Goal: Task Accomplishment & Management: Manage account settings

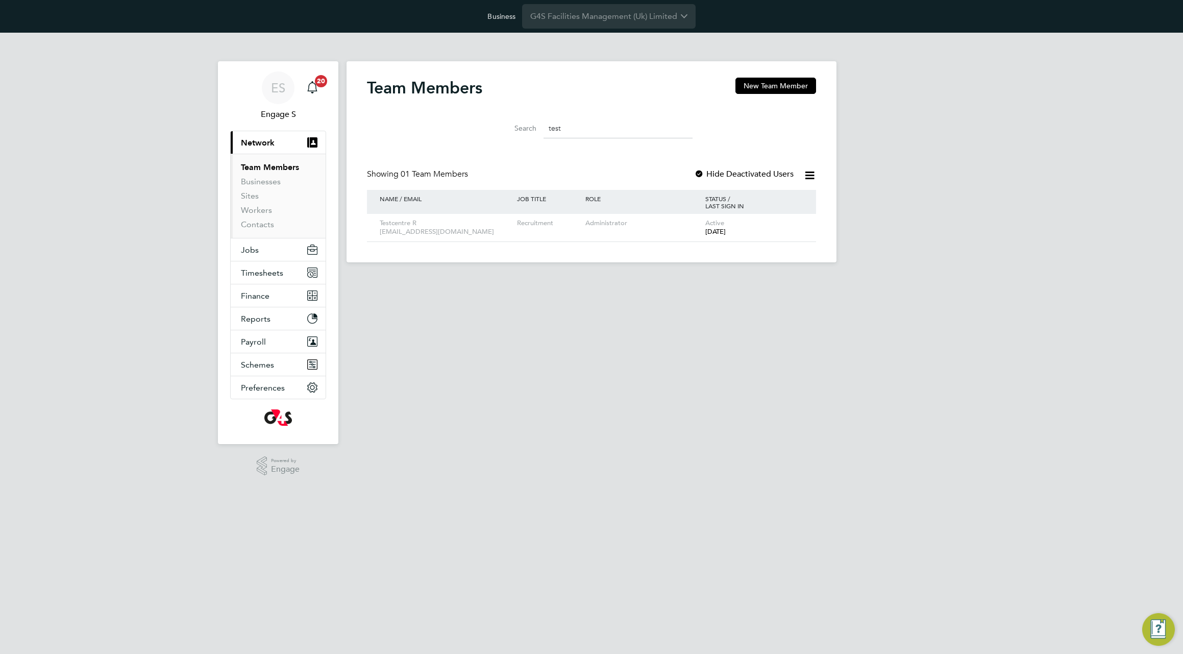
click at [562, 148] on div "Team Members New Team Member Search test Showing 01 Team Members Hide Deactivat…" at bounding box center [591, 160] width 449 height 164
click at [252, 254] on span "Jobs" at bounding box center [250, 250] width 18 height 10
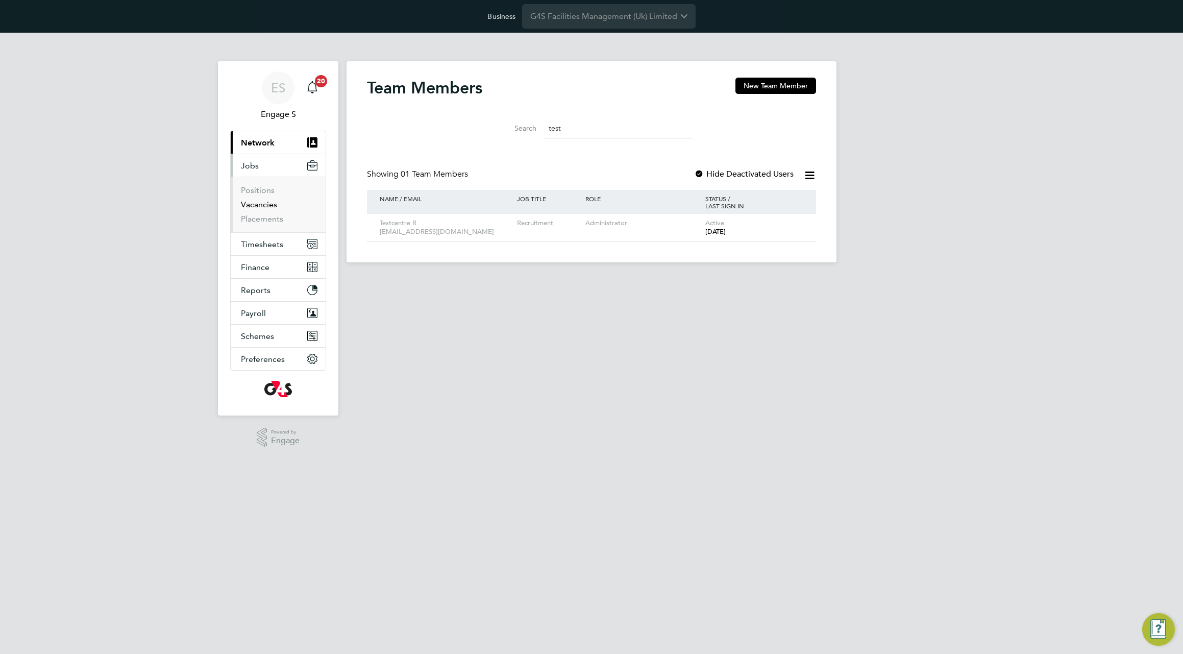
click at [267, 202] on link "Vacancies" at bounding box center [259, 205] width 36 height 10
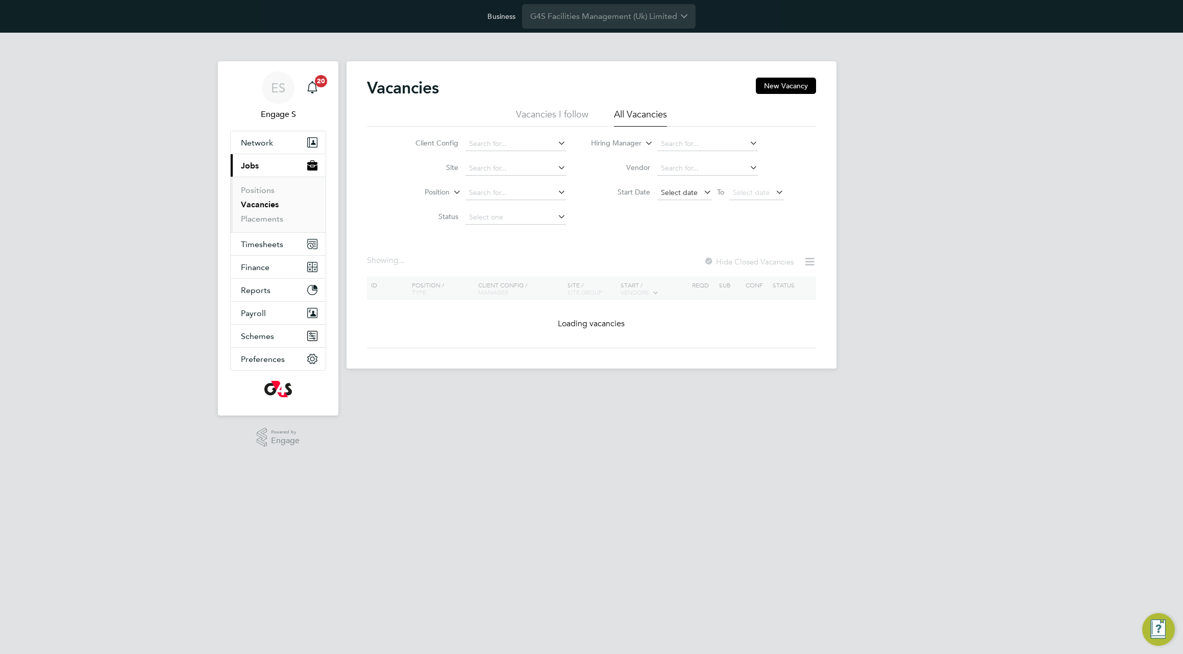
click at [695, 199] on span "Select date" at bounding box center [684, 193] width 55 height 14
click at [667, 249] on span "29" at bounding box center [673, 239] width 19 height 19
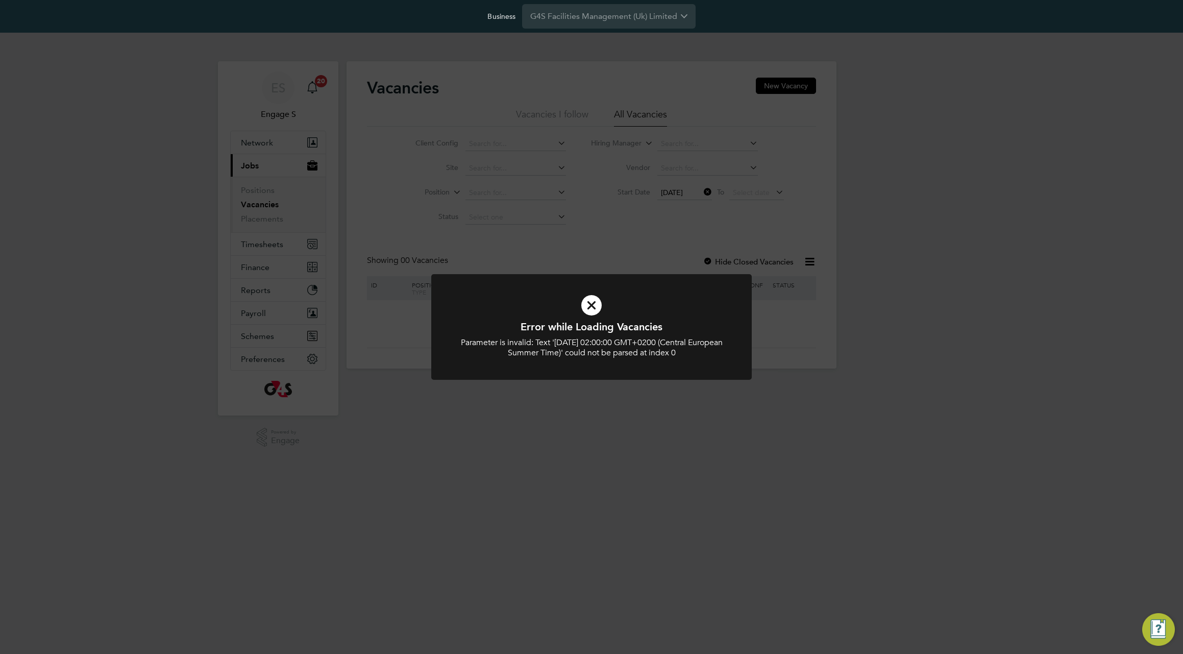
click at [628, 236] on div "Error while Loading Vacancies Parameter is invalid: Text 'Mon Sep 29 2025 02:00…" at bounding box center [591, 327] width 1183 height 654
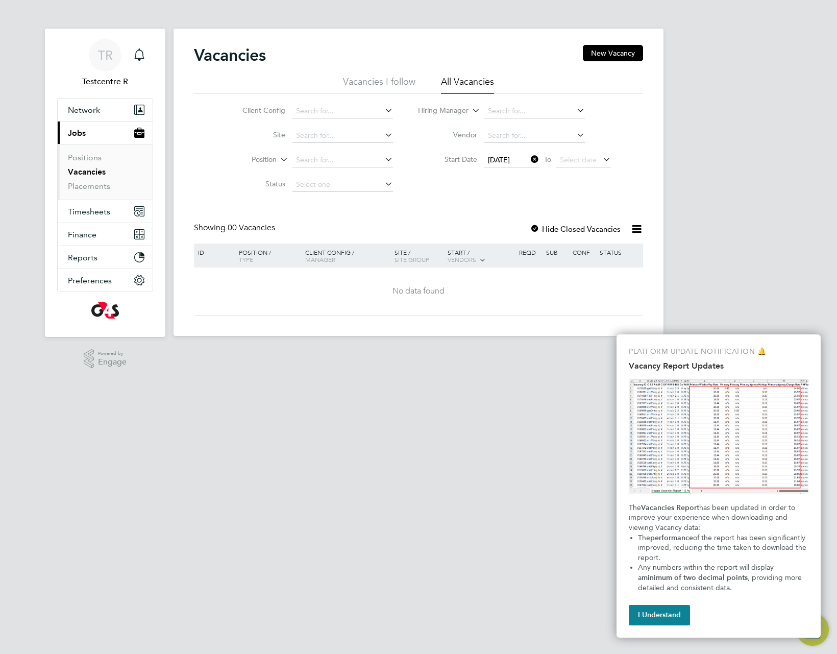
click at [529, 159] on icon at bounding box center [529, 159] width 0 height 14
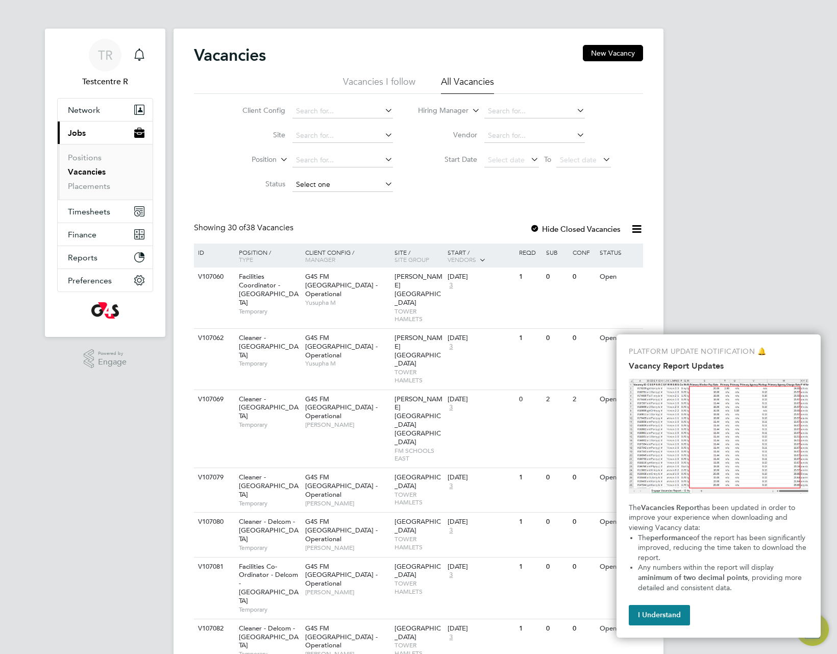
click at [345, 184] on input at bounding box center [342, 185] width 101 height 14
click at [329, 210] on li "Saved" at bounding box center [342, 211] width 102 height 13
type input "Saved"
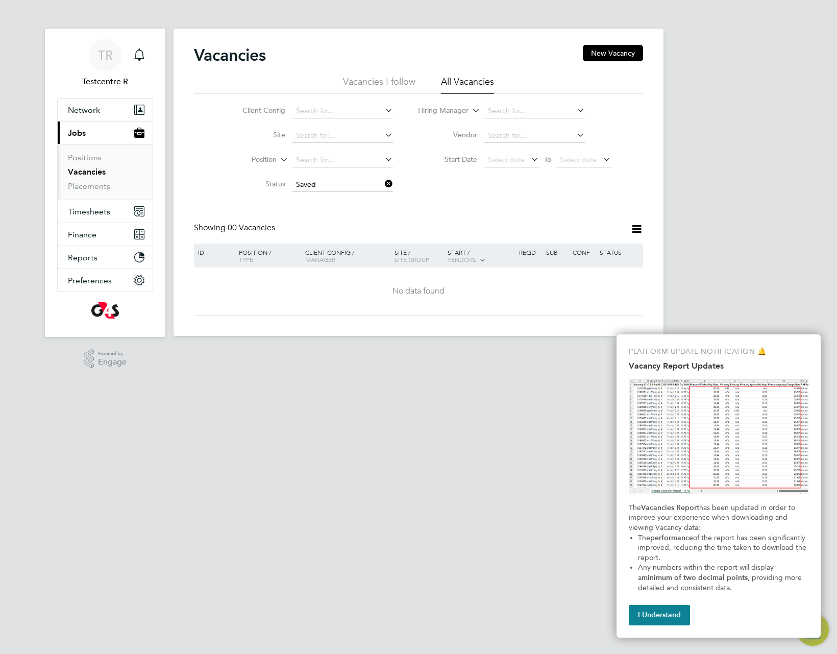
click at [383, 181] on icon at bounding box center [383, 184] width 0 height 14
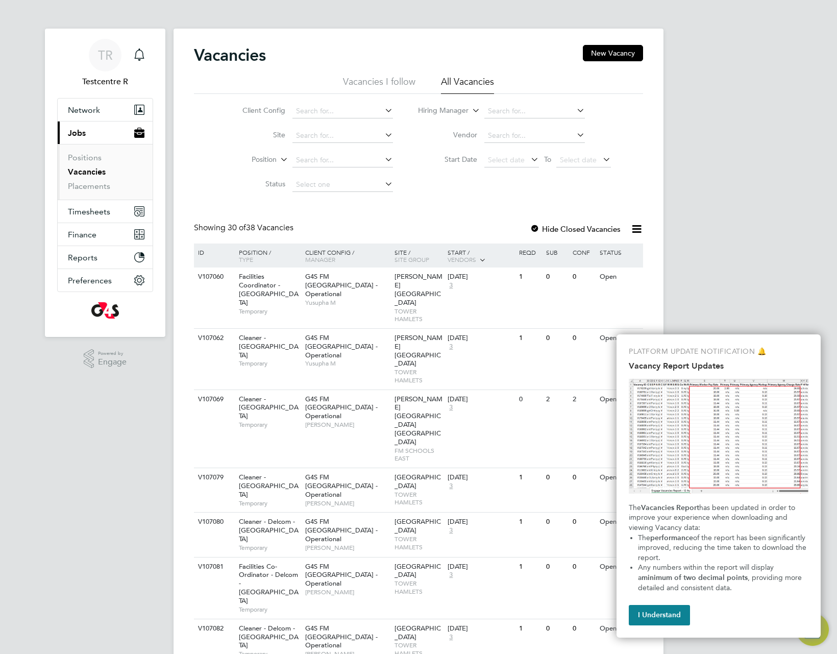
click at [638, 230] on icon at bounding box center [636, 228] width 13 height 13
click at [608, 251] on li "Download Vacancies Report" at bounding box center [590, 253] width 104 height 14
click at [492, 161] on span "Select date" at bounding box center [506, 159] width 37 height 9
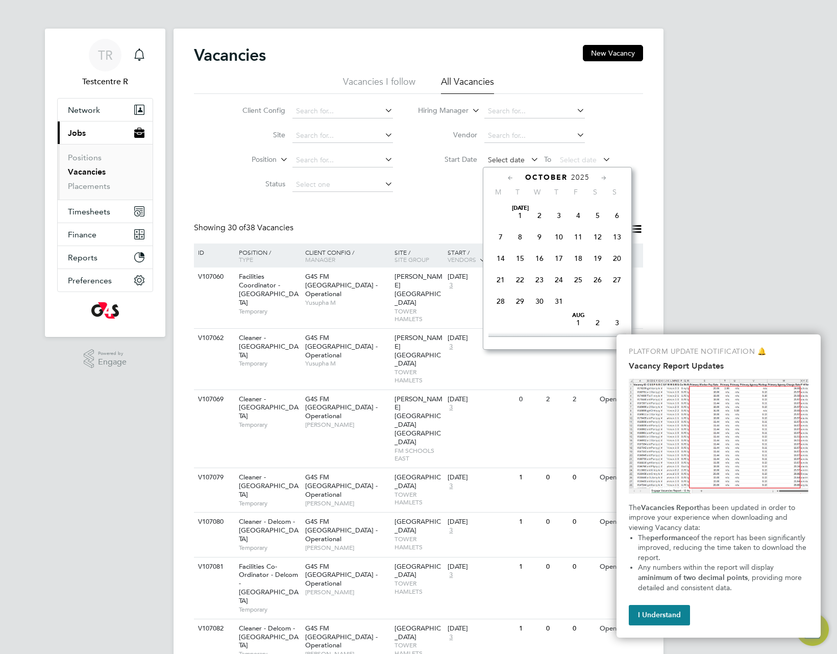
scroll to position [309, 0]
click at [502, 216] on span "29" at bounding box center [500, 206] width 19 height 19
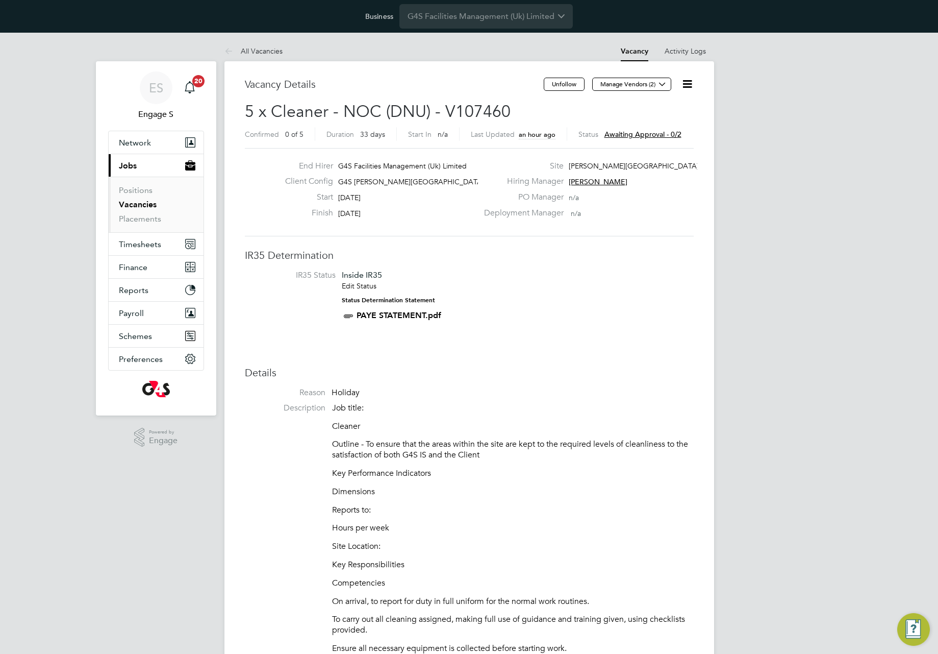
click at [153, 250] on button "Timesheets" at bounding box center [156, 244] width 95 height 22
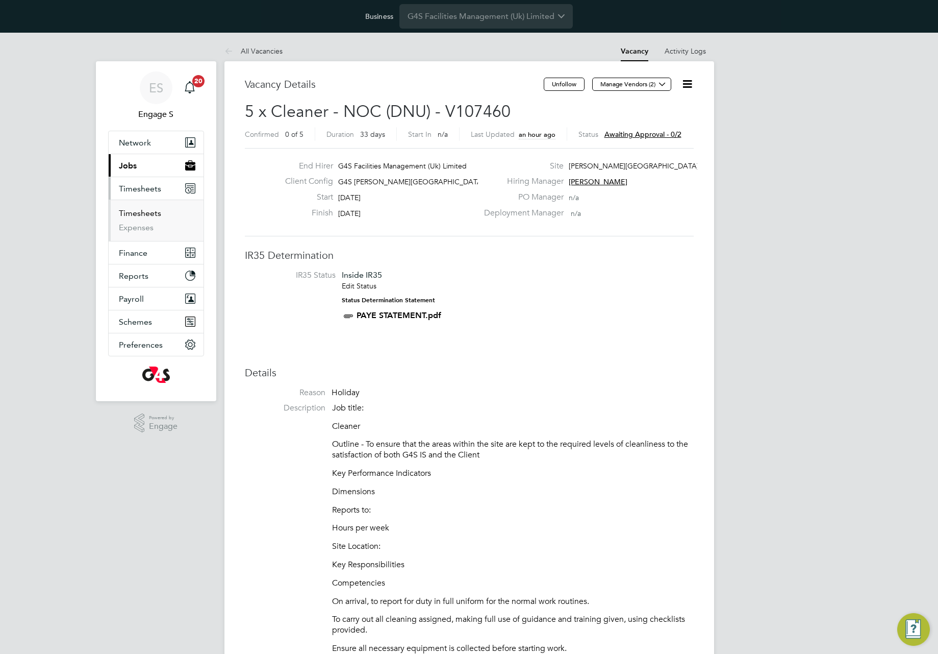
click at [136, 212] on link "Timesheets" at bounding box center [140, 213] width 42 height 10
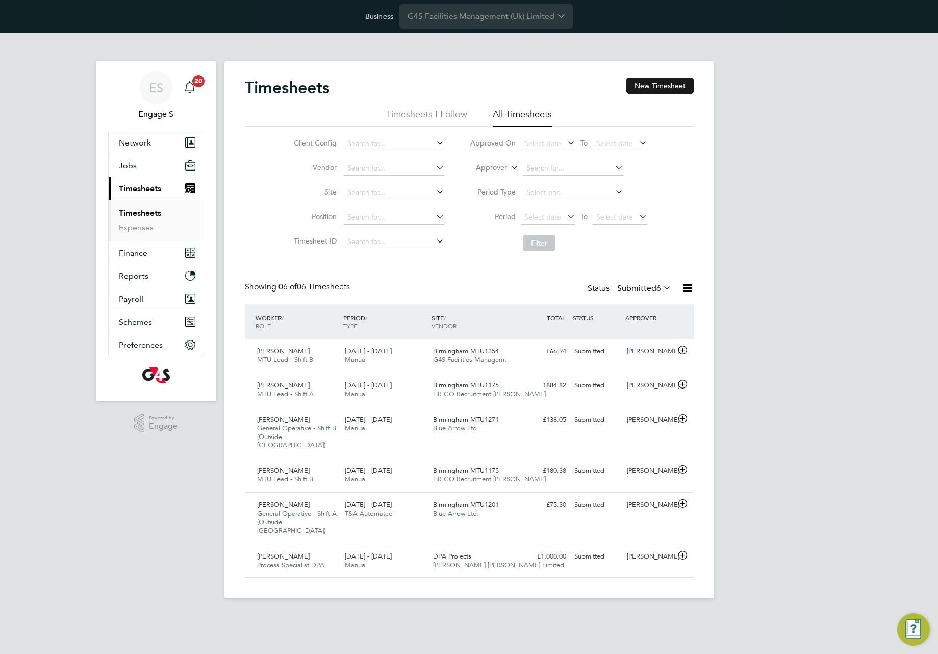
click at [660, 91] on button "New Timesheet" at bounding box center [660, 86] width 67 height 16
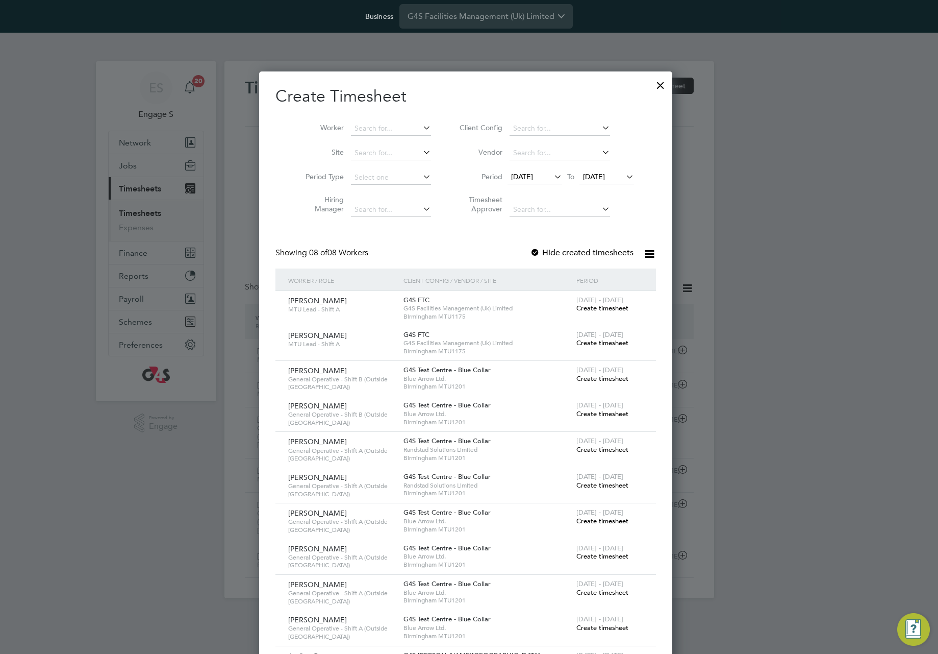
click at [607, 308] on span "Create timesheet" at bounding box center [603, 308] width 52 height 9
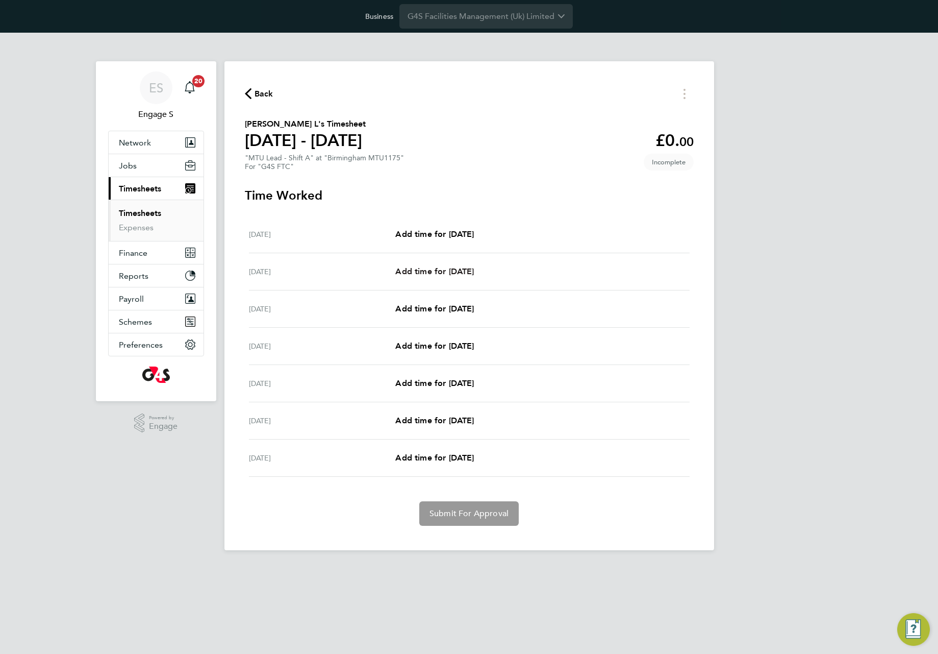
click at [474, 267] on span "Add time for Tue 23 Sep" at bounding box center [434, 271] width 79 height 10
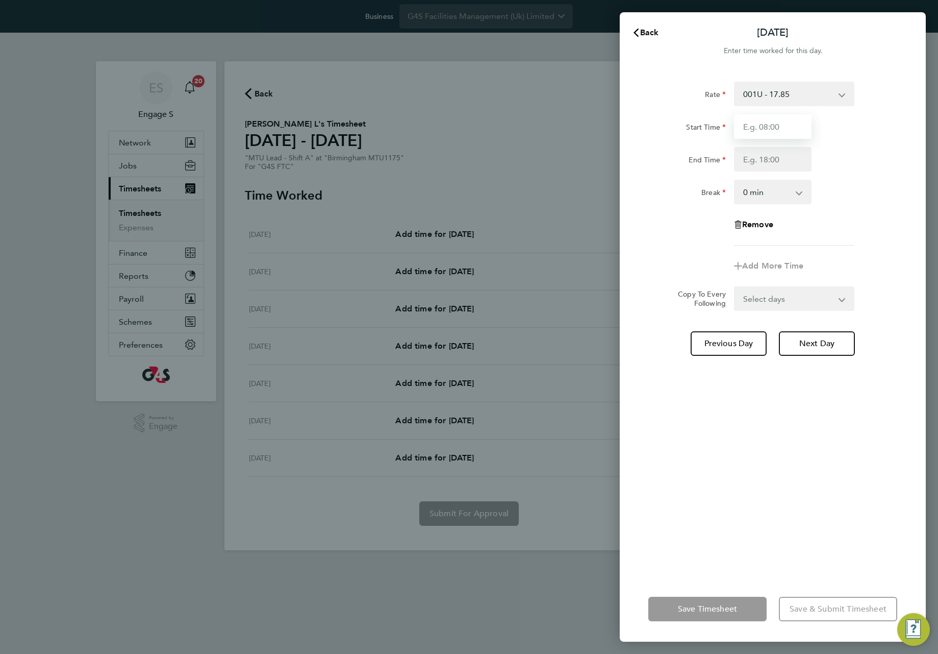
click at [769, 126] on input "Start Time" at bounding box center [773, 126] width 78 height 24
type input "11:00"
click at [769, 171] on div "Rate 001U - 17.85 272 - 35.70 Isolation - 17.85 271 - 26.78 Training - 17.85 40…" at bounding box center [773, 164] width 249 height 164
click at [775, 159] on input "End Time" at bounding box center [773, 159] width 78 height 24
type input "22:00"
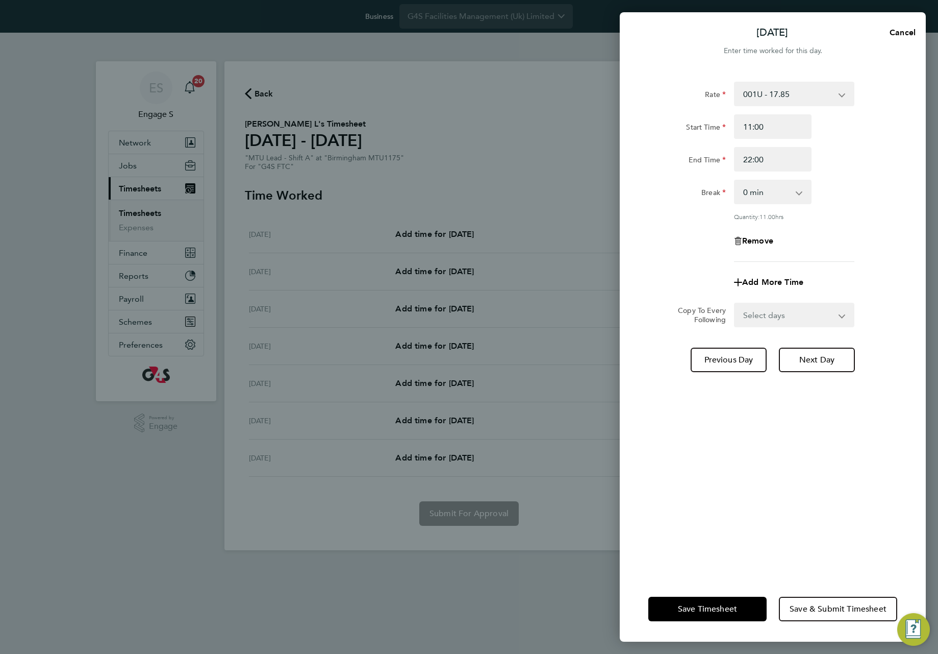
click at [869, 178] on div "Rate 001U - 17.85 272 - 35.70 Isolation - 17.85 271 - 26.78 Training - 17.85 40…" at bounding box center [773, 172] width 249 height 180
click at [818, 315] on select "Select days Day Weekday (Mon-Fri) Weekend (Sat-Sun) Wednesday Thursday Friday S…" at bounding box center [788, 315] width 107 height 22
select select "WEEKDAY"
click at [735, 304] on select "Select days Day Weekday (Mon-Fri) Weekend (Sat-Sun) Wednesday Thursday Friday S…" at bounding box center [788, 315] width 107 height 22
select select "2025-09-28"
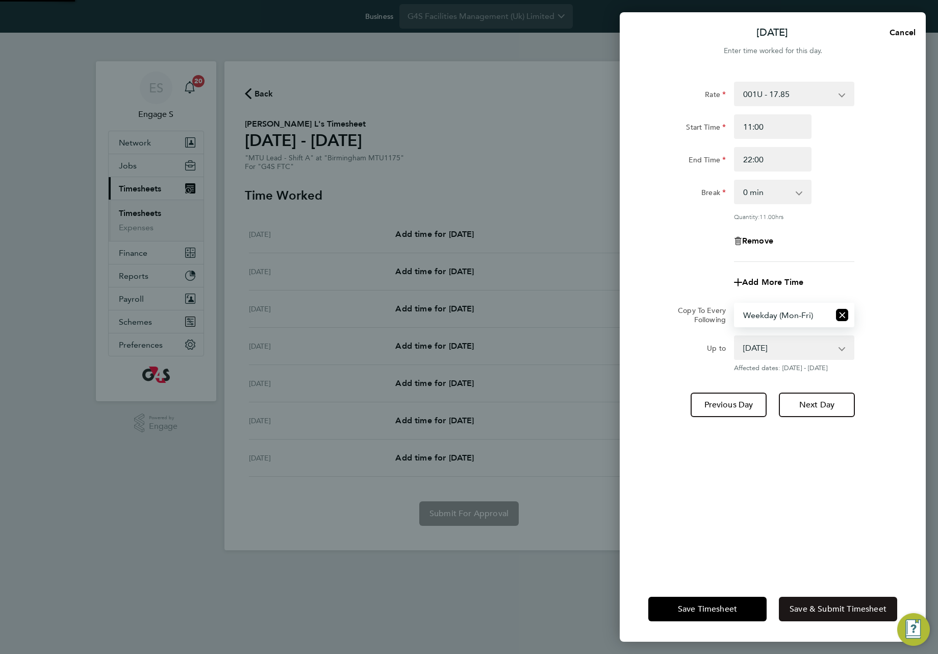
click at [844, 612] on span "Save & Submit Timesheet" at bounding box center [838, 609] width 97 height 10
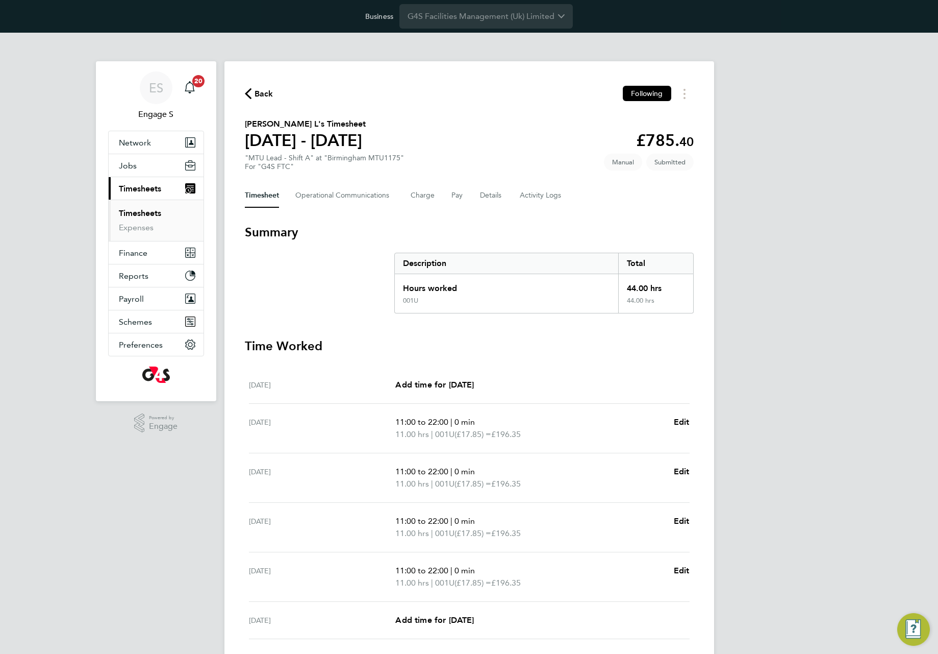
click at [455, 582] on span "001U" at bounding box center [444, 583] width 19 height 12
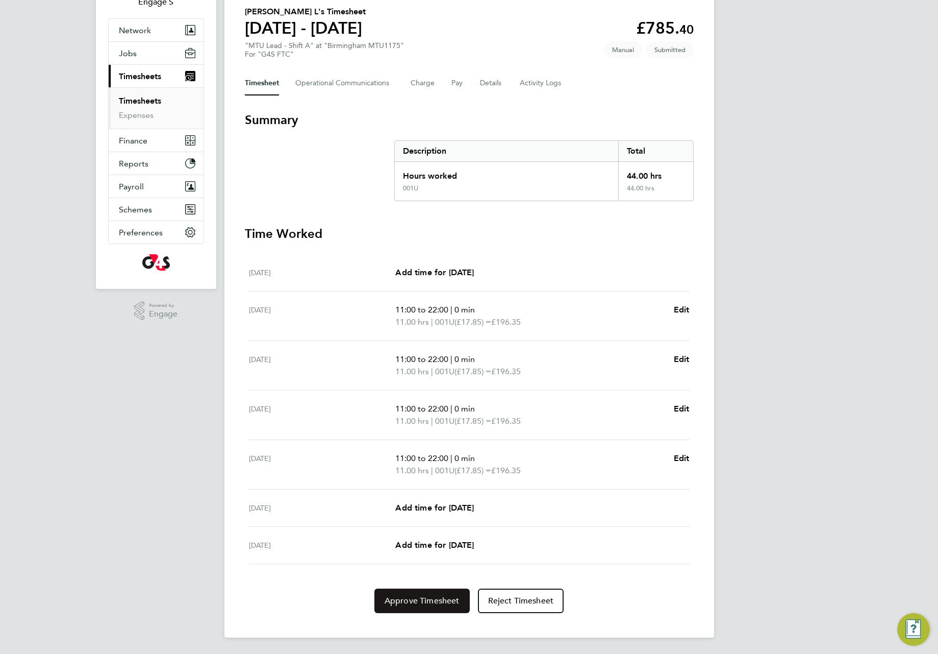
click at [405, 588] on button "Approve Timesheet" at bounding box center [422, 600] width 95 height 24
click at [403, 600] on span "Approve Timesheet" at bounding box center [422, 601] width 75 height 10
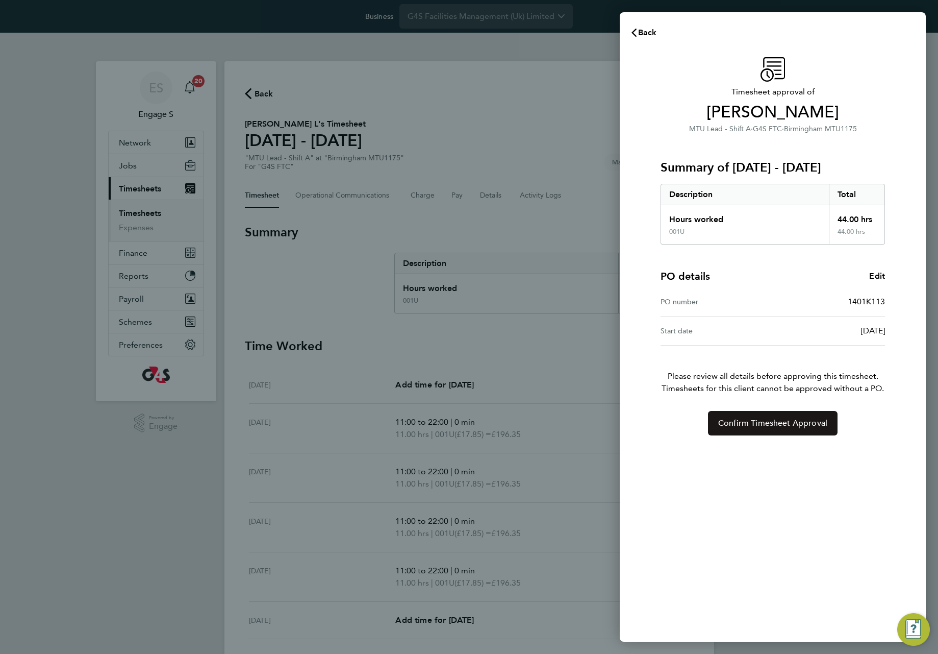
click at [759, 424] on span "Confirm Timesheet Approval" at bounding box center [773, 423] width 109 height 10
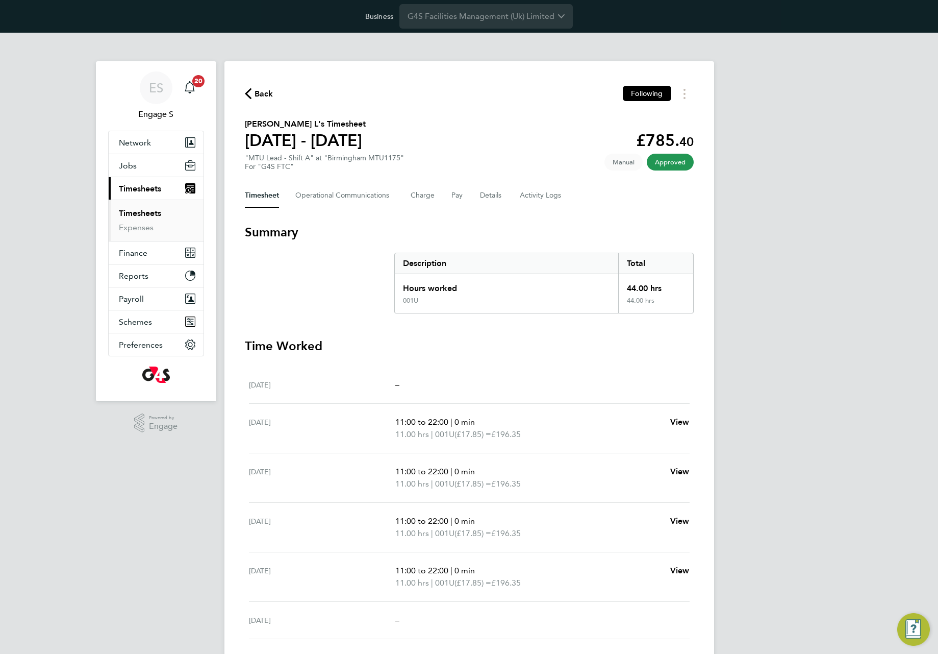
click at [831, 350] on div "ES Engage S Notifications 20 Applications: Network Team Members Businesses Site…" at bounding box center [469, 375] width 938 height 684
drag, startPoint x: 690, startPoint y: 168, endPoint x: 434, endPoint y: 147, distance: 257.5
click at [555, 154] on div "Back Following Oliver L's Timesheet 22 - 28 Sept 2025 £785. 40 "MTU Lead - Shif…" at bounding box center [470, 380] width 490 height 639
click at [426, 148] on section "Oliver L's Timesheet 22 - 28 Sept 2025 £785. 40 "MTU Lead - Shift A" at "Birmin…" at bounding box center [469, 144] width 449 height 53
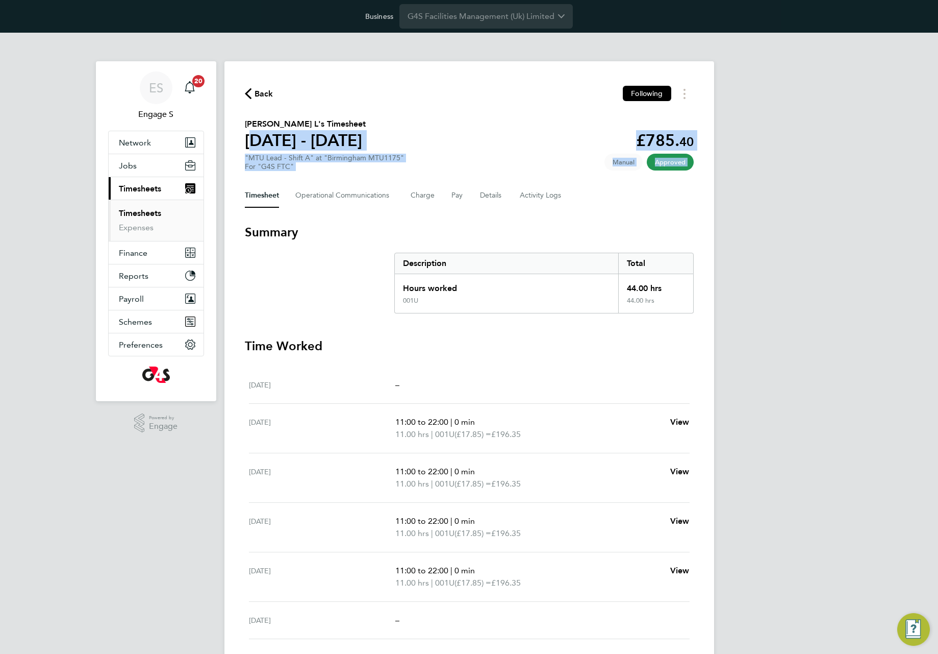
drag, startPoint x: 287, startPoint y: 167, endPoint x: 232, endPoint y: 145, distance: 58.7
click at [232, 145] on div "Back Following Oliver L's Timesheet 22 - 28 Sept 2025 £785. 40 "MTU Lead - Shif…" at bounding box center [470, 380] width 490 height 639
click at [262, 116] on div "Back Following Oliver L's Timesheet 22 - 28 Sept 2025 £785. 40 "MTU Lead - Shif…" at bounding box center [470, 380] width 490 height 639
drag, startPoint x: 231, startPoint y: 115, endPoint x: 444, endPoint y: 181, distance: 223.7
click at [444, 181] on div "Back Following Oliver L's Timesheet 22 - 28 Sept 2025 £785. 40 "MTU Lead - Shif…" at bounding box center [470, 380] width 490 height 639
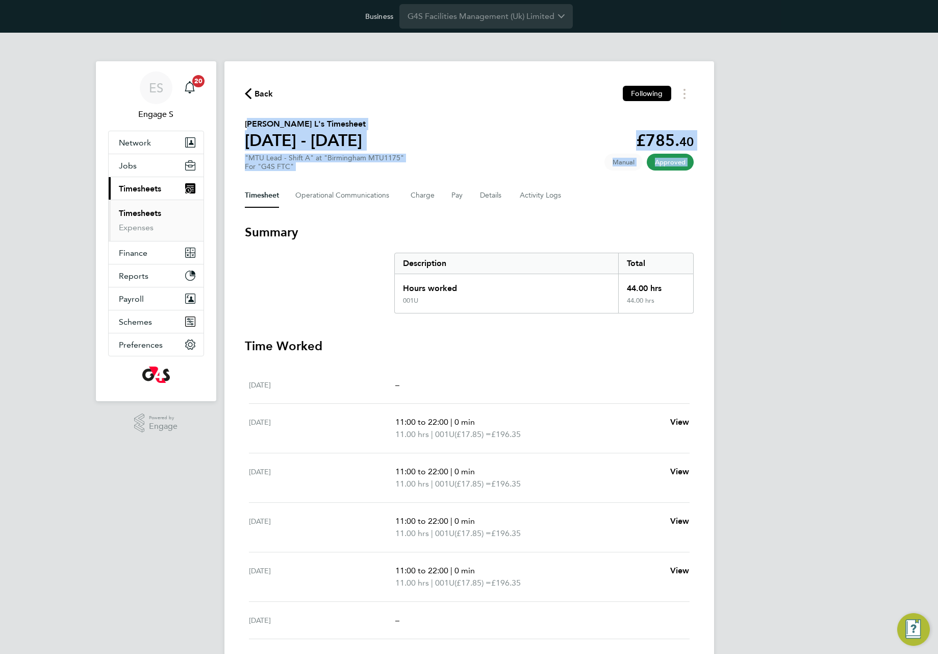
drag, startPoint x: 430, startPoint y: 177, endPoint x: 257, endPoint y: 116, distance: 183.3
click at [257, 116] on div "Back Following Oliver L's Timesheet 22 - 28 Sept 2025 £785. 40 "MTU Lead - Shif…" at bounding box center [470, 380] width 490 height 639
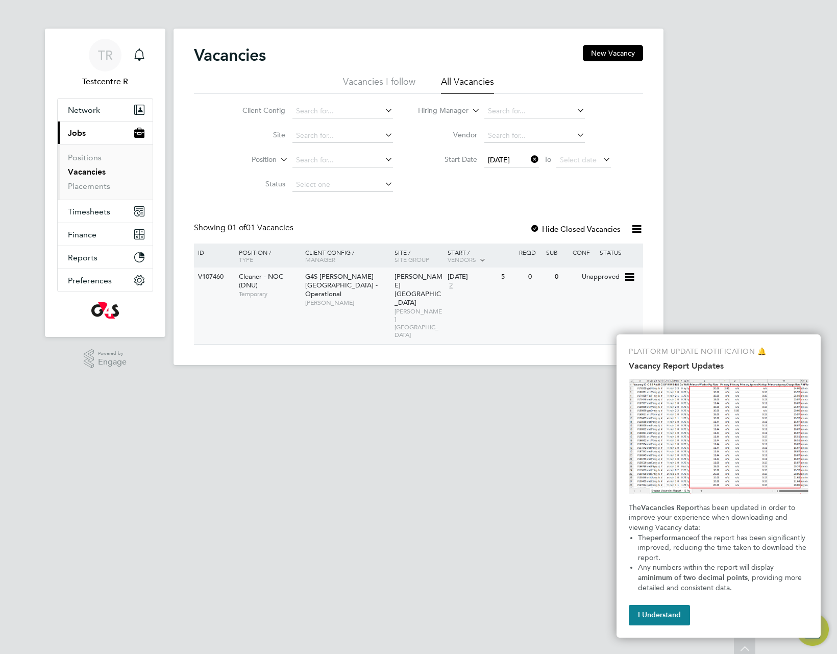
click at [628, 274] on icon at bounding box center [629, 277] width 10 height 12
click at [588, 295] on li "View Details" at bounding box center [603, 300] width 59 height 14
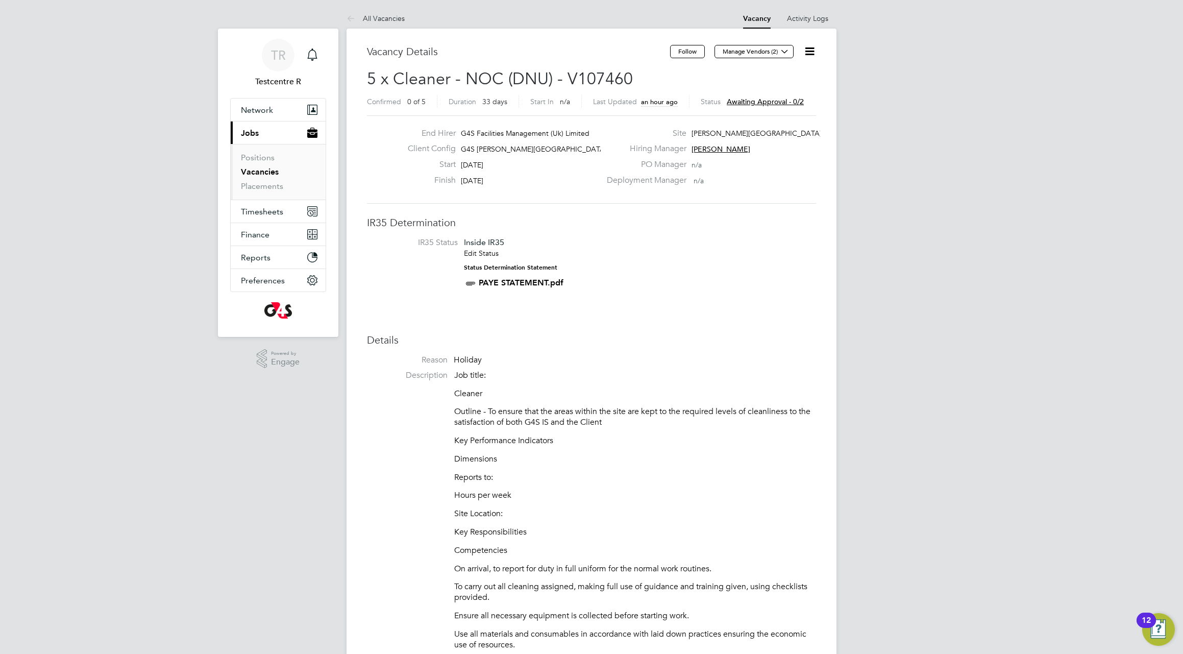
click at [808, 48] on icon at bounding box center [809, 51] width 13 height 13
click at [758, 106] on li "Approve All Levels" at bounding box center [776, 110] width 73 height 14
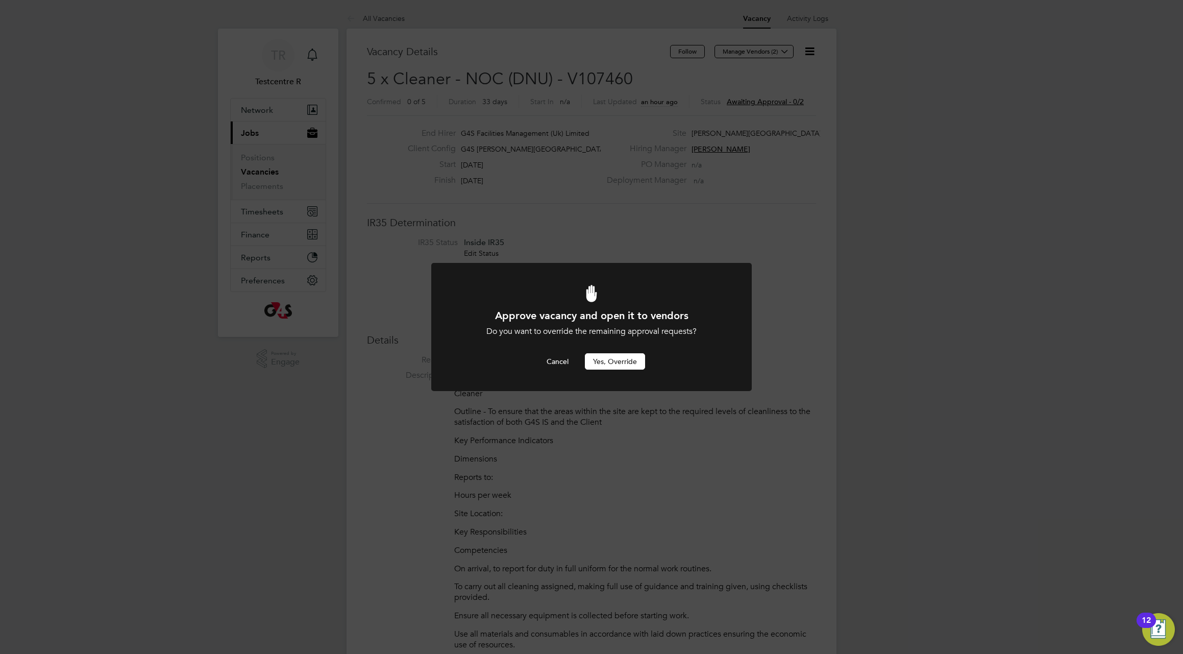
click at [623, 364] on button "Yes, Override" at bounding box center [615, 361] width 60 height 16
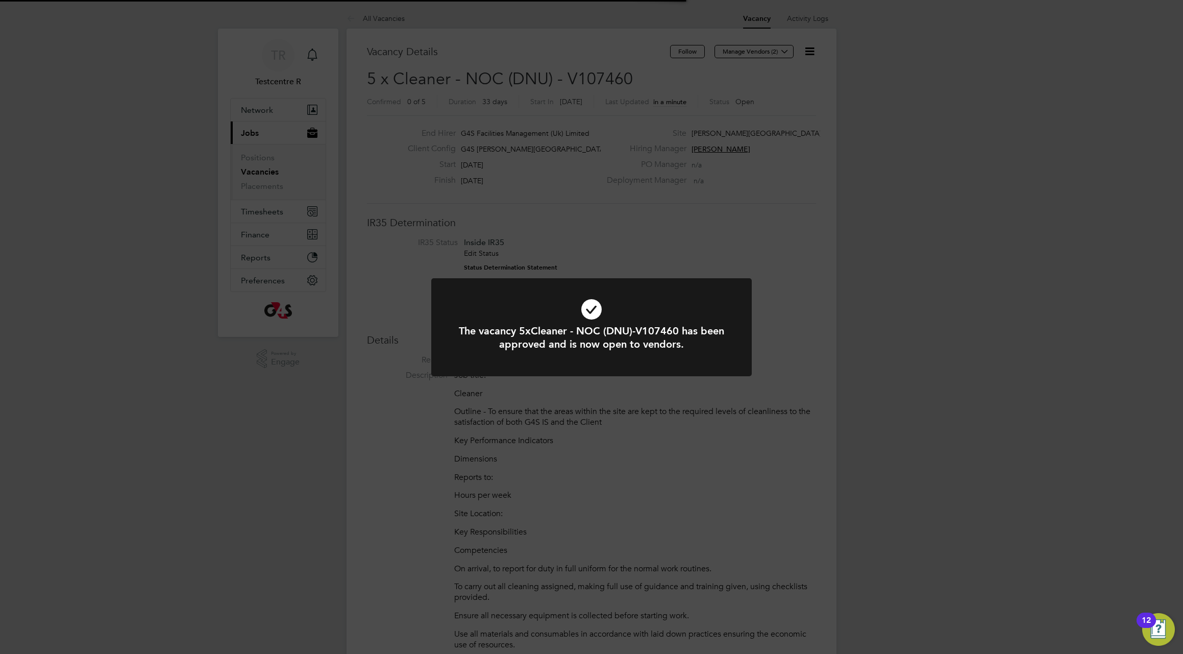
scroll to position [30, 71]
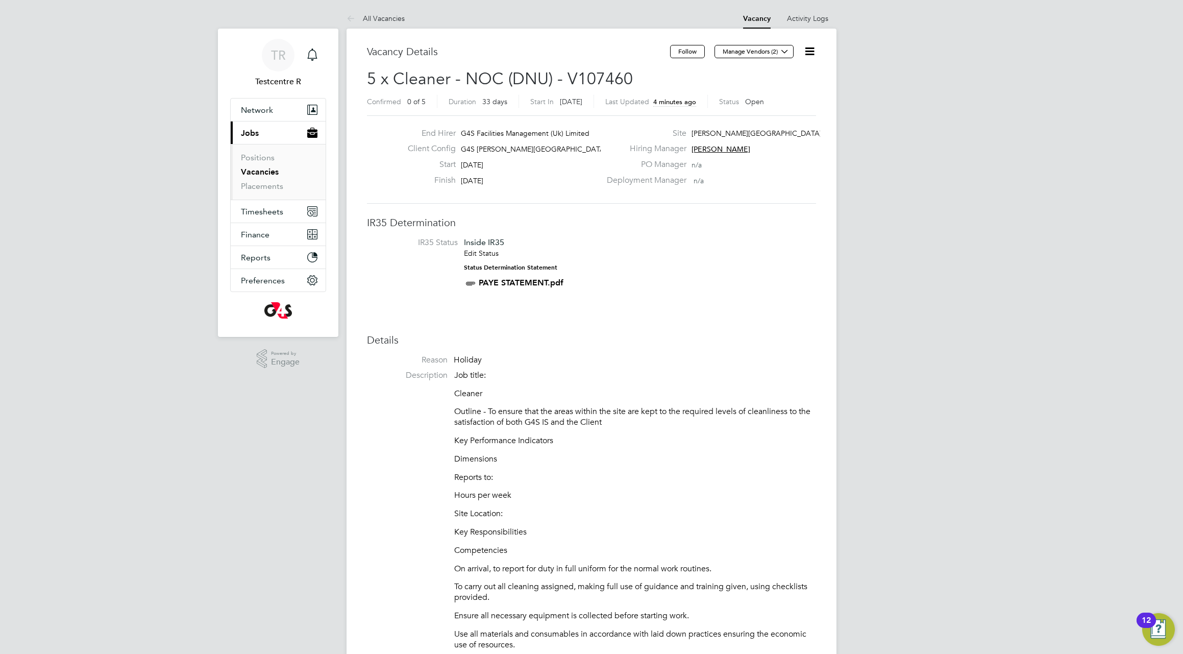
click at [806, 49] on icon at bounding box center [809, 51] width 13 height 13
click at [784, 242] on li "IR35 Status Inside IR35 Edit Status Status Determination Statement PAYE STATEME…" at bounding box center [591, 264] width 429 height 55
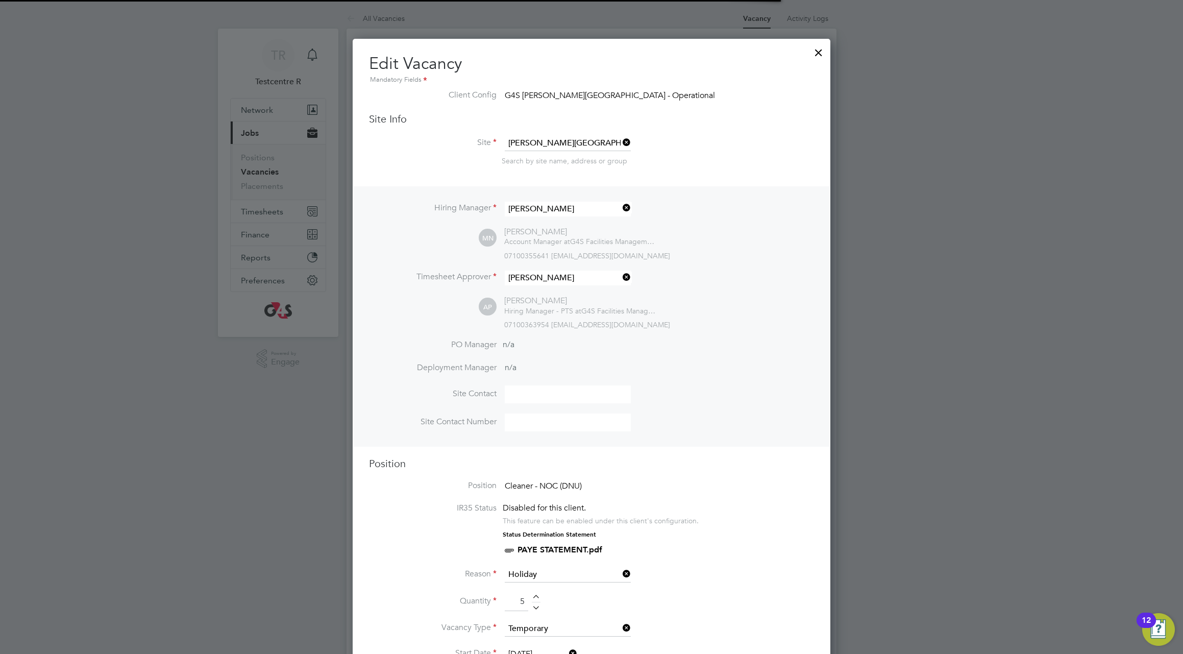
scroll to position [30, 54]
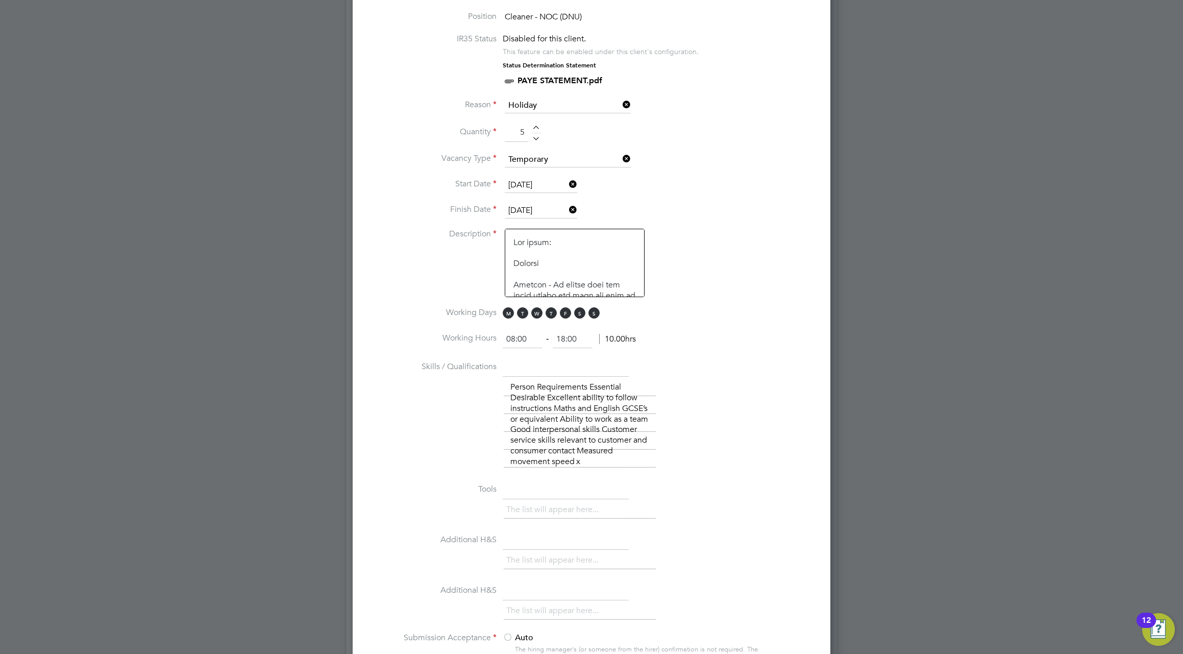
click at [537, 137] on div at bounding box center [536, 136] width 9 height 7
type input "1"
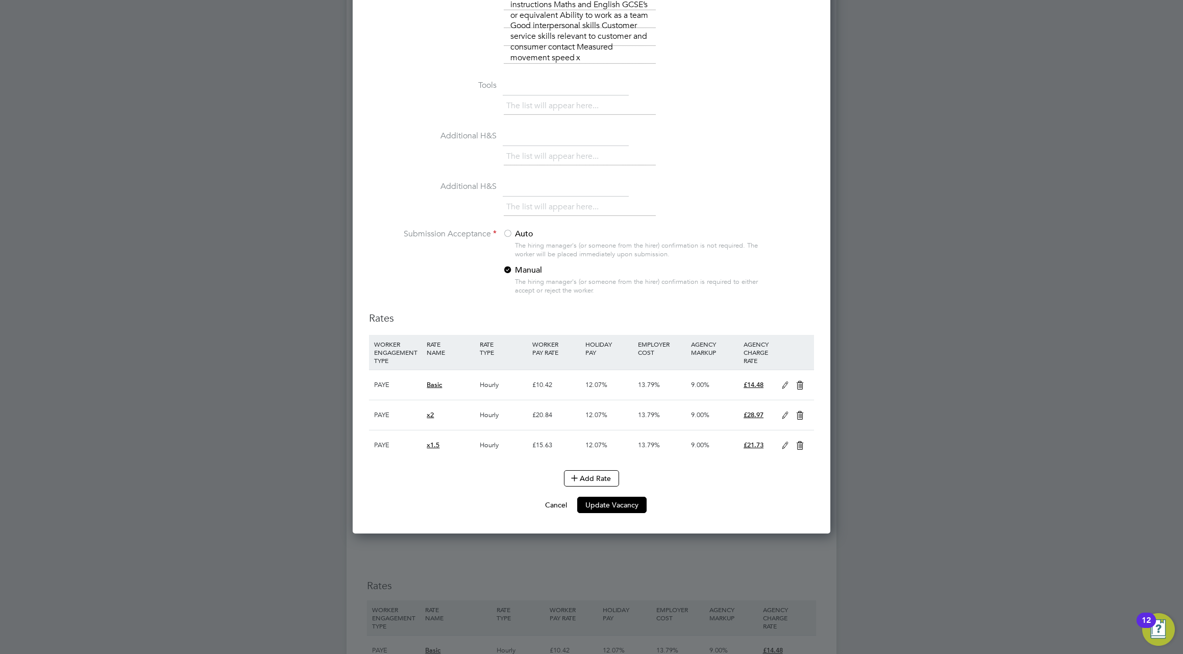
scroll to position [1113, 0]
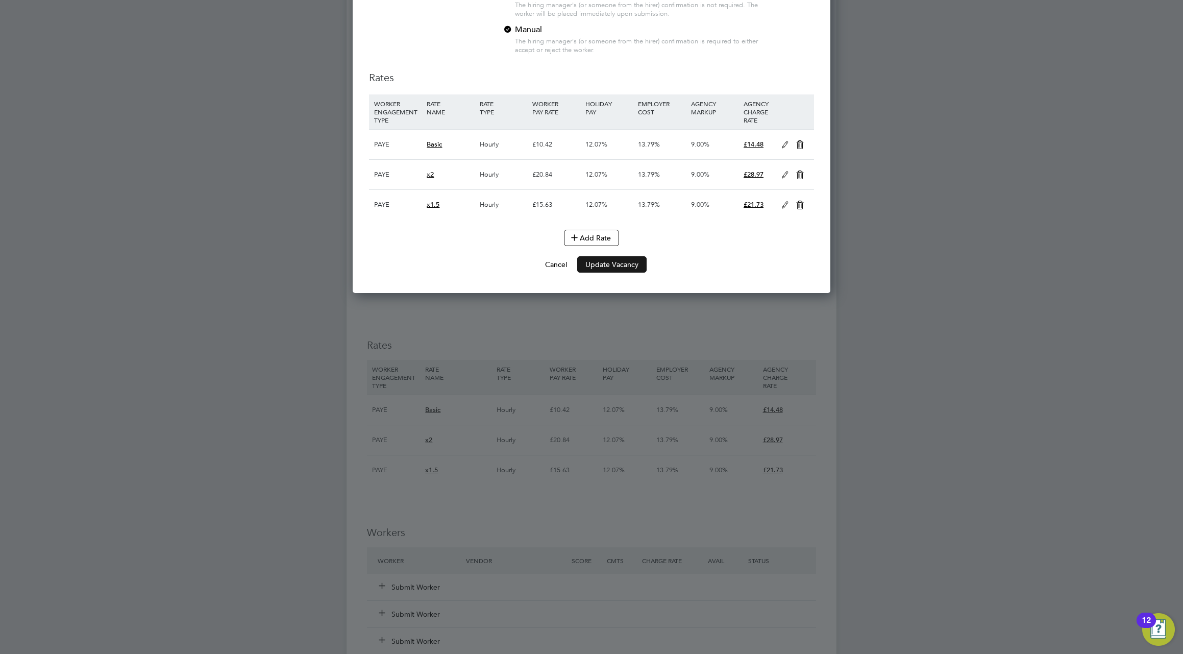
click at [617, 264] on button "Update Vacancy" at bounding box center [611, 264] width 69 height 16
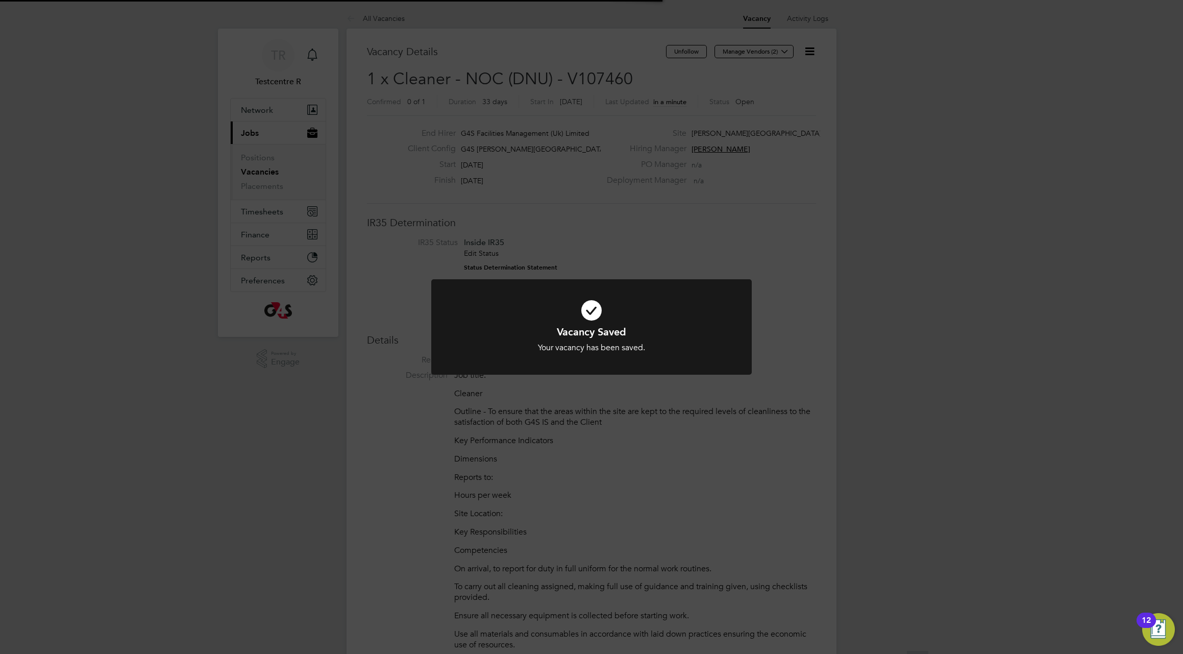
scroll to position [30, 71]
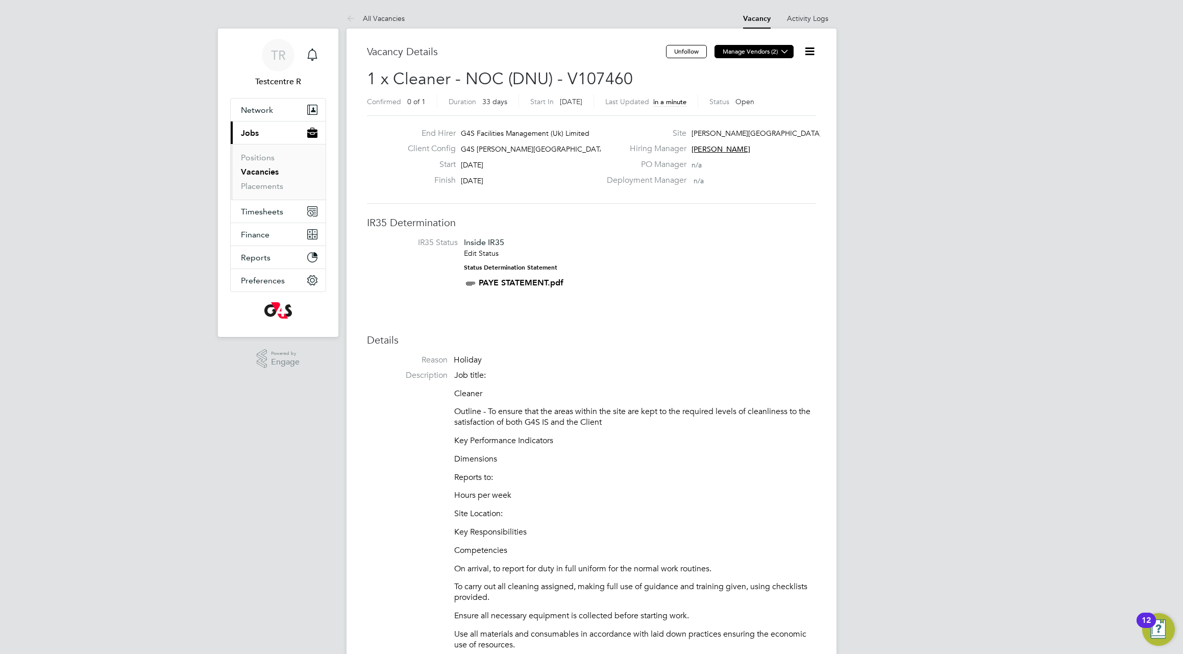
click at [743, 53] on button "Manage Vendors (2)" at bounding box center [753, 51] width 79 height 13
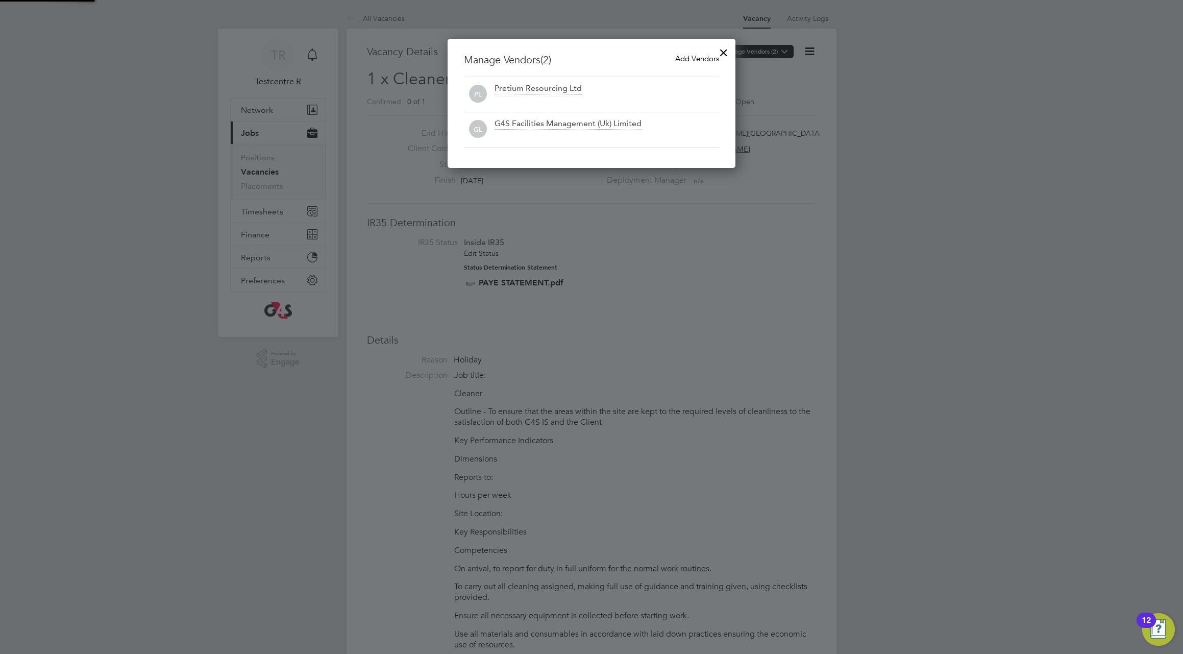
scroll to position [130, 288]
click at [710, 62] on span "Add Vendors" at bounding box center [697, 59] width 44 height 10
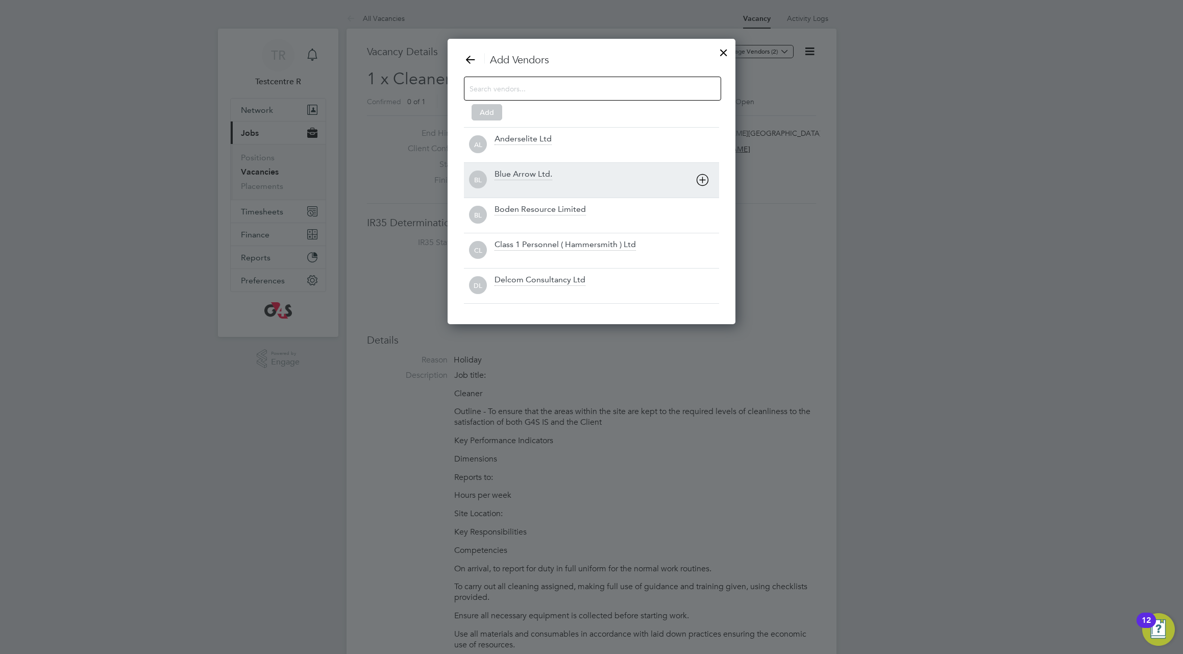
click at [705, 180] on icon at bounding box center [702, 180] width 13 height 13
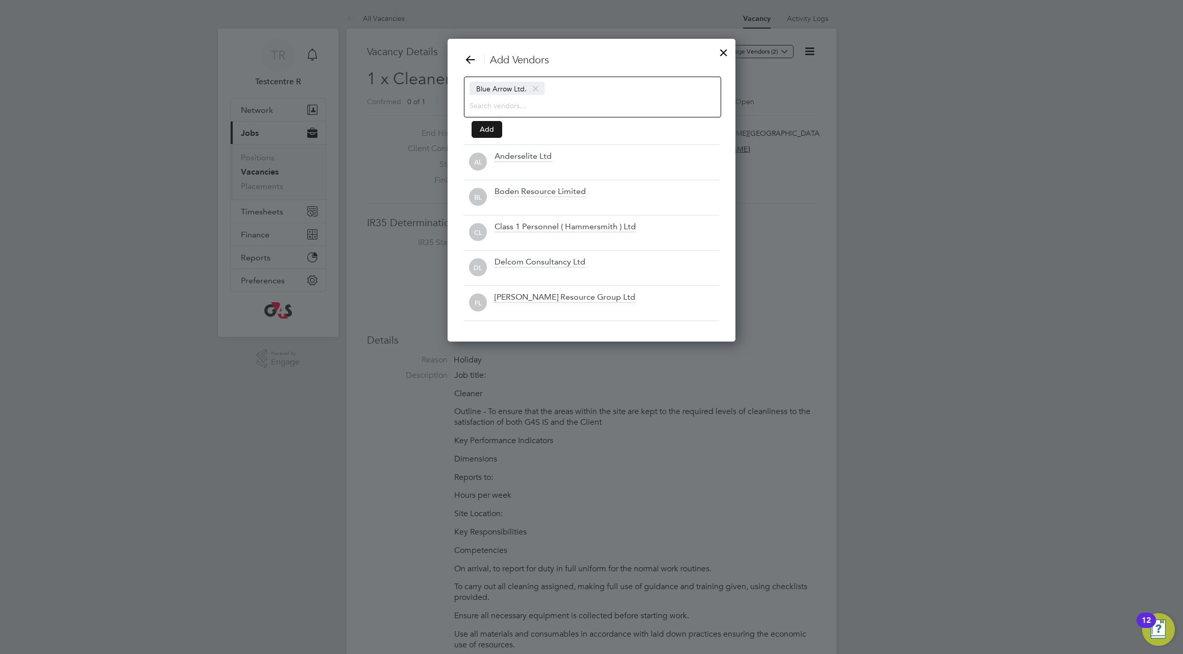
drag, startPoint x: 484, startPoint y: 126, endPoint x: 491, endPoint y: 126, distance: 6.7
click at [485, 126] on button "Add" at bounding box center [487, 129] width 31 height 16
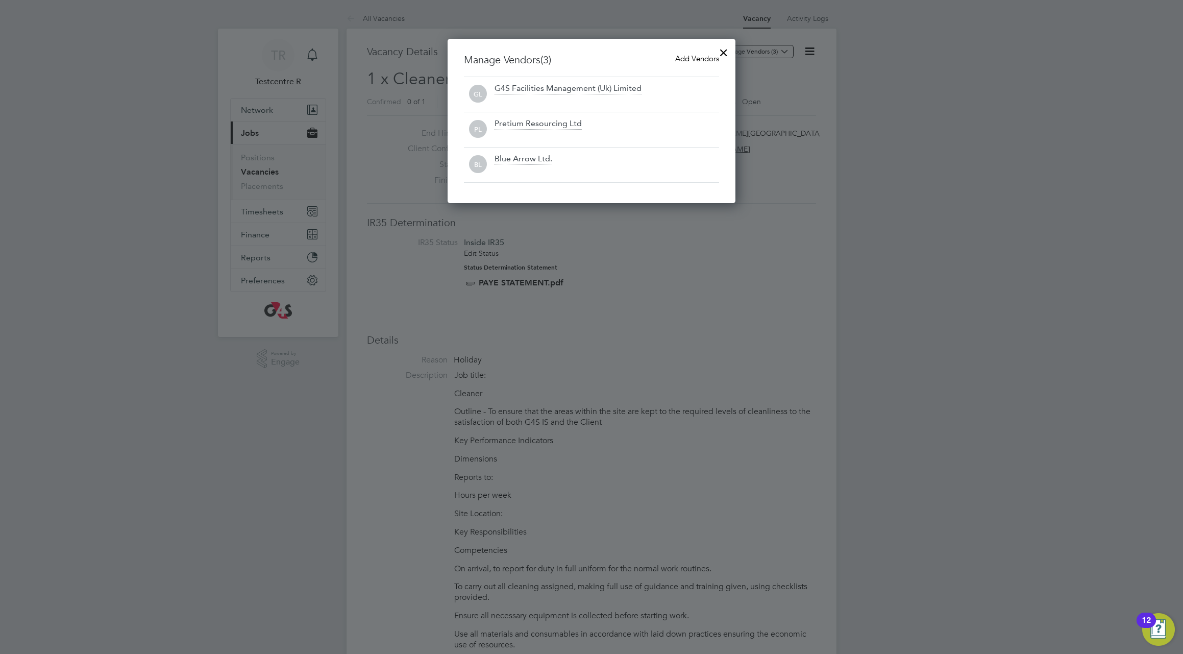
click at [726, 52] on div at bounding box center [723, 50] width 18 height 18
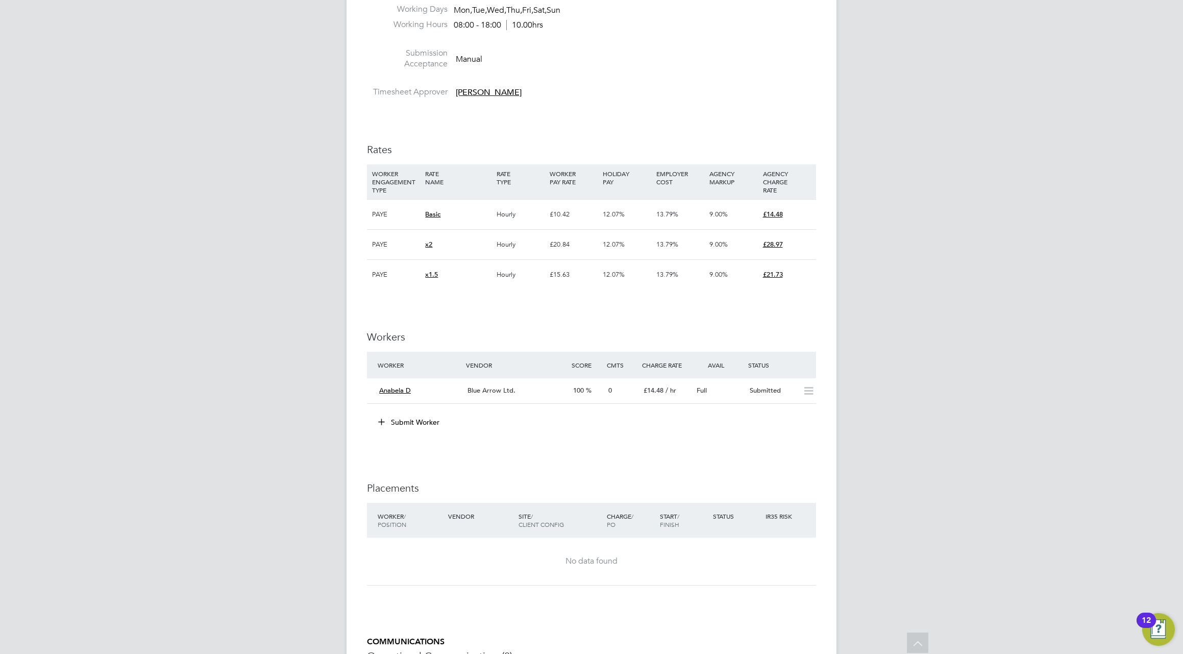
scroll to position [1409, 0]
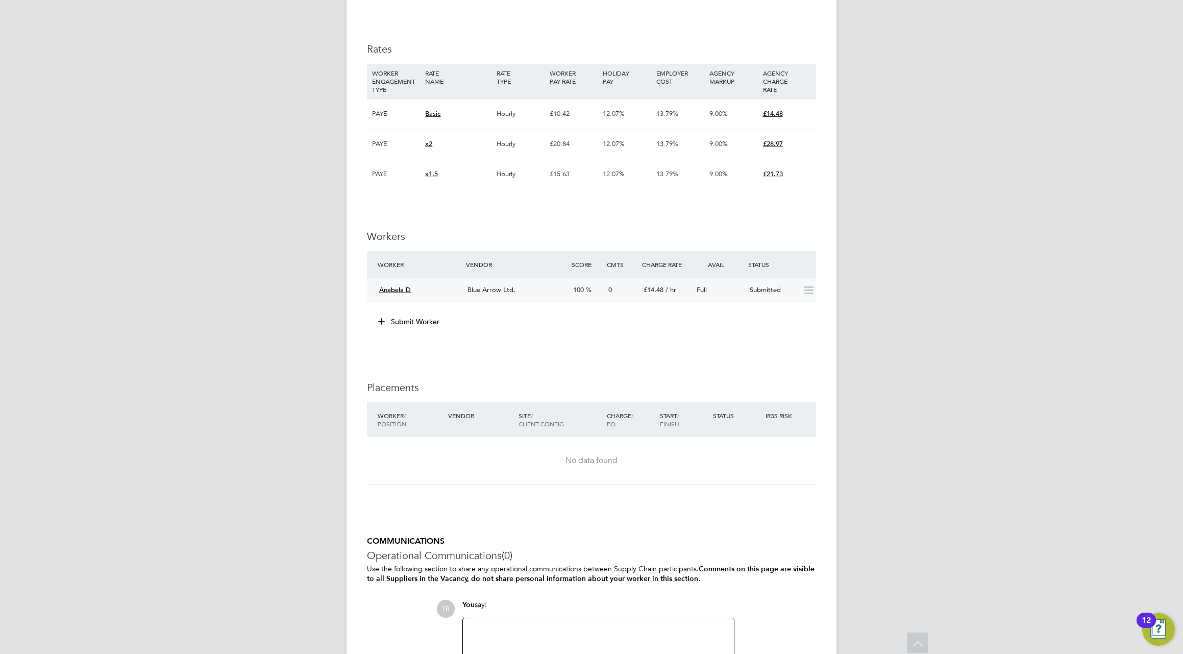
click at [805, 286] on icon at bounding box center [808, 290] width 13 height 8
click at [780, 238] on h3 "Workers" at bounding box center [591, 236] width 449 height 13
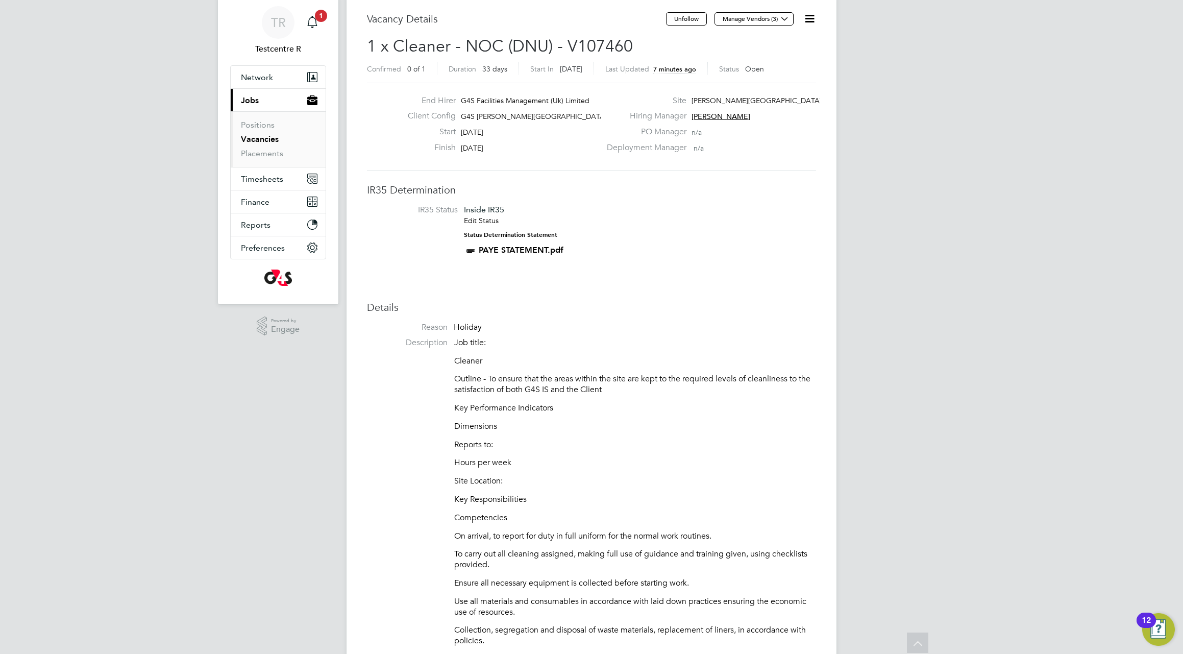
scroll to position [0, 0]
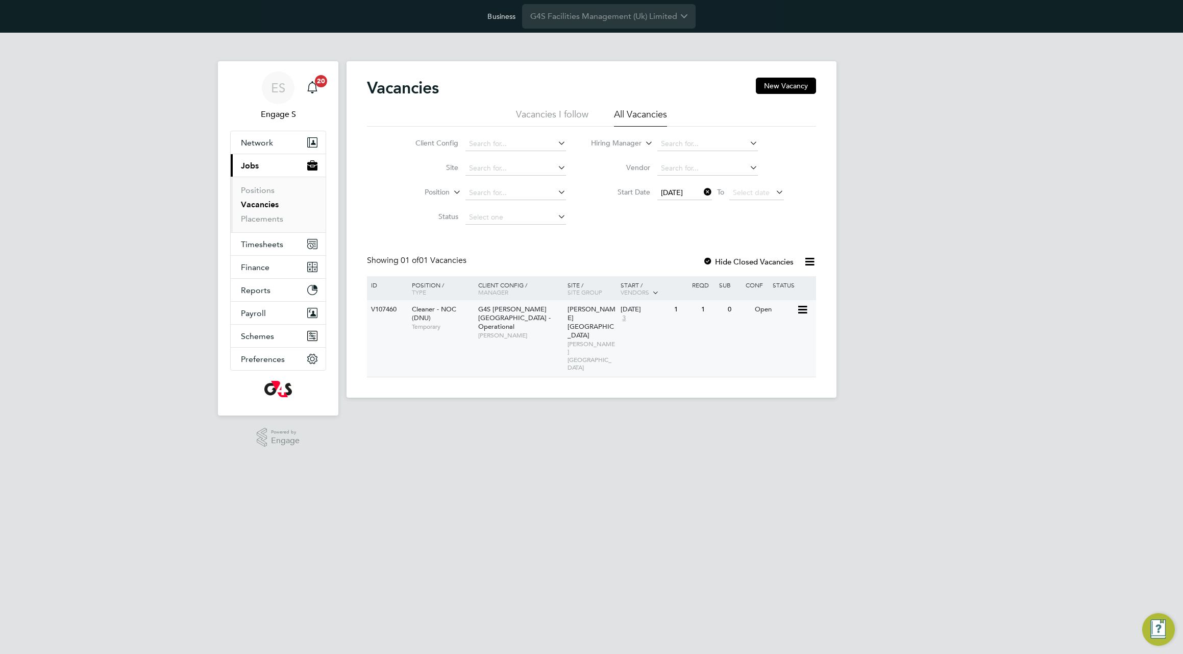
click at [553, 331] on span "[PERSON_NAME]" at bounding box center [520, 335] width 84 height 8
click at [676, 189] on span "[DATE]" at bounding box center [672, 192] width 22 height 9
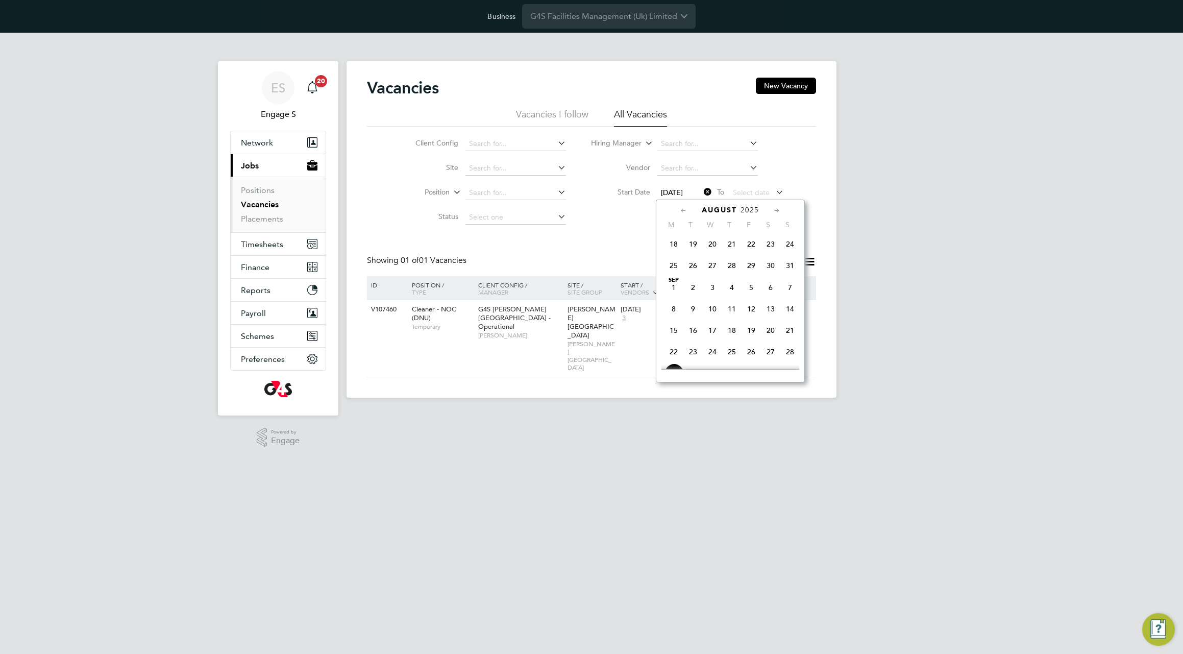
scroll to position [201, 0]
click at [674, 239] on span "21" at bounding box center [673, 240] width 19 height 19
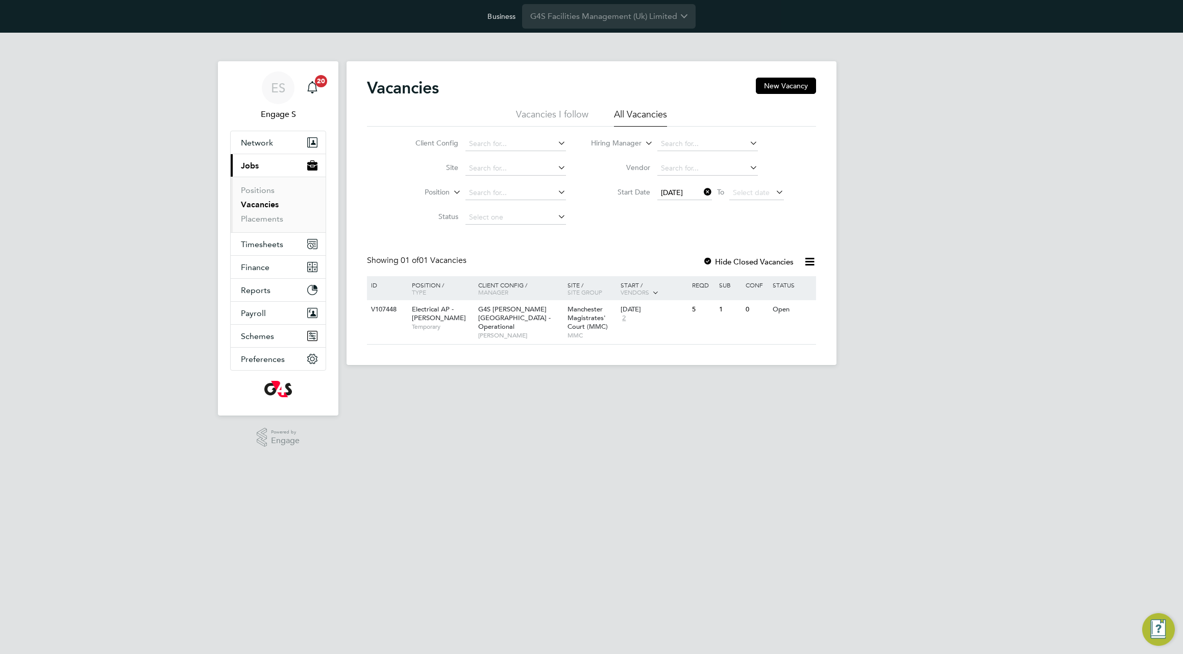
click at [702, 187] on icon at bounding box center [702, 192] width 0 height 14
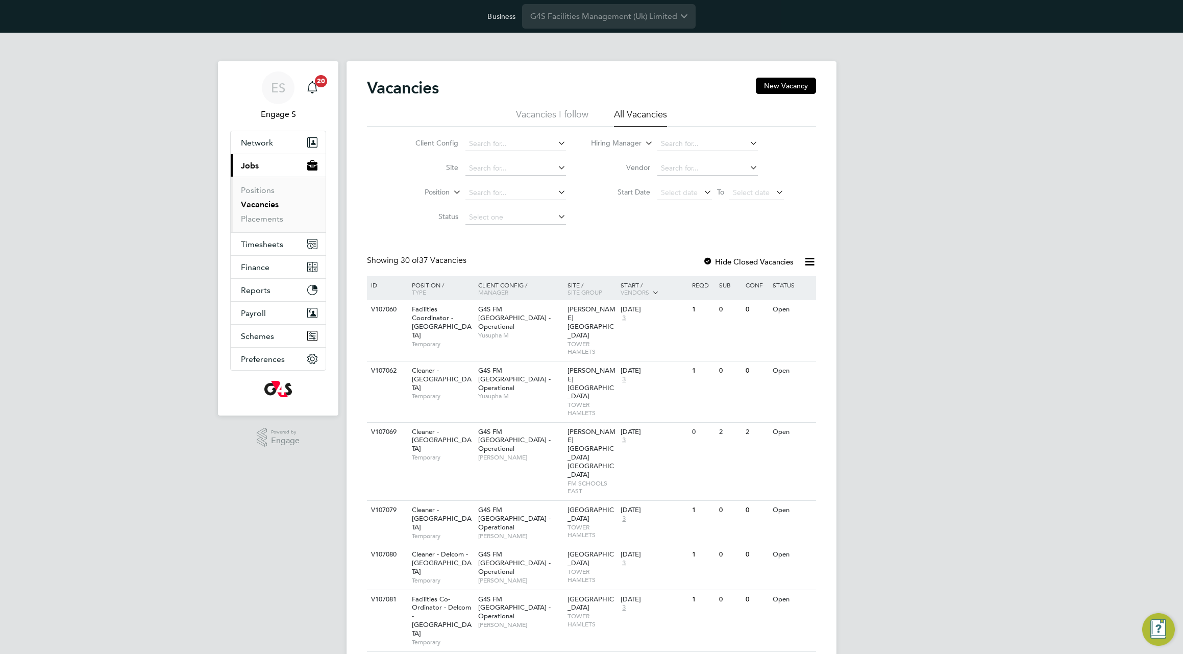
click at [261, 291] on span "Reports" at bounding box center [256, 290] width 30 height 10
click at [253, 283] on span "Payroll" at bounding box center [253, 285] width 25 height 10
click at [253, 283] on link "Salaried Workers" at bounding box center [272, 282] width 63 height 10
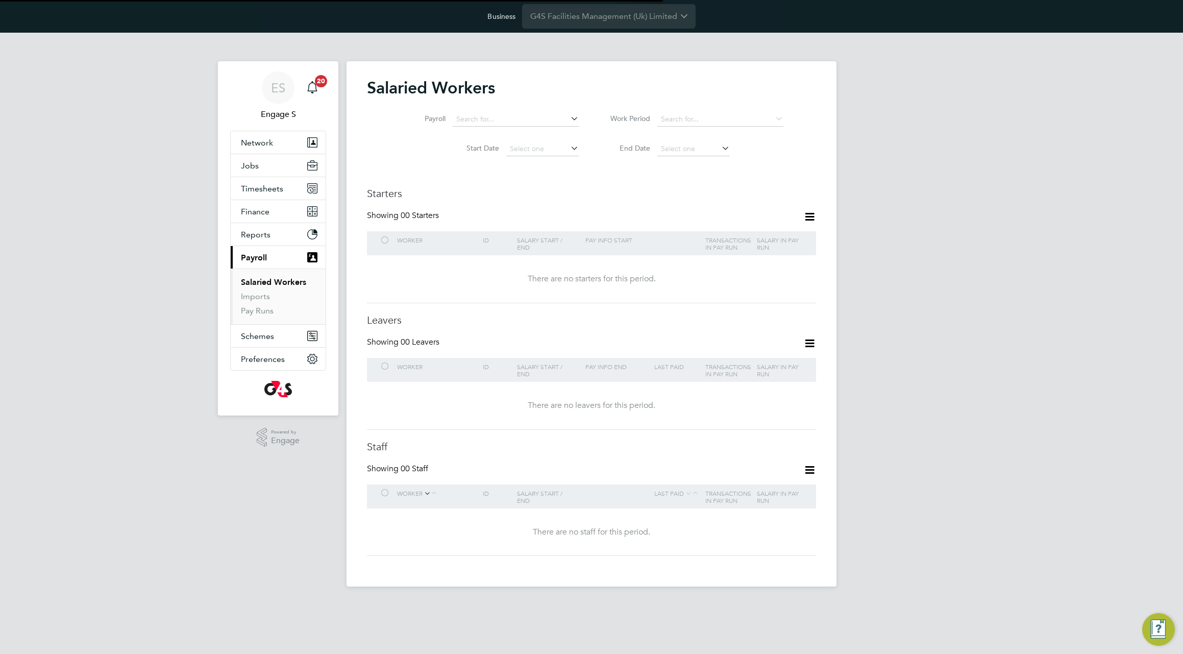
click at [582, 231] on div "Salary Start / End" at bounding box center [548, 243] width 68 height 24
click at [254, 338] on span "Schemes" at bounding box center [257, 336] width 33 height 10
click at [253, 307] on link "Employment Schemes" at bounding box center [264, 310] width 47 height 20
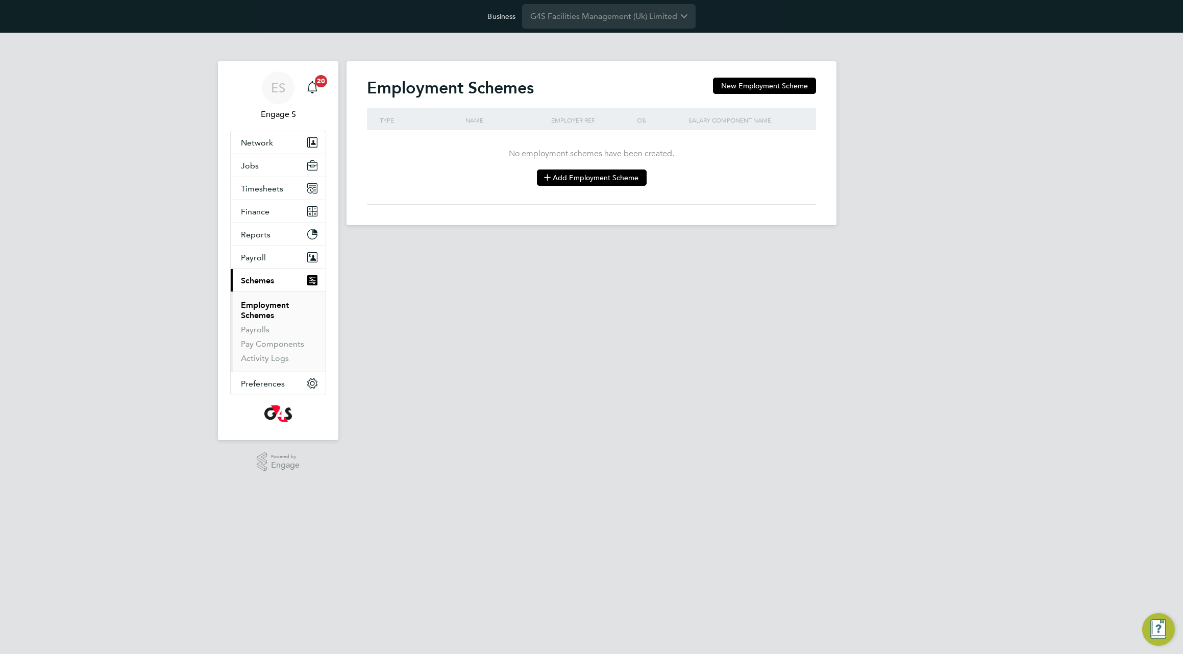
click at [579, 174] on button "Add Employment Scheme" at bounding box center [592, 177] width 110 height 16
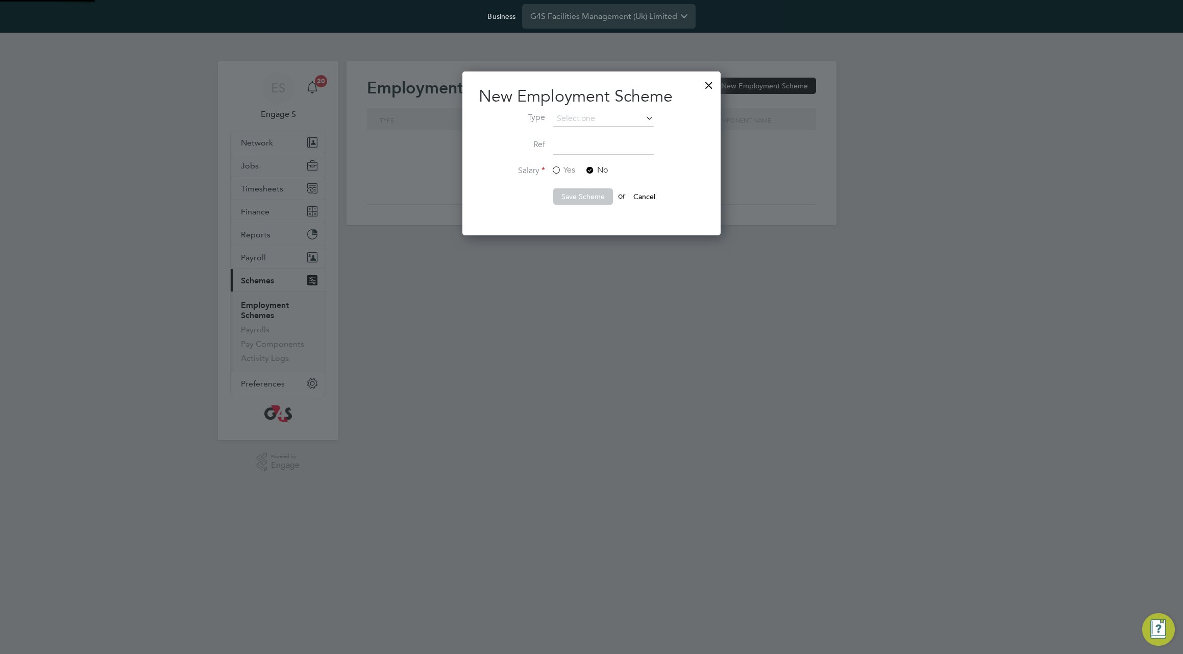
scroll to position [164, 259]
click at [707, 83] on div at bounding box center [709, 82] width 18 height 18
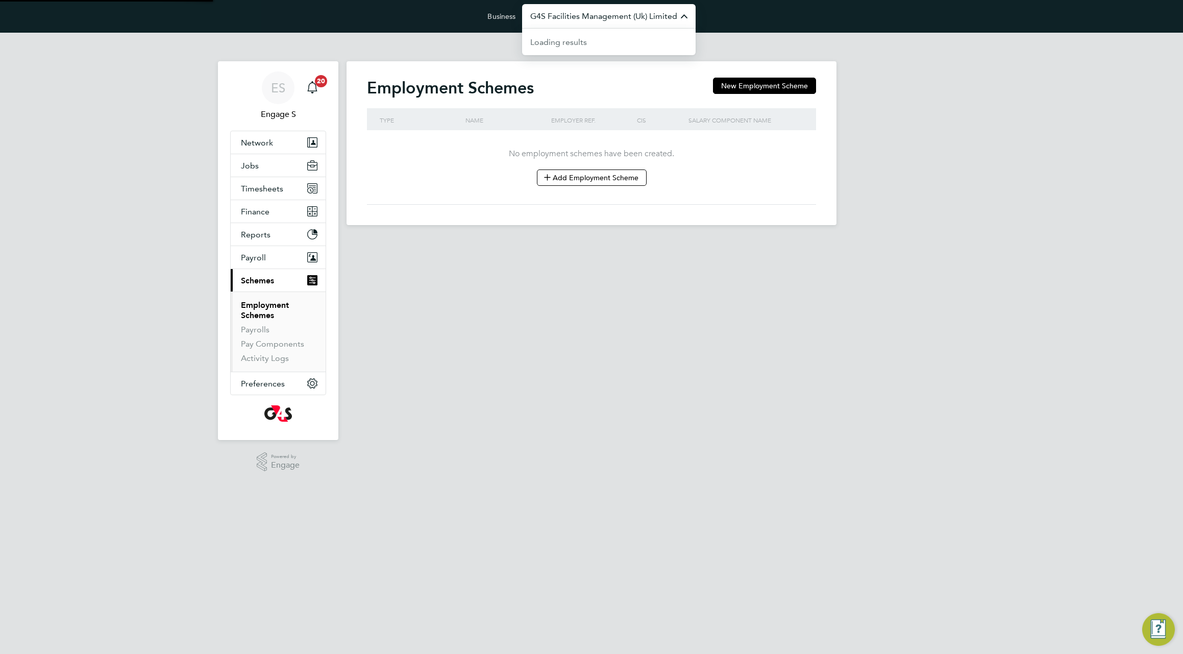
click at [634, 15] on input "G4S Facilities Management (Uk) Limited" at bounding box center [609, 16] width 174 height 24
click at [579, 92] on span "Berry Recruitment Limited" at bounding box center [602, 91] width 144 height 12
type input "Berry Recruitment Limited"
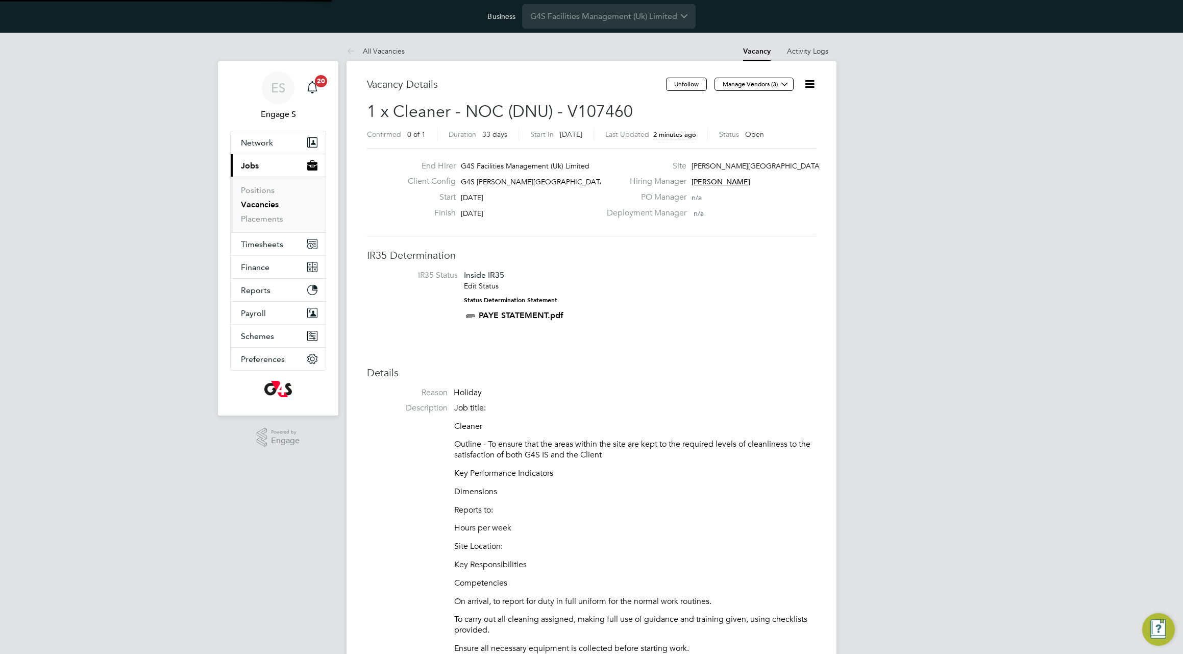
click at [809, 84] on icon at bounding box center [809, 84] width 13 height 13
drag, startPoint x: 755, startPoint y: 300, endPoint x: 750, endPoint y: 303, distance: 6.2
click at [753, 297] on li "IR35 Status Inside IR35 Edit Status Status Determination Statement PAYE STATEME…" at bounding box center [591, 297] width 429 height 55
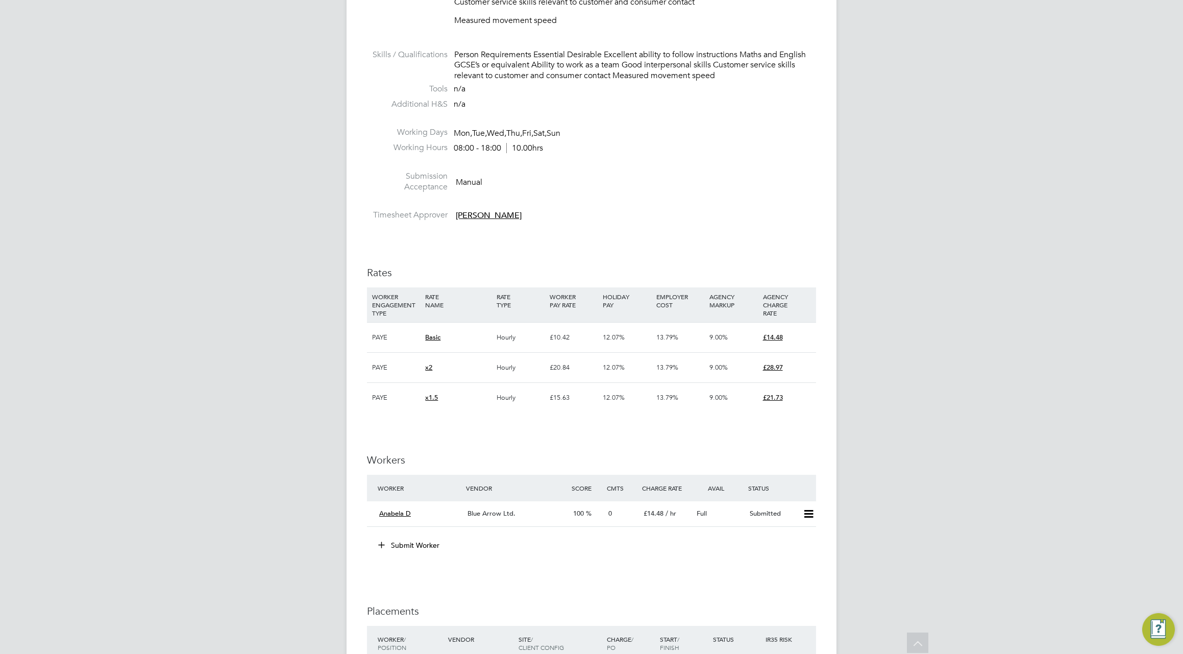
scroll to position [1304, 0]
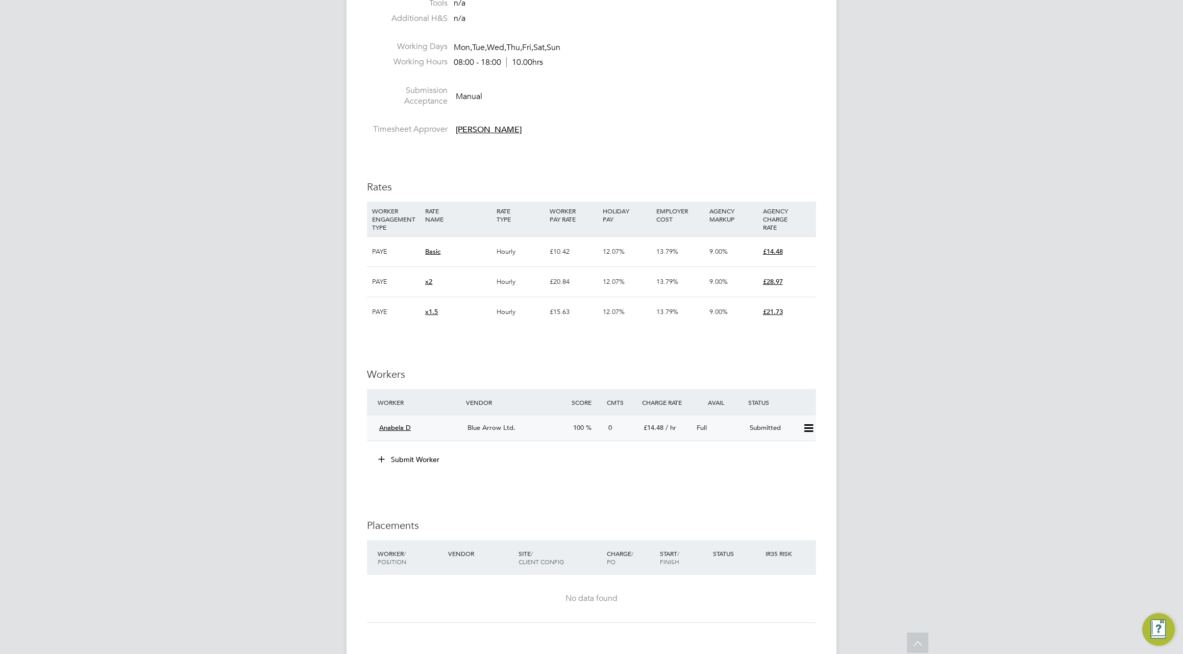
click at [811, 428] on icon at bounding box center [808, 428] width 13 height 8
click at [787, 449] on li "Offer" at bounding box center [795, 449] width 36 height 14
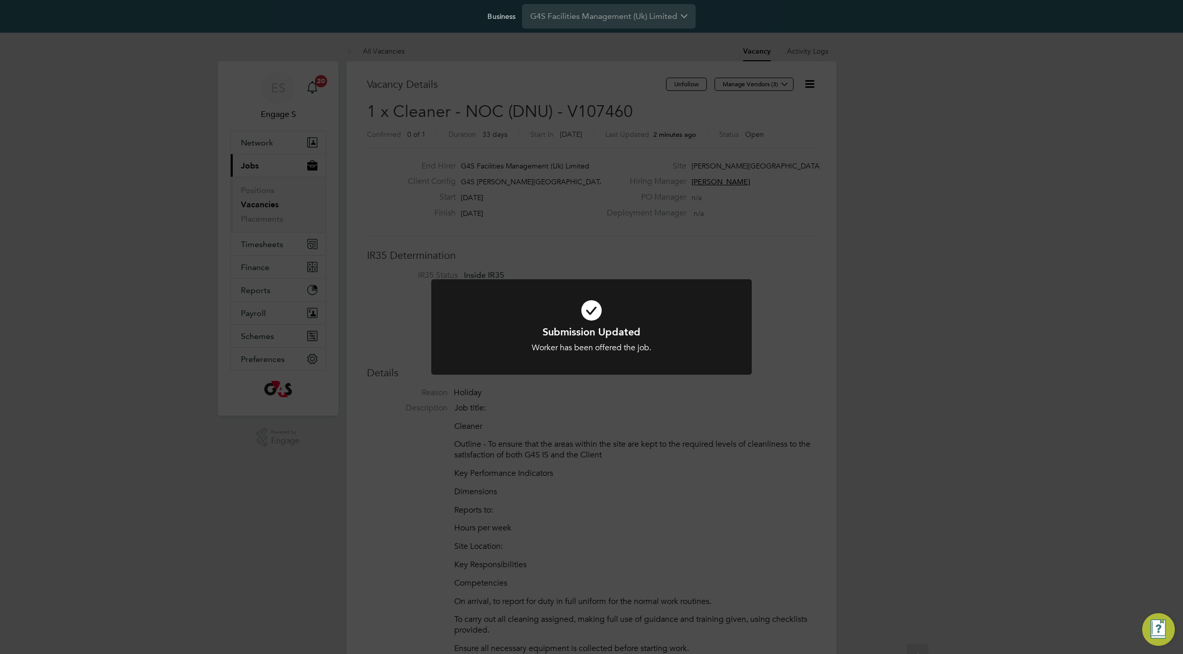
scroll to position [30, 71]
click at [808, 312] on div "Submission Updated Worker has been offered the job. Cancel Okay" at bounding box center [591, 327] width 1183 height 654
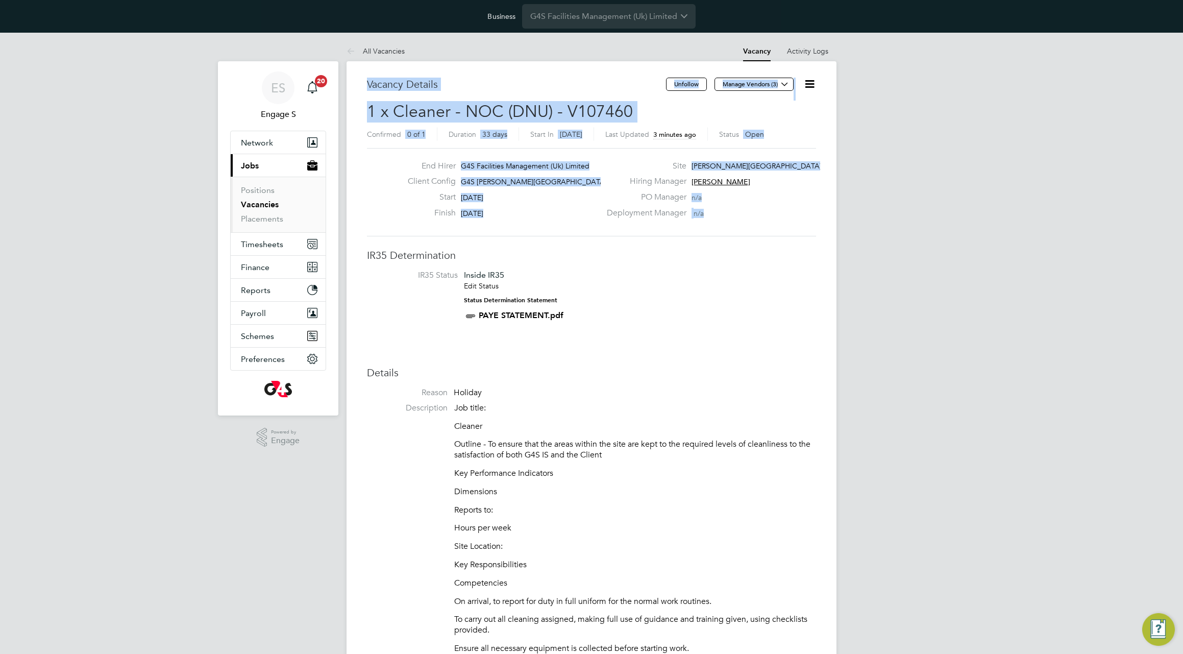
drag, startPoint x: 724, startPoint y: 225, endPoint x: 354, endPoint y: 70, distance: 401.0
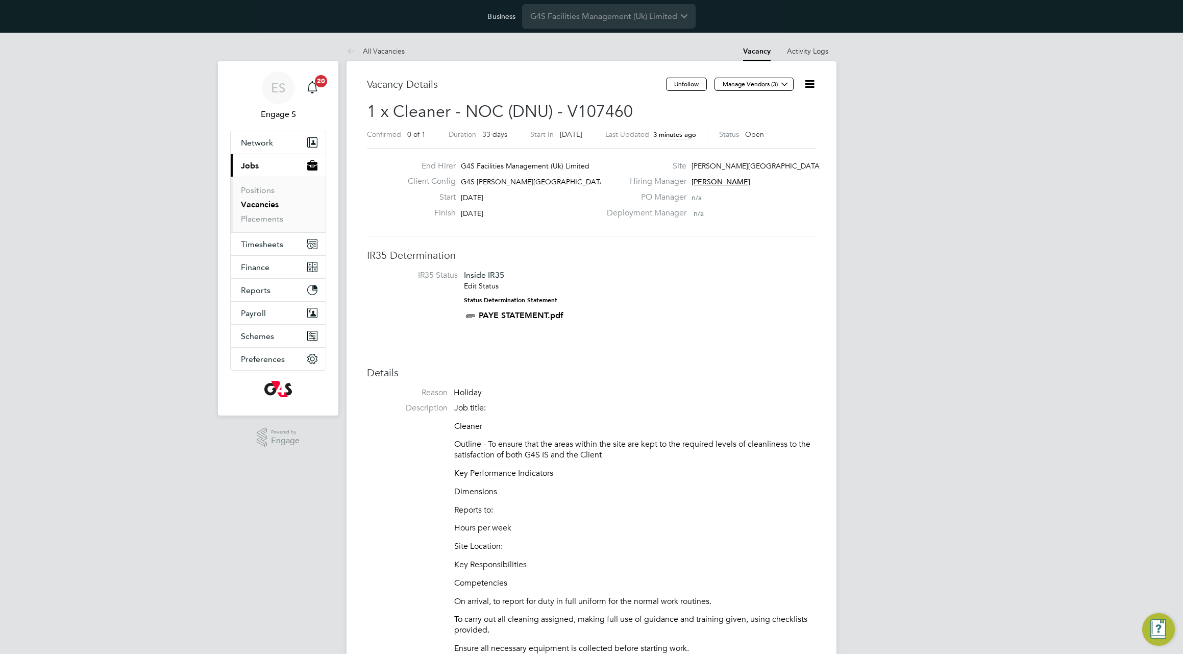
click at [772, 85] on button "Manage Vendors (3)" at bounding box center [753, 84] width 79 height 13
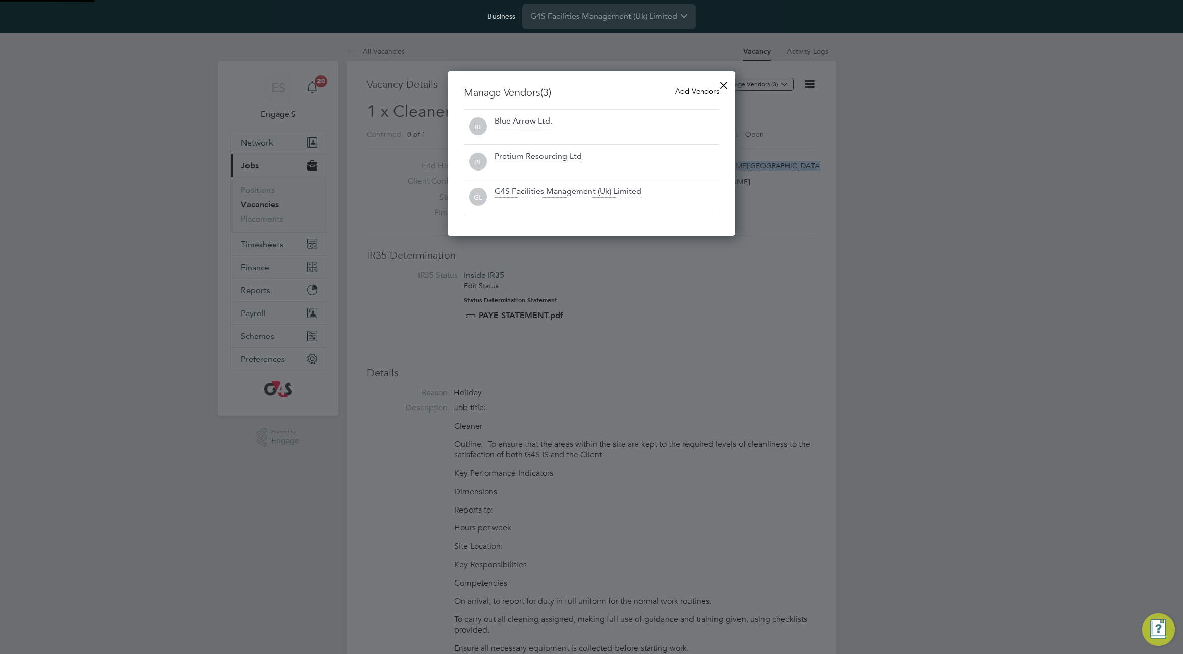
scroll to position [165, 288]
click at [723, 83] on div at bounding box center [723, 82] width 18 height 18
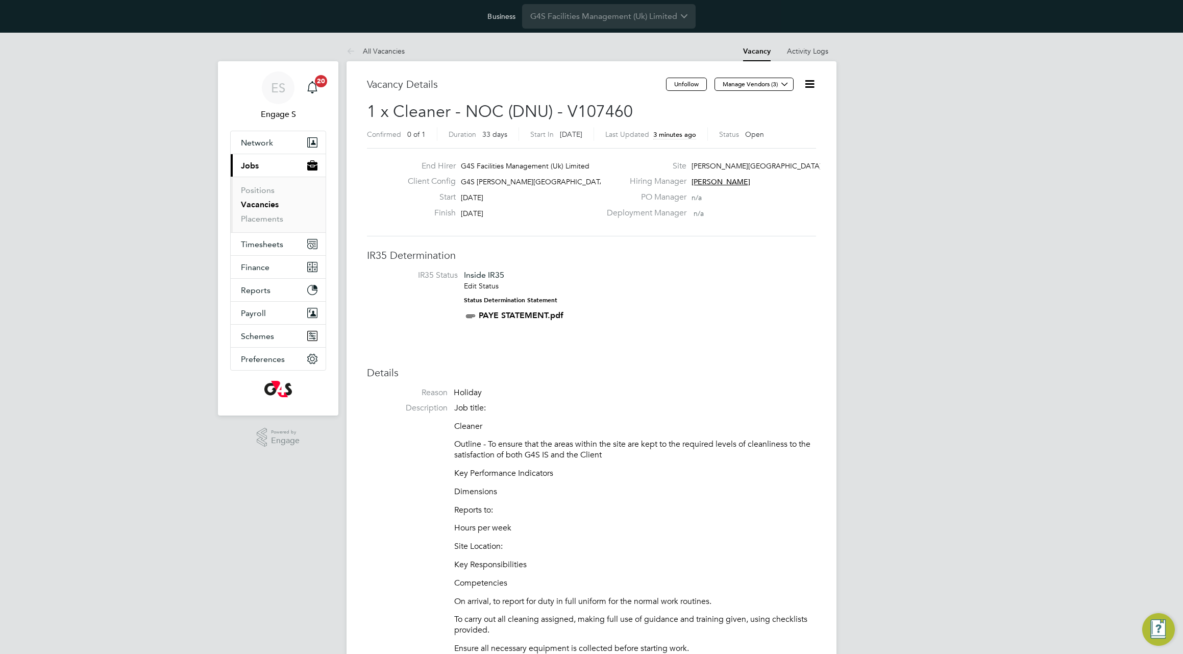
click at [814, 55] on link "Activity Logs" at bounding box center [807, 50] width 41 height 9
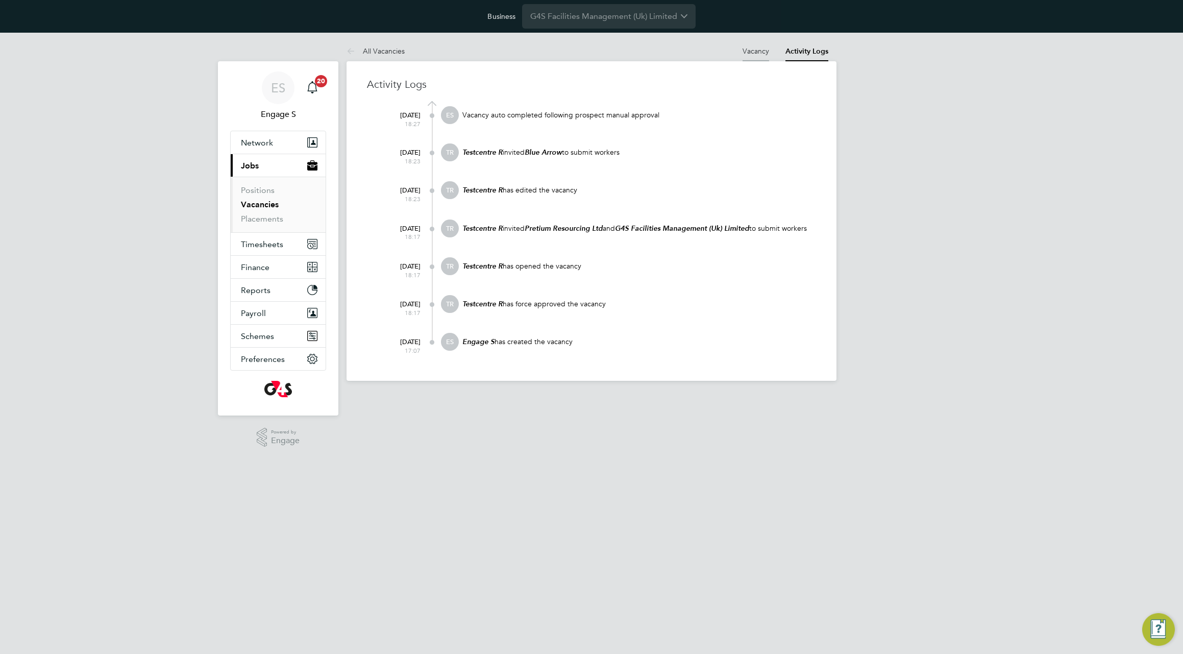
click at [750, 51] on link "Vacancy" at bounding box center [755, 50] width 27 height 9
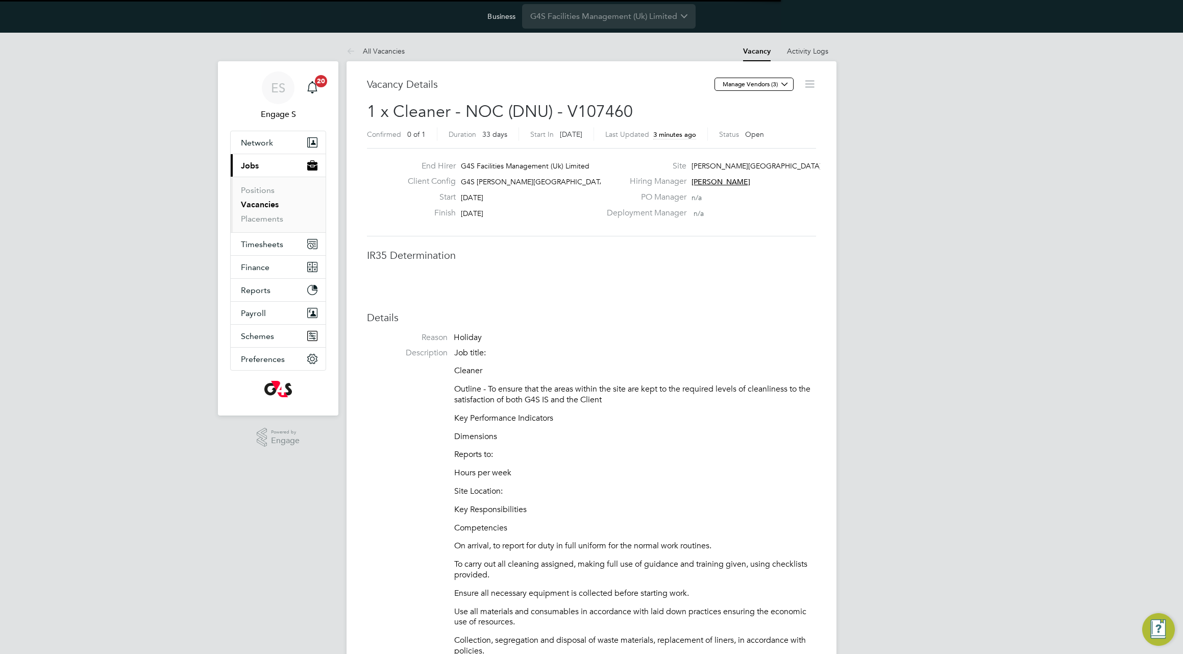
scroll to position [5, 5]
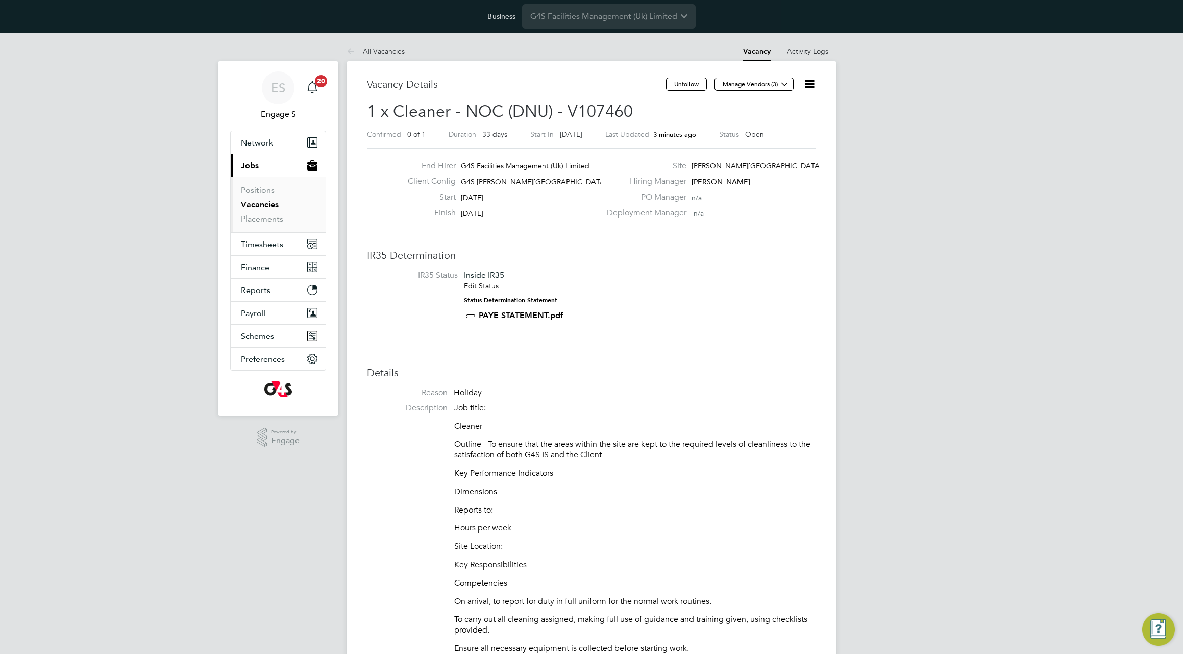
click at [477, 286] on link "Edit Status" at bounding box center [481, 285] width 35 height 9
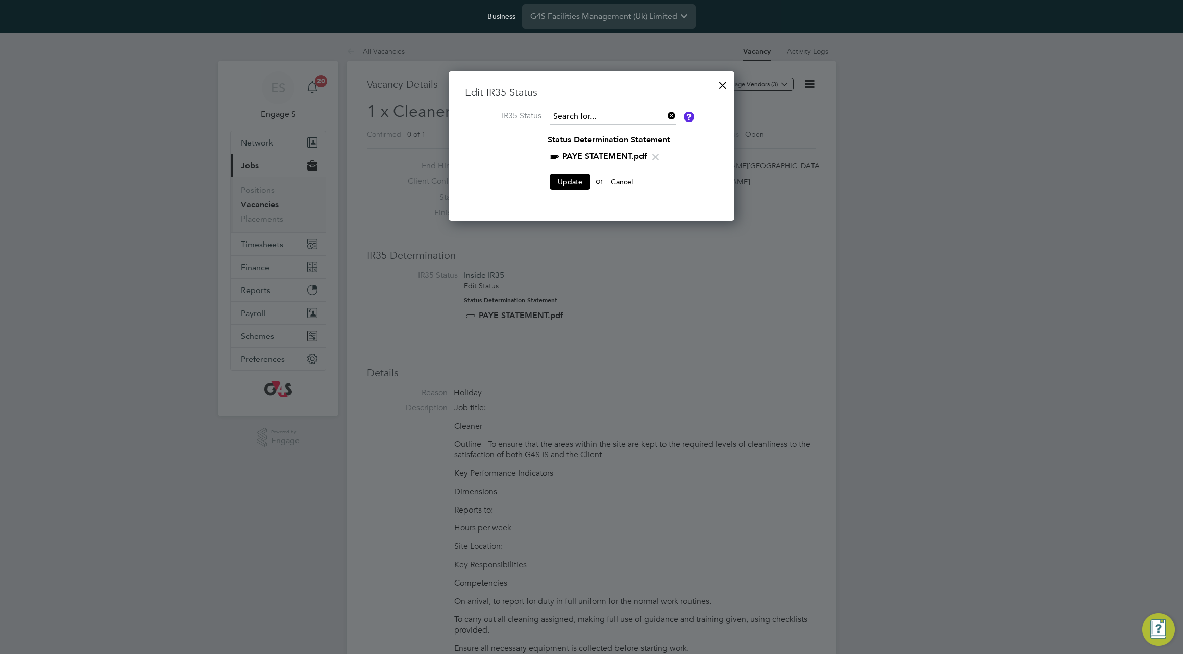
scroll to position [132, 286]
click at [620, 120] on input at bounding box center [613, 116] width 126 height 15
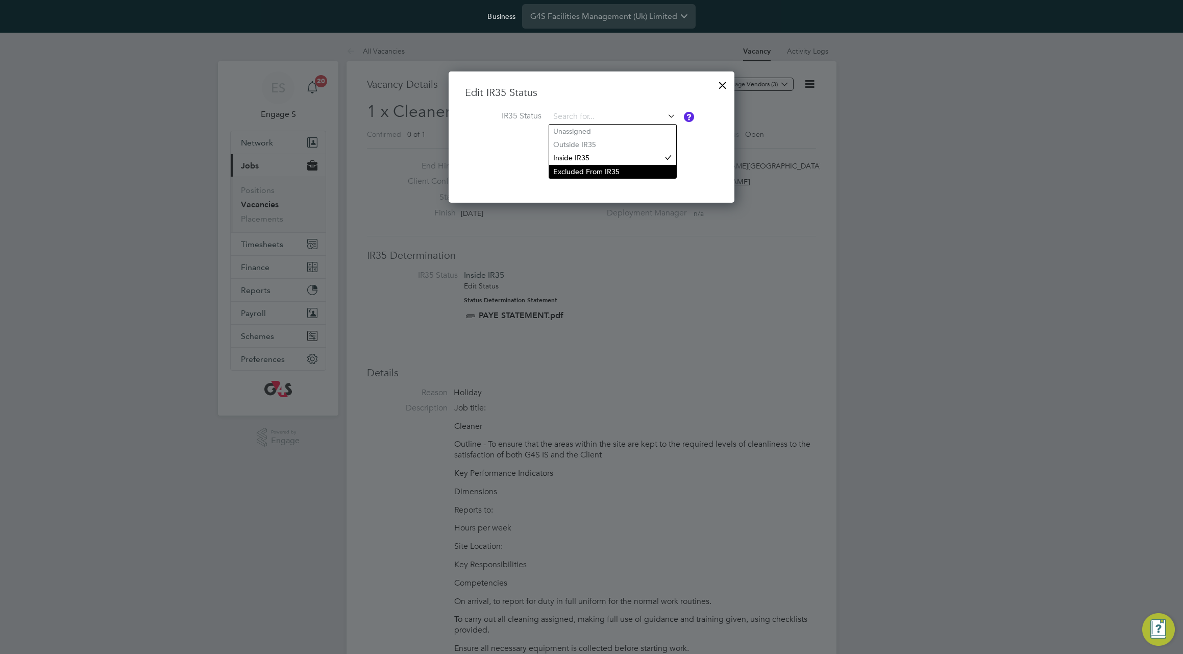
click at [606, 165] on li "Excluded From IR35" at bounding box center [612, 171] width 127 height 13
type input "Excluded From IR35"
click at [572, 166] on button "Update" at bounding box center [570, 164] width 41 height 16
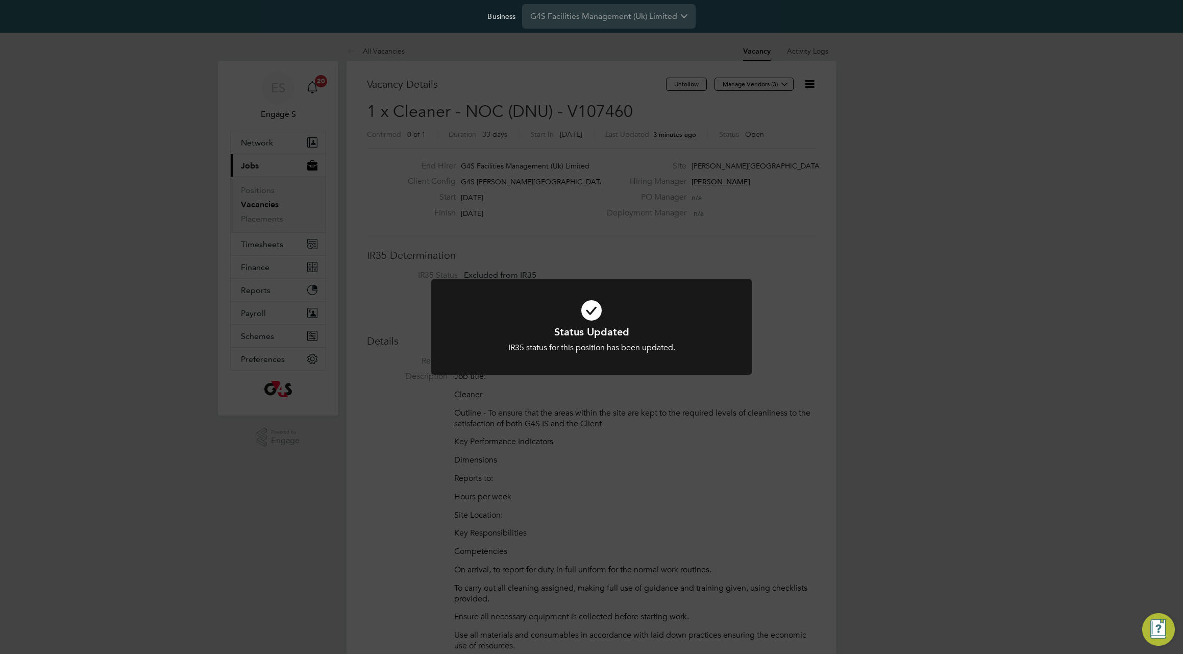
click at [940, 309] on div "Status Updated IR35 status for this position has been updated. Cancel Okay" at bounding box center [591, 327] width 1183 height 654
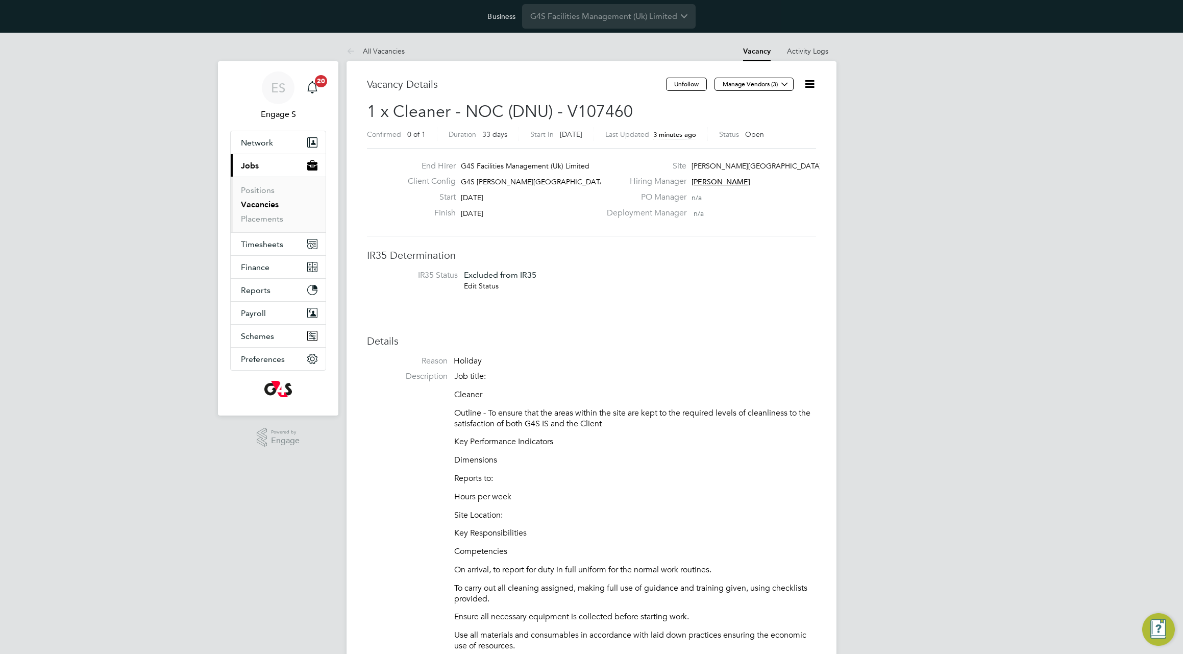
click at [478, 285] on link "Edit Status" at bounding box center [481, 285] width 35 height 9
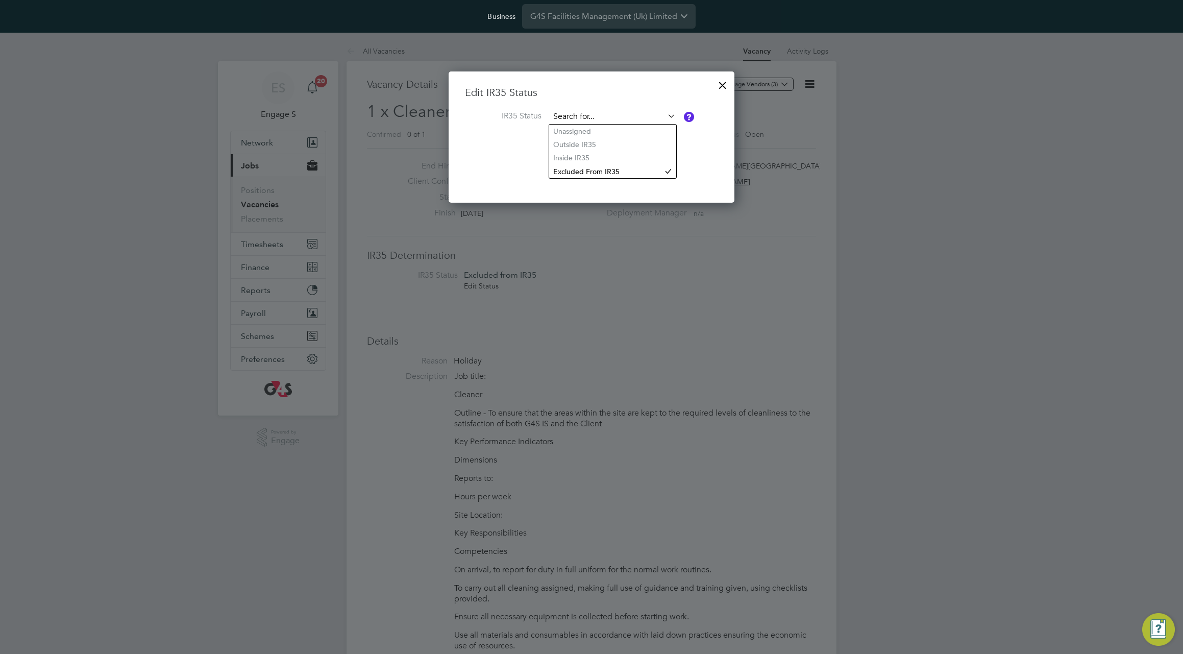
click at [619, 119] on input at bounding box center [613, 116] width 126 height 15
click at [609, 137] on li "Unassigned" at bounding box center [612, 131] width 127 height 13
type input "Unassigned"
click at [571, 163] on button "Update" at bounding box center [570, 164] width 41 height 16
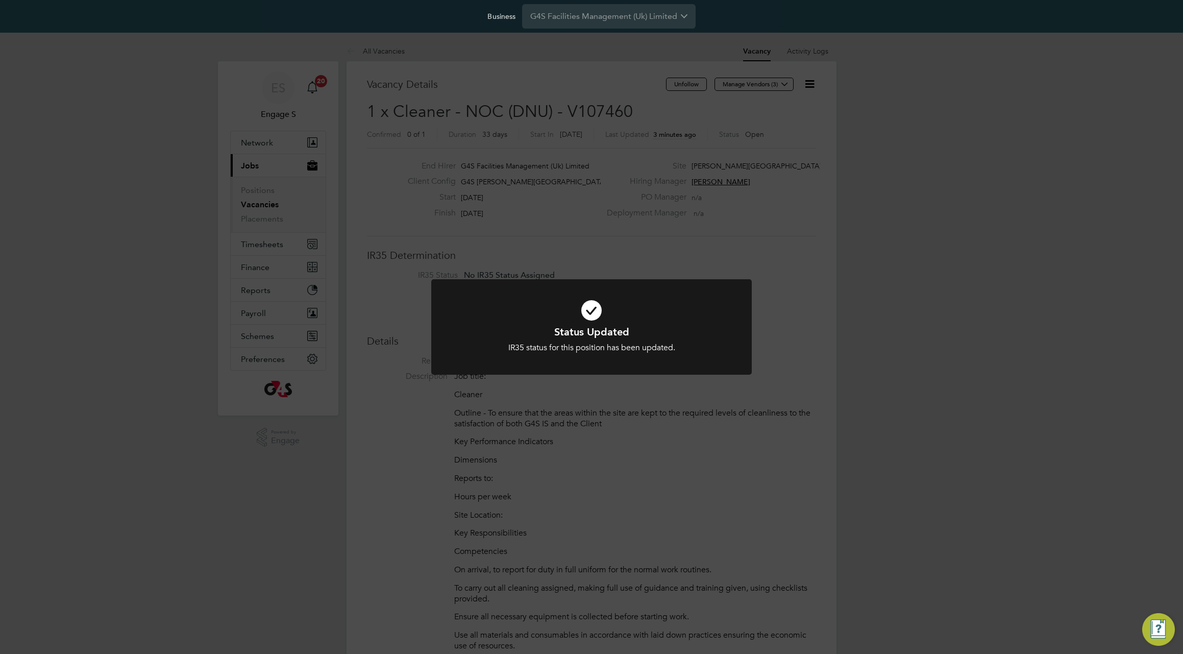
click at [554, 191] on div "Status Updated IR35 status for this position has been updated. Cancel Okay" at bounding box center [591, 327] width 1183 height 654
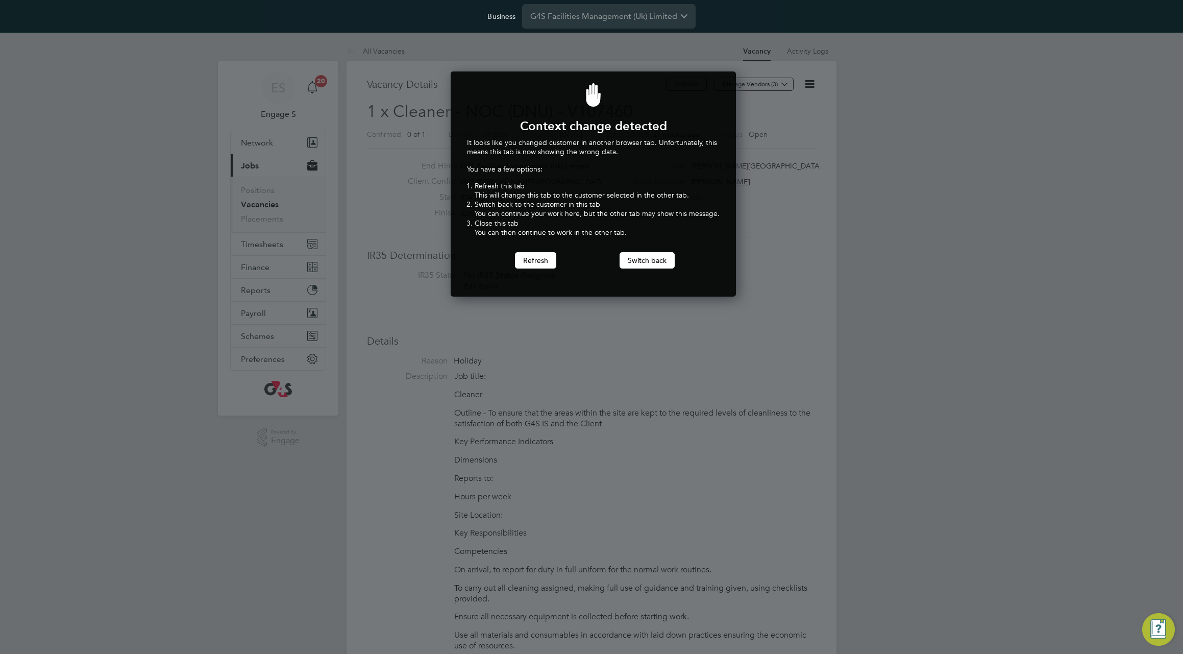
scroll to position [226, 282]
click at [798, 38] on div at bounding box center [591, 327] width 1183 height 654
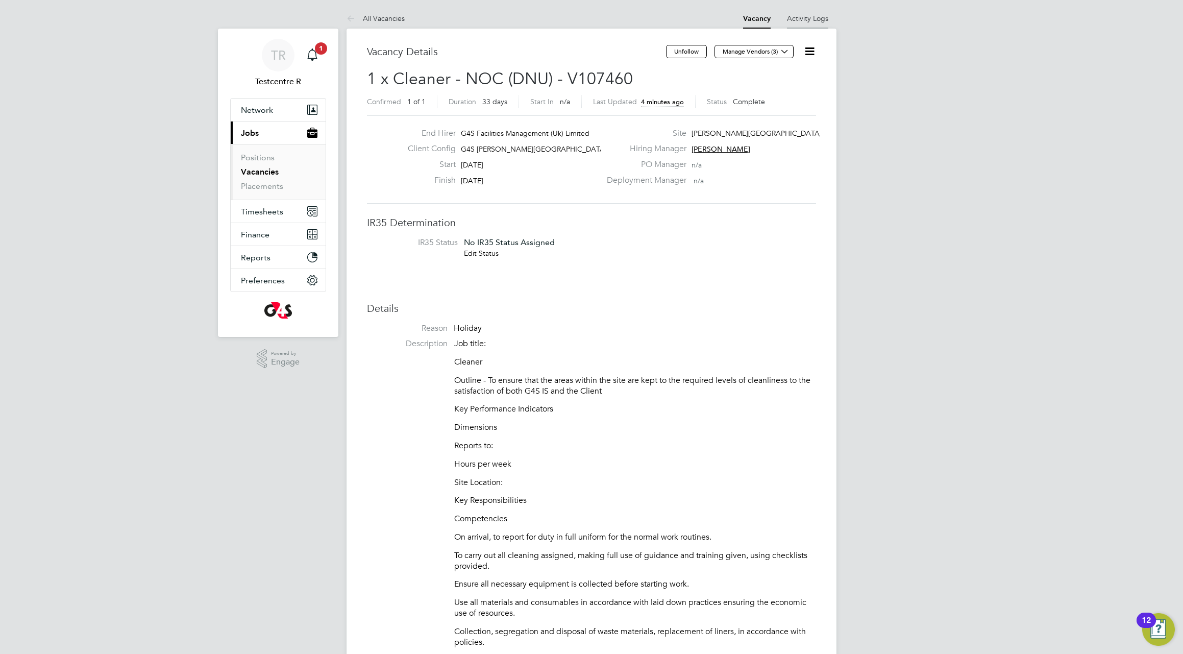
click at [804, 18] on link "Activity Logs" at bounding box center [807, 18] width 41 height 9
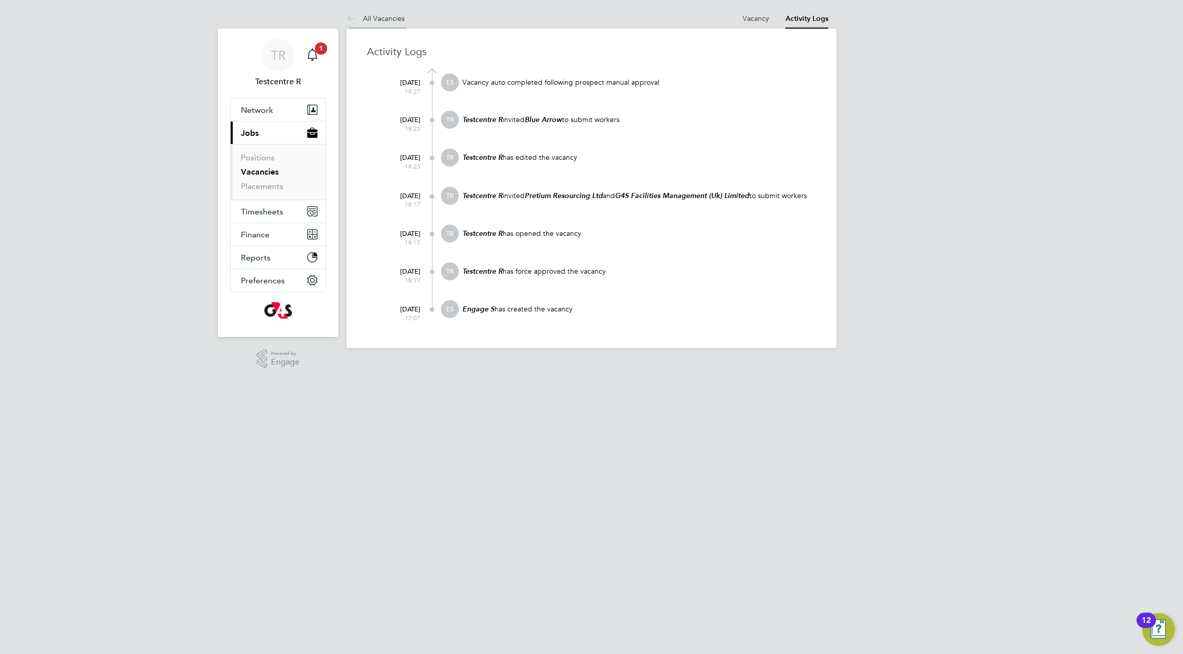
drag, startPoint x: 386, startPoint y: 19, endPoint x: 343, endPoint y: 37, distance: 46.2
click at [384, 20] on link "All Vacancies" at bounding box center [375, 18] width 58 height 9
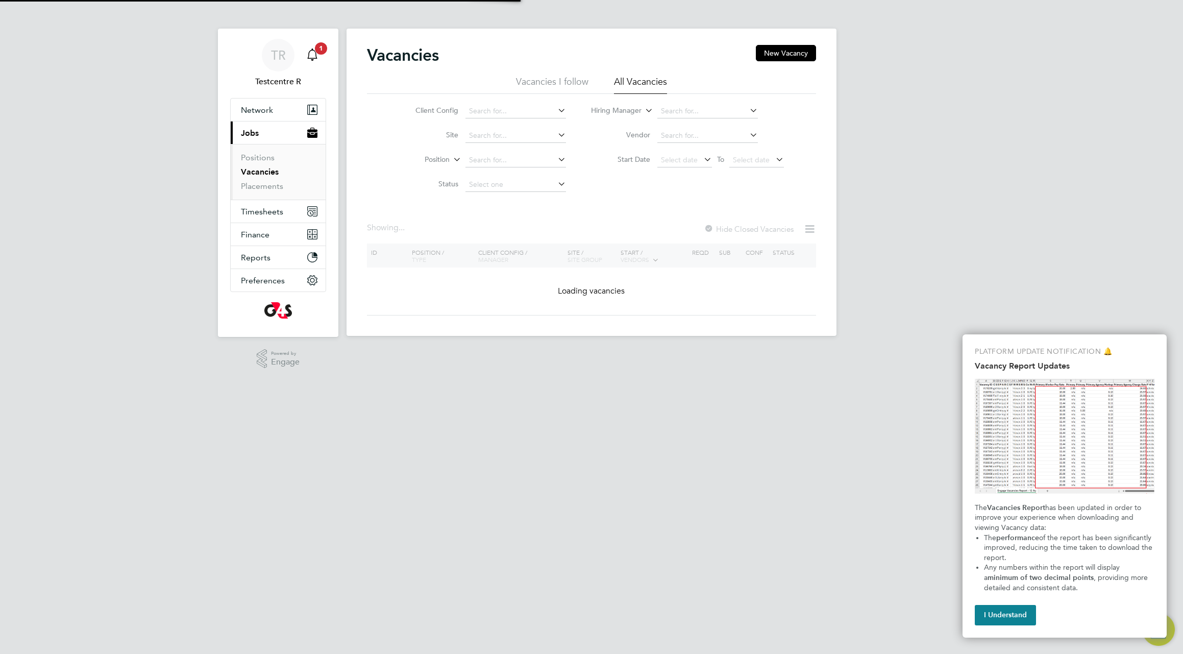
click at [317, 55] on icon "Main navigation" at bounding box center [312, 54] width 12 height 12
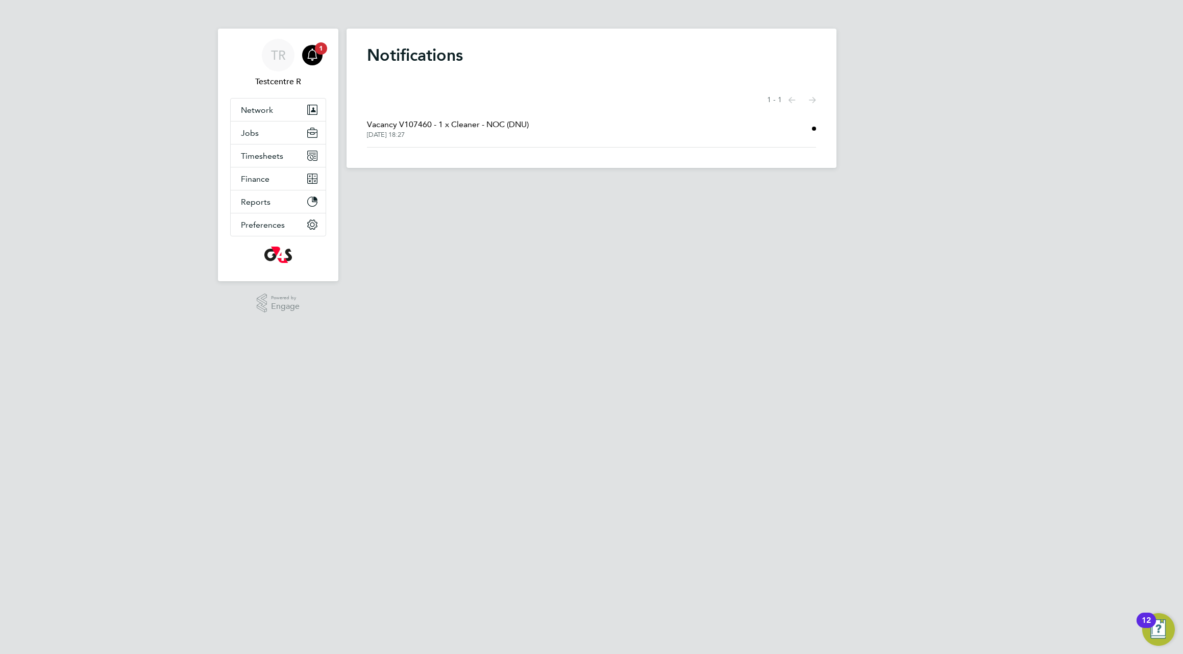
click at [477, 128] on span "Vacancy V107460 - 1 x Cleaner - NOC (DNU)" at bounding box center [448, 124] width 162 height 12
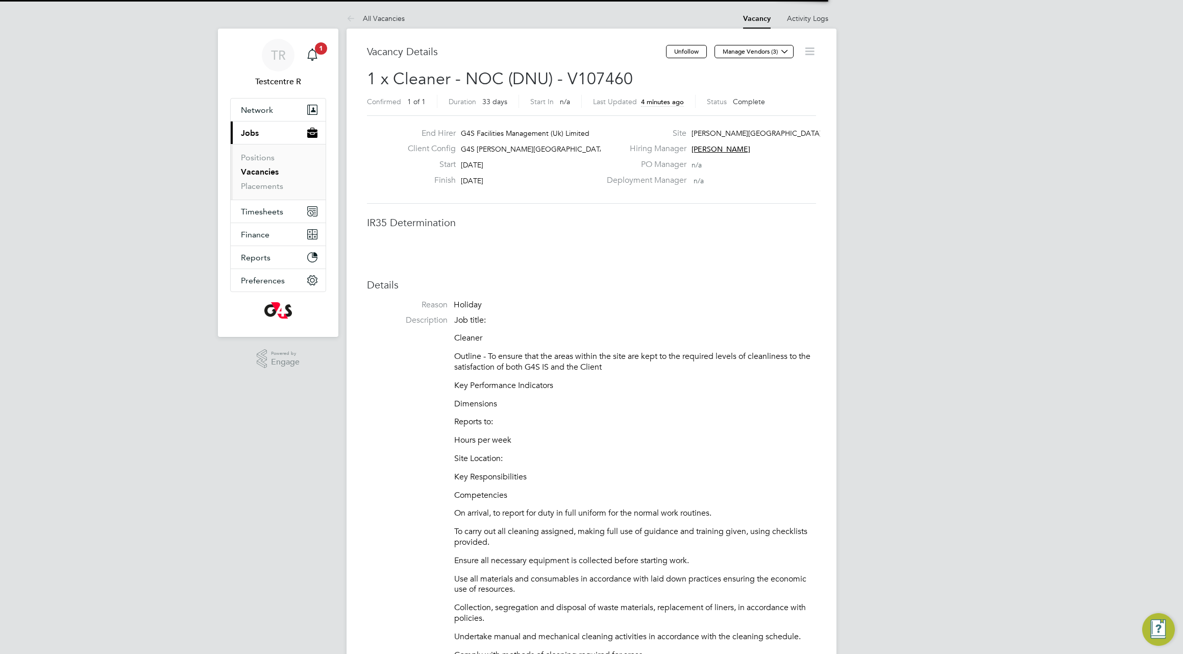
scroll to position [5, 5]
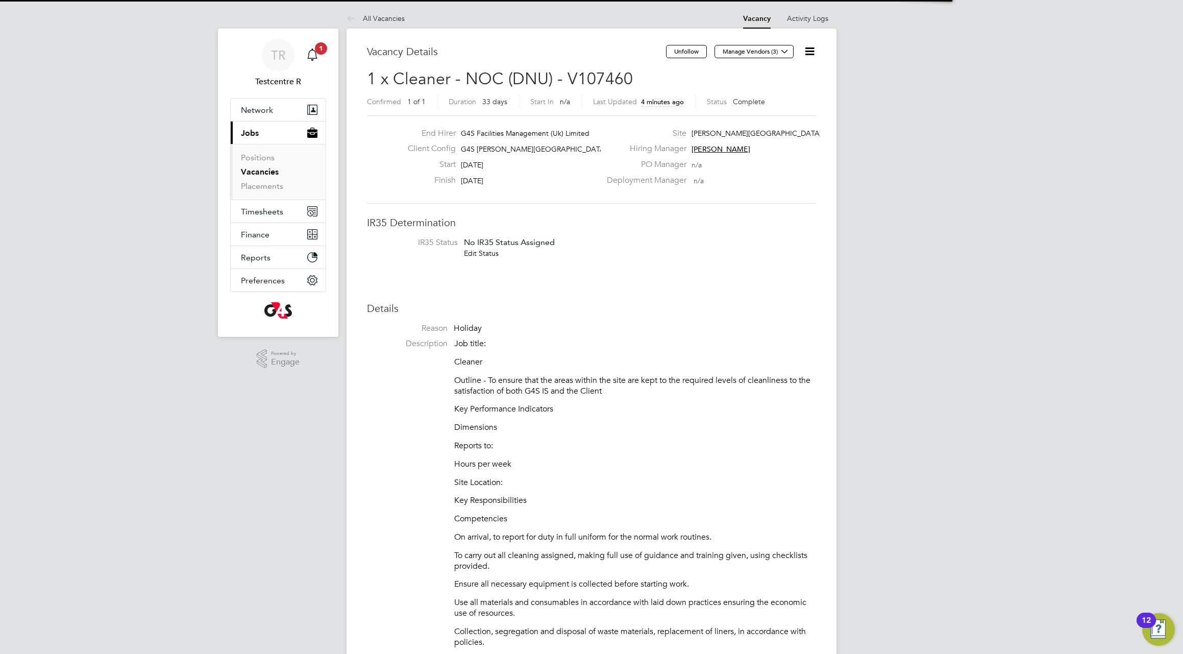
click at [709, 103] on label "Status" at bounding box center [717, 101] width 20 height 9
drag, startPoint x: 684, startPoint y: 49, endPoint x: 665, endPoint y: 131, distance: 84.4
click at [684, 51] on button "Unfollow" at bounding box center [686, 51] width 41 height 13
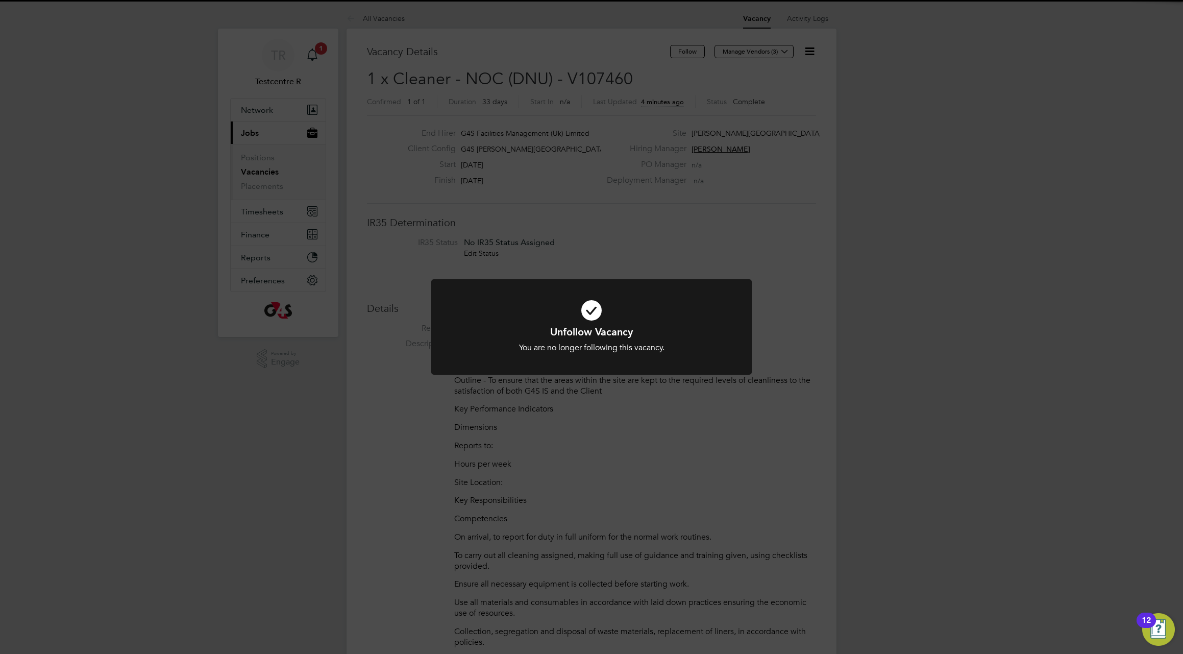
click at [716, 134] on div "Unfollow Vacancy You are no longer following this vacancy. Cancel Okay" at bounding box center [591, 327] width 1183 height 654
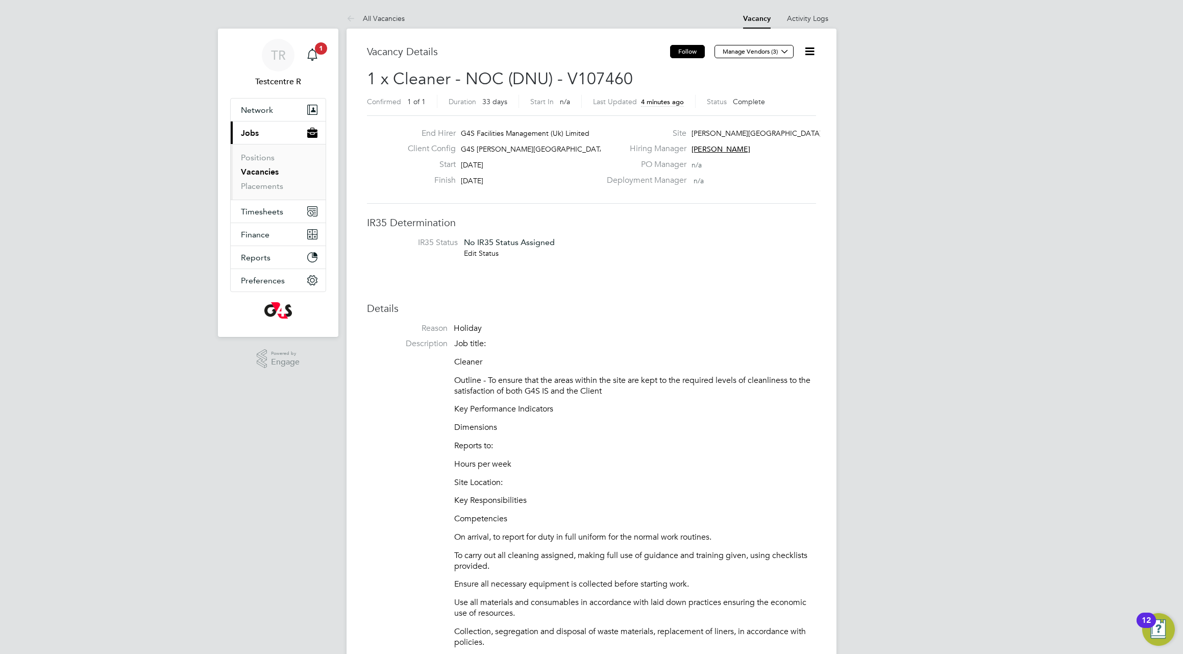
click at [684, 51] on button "Follow" at bounding box center [687, 51] width 35 height 13
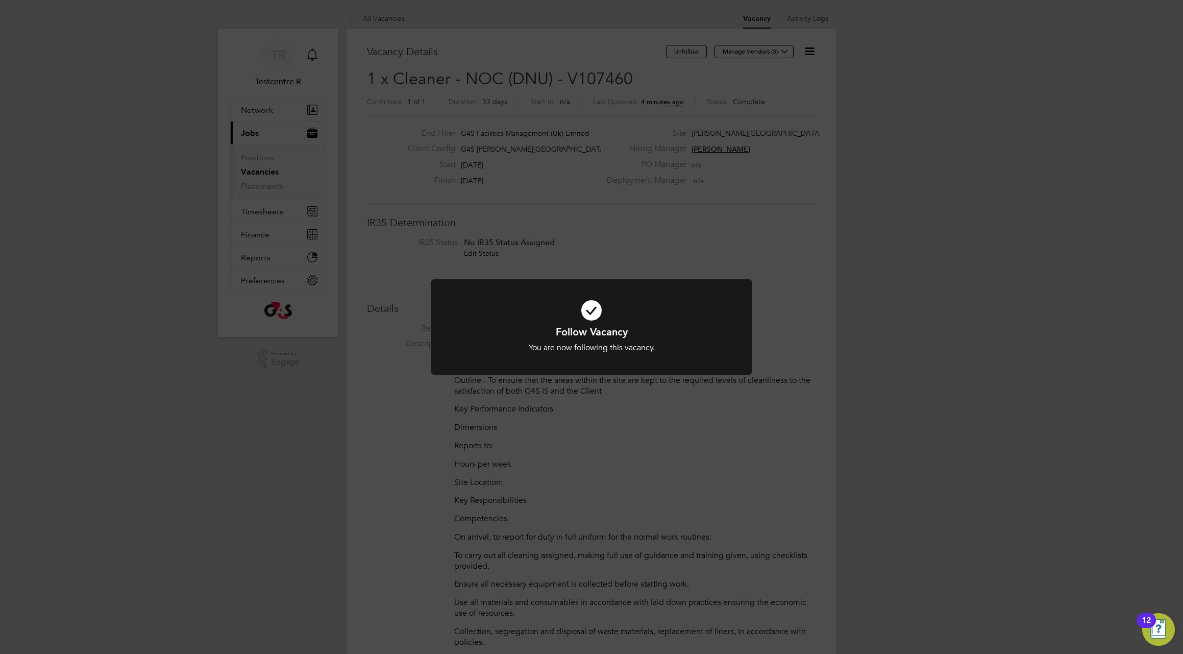
click at [794, 114] on div "Follow Vacancy You are now following this vacancy. Cancel Okay" at bounding box center [591, 327] width 1183 height 654
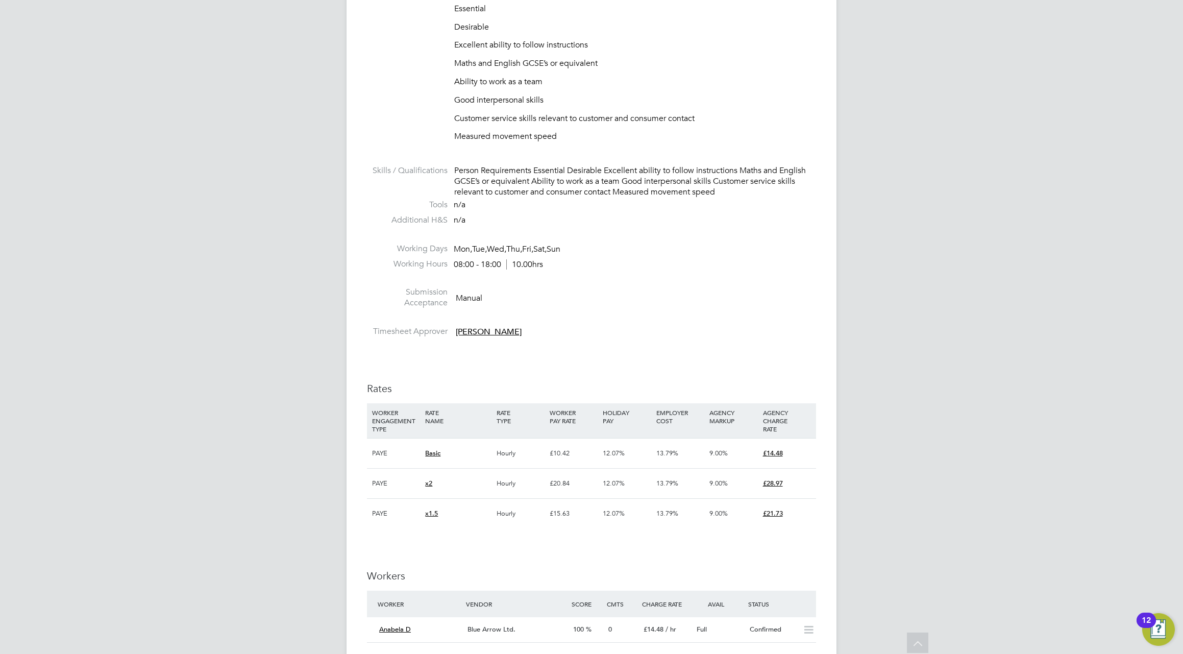
click at [785, 296] on li "Submission Acceptance Manual" at bounding box center [591, 300] width 449 height 26
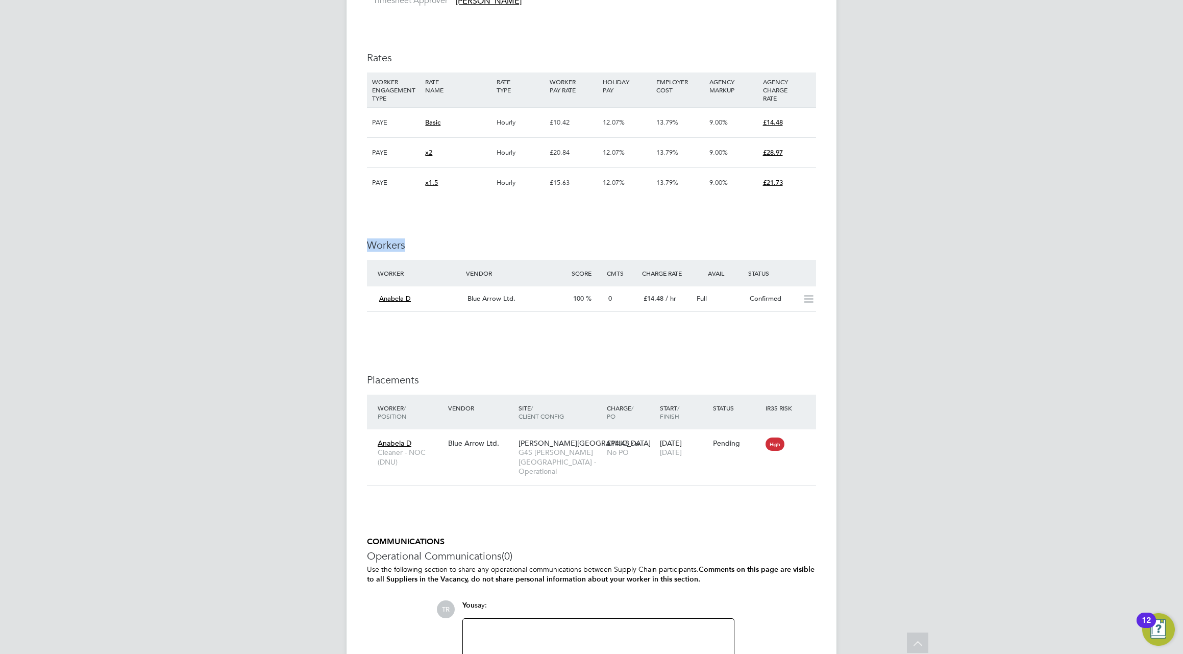
drag, startPoint x: 643, startPoint y: 254, endPoint x: 386, endPoint y: 218, distance: 259.6
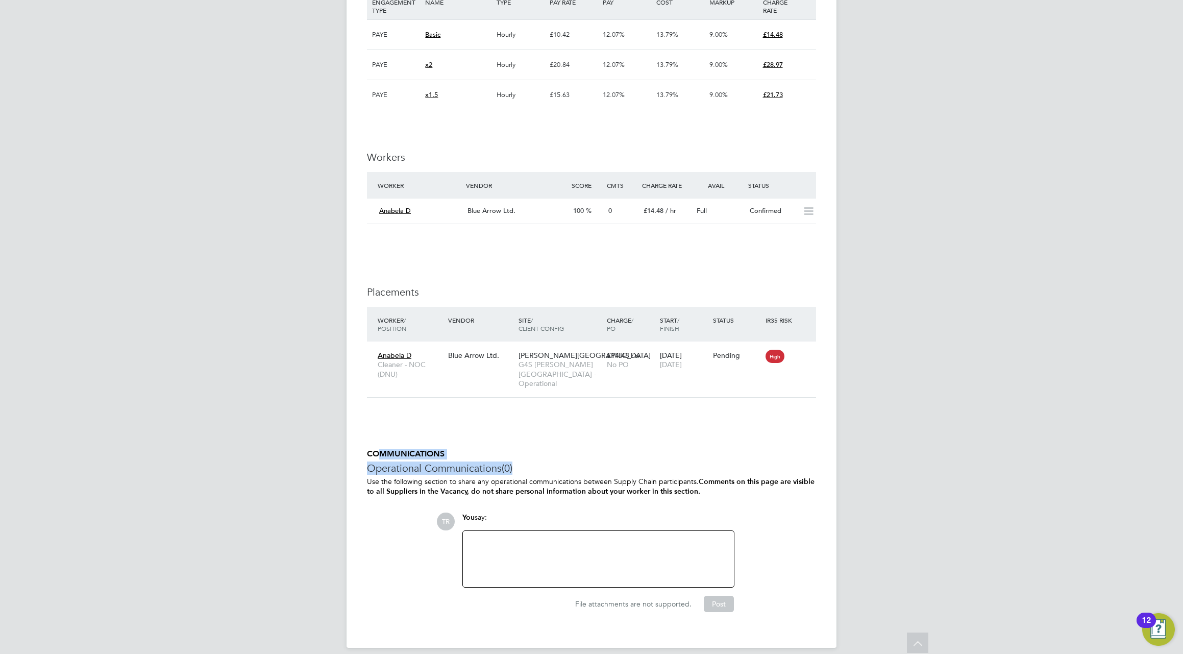
drag, startPoint x: 458, startPoint y: 441, endPoint x: 376, endPoint y: 440, distance: 82.7
click at [376, 449] on div "COMMUNICATIONS Operational Communications (0) Use the following section to shar…" at bounding box center [591, 530] width 449 height 163
drag, startPoint x: 739, startPoint y: 469, endPoint x: 416, endPoint y: 422, distance: 326.9
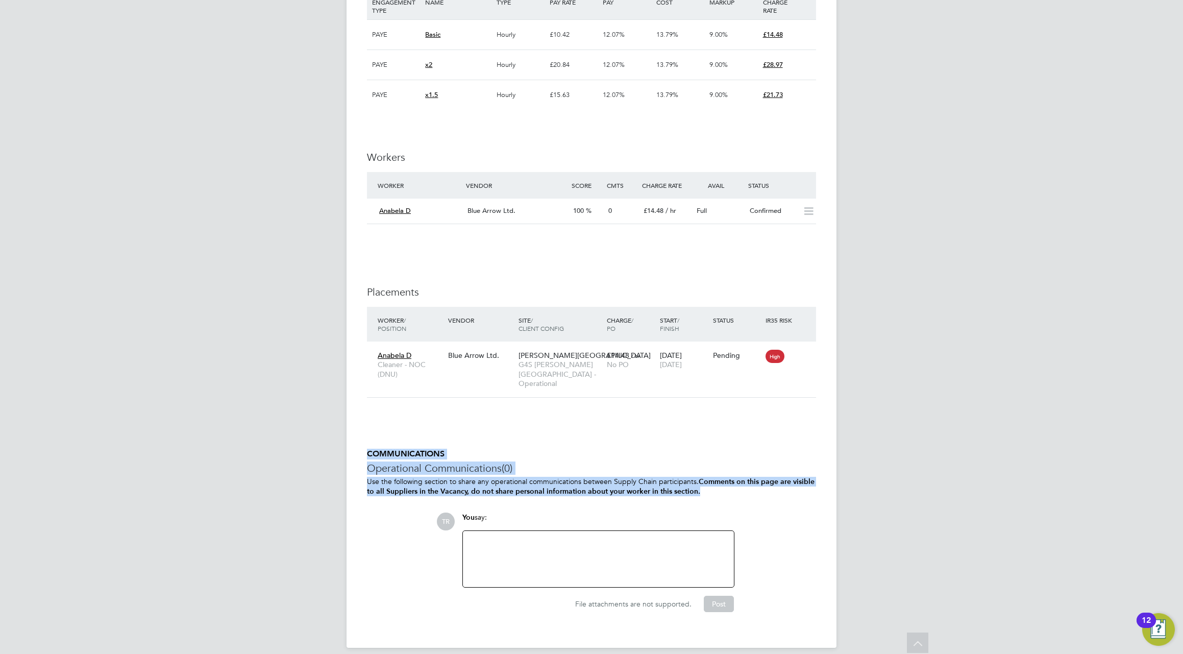
drag, startPoint x: 654, startPoint y: 479, endPoint x: 442, endPoint y: 420, distance: 220.4
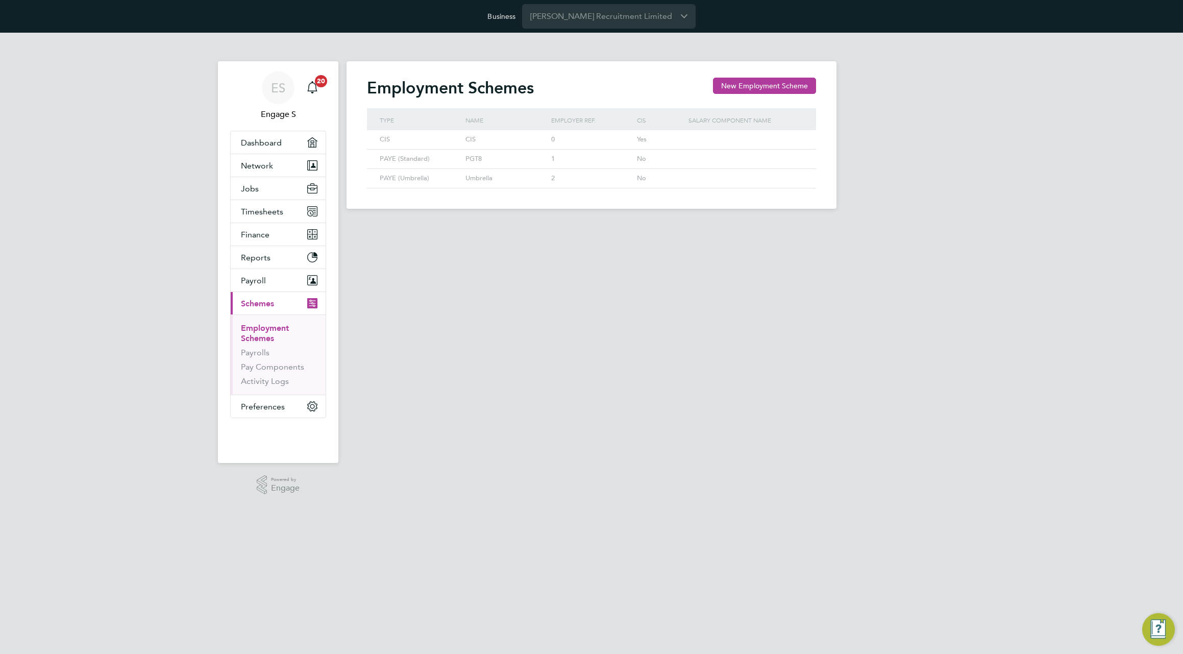
scroll to position [19, 86]
click at [790, 137] on icon at bounding box center [793, 140] width 10 height 12
click at [774, 164] on li "Edit" at bounding box center [780, 163] width 36 height 14
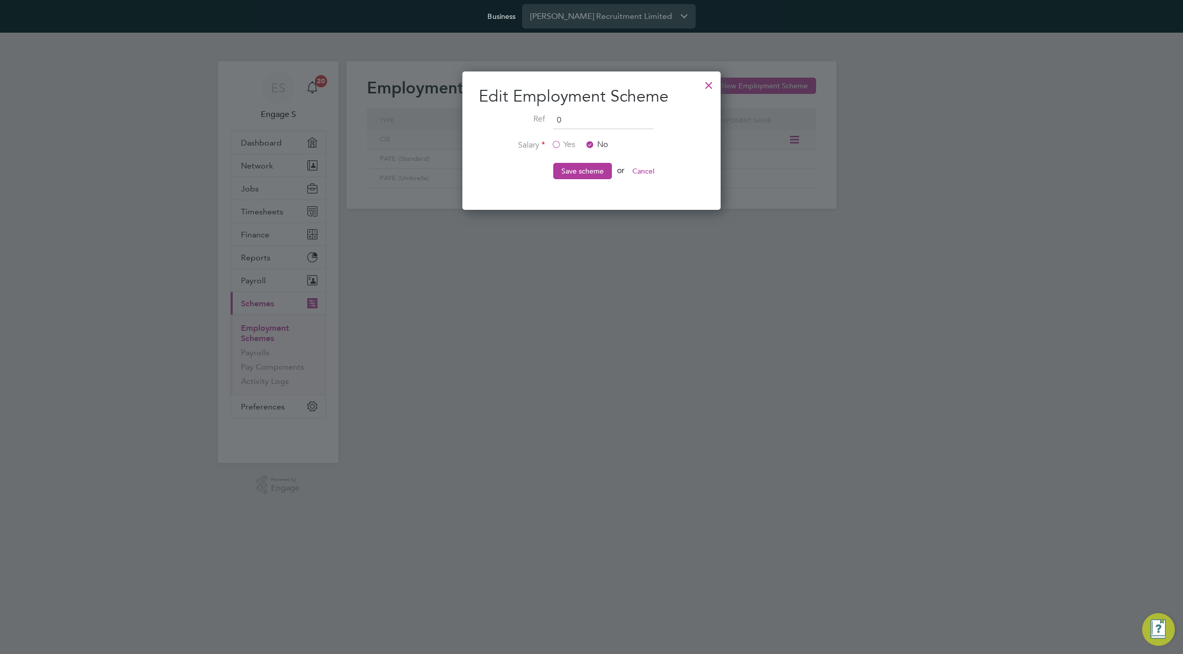
scroll to position [139, 259]
click at [604, 121] on input "0" at bounding box center [603, 120] width 101 height 18
type input "2"
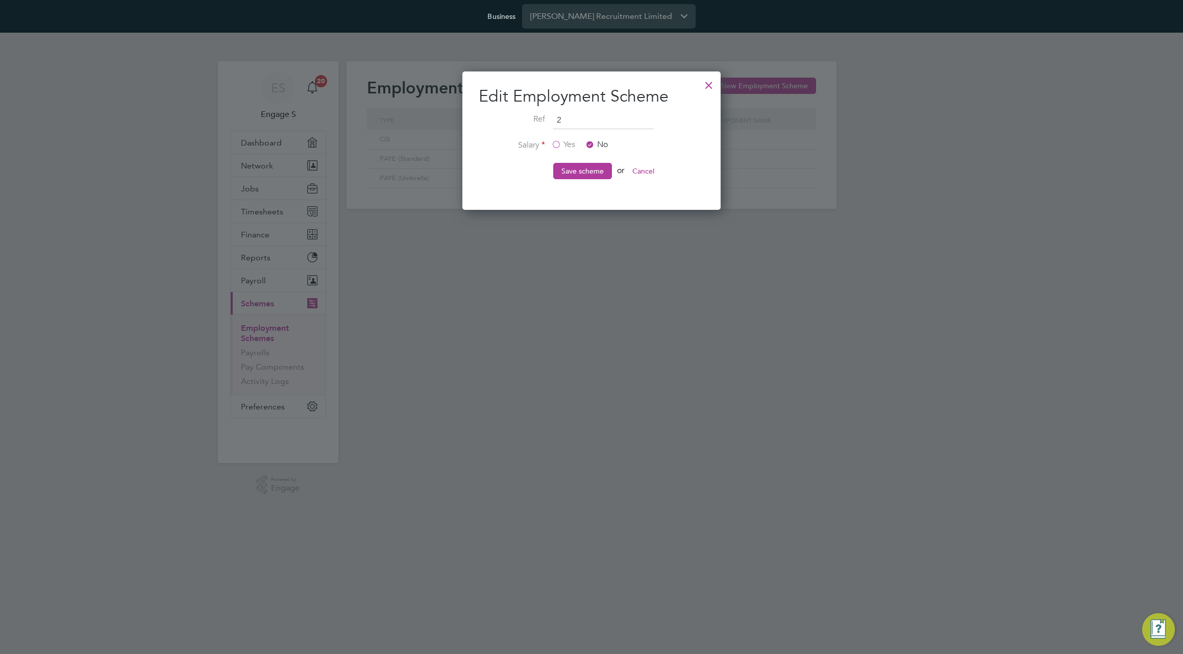
click at [562, 142] on label "Yes" at bounding box center [563, 144] width 24 height 11
click at [0, 0] on input "Yes" at bounding box center [0, 0] width 0 height 0
click at [585, 174] on button "Save scheme" at bounding box center [582, 171] width 59 height 16
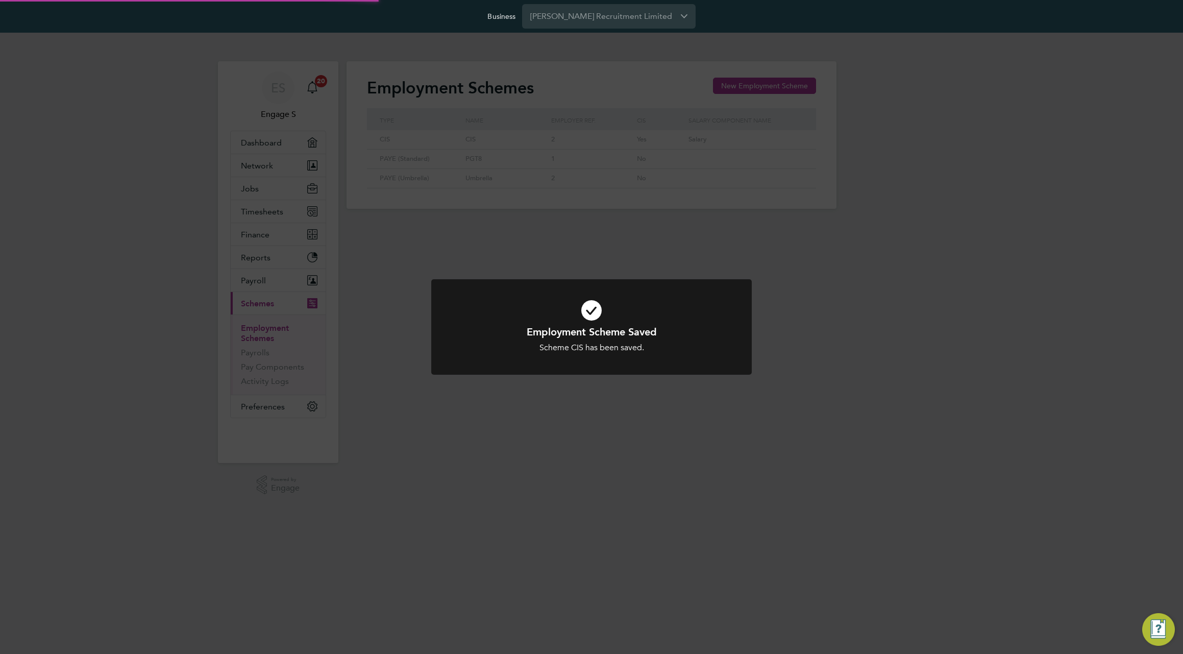
scroll to position [19, 86]
click at [587, 175] on div "Employment Scheme Saved Scheme CIS has been saved. Cancel Okay" at bounding box center [591, 327] width 1183 height 654
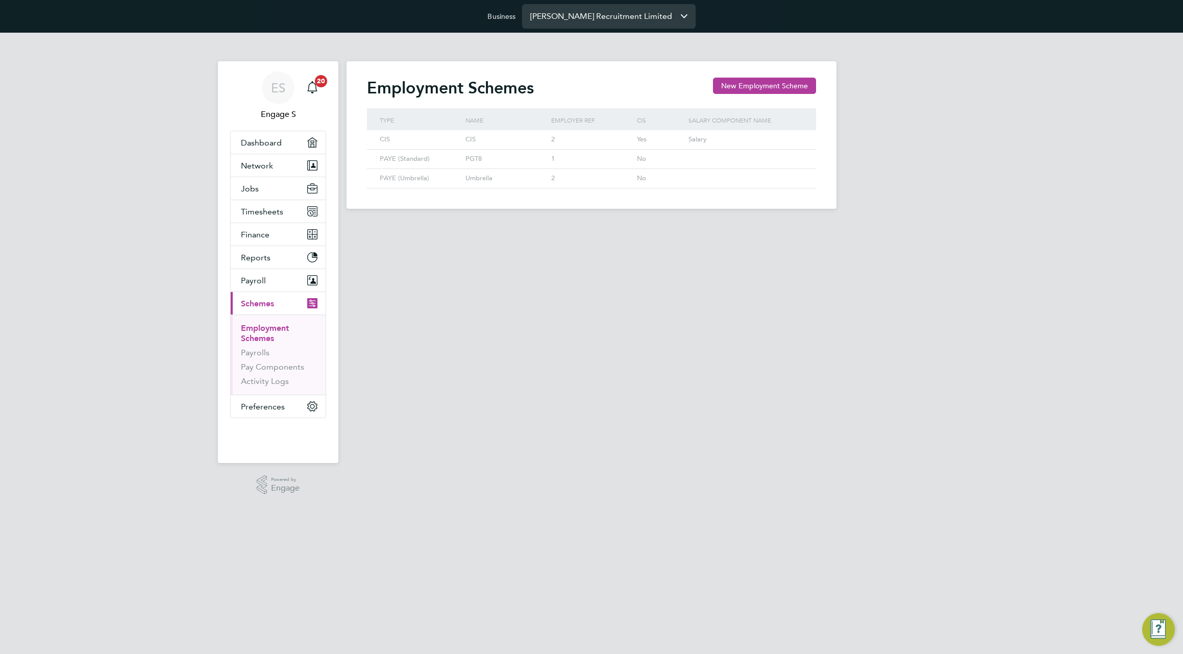
click at [602, 19] on input "[PERSON_NAME] Recruitment Limited" at bounding box center [609, 16] width 174 height 24
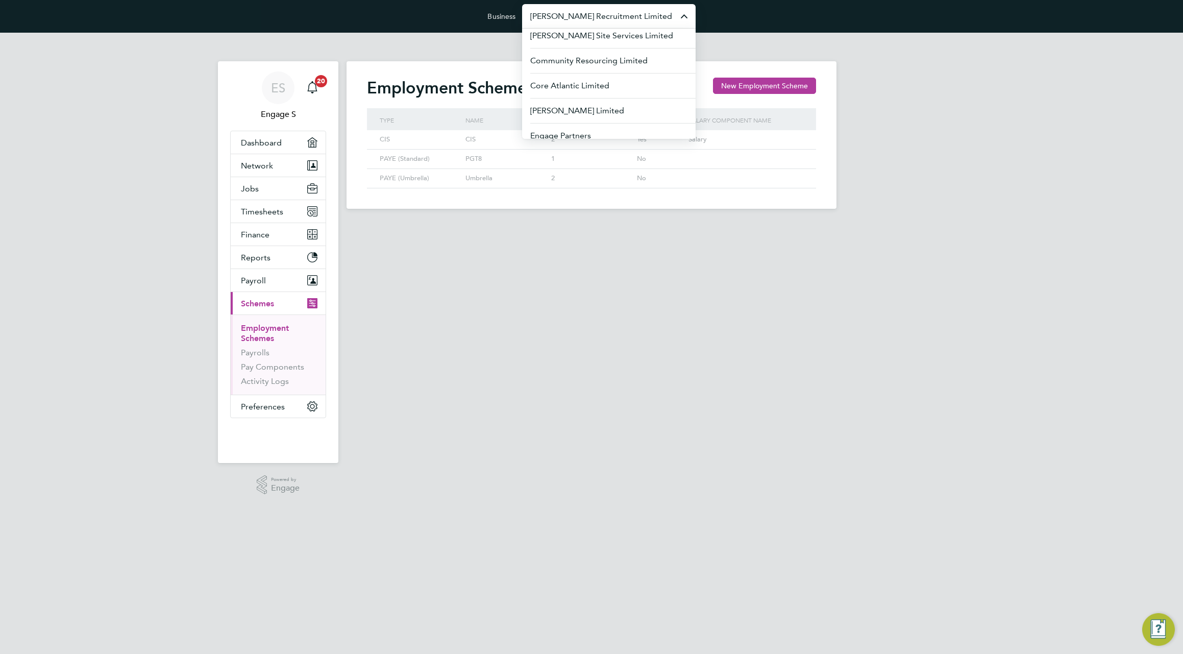
scroll to position [191, 0]
click at [619, 81] on span "[PERSON_NAME] [PERSON_NAME] Consulting Limited" at bounding box center [608, 93] width 157 height 24
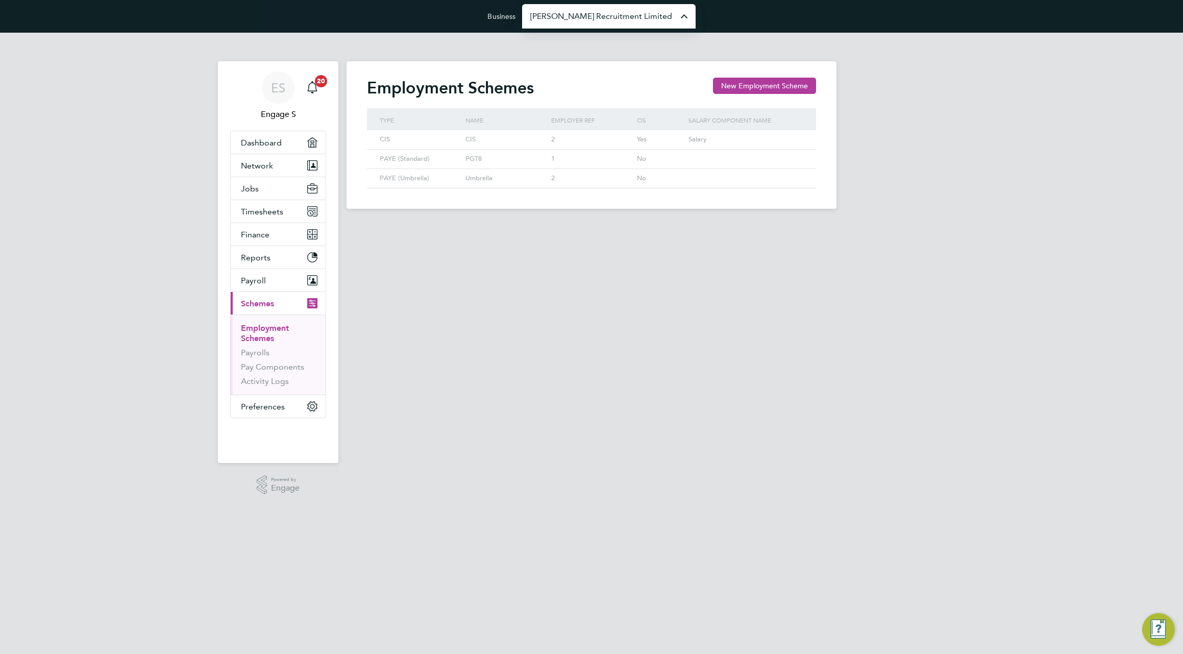
type input "[PERSON_NAME] [PERSON_NAME] Consulting Limited"
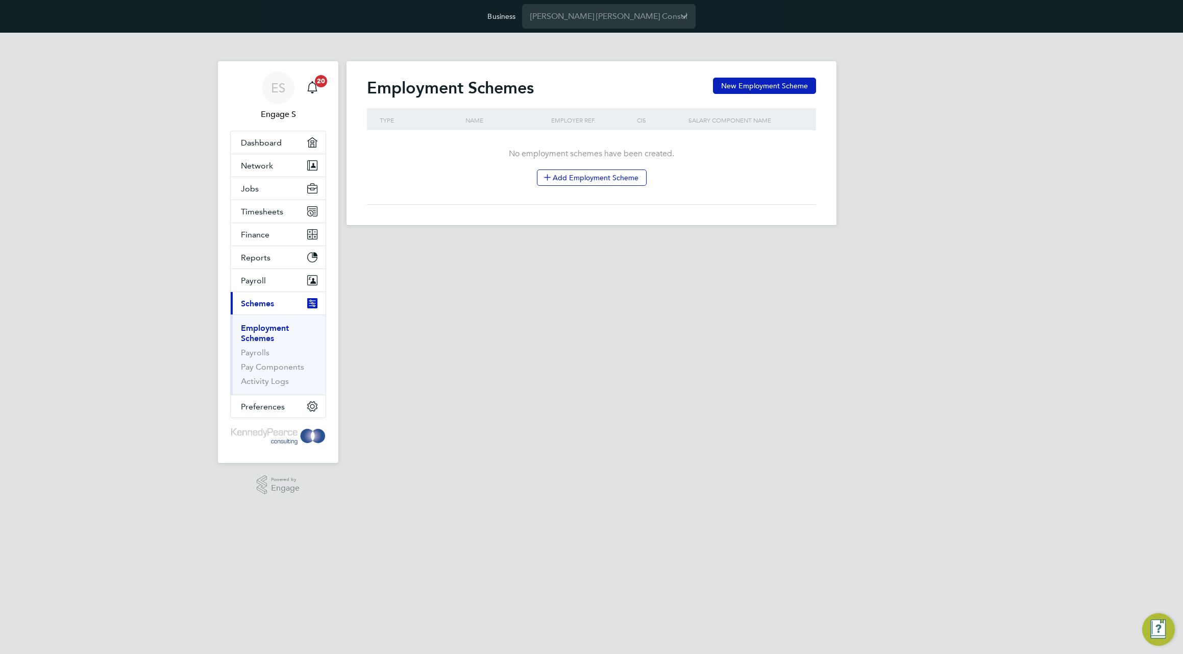
drag, startPoint x: 774, startPoint y: 85, endPoint x: 760, endPoint y: 96, distance: 17.8
click at [773, 85] on button "New Employment Scheme" at bounding box center [764, 86] width 103 height 16
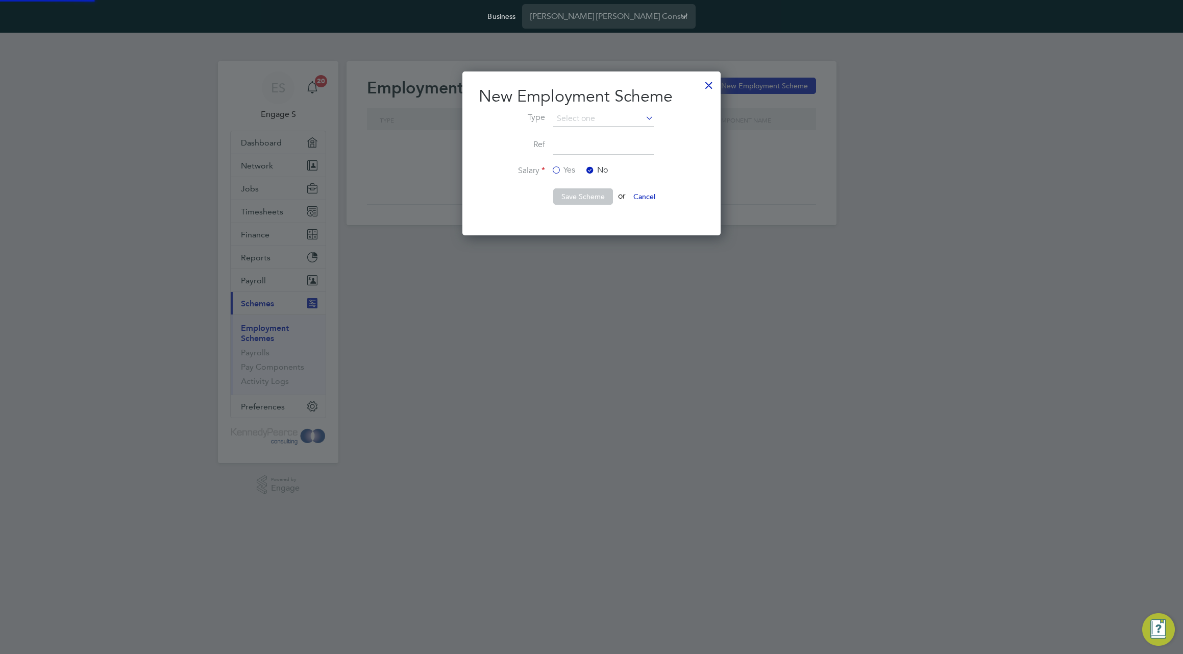
scroll to position [164, 259]
click at [647, 197] on button "Cancel" at bounding box center [644, 196] width 38 height 16
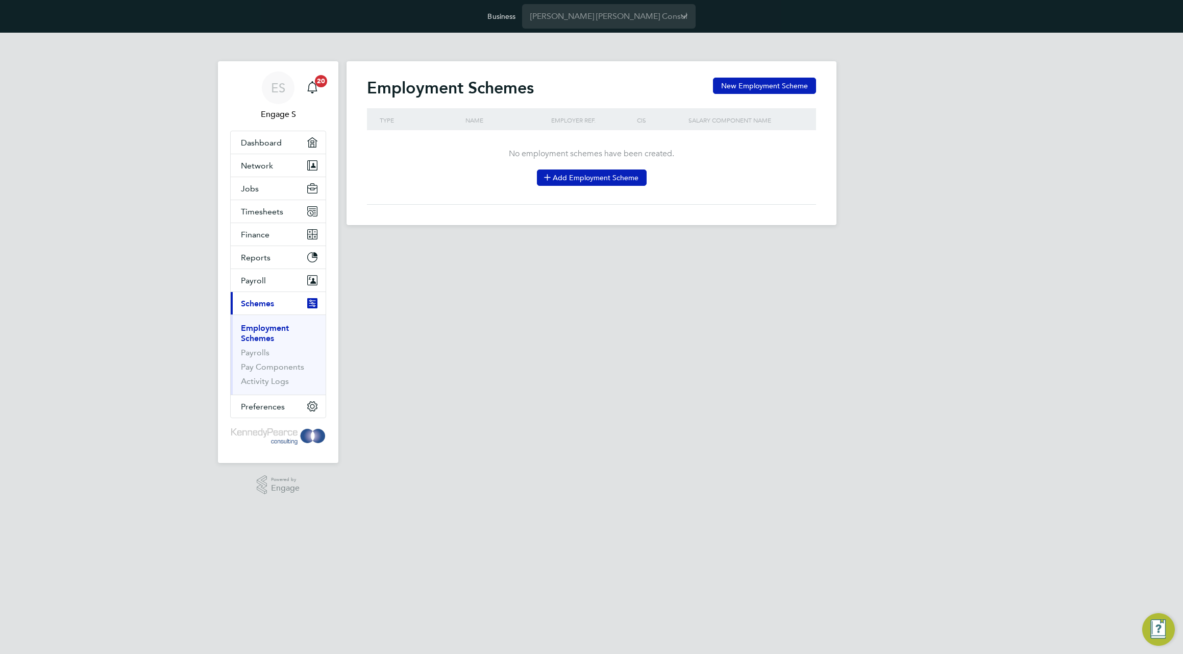
click at [582, 177] on button "Add Employment Scheme" at bounding box center [592, 177] width 110 height 16
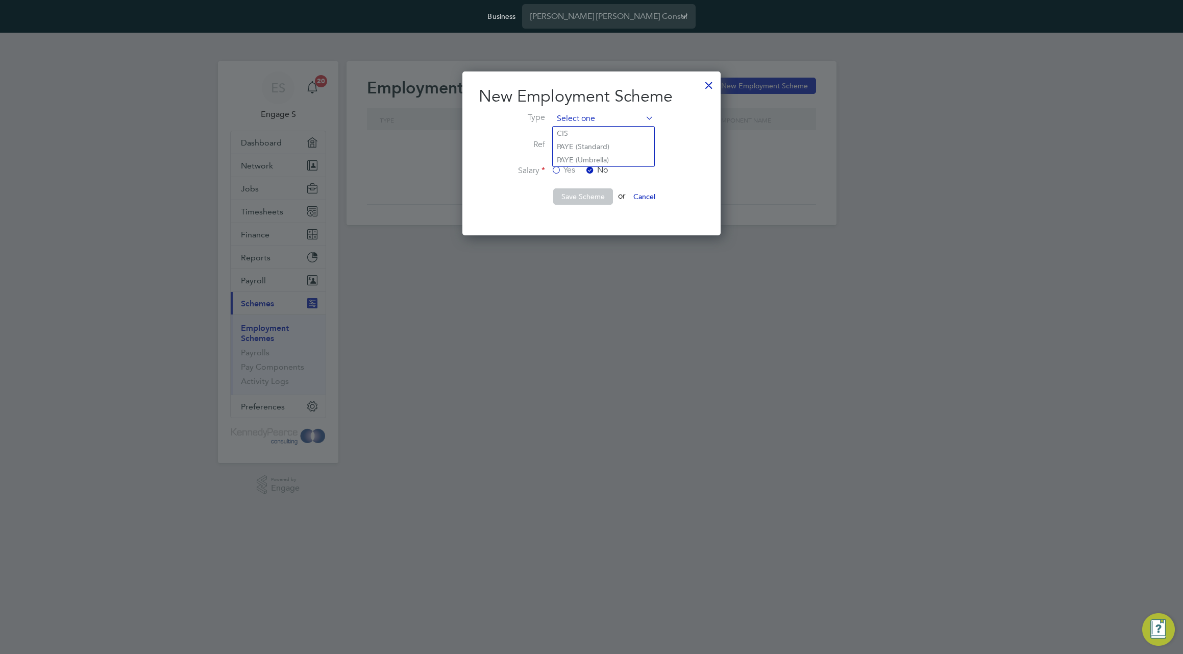
click at [586, 119] on input at bounding box center [603, 118] width 101 height 15
click at [579, 132] on li "CIS" at bounding box center [604, 133] width 102 height 13
type input "CIS"
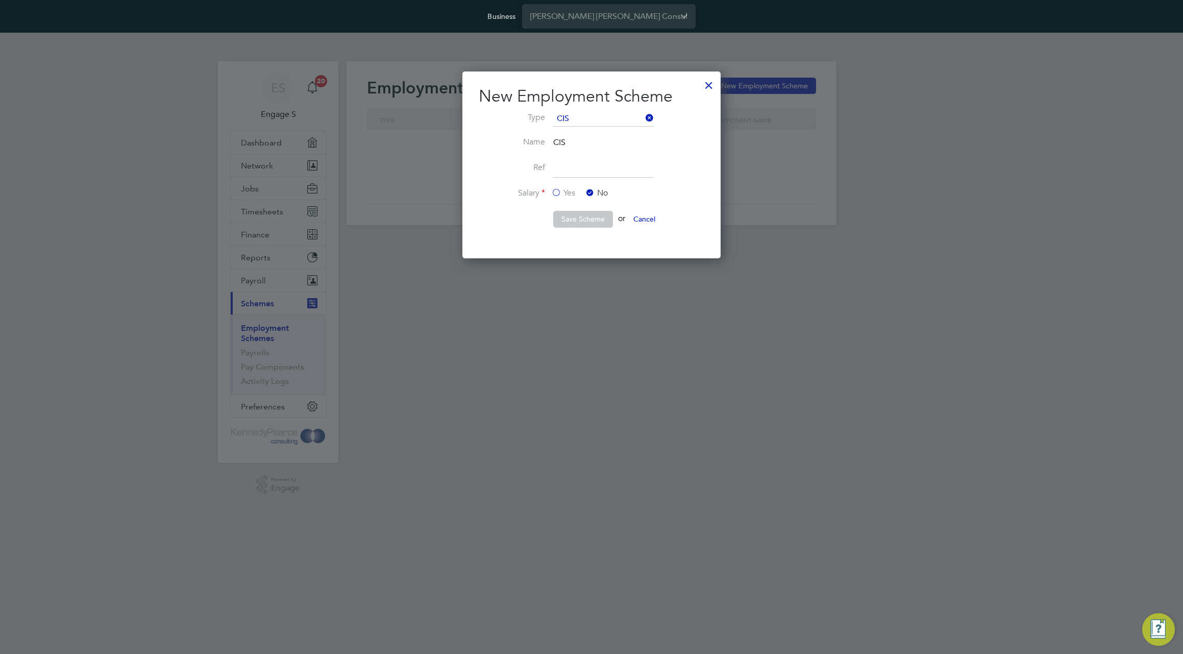
scroll to position [187, 259]
click at [577, 172] on input at bounding box center [603, 168] width 101 height 18
type input "76"
click at [582, 216] on button "Save Scheme" at bounding box center [583, 219] width 60 height 16
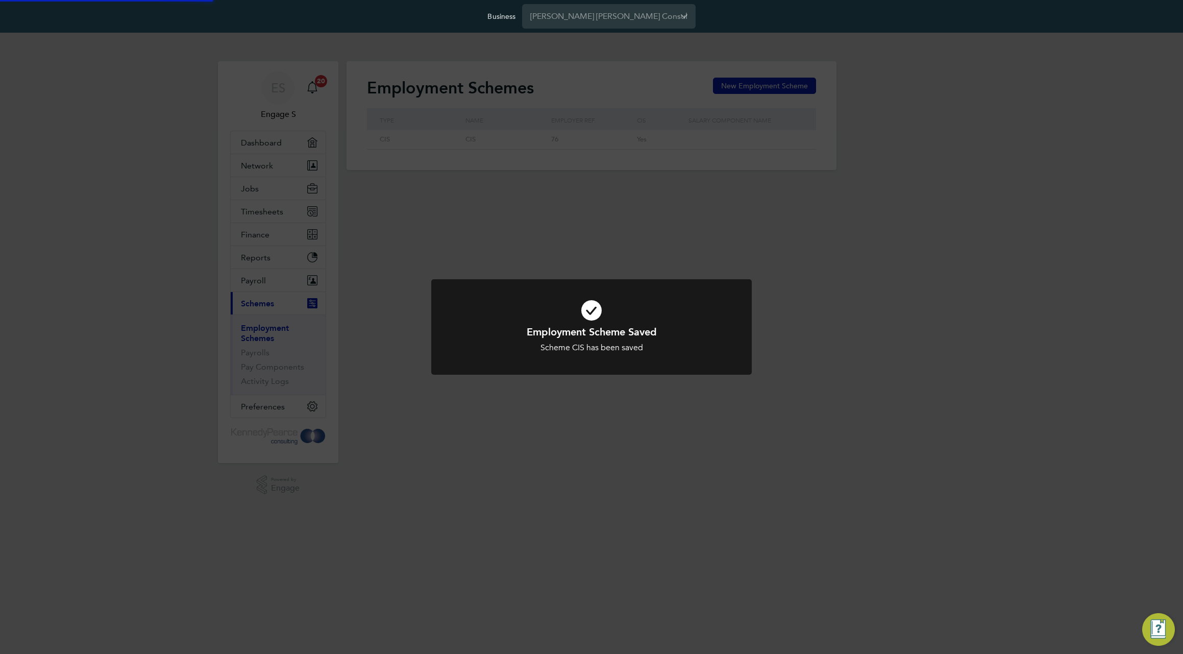
scroll to position [19, 86]
click at [584, 221] on div "Employment Scheme Saved Scheme CIS has been saved Cancel Okay" at bounding box center [591, 327] width 1183 height 654
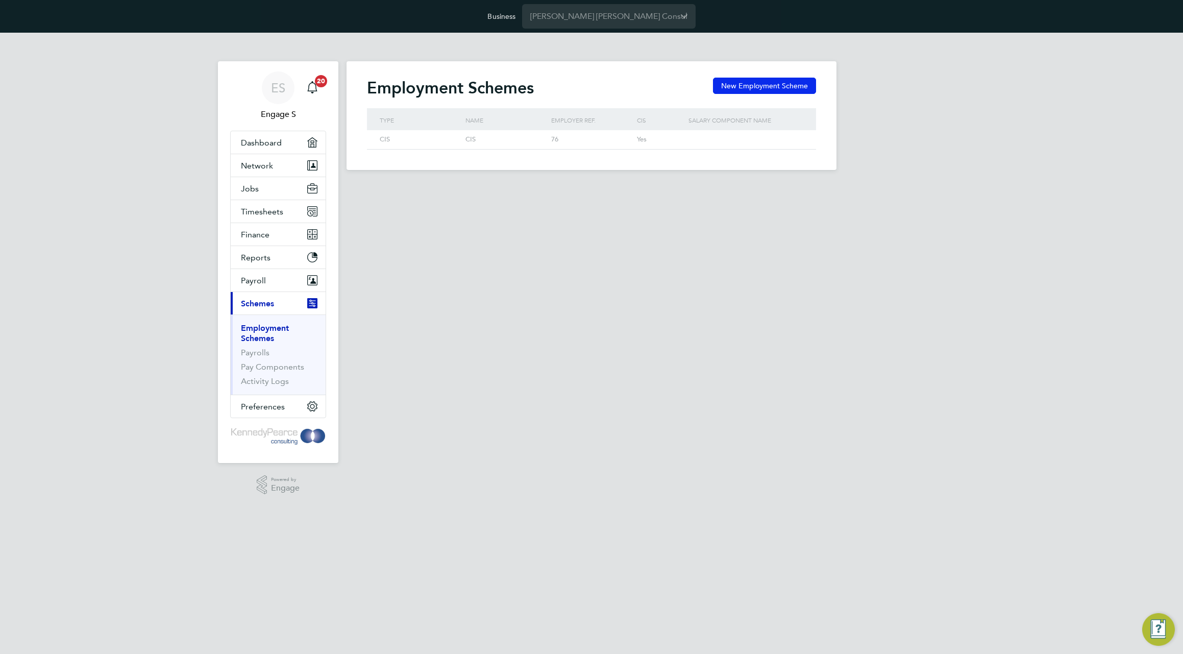
click at [766, 87] on button "New Employment Scheme" at bounding box center [764, 86] width 103 height 16
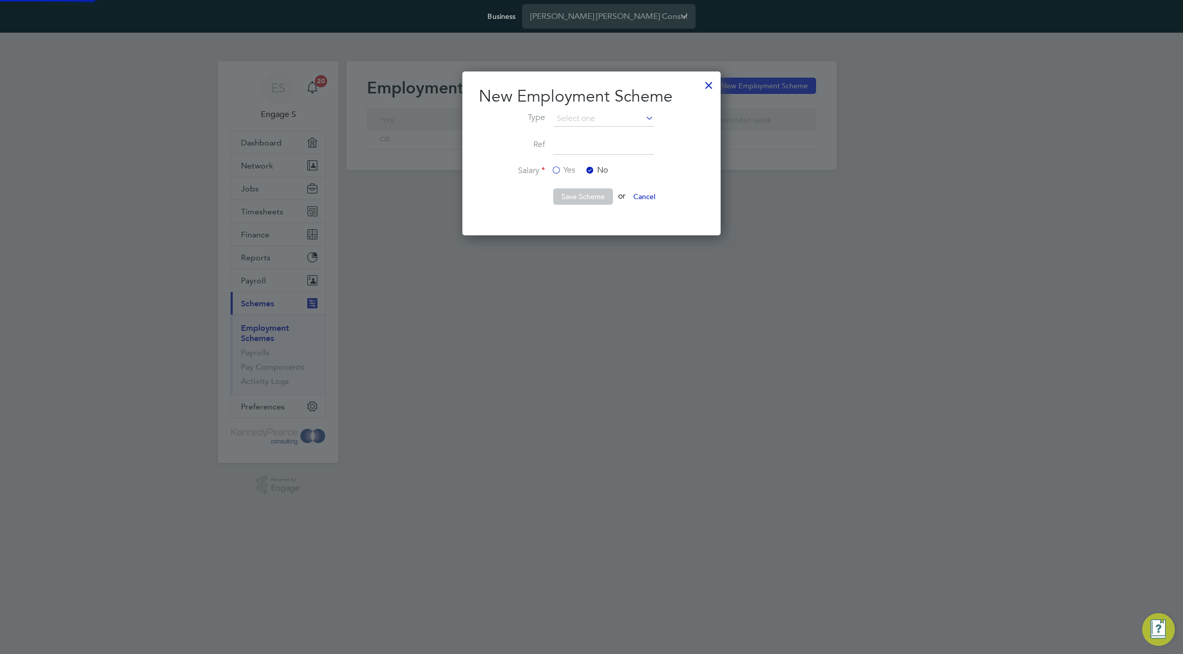
scroll to position [164, 259]
click at [620, 122] on input at bounding box center [603, 118] width 101 height 15
click at [610, 134] on li "PAYE (Standard)" at bounding box center [604, 133] width 102 height 13
type input "PAYE (Standard)"
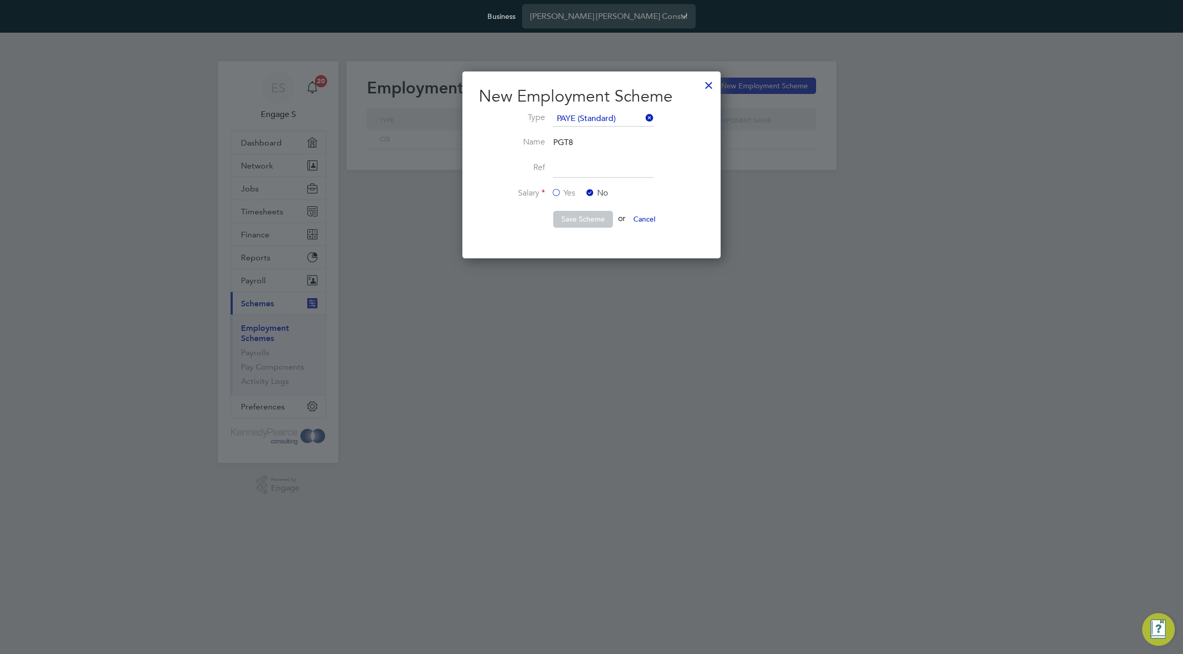
scroll to position [187, 259]
click at [587, 168] on input at bounding box center [603, 168] width 101 height 18
type input "767"
click at [549, 189] on li "Salary Yes No" at bounding box center [592, 199] width 226 height 23
click at [559, 191] on label "Yes" at bounding box center [563, 193] width 24 height 11
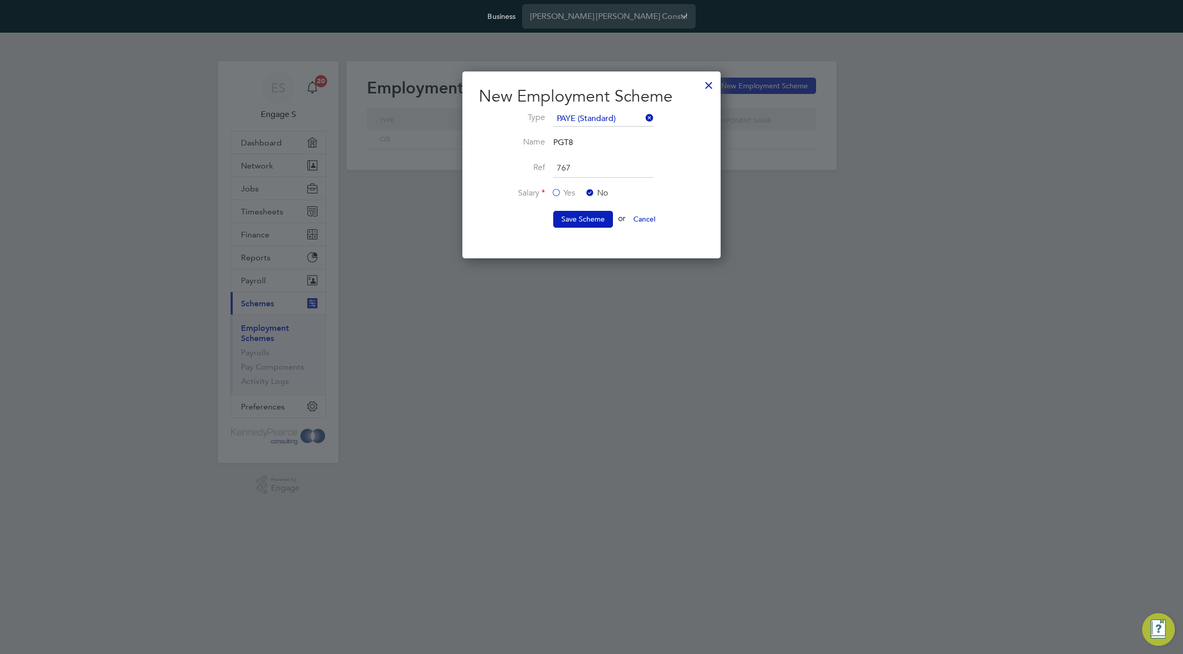
click at [0, 0] on input "Yes" at bounding box center [0, 0] width 0 height 0
click at [577, 226] on button "Save Scheme" at bounding box center [583, 219] width 60 height 16
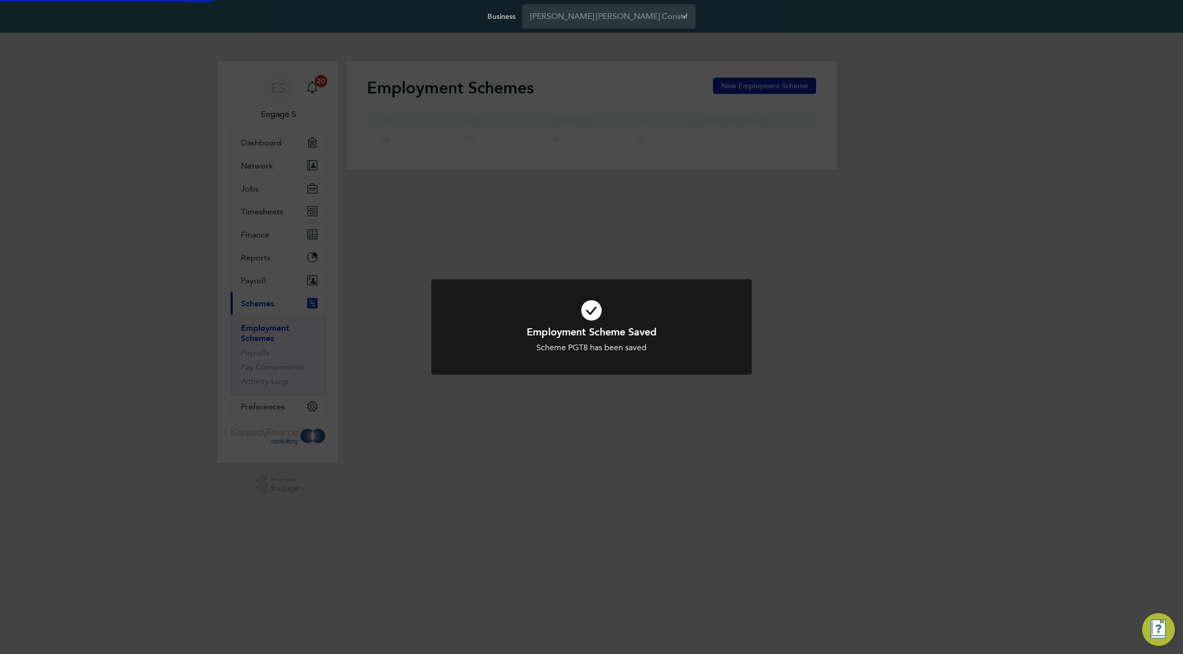
click at [585, 218] on div "Employment Scheme Saved Scheme PGT8 has been saved Cancel Okay" at bounding box center [591, 327] width 1183 height 654
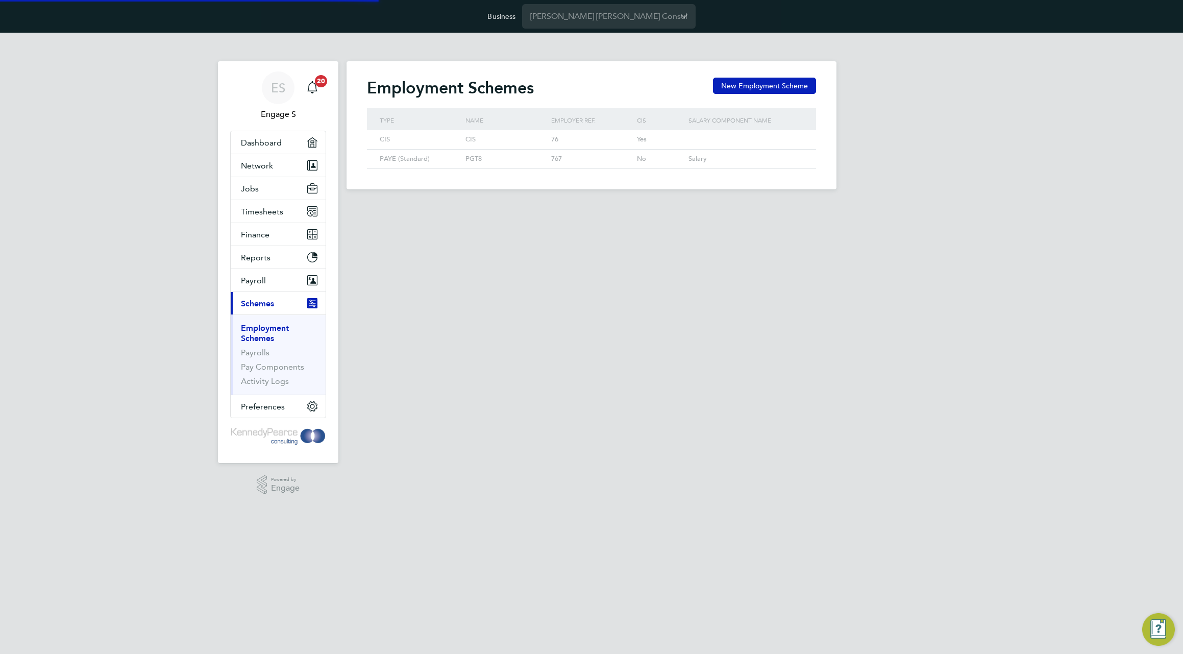
scroll to position [19, 86]
click at [752, 79] on button "New Employment Scheme" at bounding box center [764, 86] width 103 height 16
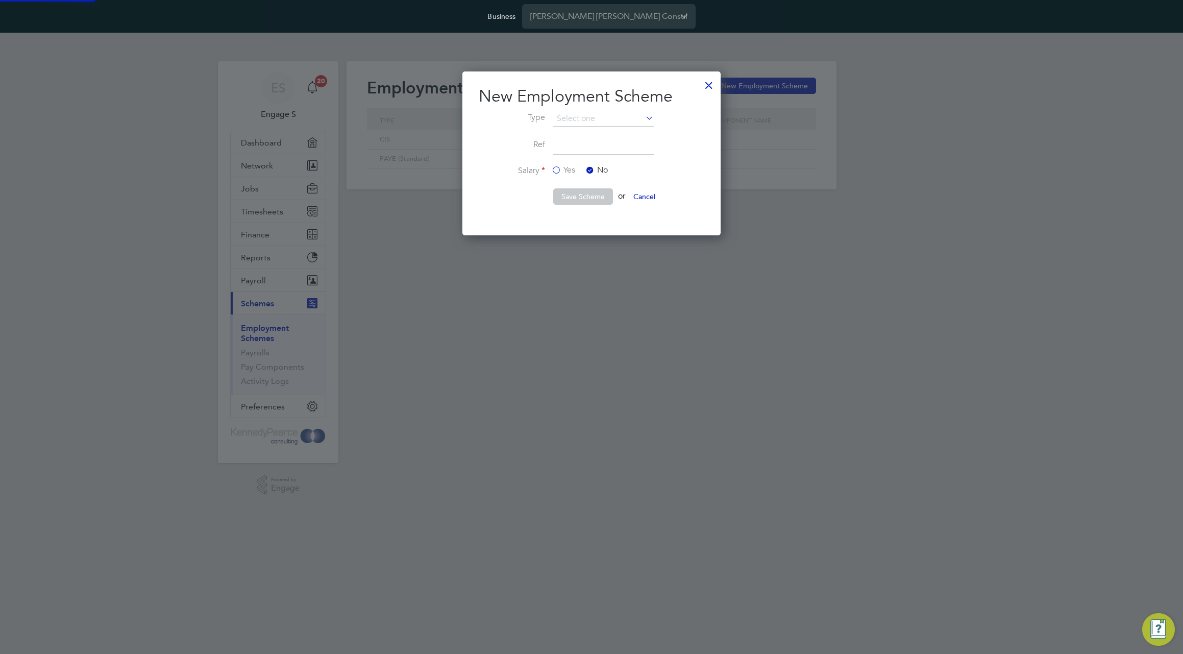
scroll to position [185, 259]
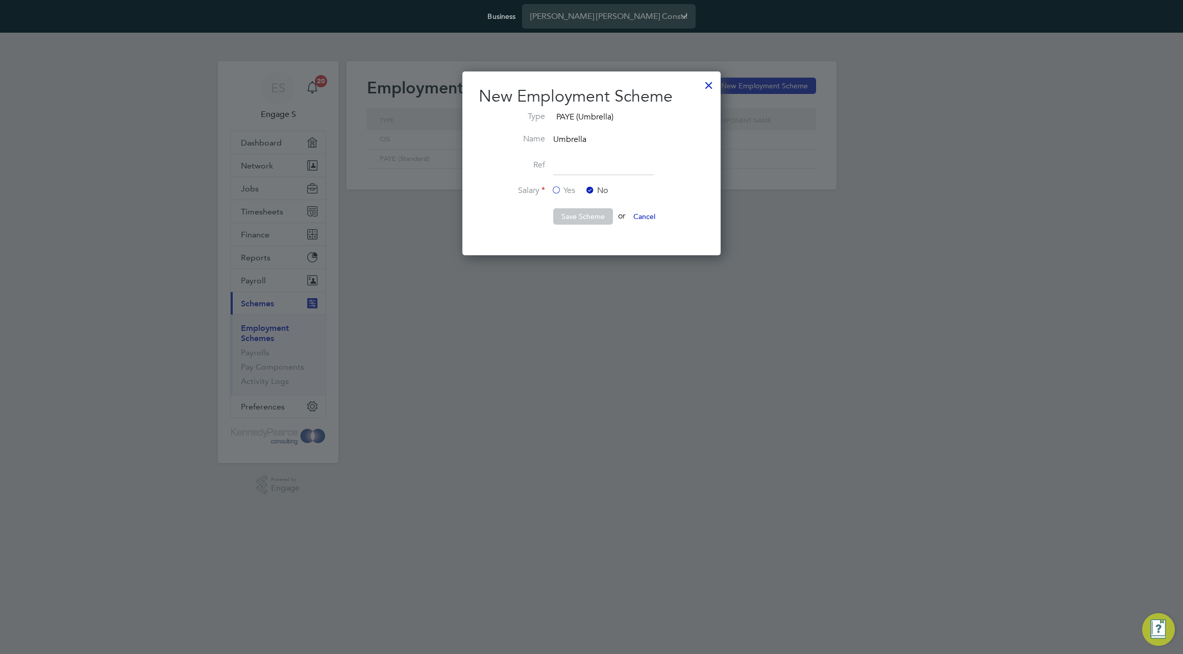
click at [576, 170] on input at bounding box center [603, 166] width 101 height 18
type input "uuy"
click at [576, 211] on button "Save Scheme" at bounding box center [583, 216] width 60 height 16
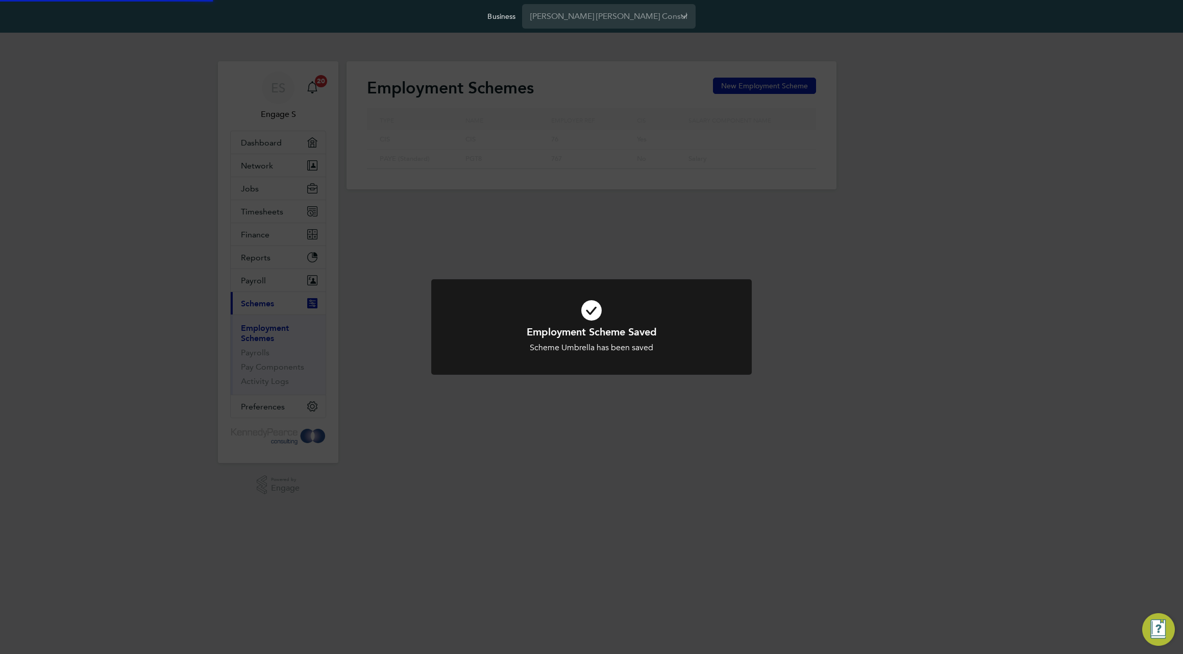
click at [587, 220] on div "Employment Scheme Saved Scheme Umbrella has been saved Cancel Okay" at bounding box center [591, 327] width 1183 height 654
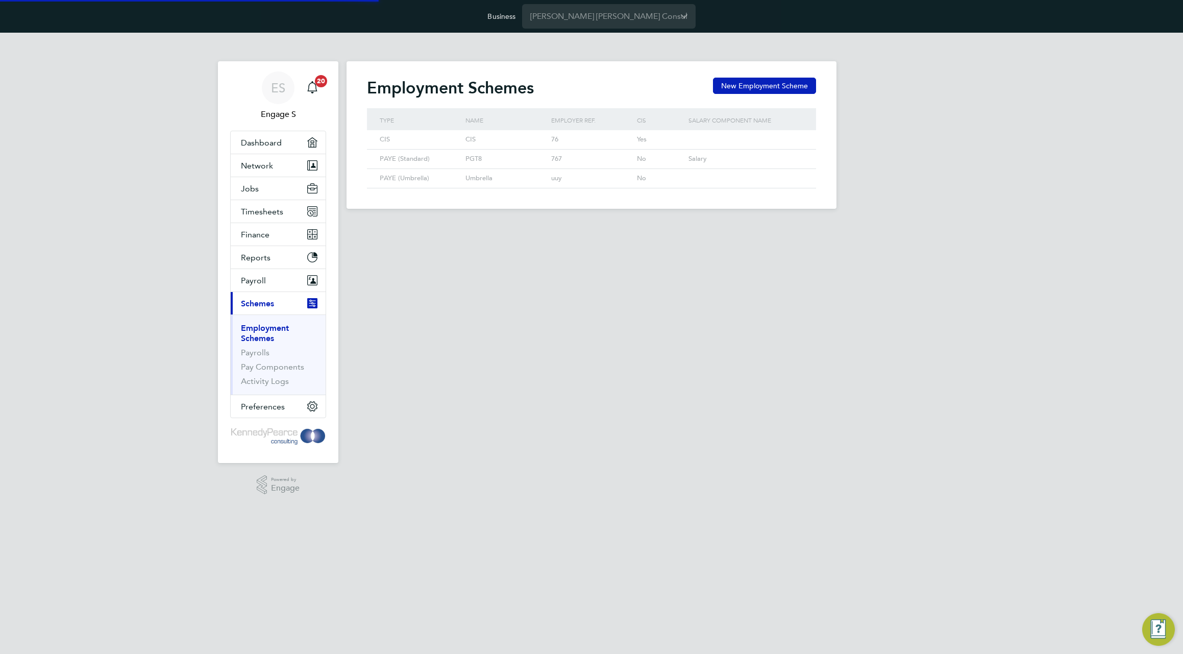
scroll to position [19, 86]
click at [255, 353] on link "Payrolls" at bounding box center [255, 353] width 29 height 10
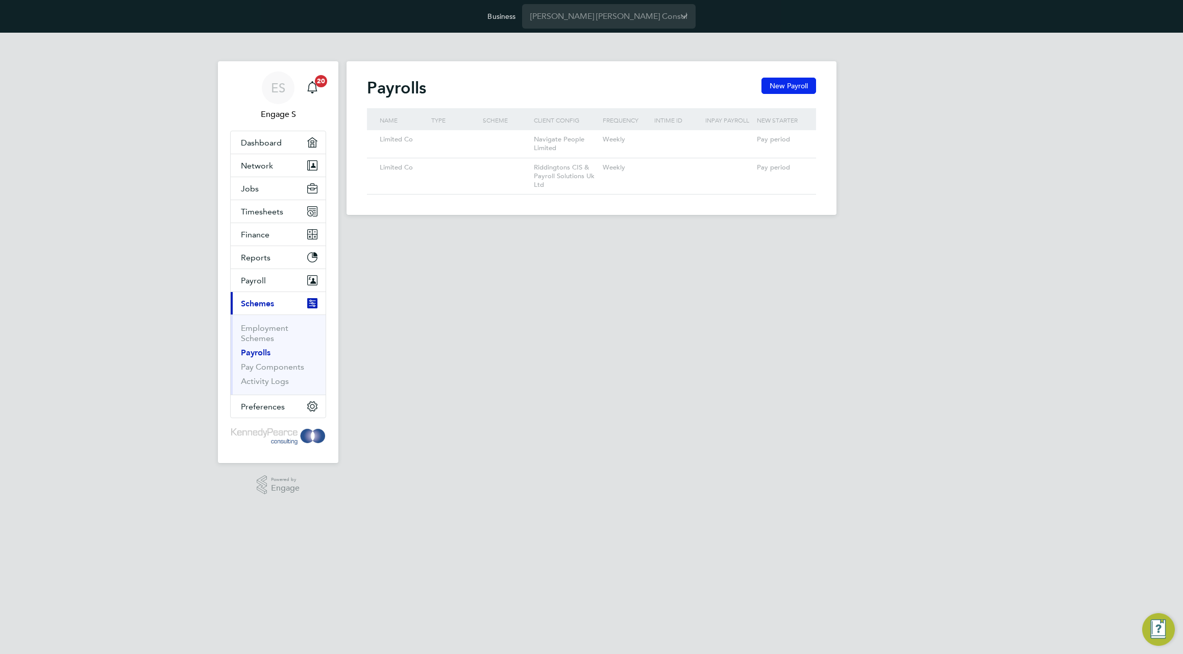
click at [782, 87] on button "New Payroll" at bounding box center [788, 86] width 55 height 16
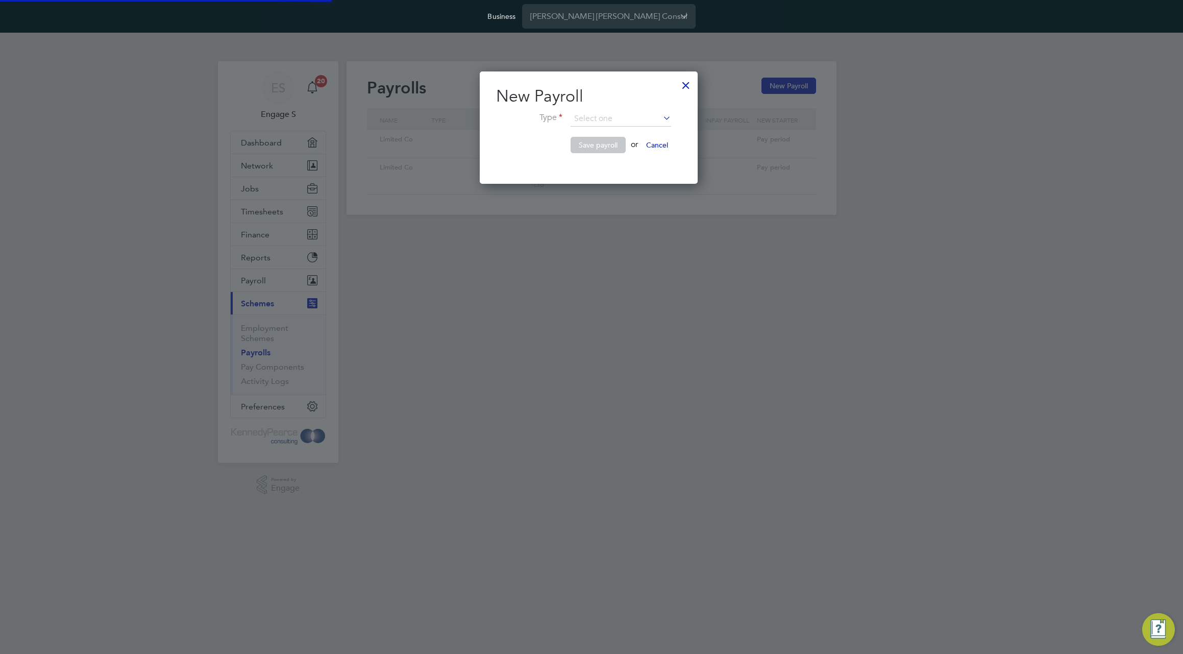
scroll to position [113, 224]
click at [641, 119] on input at bounding box center [621, 118] width 101 height 15
click at [634, 118] on input at bounding box center [621, 118] width 101 height 15
click at [655, 118] on input at bounding box center [621, 118] width 101 height 15
click at [661, 119] on icon at bounding box center [661, 118] width 0 height 14
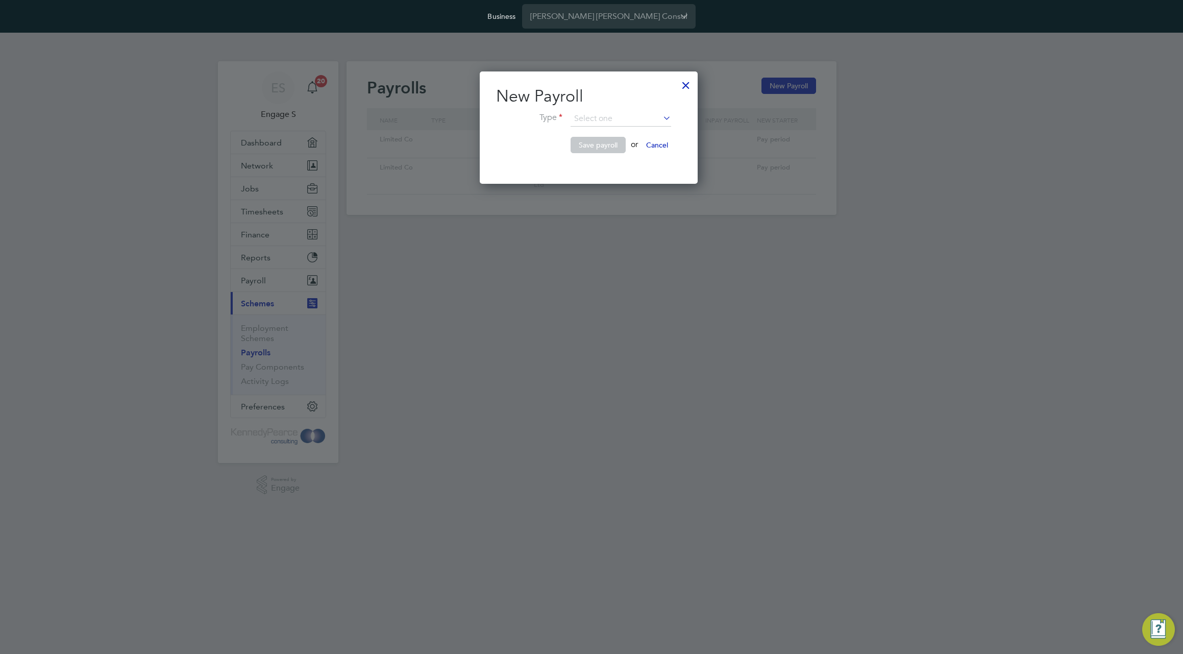
click at [661, 119] on icon at bounding box center [661, 118] width 0 height 14
click at [654, 143] on li "PAYE (Umbrella)" at bounding box center [621, 146] width 102 height 13
type input "PAYE (Umbrella)"
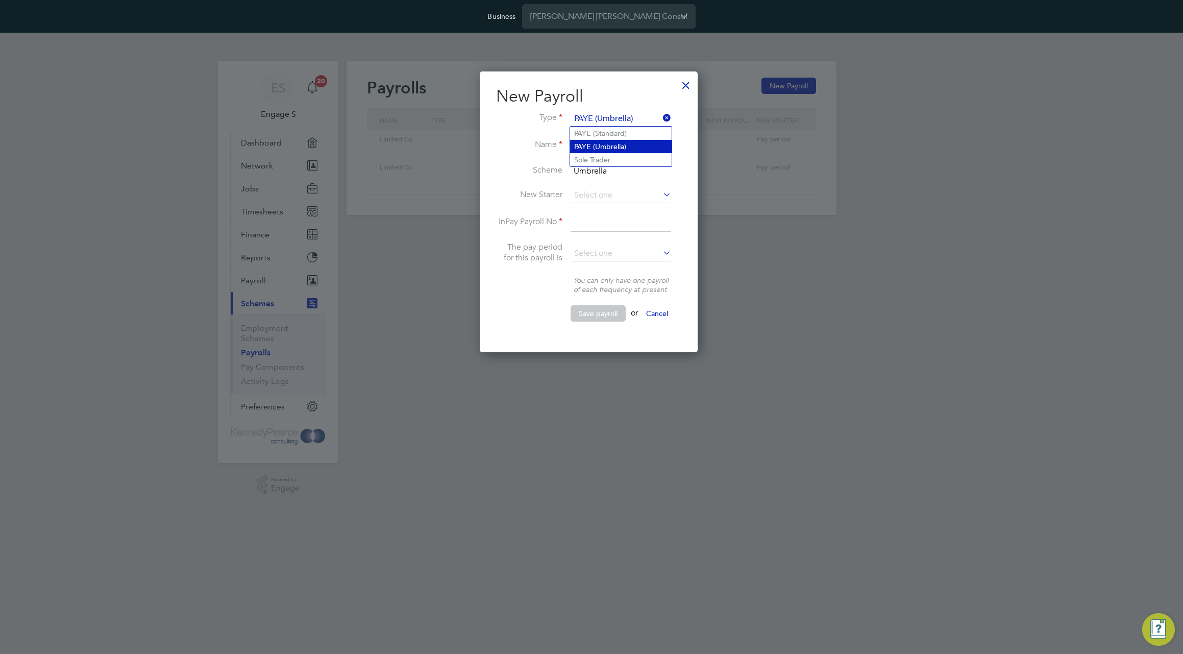
scroll to position [281, 224]
click at [535, 177] on li "Scheme Umbrella" at bounding box center [588, 176] width 185 height 23
click at [593, 149] on input at bounding box center [621, 146] width 101 height 18
type input "Test"
drag, startPoint x: 523, startPoint y: 166, endPoint x: 571, endPoint y: 170, distance: 48.1
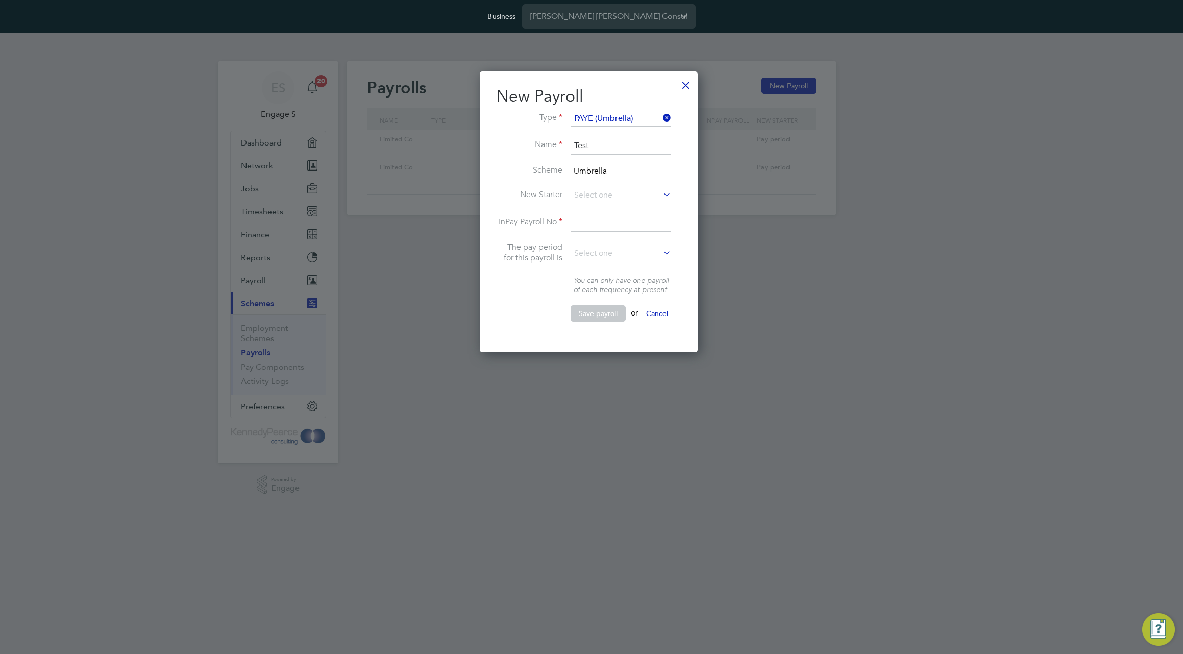
click at [524, 166] on label "Scheme" at bounding box center [529, 170] width 66 height 11
click at [615, 201] on input at bounding box center [621, 195] width 101 height 15
click at [612, 216] on li "Pay info" at bounding box center [621, 209] width 102 height 13
type input "Pay info"
click at [615, 227] on input at bounding box center [621, 222] width 101 height 18
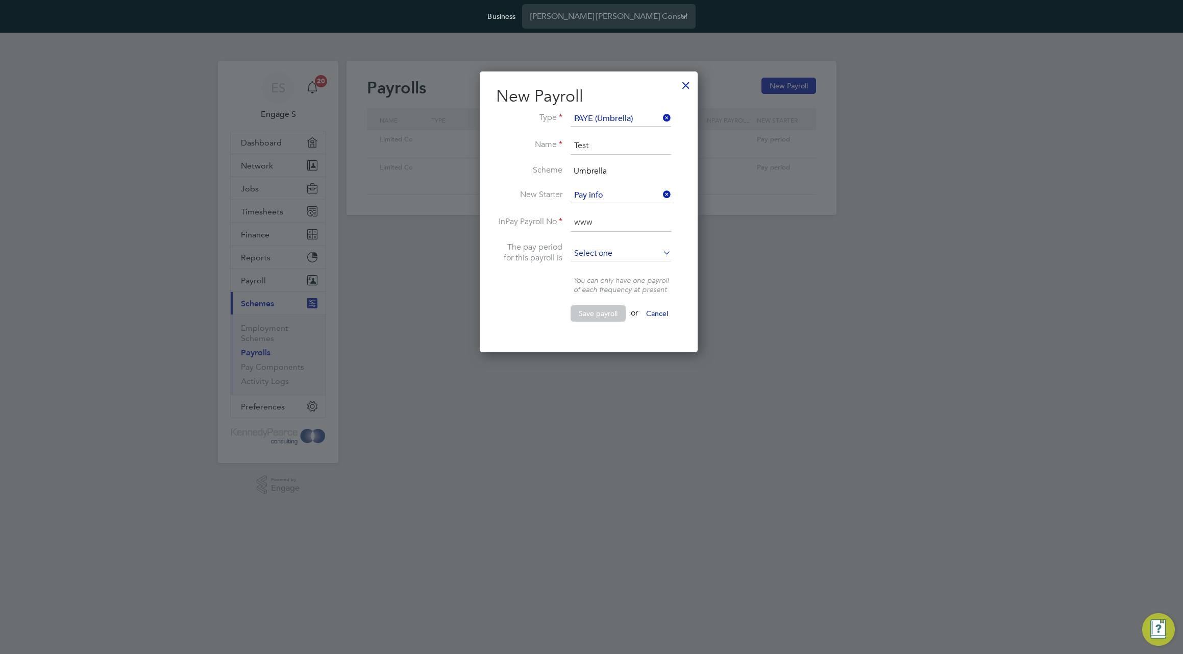
type input "www"
click at [611, 253] on input at bounding box center [621, 253] width 101 height 15
click at [602, 272] on li "Weekly" at bounding box center [621, 267] width 102 height 13
type input "Weekly"
click at [597, 313] on button "Save payroll" at bounding box center [598, 313] width 55 height 16
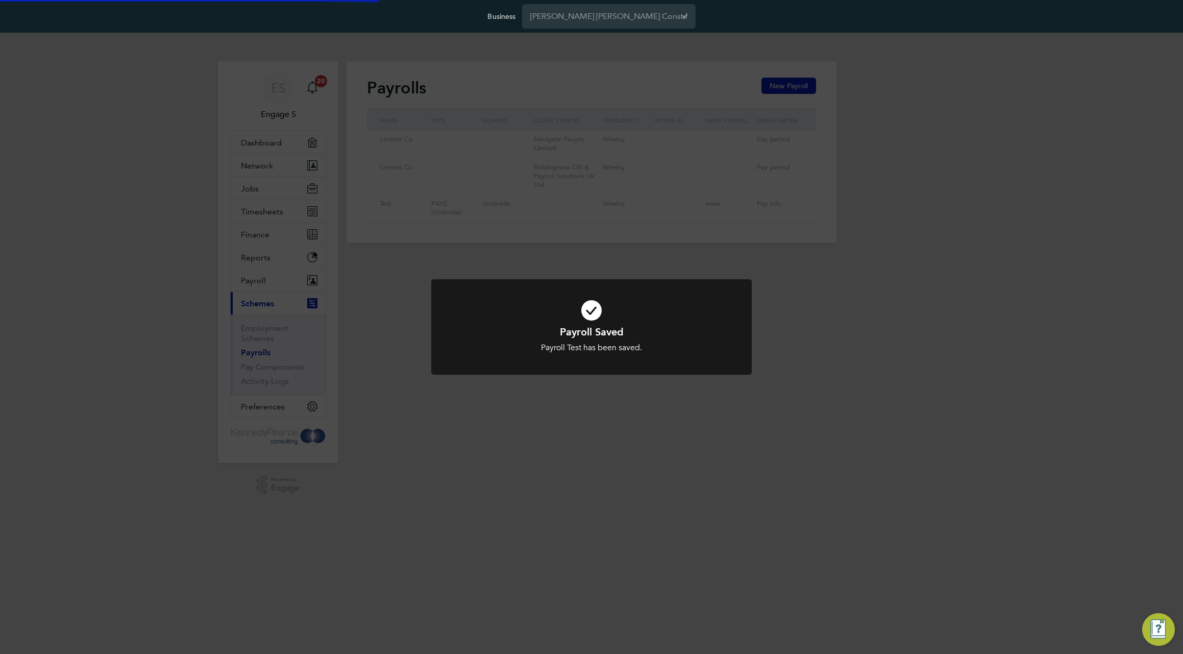
click at [747, 242] on div "Payroll Saved Payroll Test has been saved. Cancel Okay" at bounding box center [591, 327] width 1183 height 654
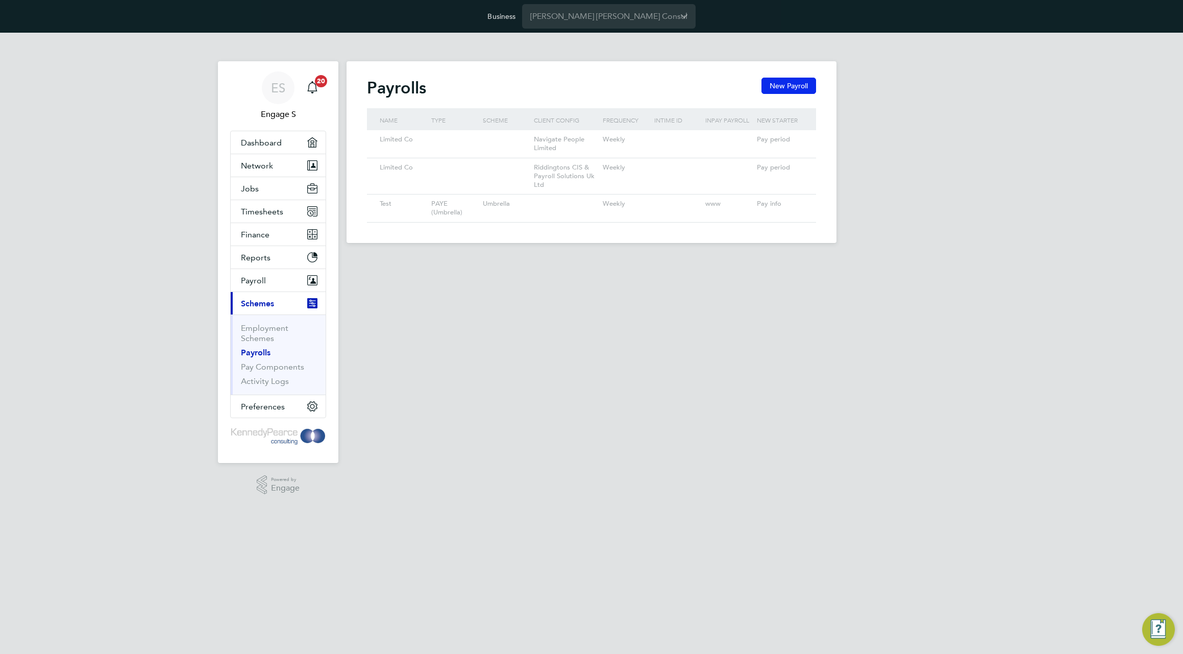
click at [788, 82] on button "New Payroll" at bounding box center [788, 86] width 55 height 16
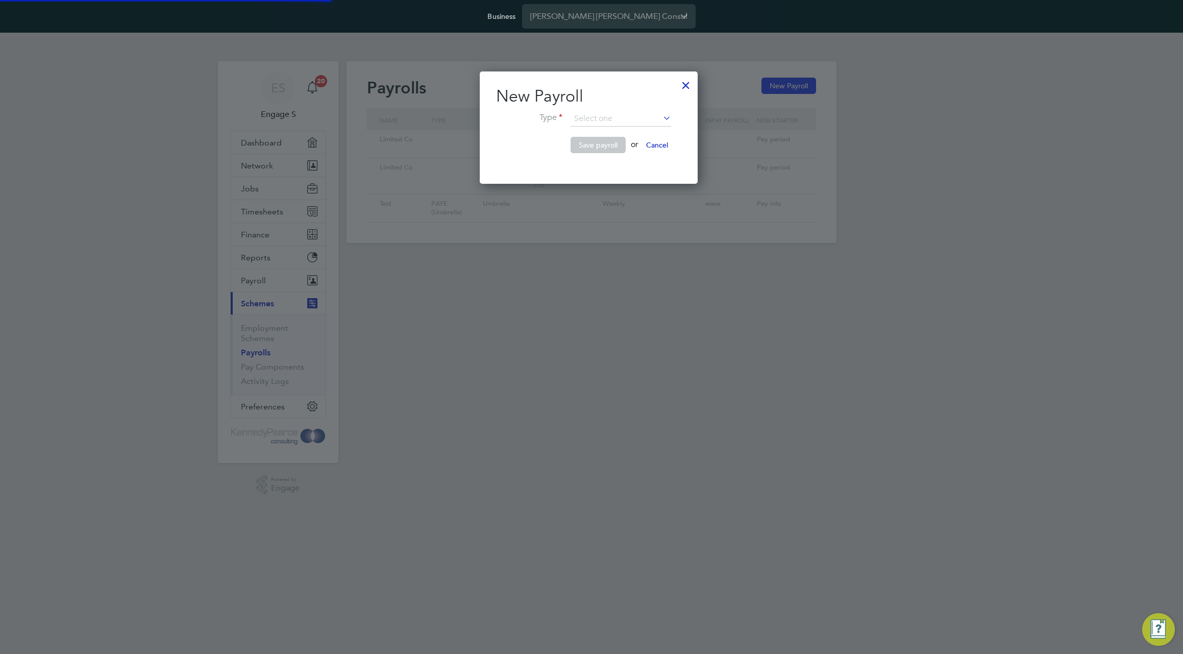
scroll to position [113, 224]
click at [621, 125] on input at bounding box center [621, 118] width 101 height 15
click at [619, 132] on li "PAYE (Standard)" at bounding box center [621, 133] width 102 height 13
type input "PAYE (Standard)"
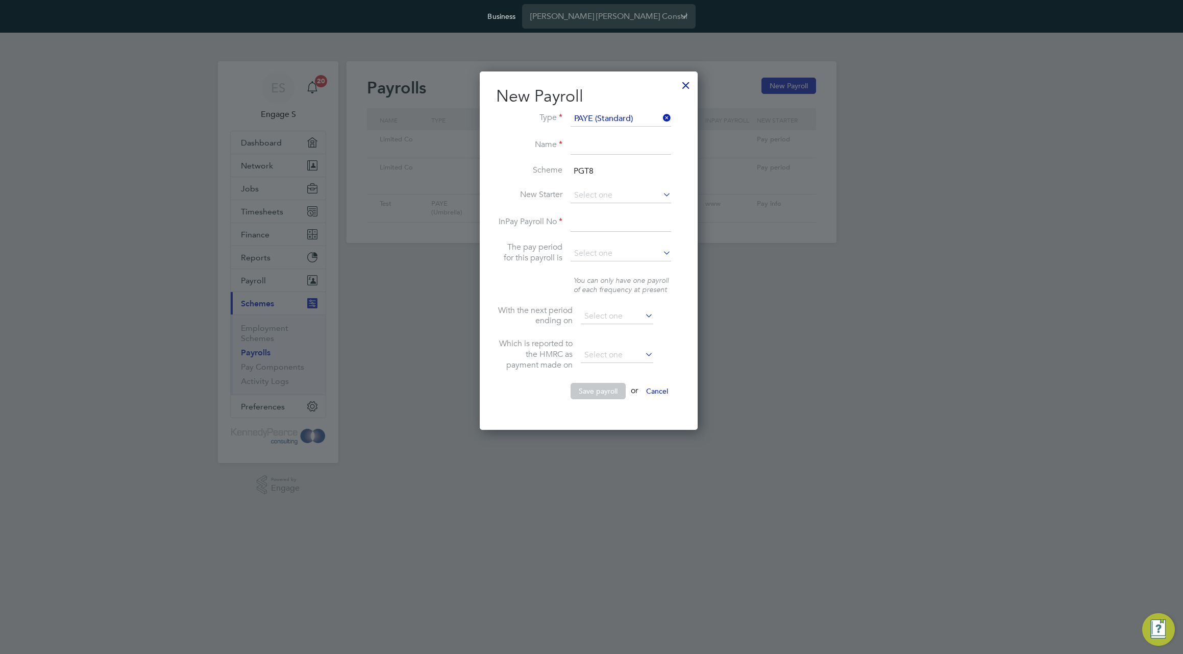
click at [628, 146] on input at bounding box center [621, 146] width 101 height 18
type input "Retst"
click at [527, 196] on label "New Starter" at bounding box center [529, 194] width 66 height 11
click at [620, 197] on input at bounding box center [621, 195] width 101 height 15
click at [623, 214] on li "Pay info" at bounding box center [621, 209] width 102 height 13
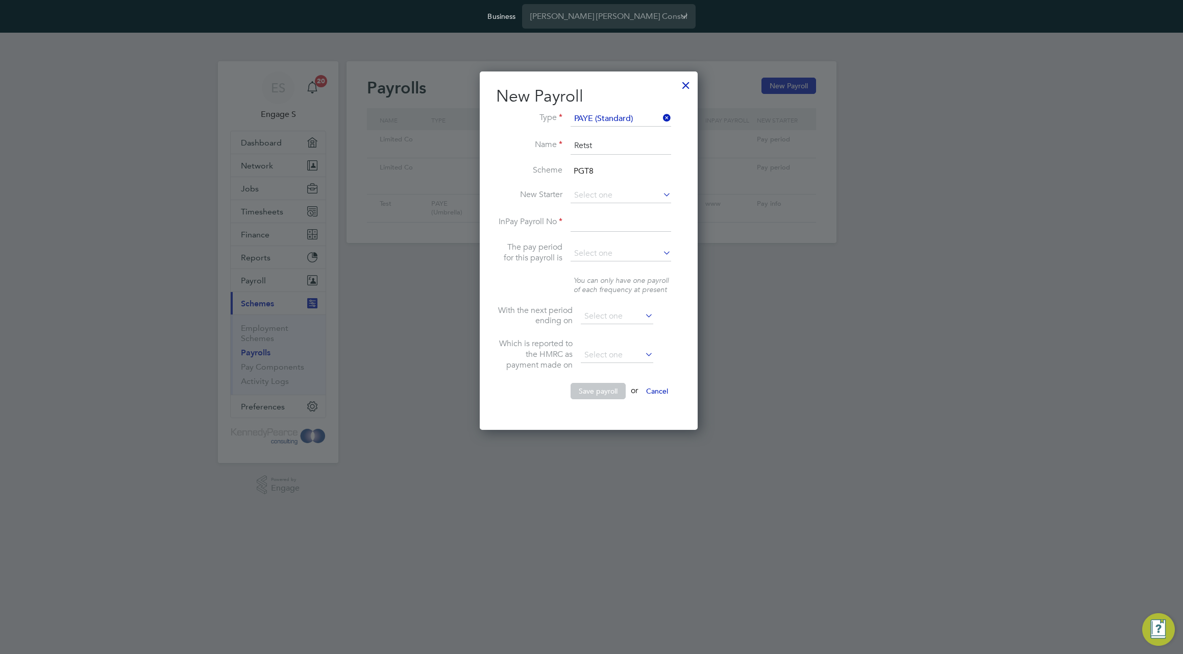
type input "Pay info"
click at [611, 221] on input at bounding box center [621, 222] width 101 height 18
type input "46374245"
click at [649, 250] on input at bounding box center [621, 253] width 101 height 15
click at [628, 303] on li "Monthly" at bounding box center [621, 307] width 102 height 13
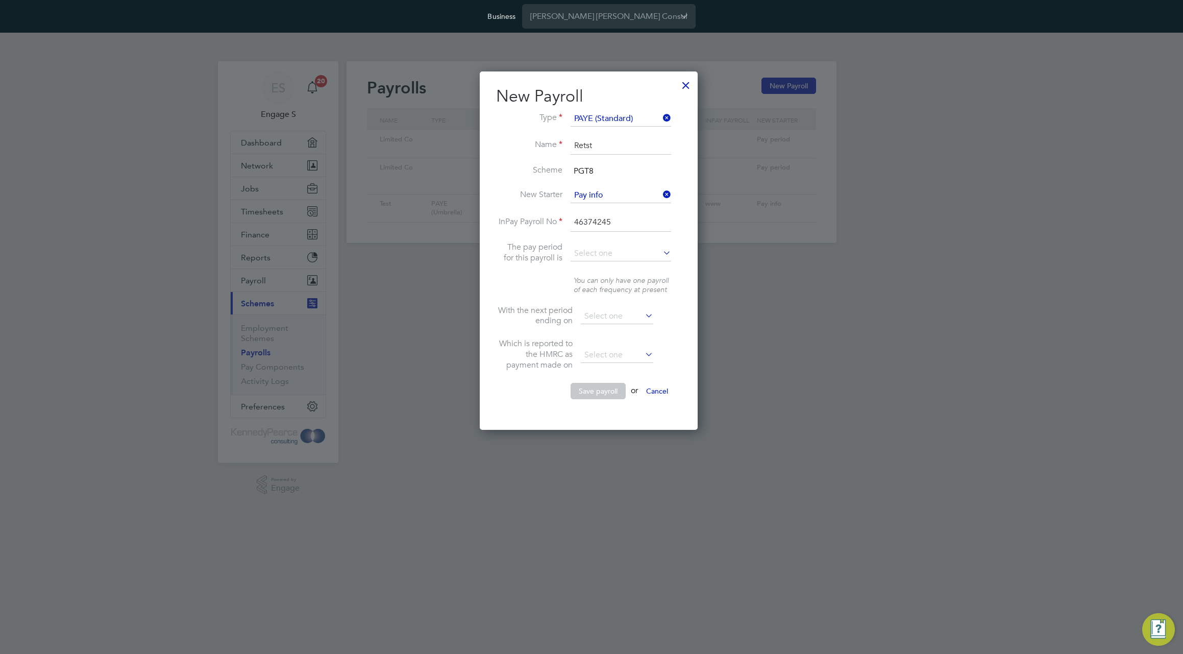
type input "Monthly"
click at [602, 394] on button "Save payroll" at bounding box center [598, 391] width 55 height 16
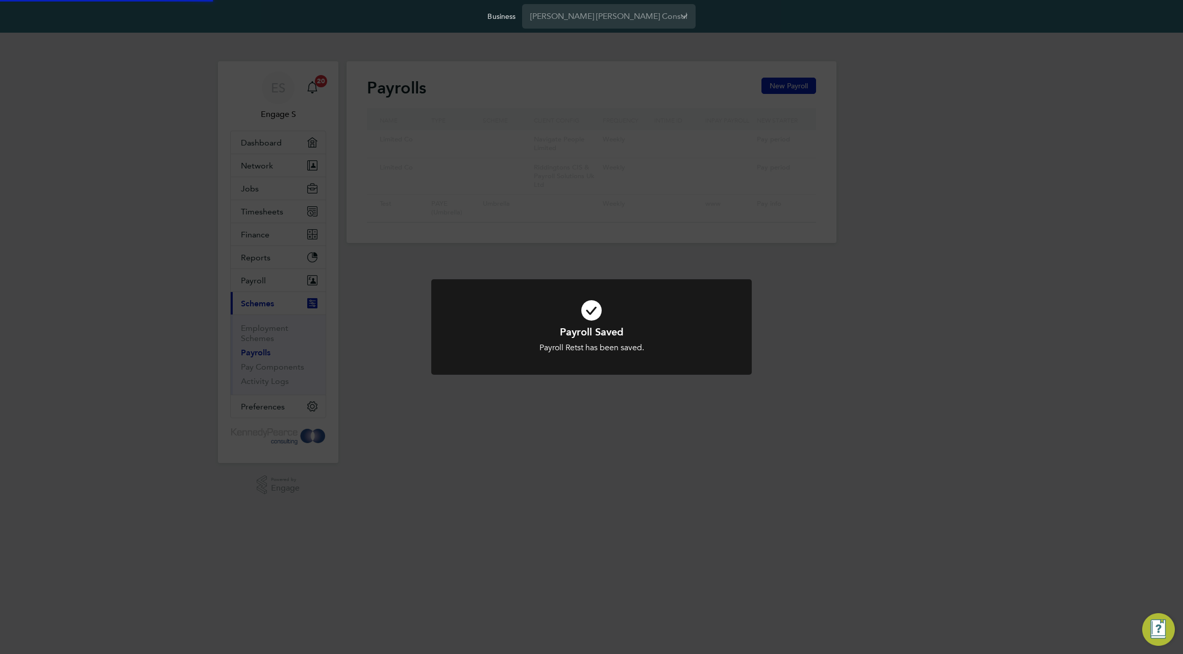
click at [611, 243] on div "Payrolls New Payroll Name Type Scheme Client Config Frequency InTime ID InPay P…" at bounding box center [591, 152] width 490 height 182
click at [879, 283] on div "Payroll Saved Payroll Retst has been saved. Cancel Okay" at bounding box center [591, 327] width 1183 height 654
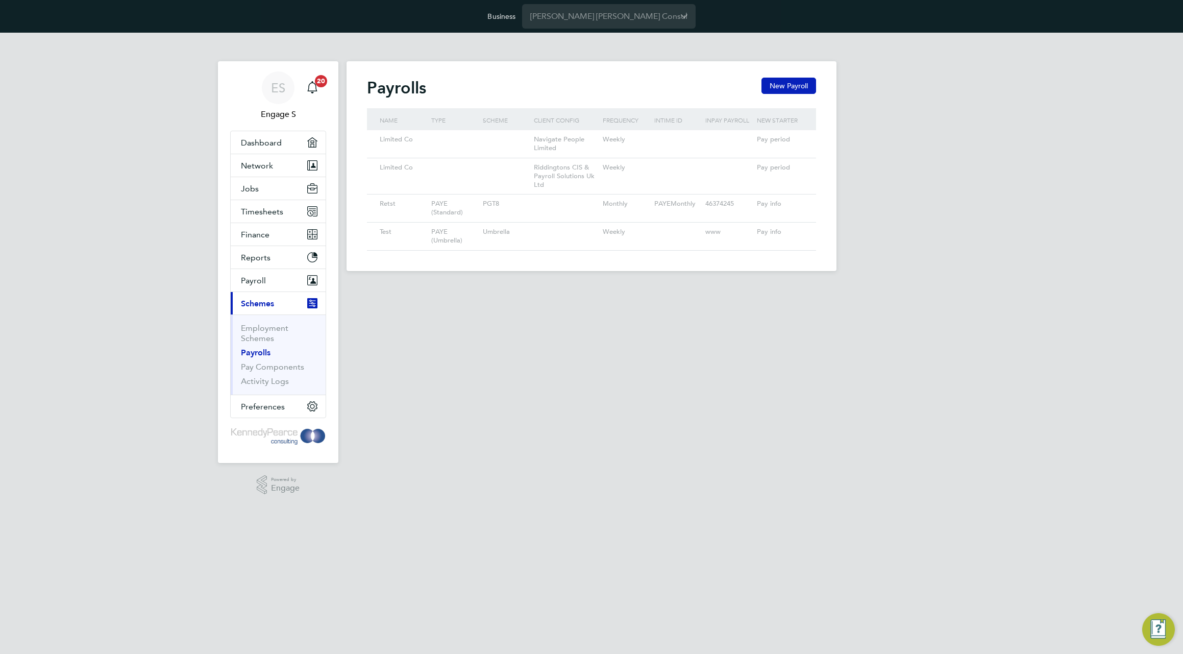
click at [283, 372] on li "Pay Components" at bounding box center [279, 369] width 77 height 14
click at [266, 366] on link "Pay Components" at bounding box center [272, 367] width 63 height 10
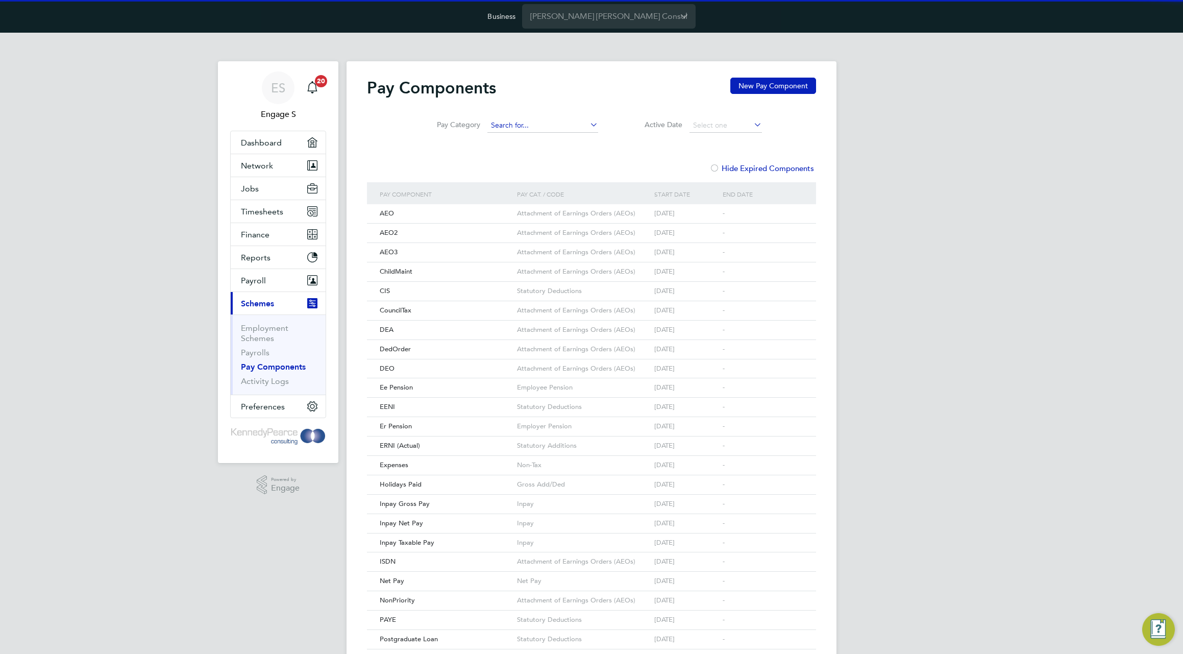
click at [566, 131] on input at bounding box center [542, 125] width 111 height 14
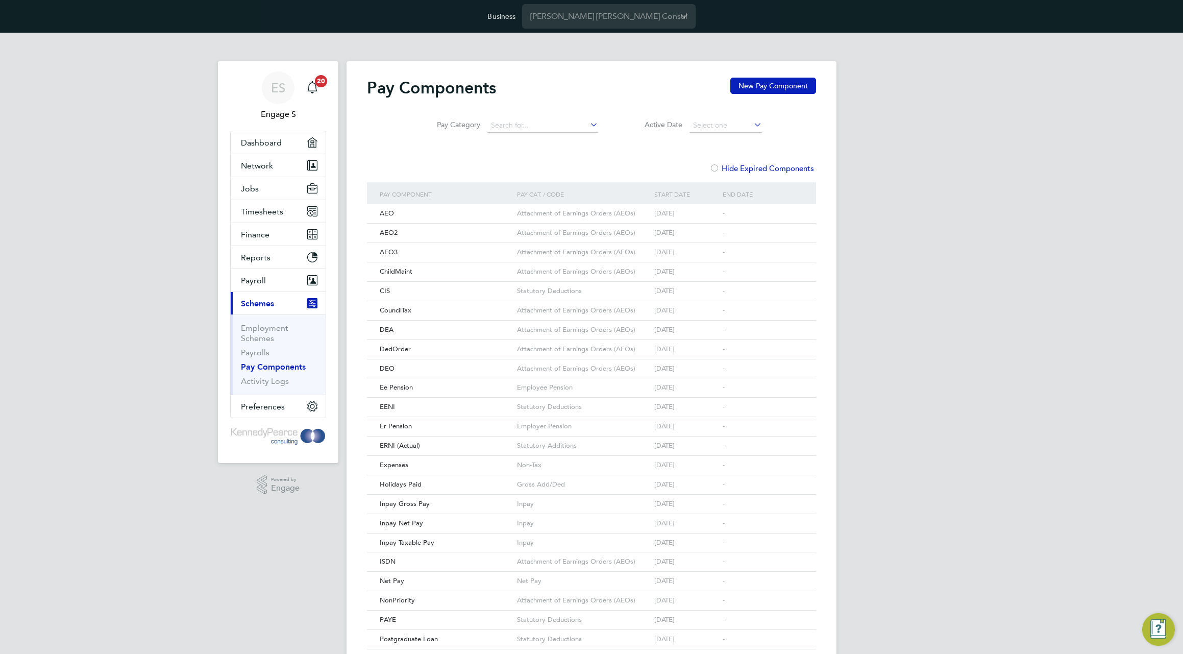
click at [564, 155] on li "Employee Pension" at bounding box center [554, 153] width 135 height 14
type input "Employee Pension"
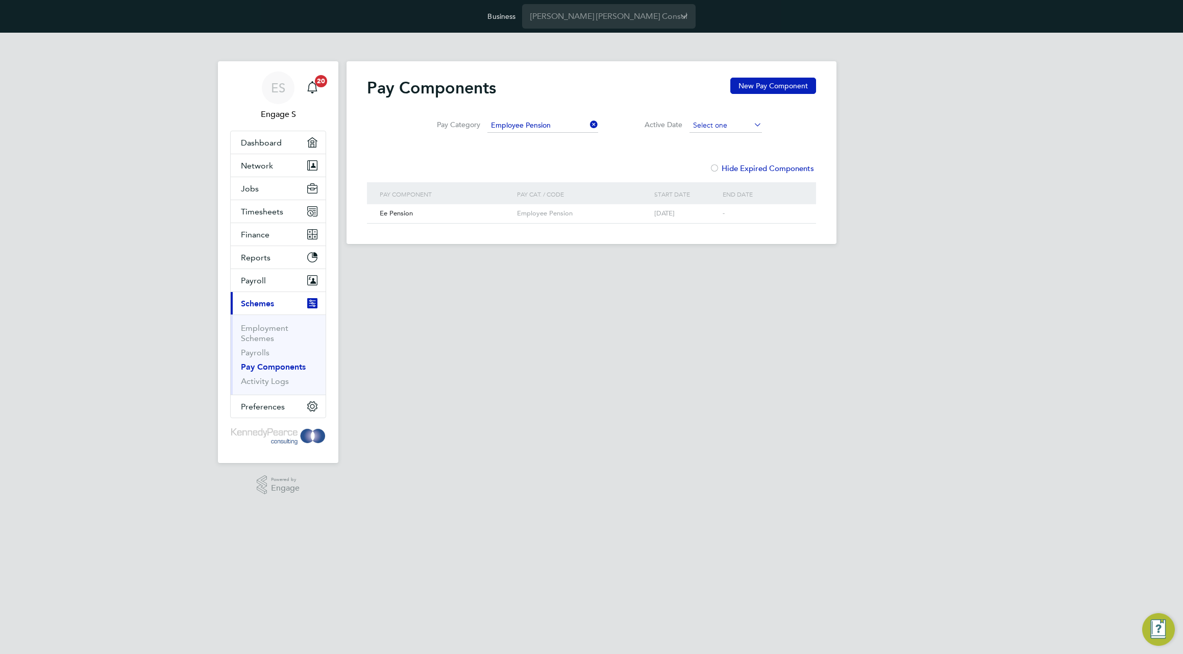
scroll to position [309, 0]
click at [721, 128] on input at bounding box center [725, 125] width 72 height 14
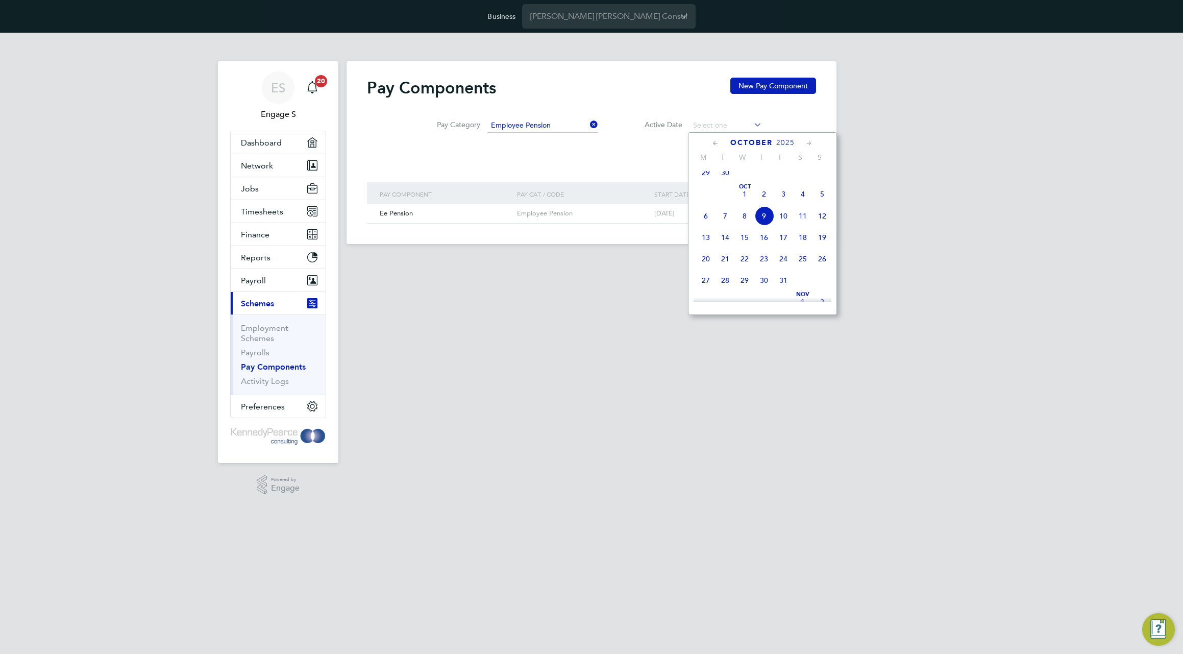
click at [703, 181] on span "29" at bounding box center [705, 172] width 19 height 19
type input "29 Sep 2025"
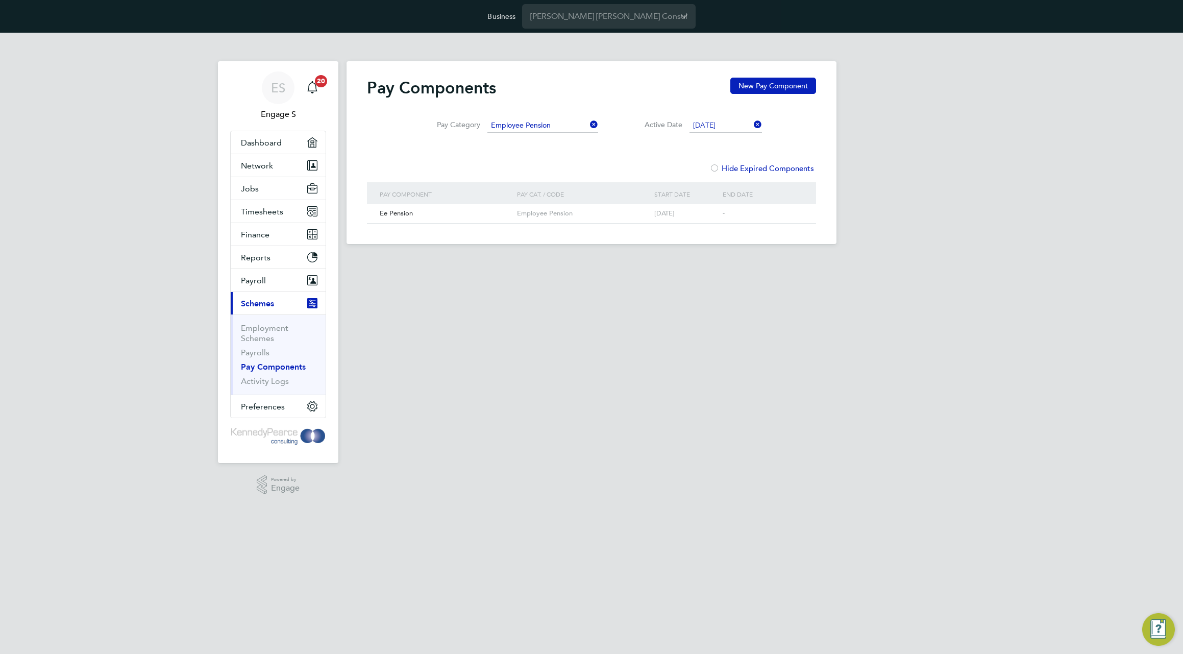
click at [738, 170] on label "Hide Expired Components" at bounding box center [761, 168] width 105 height 10
click at [732, 170] on label "Hide Expired Components" at bounding box center [761, 168] width 105 height 10
click at [773, 87] on button "New Pay Component" at bounding box center [773, 86] width 86 height 16
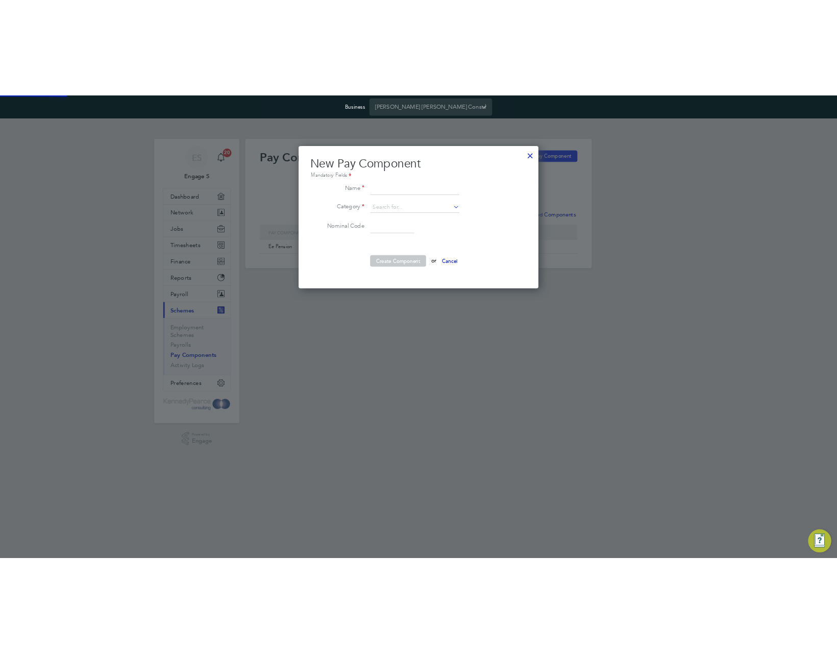
scroll to position [202, 339]
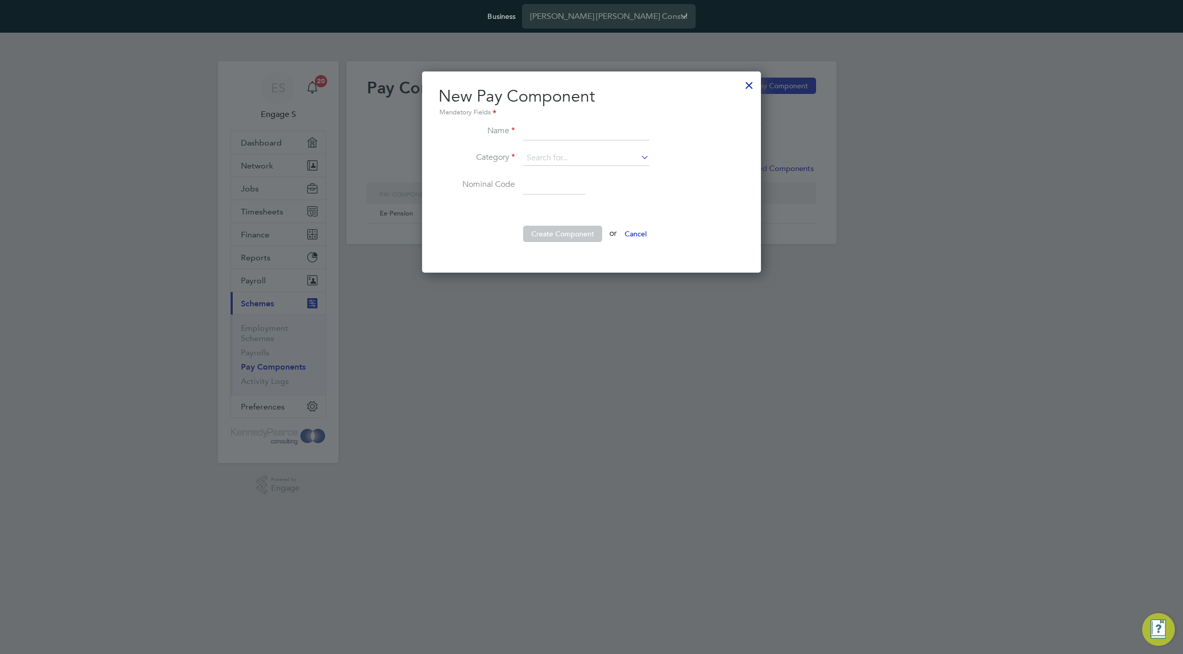
click at [617, 131] on input at bounding box center [586, 131] width 126 height 18
type input "twest"
click at [614, 155] on input at bounding box center [586, 158] width 126 height 15
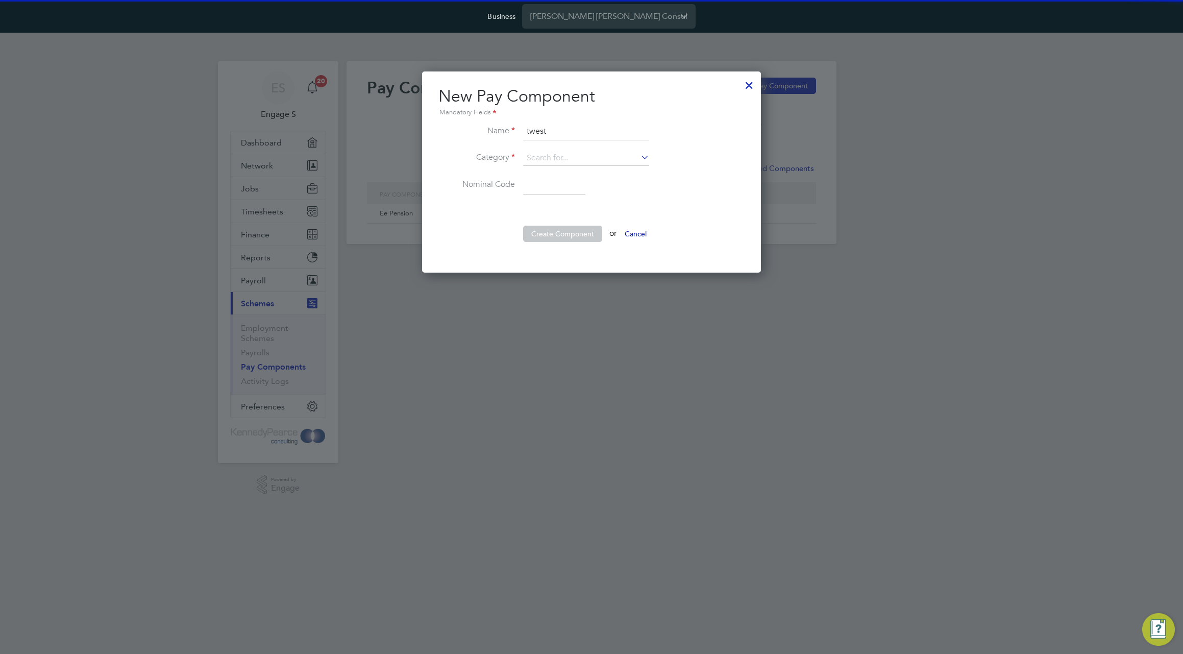
click at [604, 203] on li "Employer Pension" at bounding box center [590, 201] width 135 height 14
type input "Employer Pension"
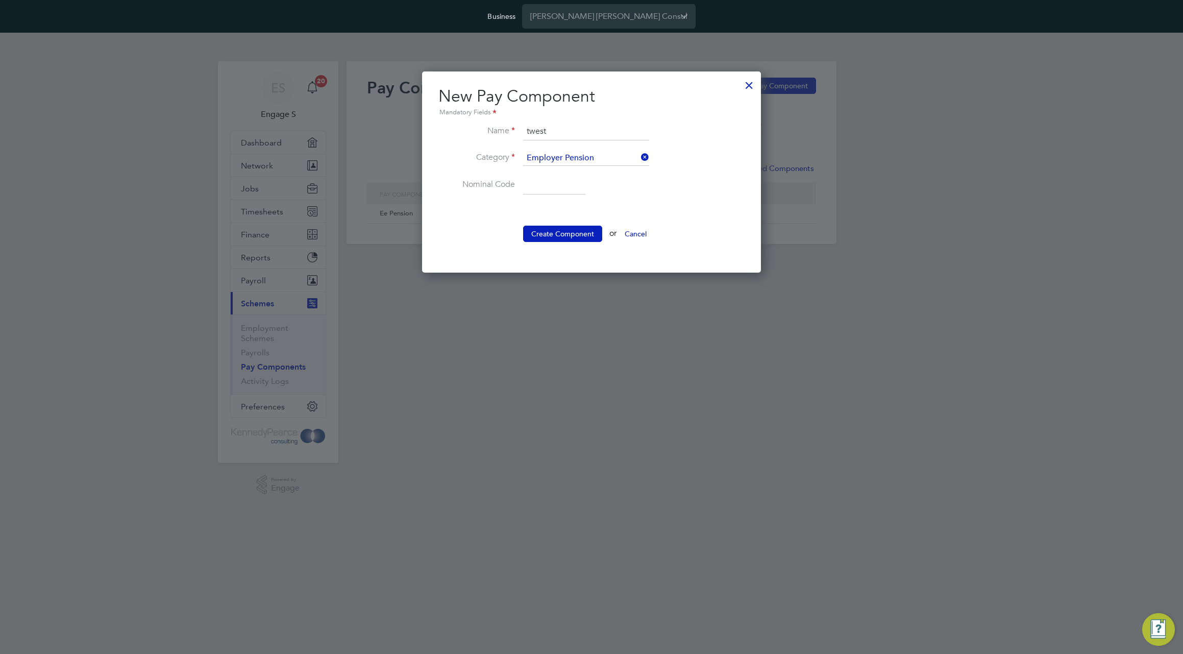
click at [562, 194] on li "Nominal Code" at bounding box center [591, 190] width 306 height 29
click at [592, 158] on input at bounding box center [586, 158] width 126 height 15
click at [574, 263] on li "Net Deductions" at bounding box center [590, 270] width 135 height 14
type input "Net Deductions"
click at [547, 192] on input at bounding box center [554, 185] width 62 height 18
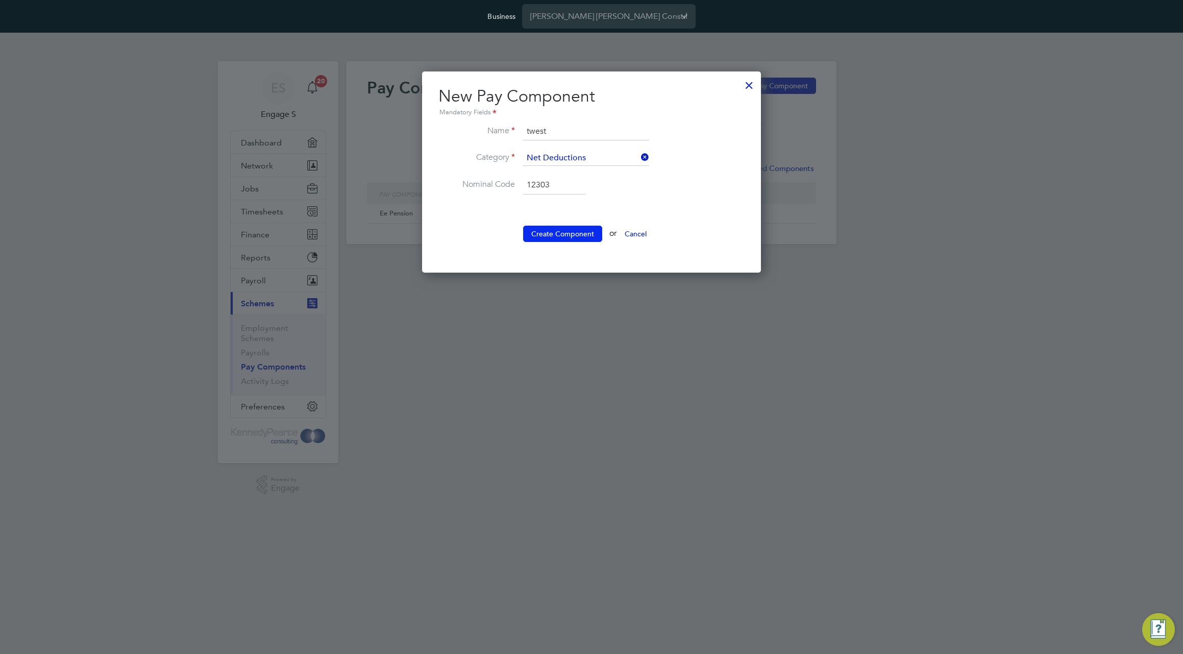
type input "12303"
click at [563, 231] on button "Create Component" at bounding box center [562, 234] width 79 height 16
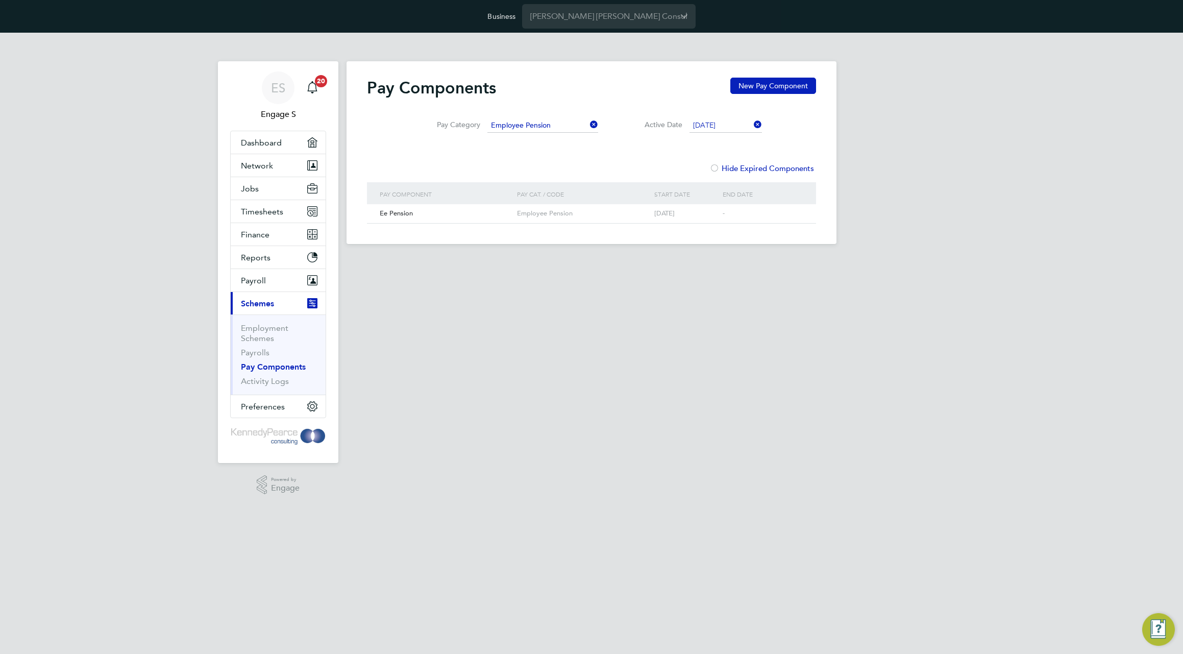
click at [933, 159] on div "ES Engage S Notifications 20 Applications: Dashboard Network Team Members Busin…" at bounding box center [591, 147] width 1183 height 228
click at [516, 260] on html "Business Kennedy Pearce Consulting Limited ES Engage S Notifications 20 Applica…" at bounding box center [591, 130] width 1183 height 260
click at [412, 260] on html "Business Kennedy Pearce Consulting Limited ES Engage S Notifications 20 Applica…" at bounding box center [591, 130] width 1183 height 260
click at [588, 122] on icon at bounding box center [588, 124] width 0 height 14
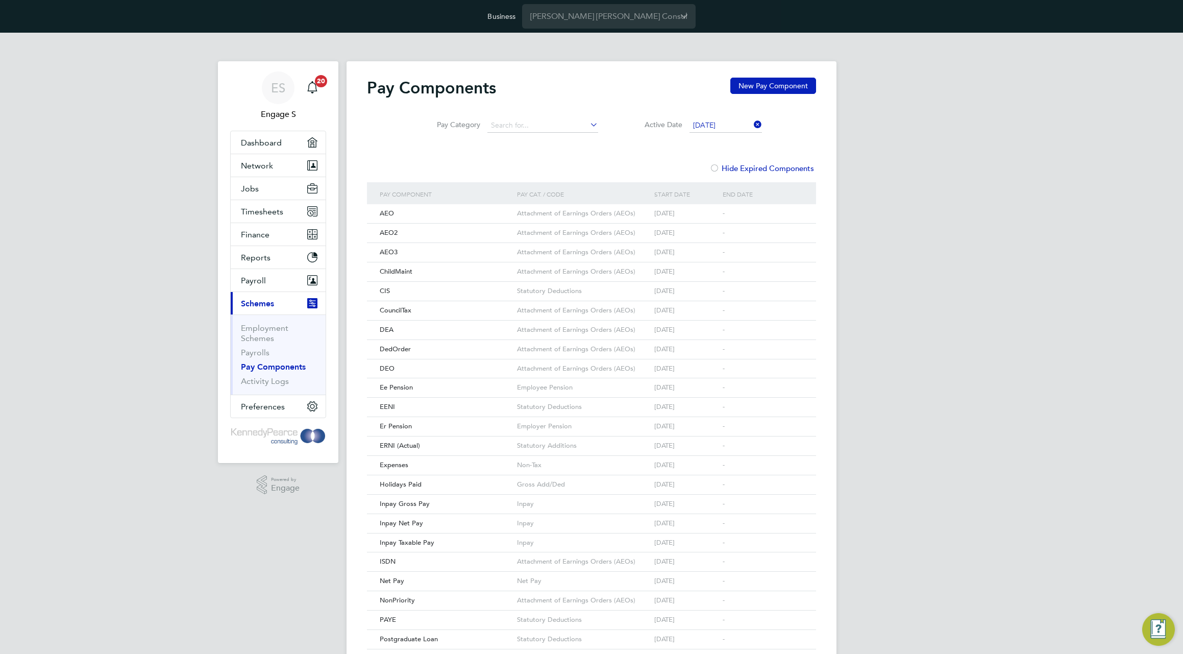
click at [752, 126] on icon at bounding box center [752, 124] width 0 height 14
click at [613, 161] on div "Pay Components New Pay Component Pay Category Active Date Hide Expired Componen…" at bounding box center [591, 552] width 449 height 948
click at [258, 385] on link "Activity Logs" at bounding box center [265, 381] width 48 height 10
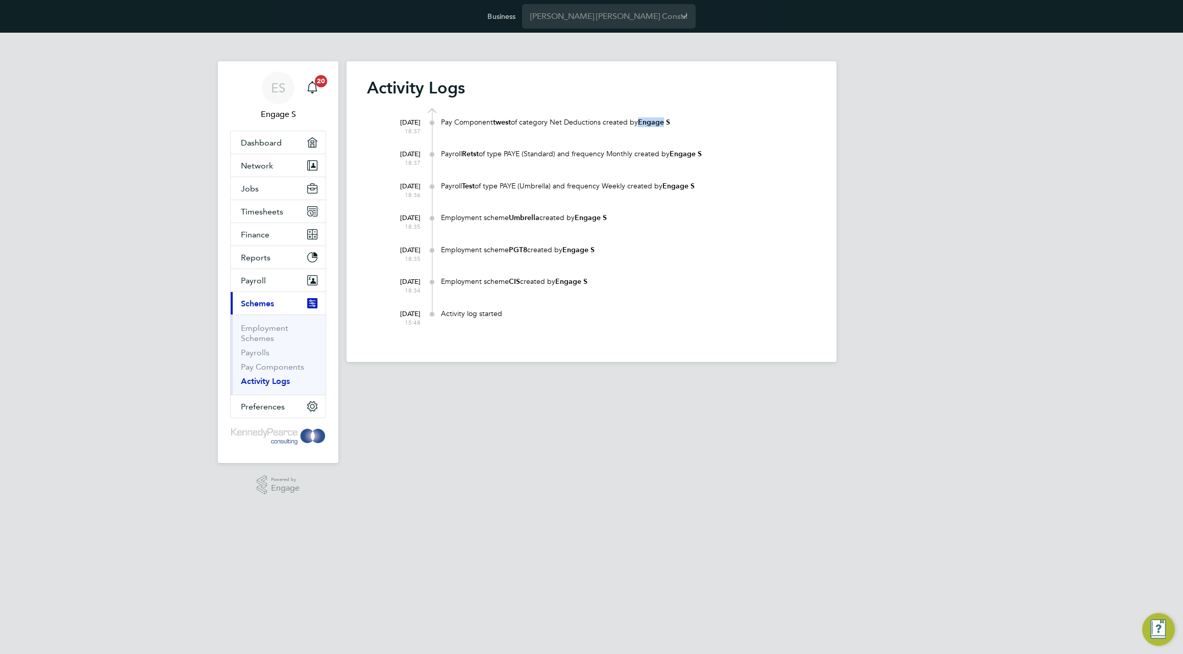
drag, startPoint x: 807, startPoint y: 164, endPoint x: 663, endPoint y: 121, distance: 150.2
click at [663, 121] on b "Engage S" at bounding box center [654, 122] width 32 height 9
drag, startPoint x: 663, startPoint y: 121, endPoint x: 633, endPoint y: 117, distance: 30.9
click at [656, 120] on b "Engage S" at bounding box center [654, 122] width 32 height 9
click at [443, 113] on div at bounding box center [431, 129] width 23 height 32
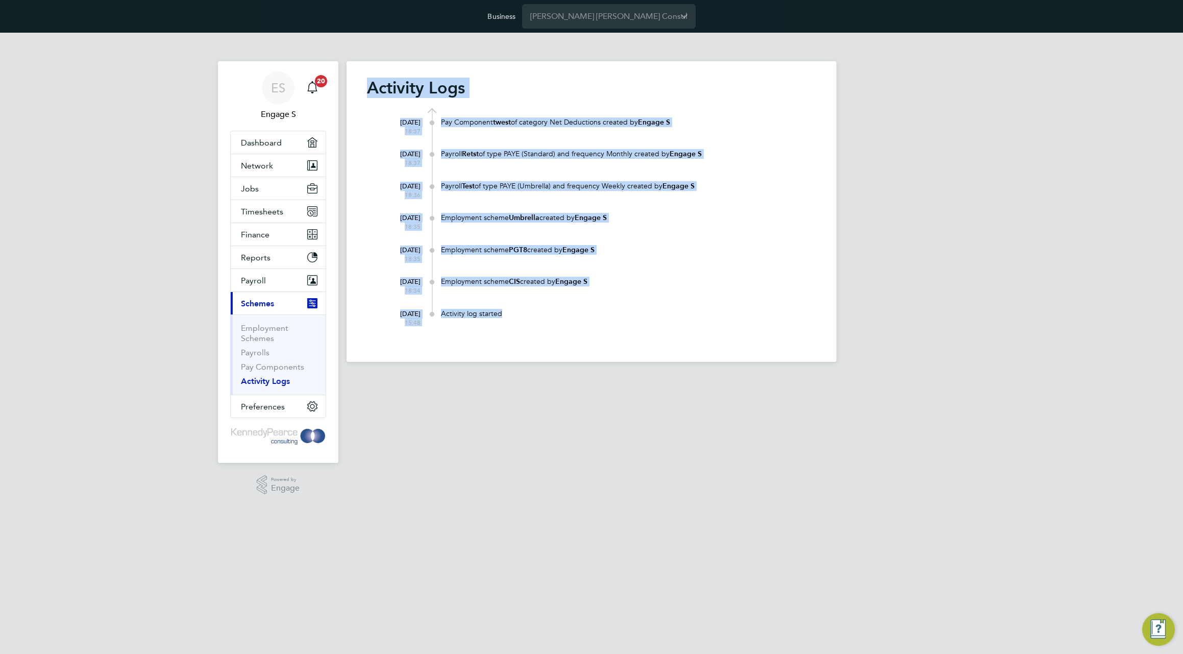
drag, startPoint x: 367, startPoint y: 84, endPoint x: 632, endPoint y: 336, distance: 365.6
click at [669, 337] on div "Activity Logs 09 Oct 2025 18:37 Pay Component twest of category Net Deductions …" at bounding box center [591, 211] width 490 height 301
click at [265, 407] on span "Preferences" at bounding box center [263, 407] width 44 height 10
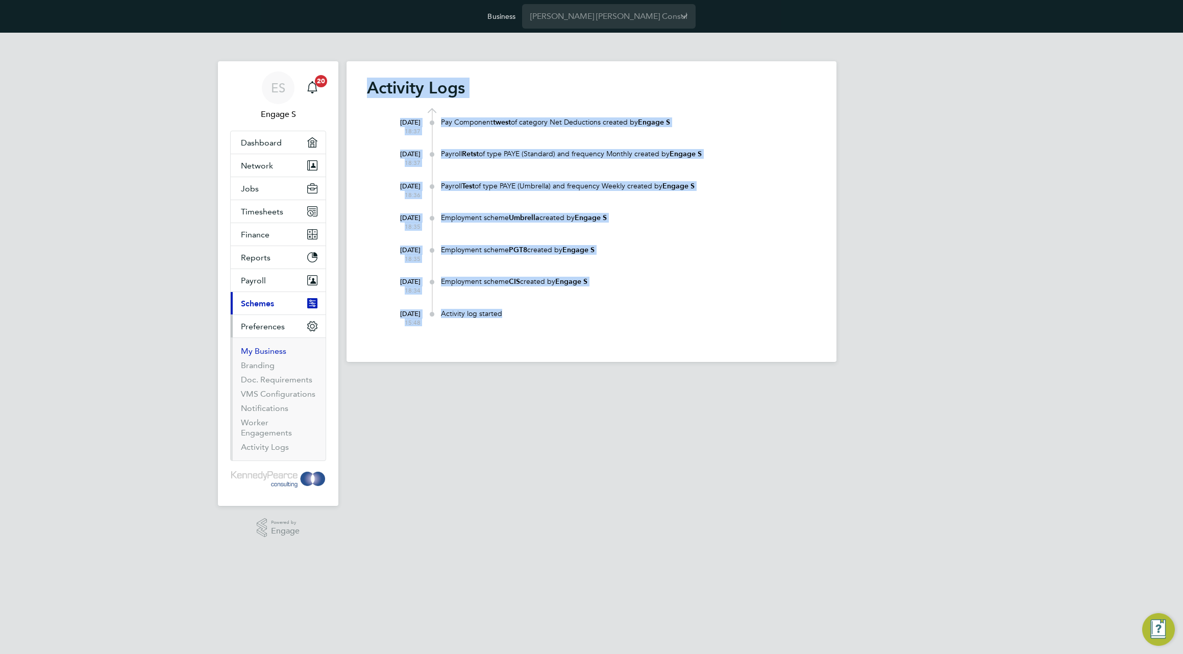
click at [260, 352] on link "My Business" at bounding box center [263, 351] width 45 height 10
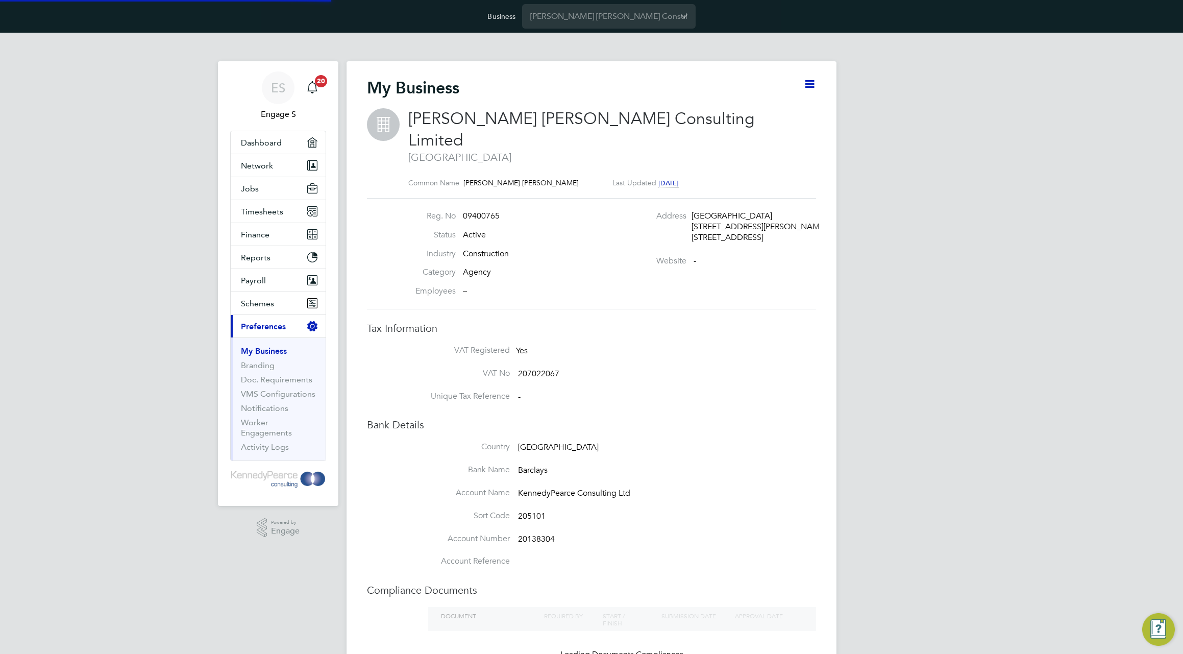
click at [779, 93] on div "My Business" at bounding box center [591, 93] width 449 height 31
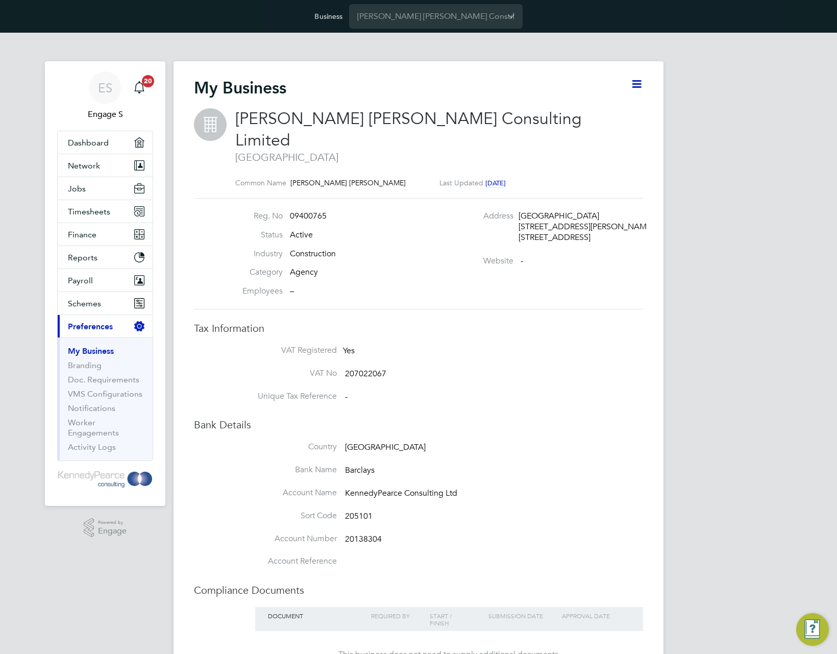
click at [637, 86] on icon at bounding box center [636, 84] width 13 height 13
click at [624, 111] on li "Edit Business e" at bounding box center [611, 108] width 60 height 14
type input "United Kingdom"
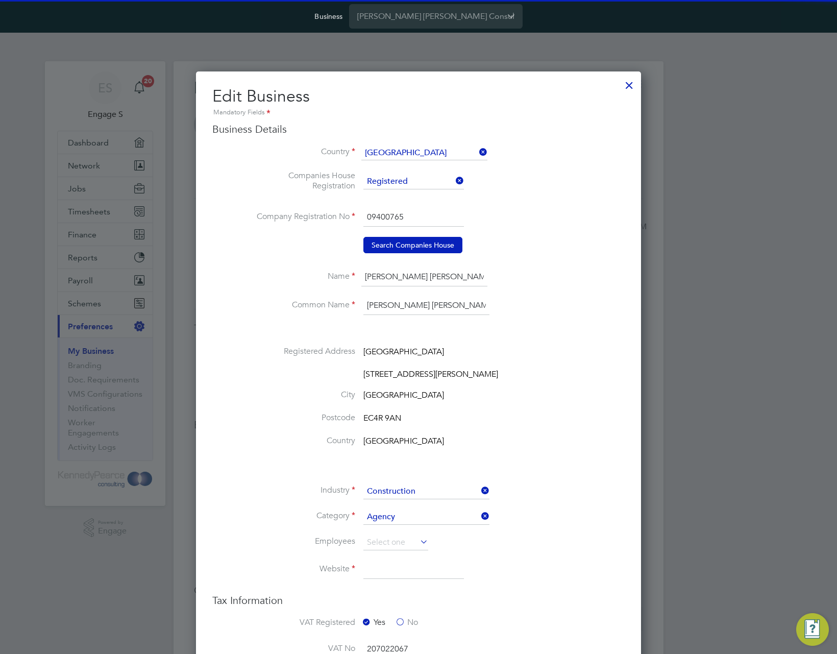
scroll to position [1219, 445]
type input "United Kingdom"
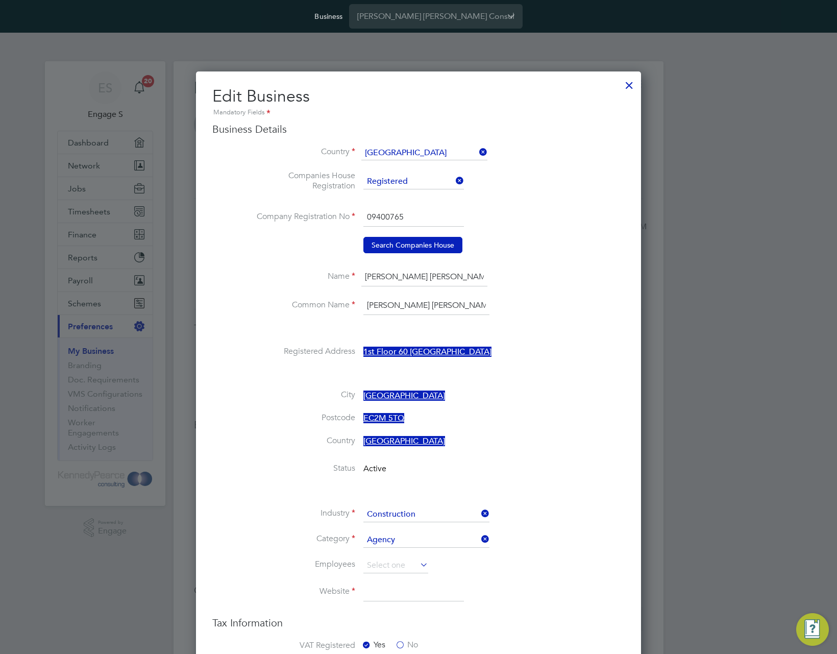
click at [411, 213] on input "09400765" at bounding box center [413, 217] width 101 height 18
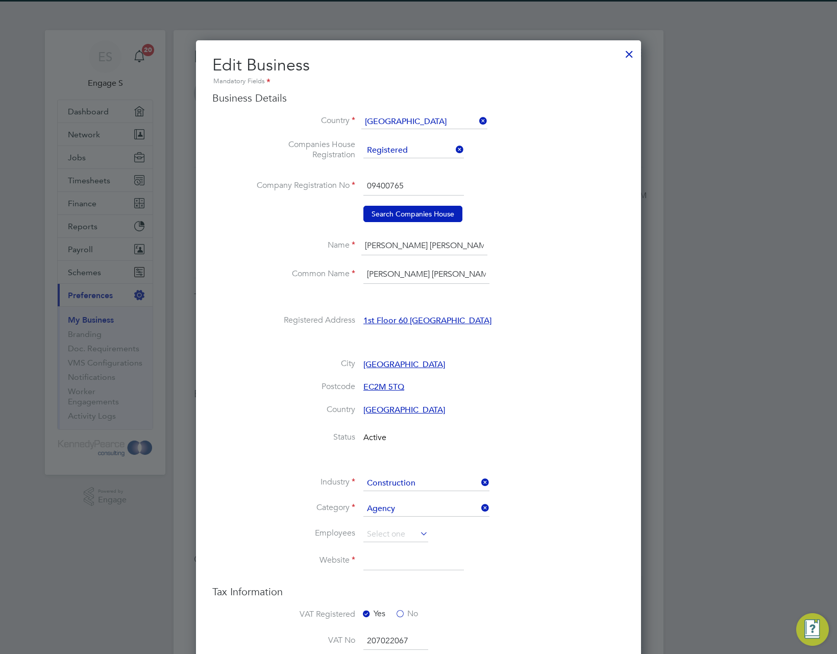
scroll to position [287, 0]
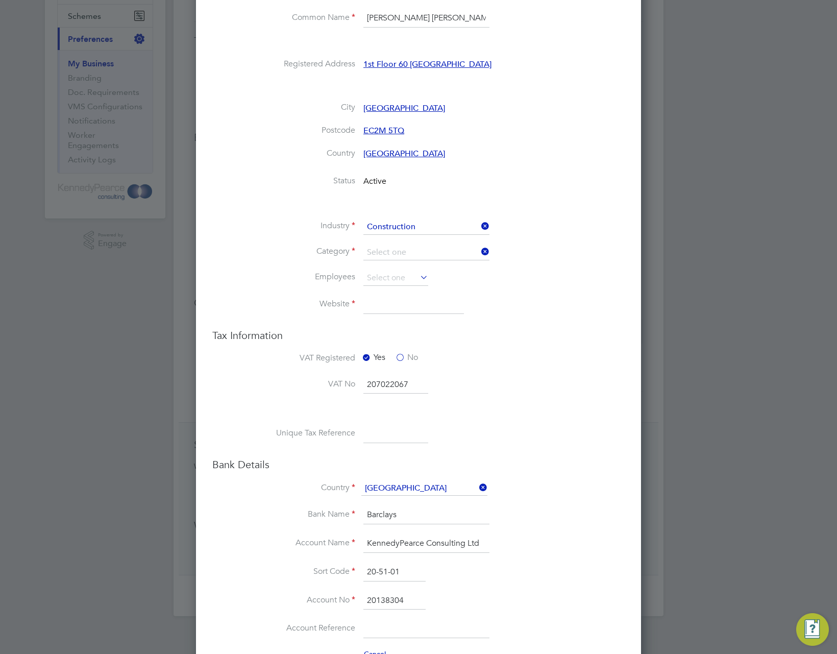
click at [400, 265] on div "My Business Kennedy Pearce Consulting Limited London Common Name Kennedy Pearce…" at bounding box center [419, 195] width 490 height 842
click at [398, 285] on li "Employment business (Umbrella)" at bounding box center [426, 280] width 127 height 13
type input "Employment business (Umbrella)"
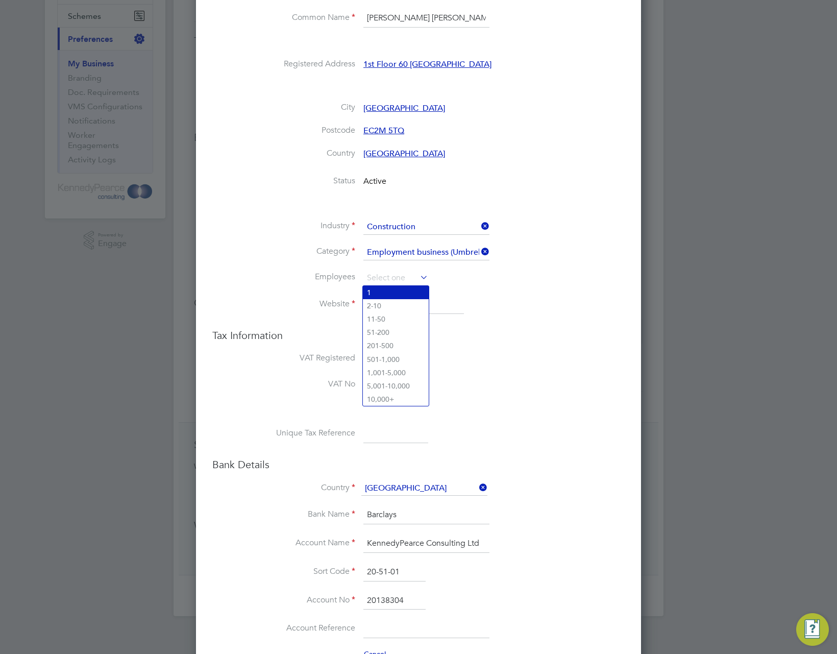
drag, startPoint x: 394, startPoint y: 274, endPoint x: 390, endPoint y: 289, distance: 15.4
click at [393, 277] on input at bounding box center [395, 277] width 65 height 15
click at [383, 301] on li "2-10" at bounding box center [396, 305] width 66 height 13
type input "2-10"
click at [388, 309] on input at bounding box center [413, 305] width 101 height 18
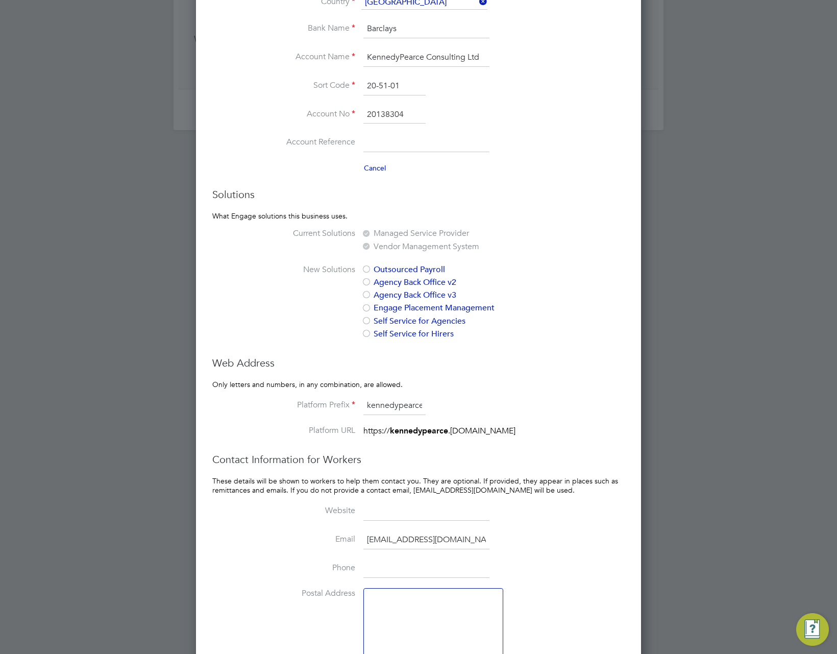
scroll to position [827, 0]
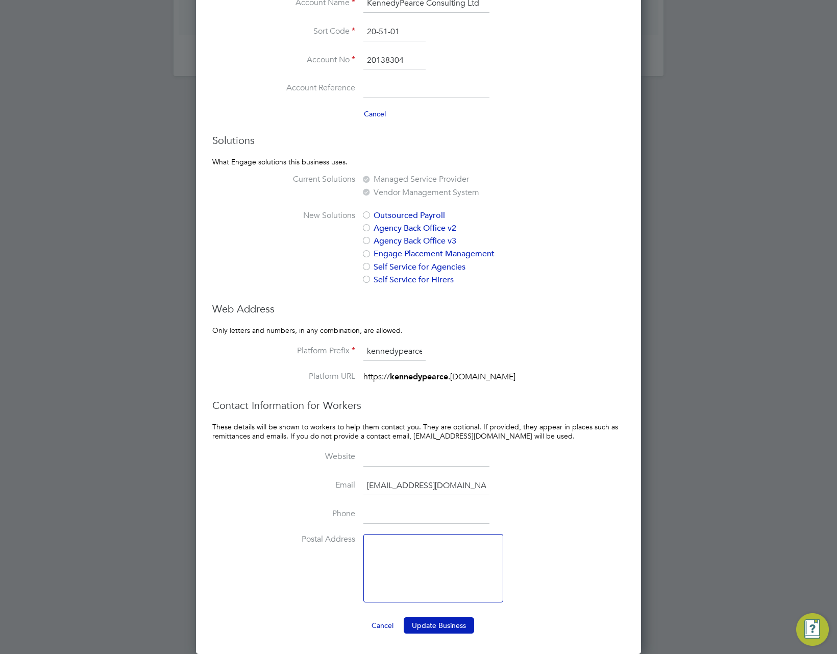
type input "wrdtj.com"
click at [468, 246] on div "Outsourced Payroll Agency Back Office v2 Agency Back Office v3 Engage Placement…" at bounding box center [450, 248] width 179 height 77
click at [399, 214] on label "Outsourced Payroll" at bounding box center [446, 215] width 171 height 11
click at [456, 624] on button "Update Business" at bounding box center [439, 625] width 70 height 16
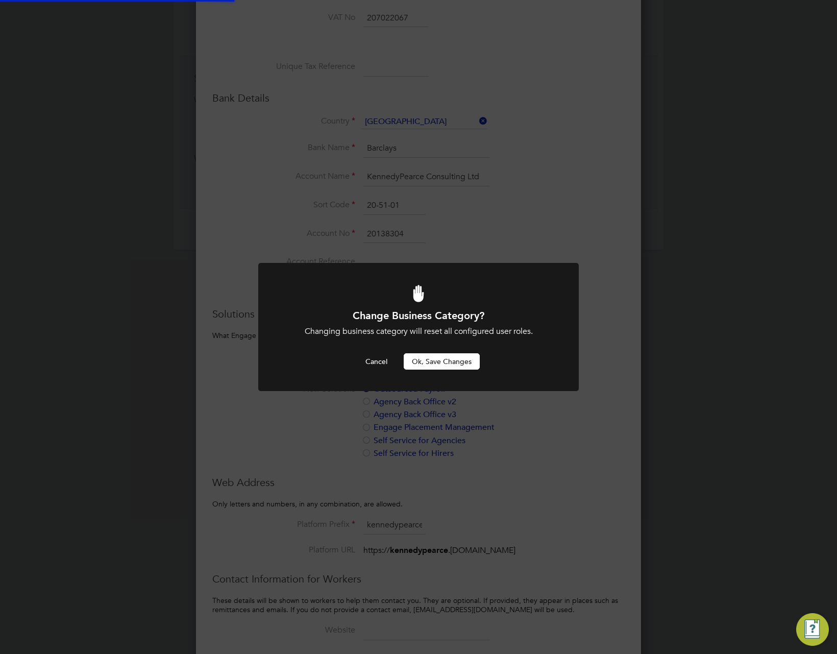
scroll to position [0, 0]
click at [450, 358] on button "Ok, Save Changes" at bounding box center [442, 361] width 76 height 16
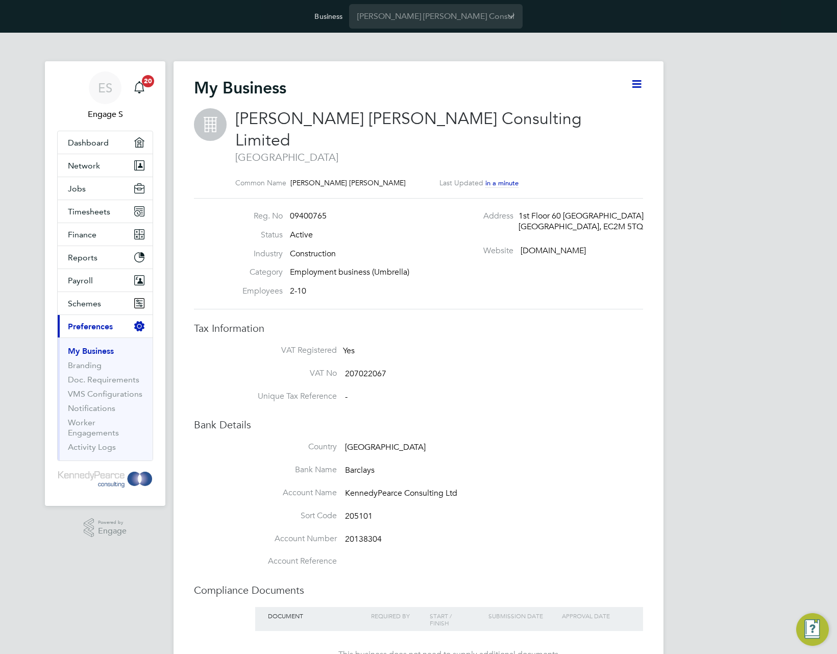
click at [579, 253] on div "Reg. No 09400765 Status Active Industry Construction Category Employment busine…" at bounding box center [418, 254] width 457 height 86
click at [635, 84] on icon at bounding box center [636, 84] width 13 height 13
click at [608, 105] on li "Edit Business e" at bounding box center [611, 108] width 60 height 14
type input "United Kingdom"
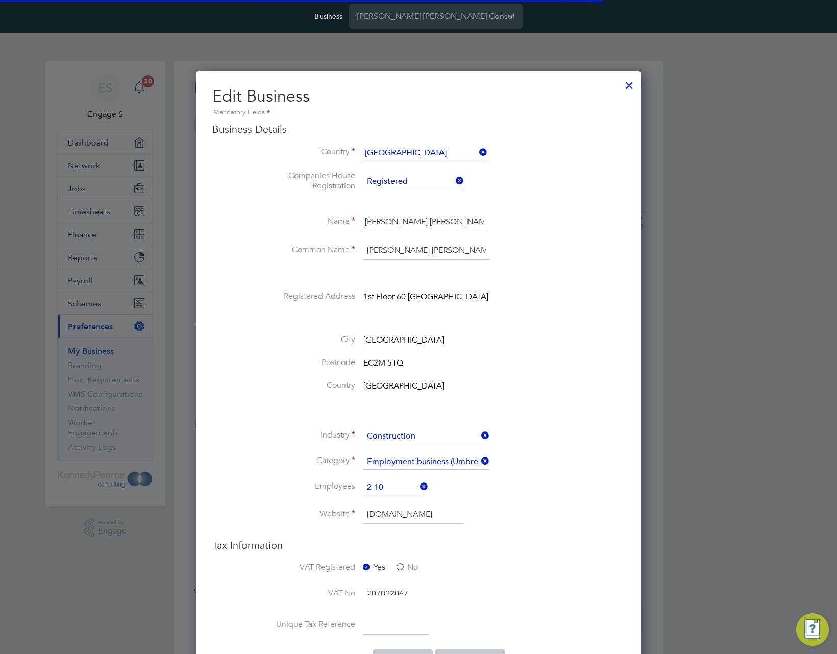
scroll to position [615, 445]
type input "United Kingdom"
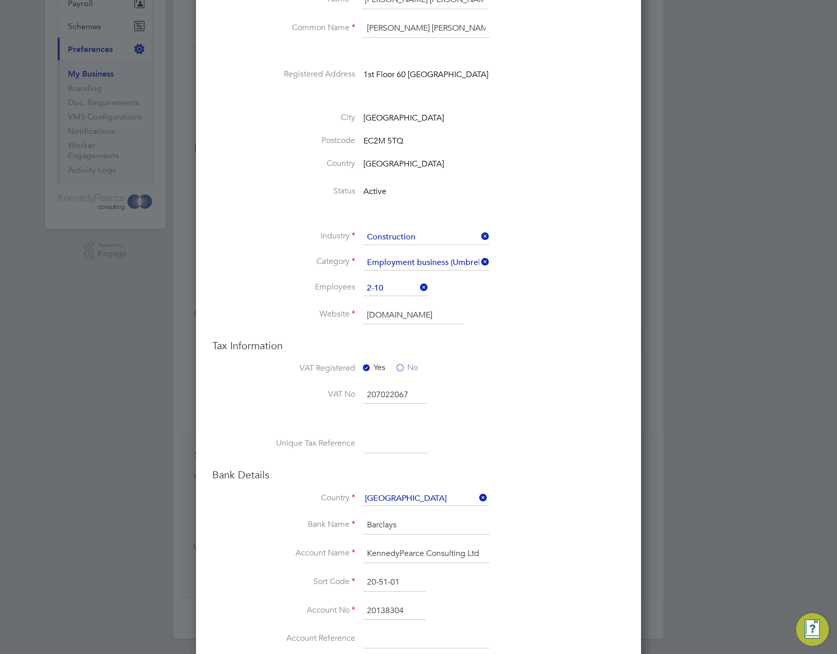
scroll to position [316, 0]
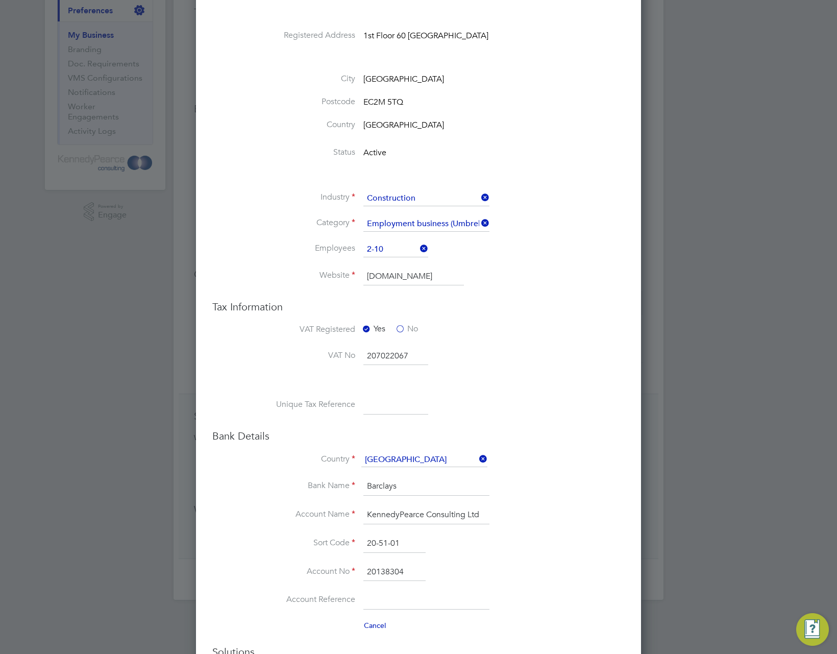
click at [405, 325] on label "No" at bounding box center [406, 329] width 23 height 11
click at [0, 0] on input "No" at bounding box center [0, 0] width 0 height 0
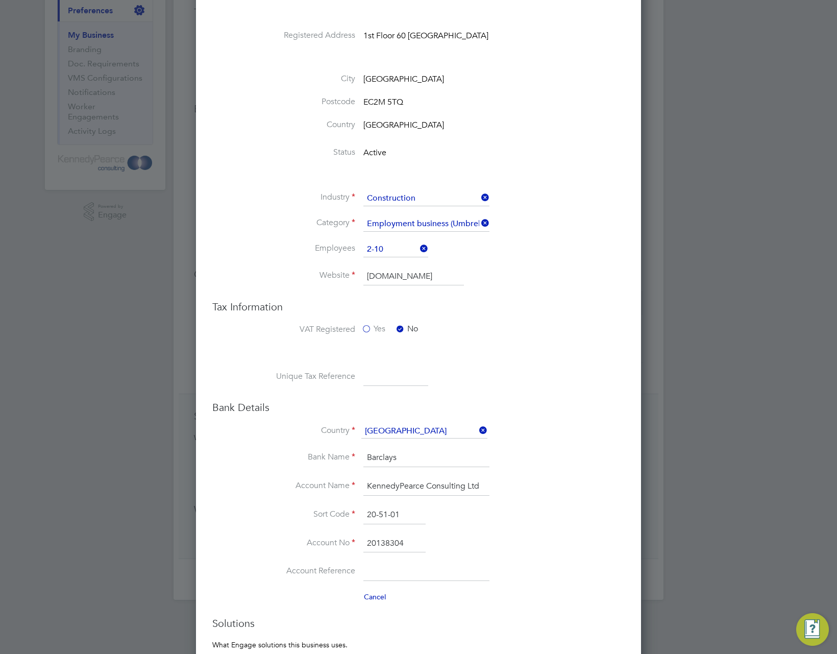
scroll to position [5, 5]
click at [391, 378] on input at bounding box center [395, 377] width 65 height 18
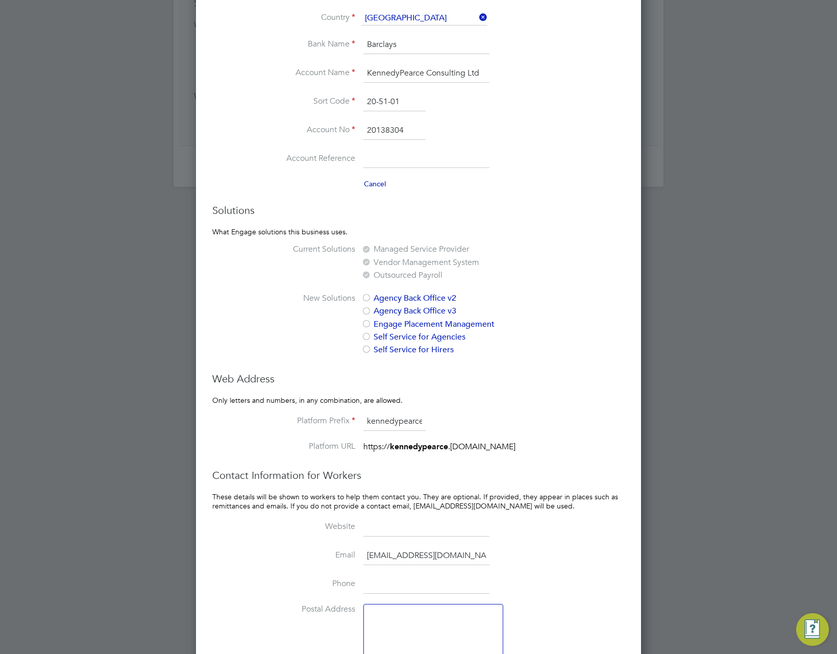
scroll to position [799, 0]
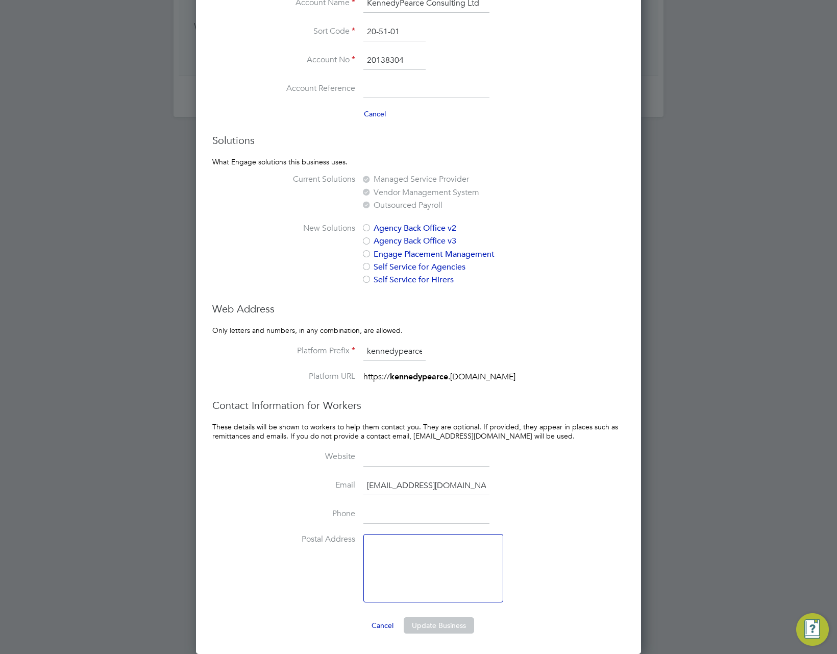
type input "332222"
click at [450, 619] on button "Update Business" at bounding box center [439, 625] width 70 height 16
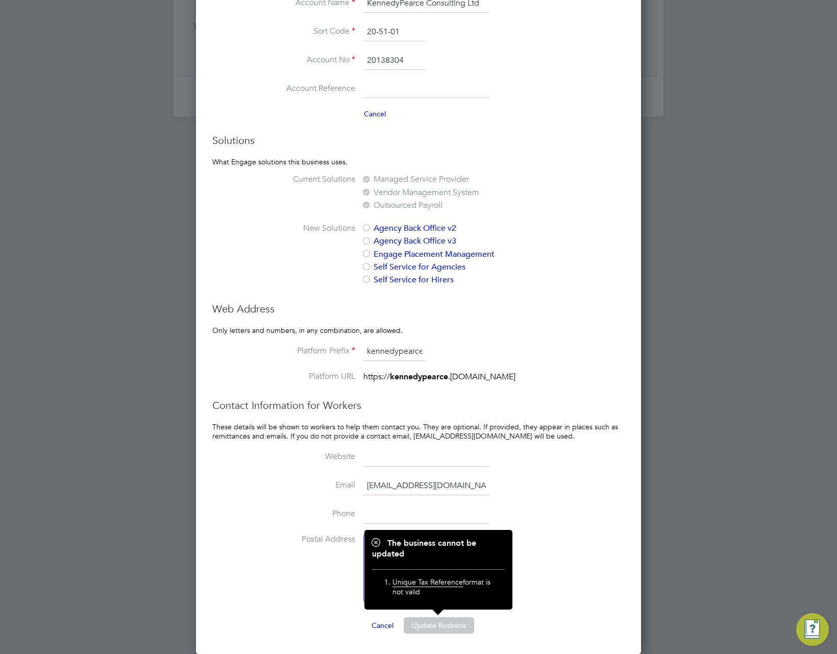
drag, startPoint x: 528, startPoint y: 571, endPoint x: 454, endPoint y: 459, distance: 134.2
click at [528, 571] on li "Postal Address" at bounding box center [438, 573] width 371 height 79
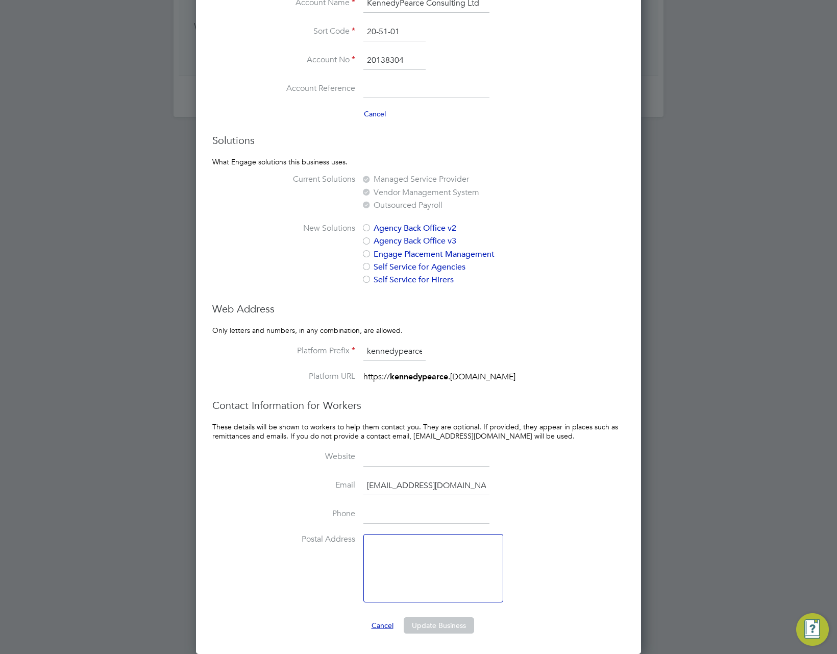
click at [384, 628] on button "Cancel" at bounding box center [382, 625] width 38 height 16
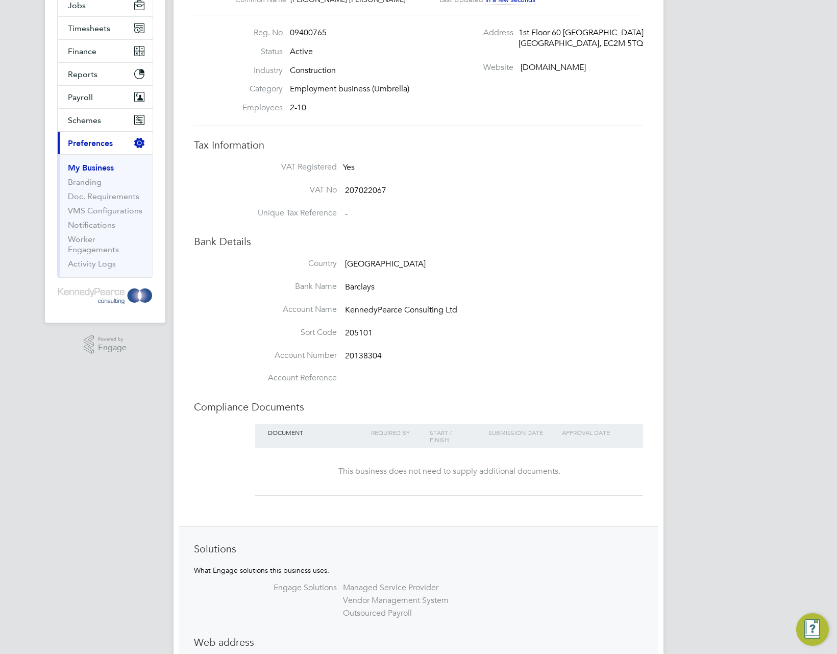
scroll to position [0, 0]
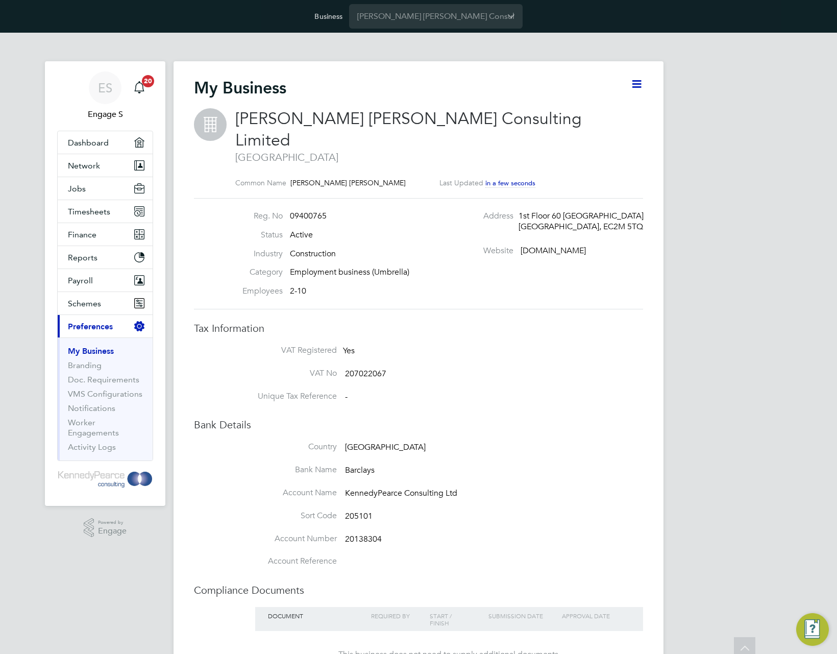
click at [678, 413] on div "ES Engage S Notifications 20 Applications: Dashboard Network Team Members Busin…" at bounding box center [418, 482] width 837 height 899
click at [92, 364] on link "Branding" at bounding box center [85, 365] width 34 height 10
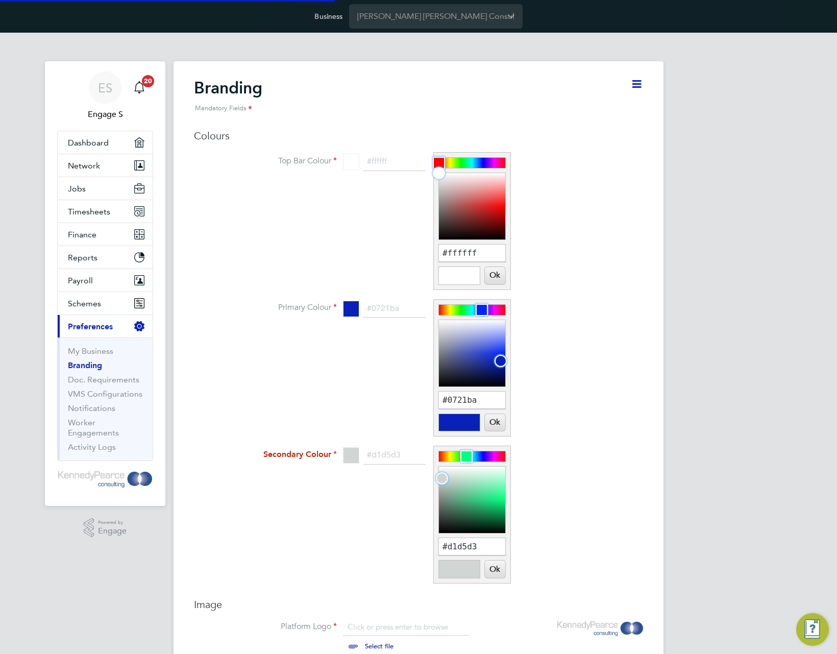
scroll to position [14, 127]
type input "#0119aa"
drag, startPoint x: 498, startPoint y: 361, endPoint x: 505, endPoint y: 364, distance: 7.3
click at [505, 364] on div at bounding box center [505, 365] width 12 height 12
drag, startPoint x: 440, startPoint y: 475, endPoint x: 499, endPoint y: 482, distance: 59.1
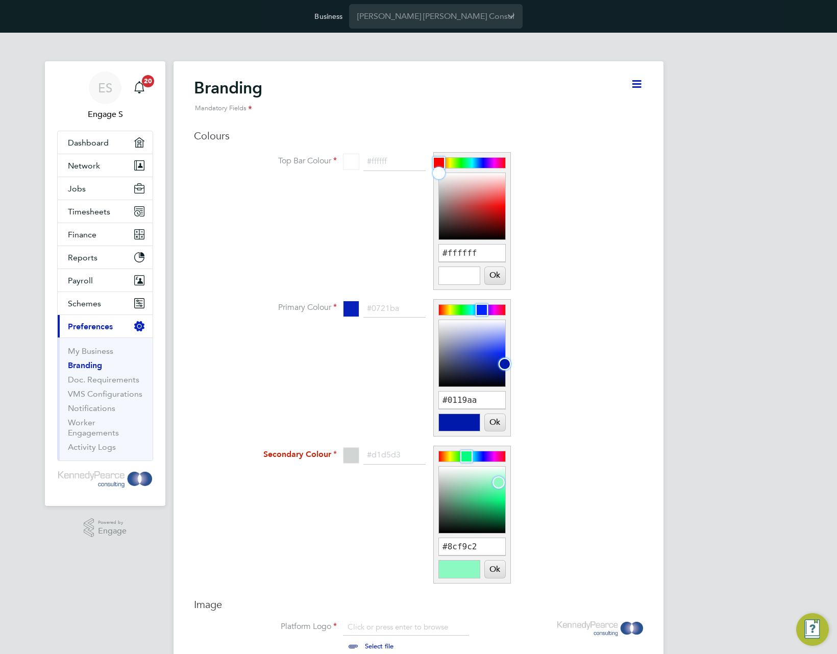
click at [499, 482] on div at bounding box center [498, 482] width 12 height 12
drag, startPoint x: 470, startPoint y: 458, endPoint x: 512, endPoint y: 458, distance: 41.8
click at [512, 458] on li "Secondary Colour #d1d5d3 #f98c8c Ok Cancel" at bounding box center [439, 519] width 408 height 147
type input "#f93d3d"
drag, startPoint x: 502, startPoint y: 483, endPoint x: 501, endPoint y: 503, distance: 19.9
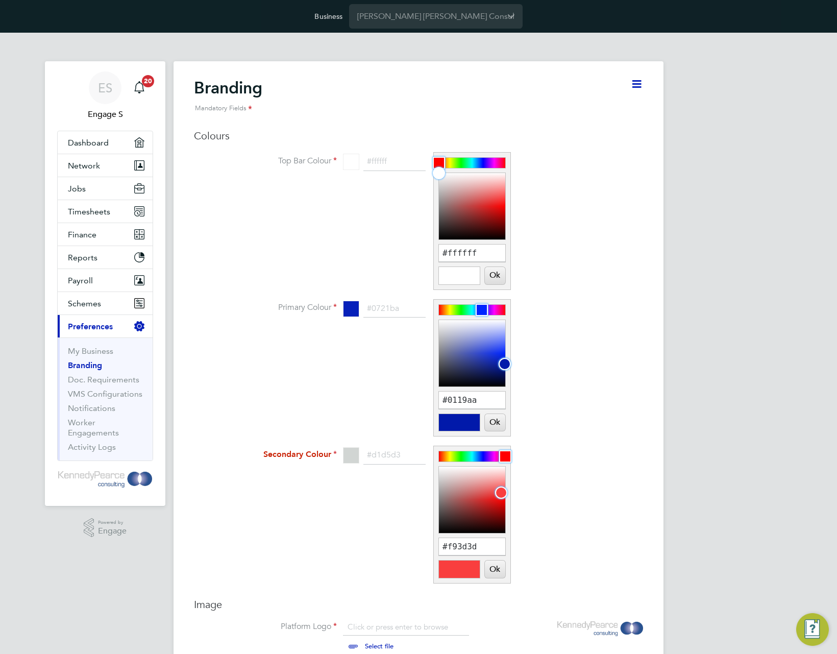
click at [501, 492] on div at bounding box center [501, 492] width 12 height 12
click at [496, 572] on button "Ok" at bounding box center [495, 568] width 20 height 17
type input "#f93d3d"
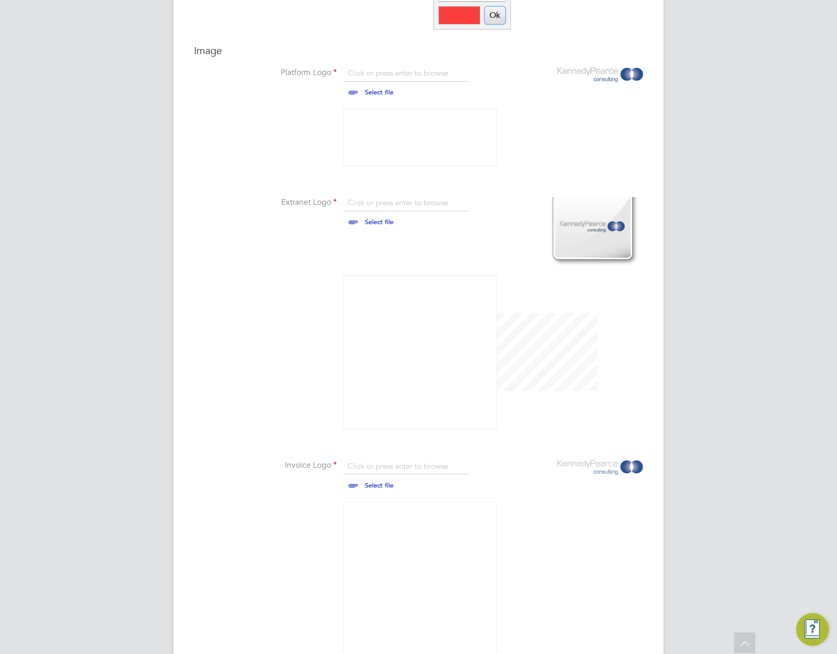
scroll to position [638, 0]
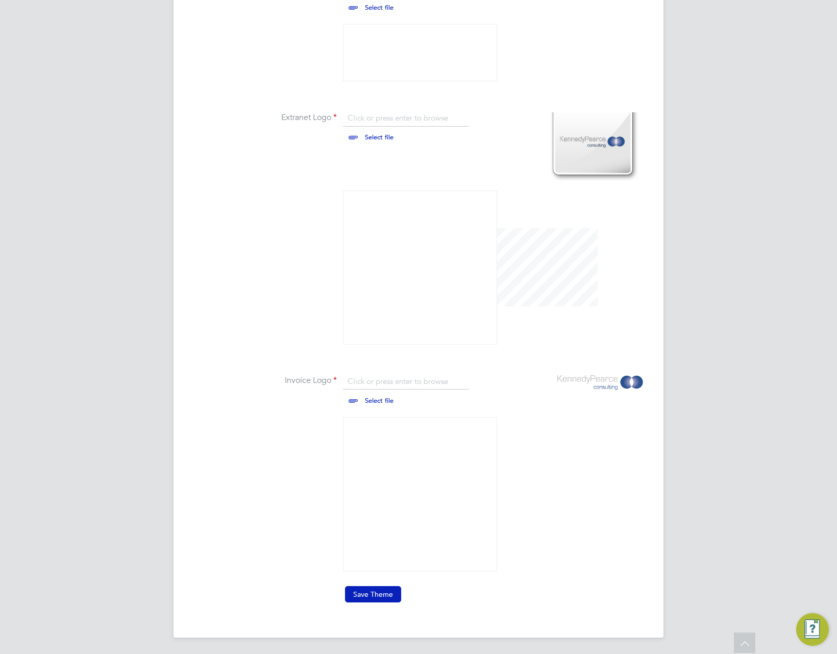
click at [380, 593] on button "Save Theme" at bounding box center [373, 594] width 56 height 16
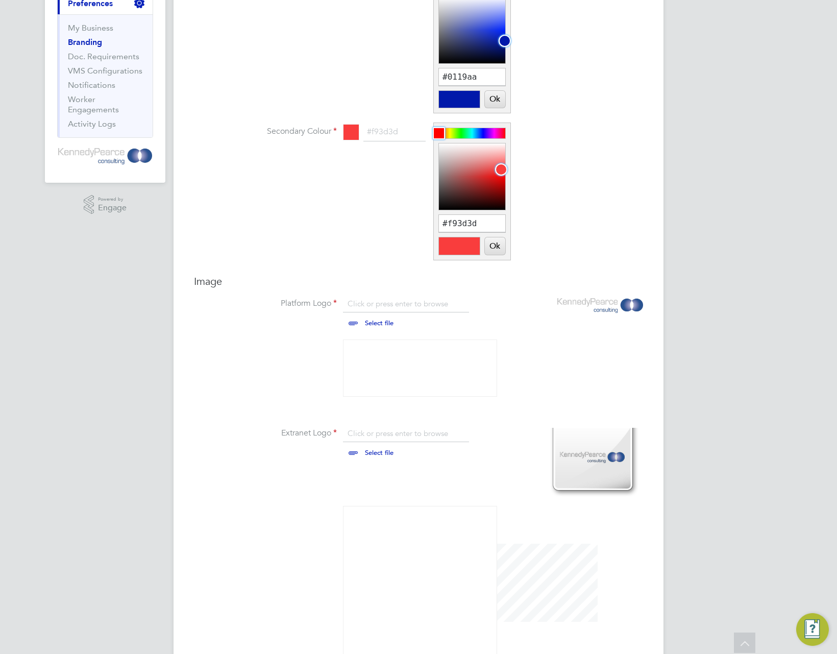
scroll to position [0, 0]
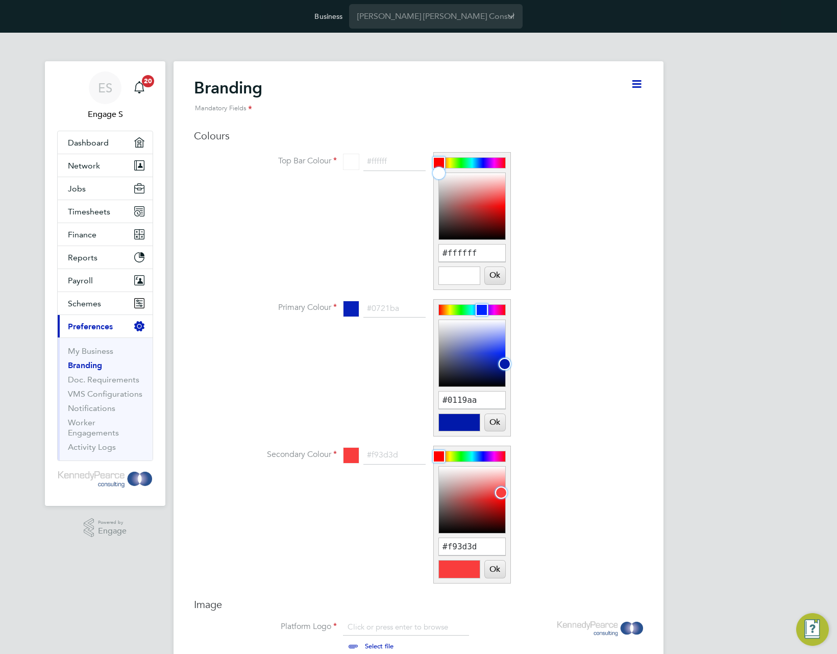
click at [109, 335] on div "Theme Updated Your theme has been updated. Cancel Okay" at bounding box center [418, 327] width 837 height 654
click at [103, 321] on div "Theme Updated Your theme has been updated. Cancel Okay" at bounding box center [418, 327] width 837 height 654
click at [88, 256] on div "Theme Updated Your theme has been updated. Cancel Okay" at bounding box center [418, 327] width 837 height 654
click at [378, 192] on div "Theme Updated Your theme has been updated. Cancel Okay" at bounding box center [418, 327] width 837 height 654
click at [344, 227] on div "Theme Updated Your theme has been updated. Cancel Okay" at bounding box center [418, 327] width 837 height 654
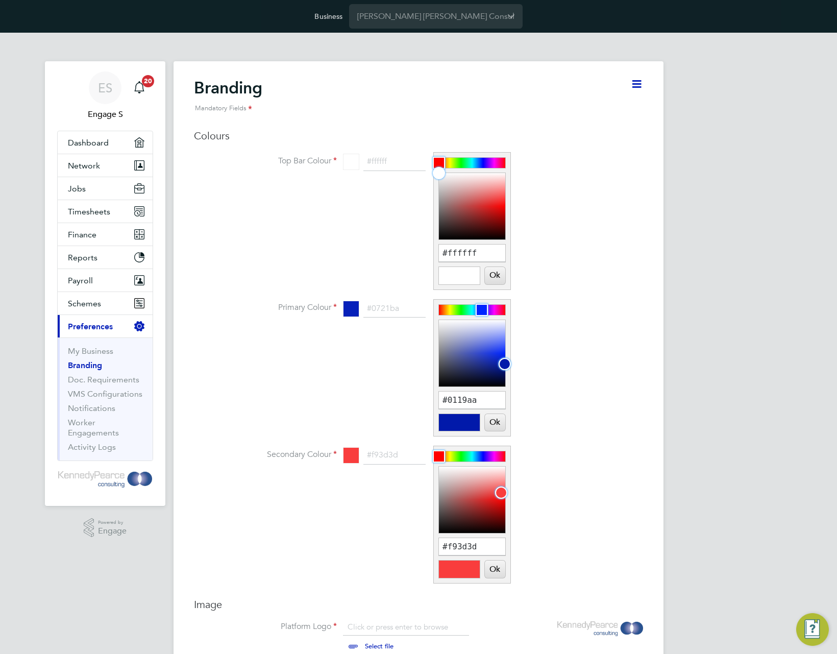
click at [642, 437] on div "Theme Updated Your theme has been updated. Cancel Okay" at bounding box center [418, 327] width 837 height 654
click at [600, 254] on div "Theme Updated Your theme has been updated. Cancel Okay" at bounding box center [418, 327] width 837 height 654
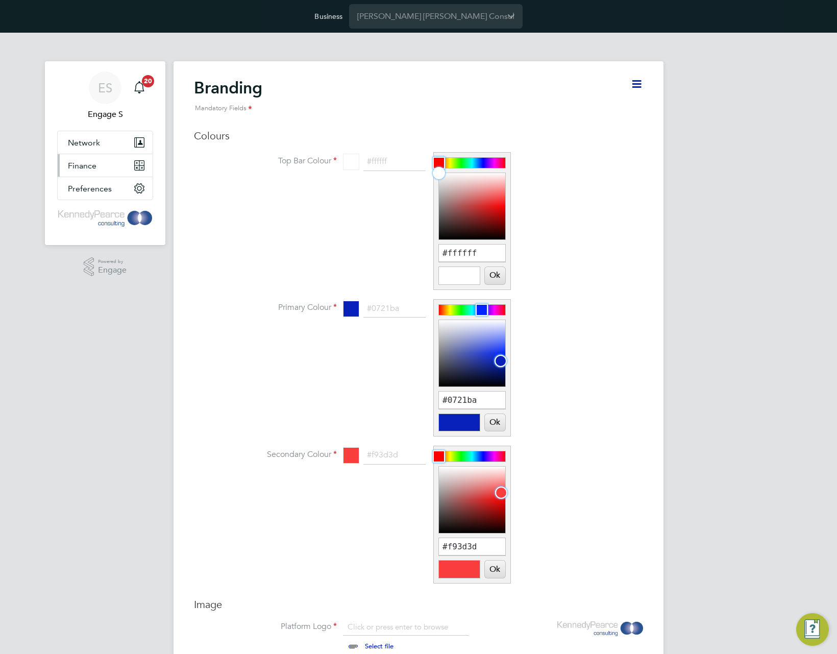
click at [94, 161] on span "Finance" at bounding box center [82, 166] width 29 height 10
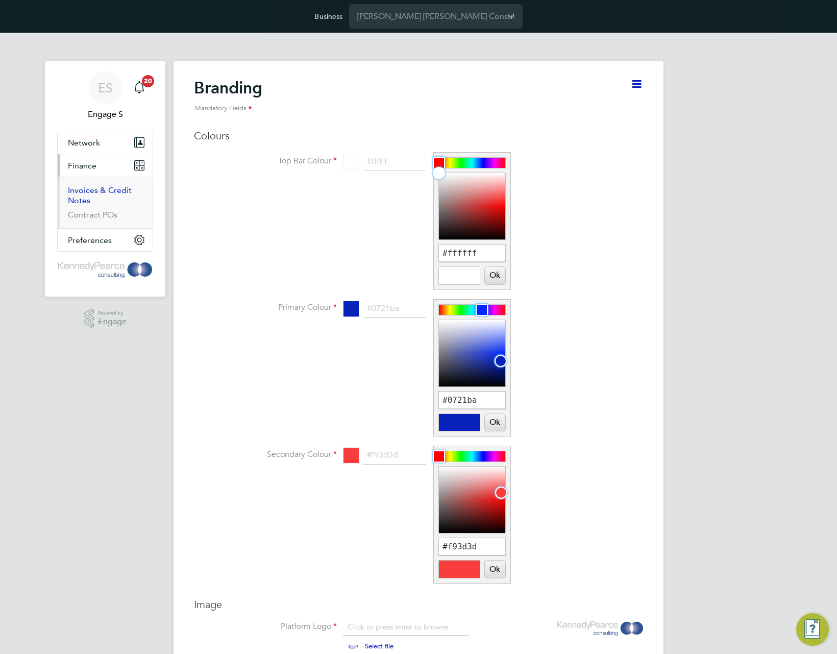
click at [87, 193] on link "Invoices & Credit Notes" at bounding box center [100, 195] width 64 height 20
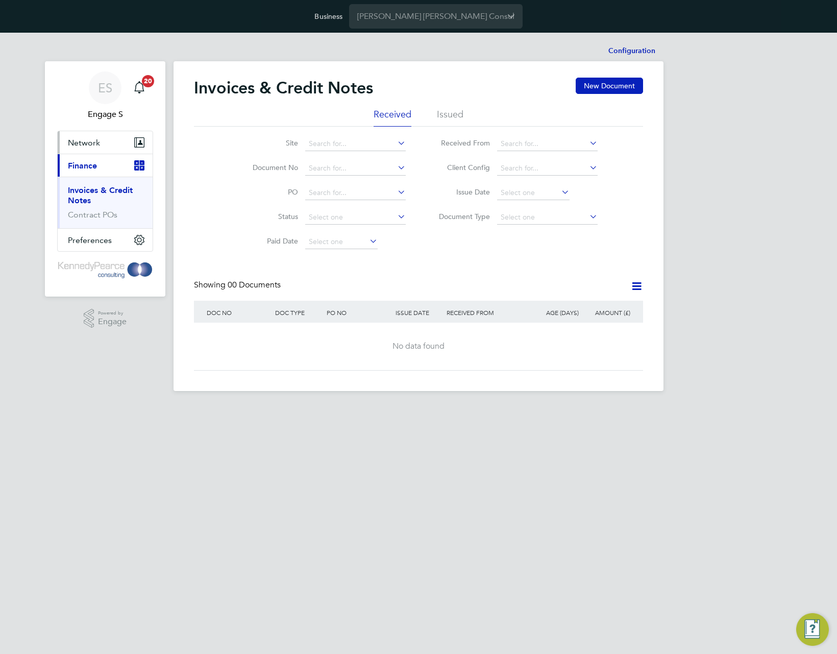
click at [87, 143] on span "Network" at bounding box center [84, 143] width 32 height 10
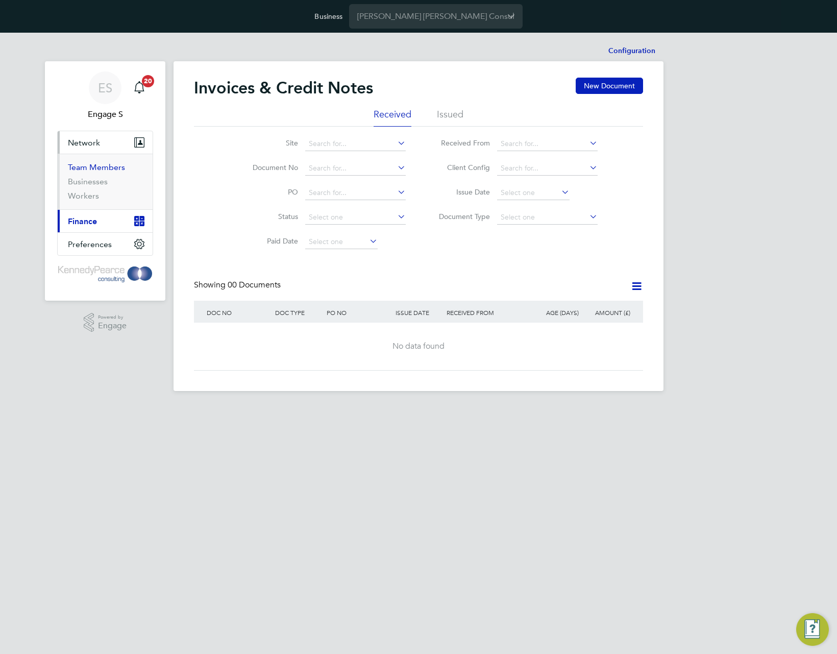
click at [90, 167] on link "Team Members" at bounding box center [96, 167] width 57 height 10
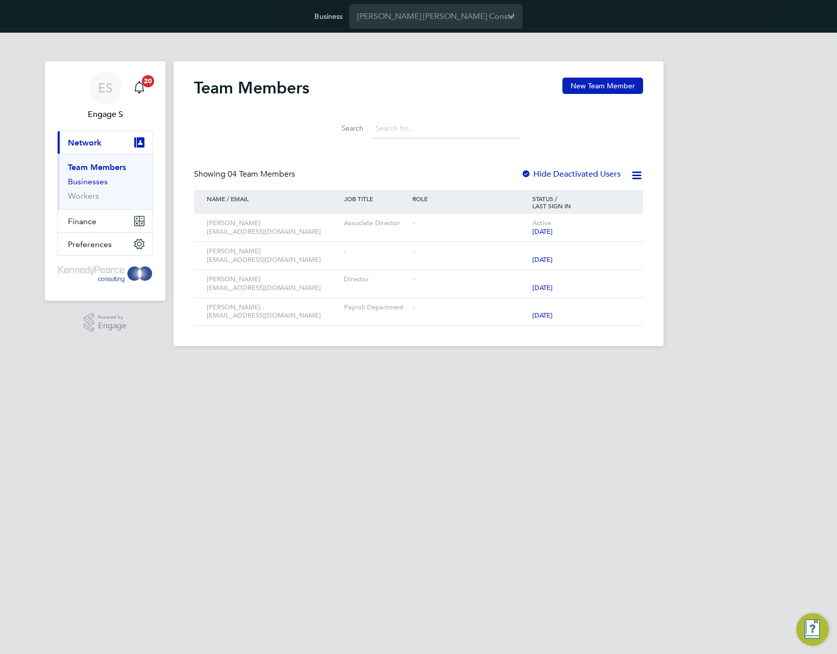
click at [77, 185] on link "Businesses" at bounding box center [88, 182] width 40 height 10
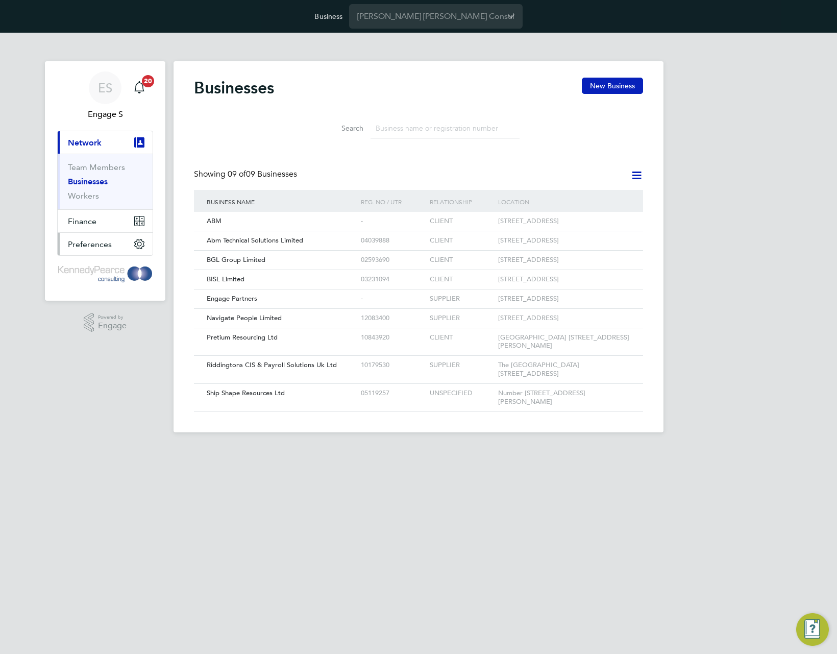
click at [85, 243] on span "Preferences" at bounding box center [90, 244] width 44 height 10
click at [90, 225] on link "Notifications" at bounding box center [91, 227] width 47 height 10
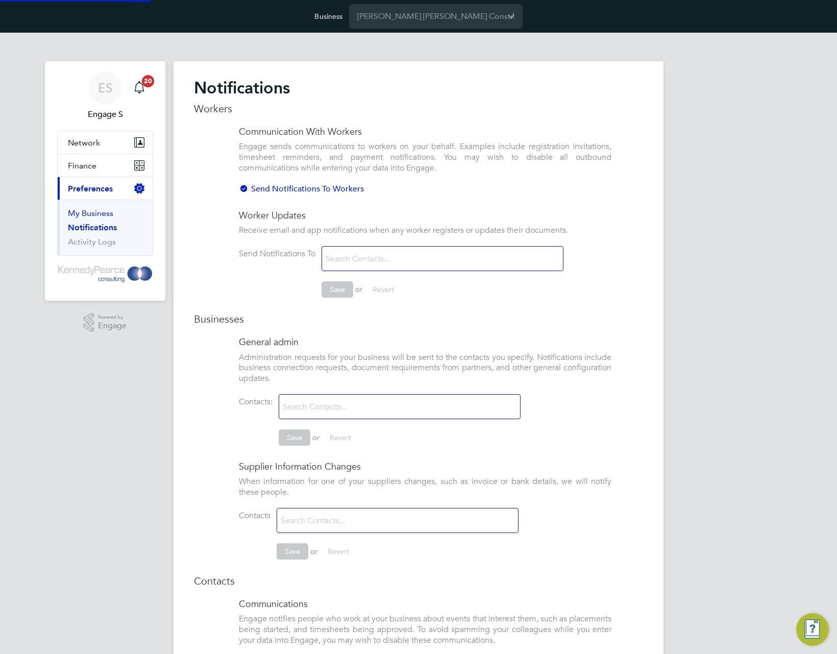
click at [92, 210] on link "My Business" at bounding box center [90, 213] width 45 height 10
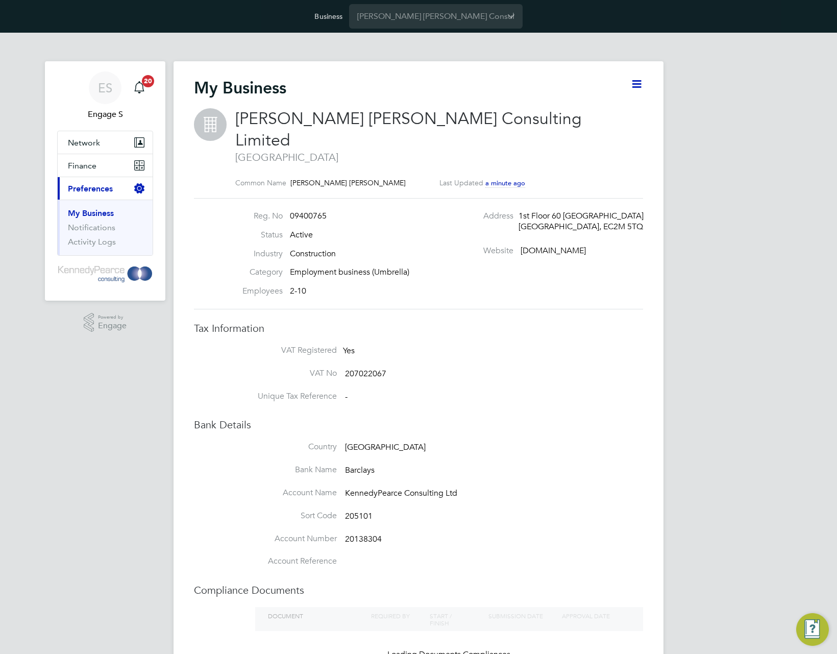
click at [636, 86] on icon at bounding box center [636, 84] width 13 height 13
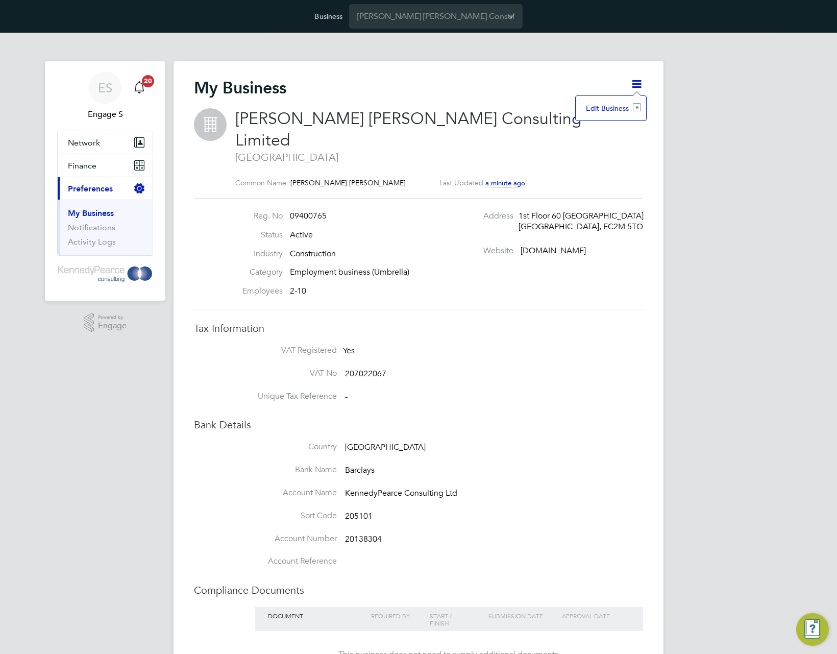
click at [615, 109] on li "Edit Business e" at bounding box center [611, 108] width 60 height 14
type input "[GEOGRAPHIC_DATA]"
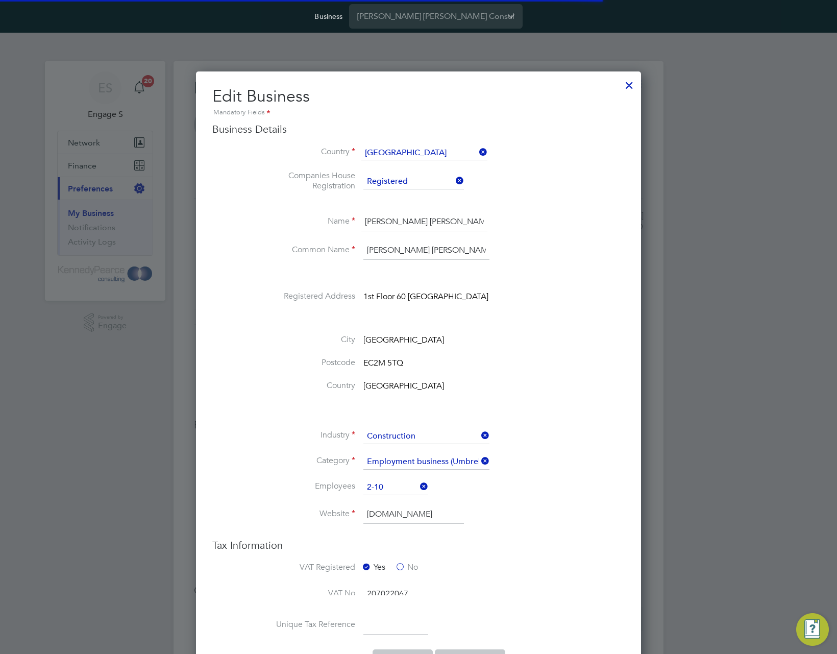
scroll to position [637, 445]
type input "[GEOGRAPHIC_DATA]"
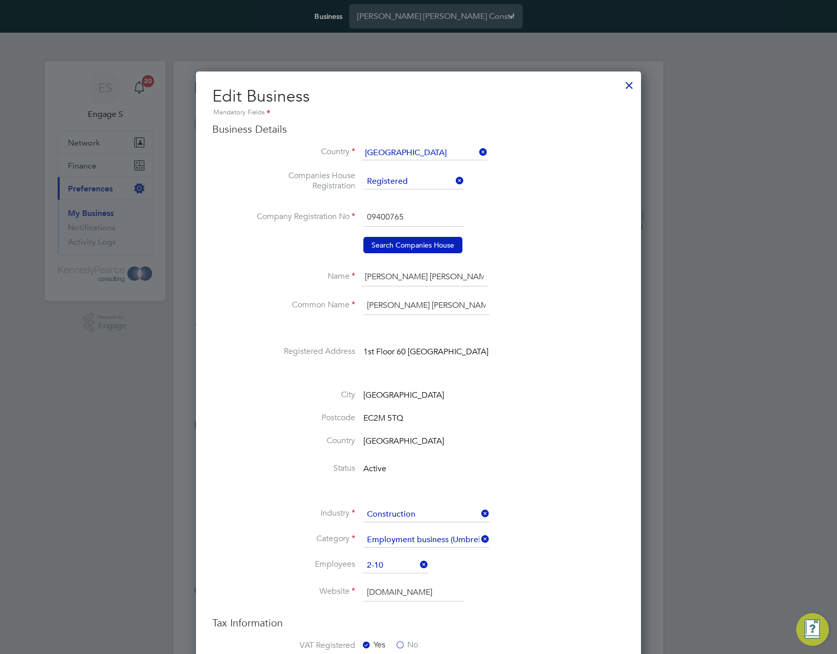
click at [628, 84] on div at bounding box center [629, 82] width 18 height 18
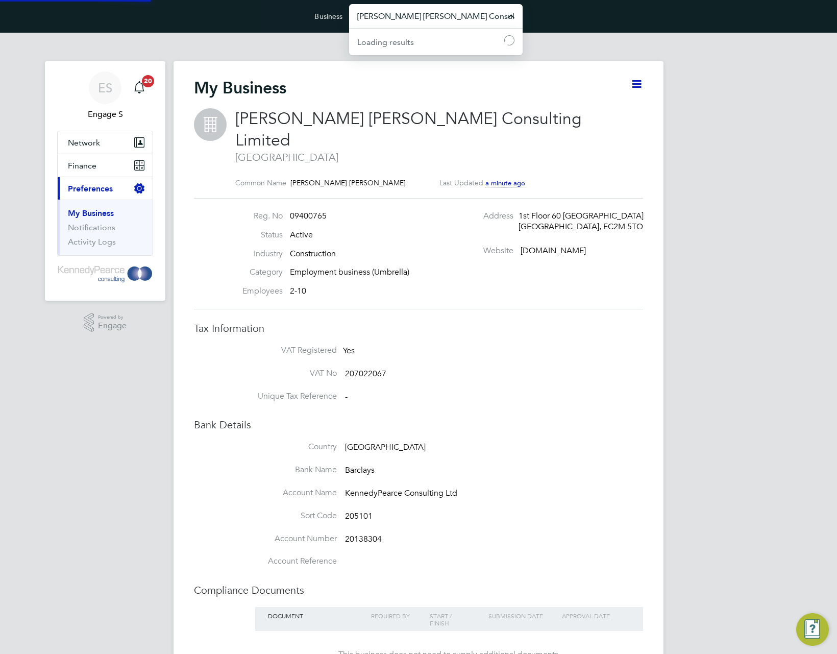
click at [463, 24] on input "[PERSON_NAME] [PERSON_NAME] Consulting Limited" at bounding box center [436, 16] width 174 height 24
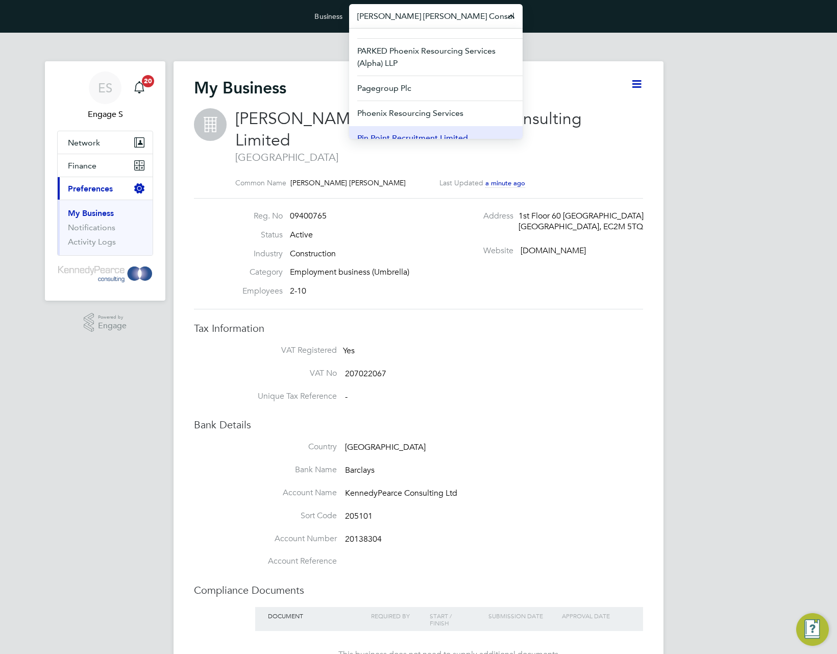
click at [451, 132] on span "Pin Point Recruitment Limited" at bounding box center [412, 138] width 111 height 12
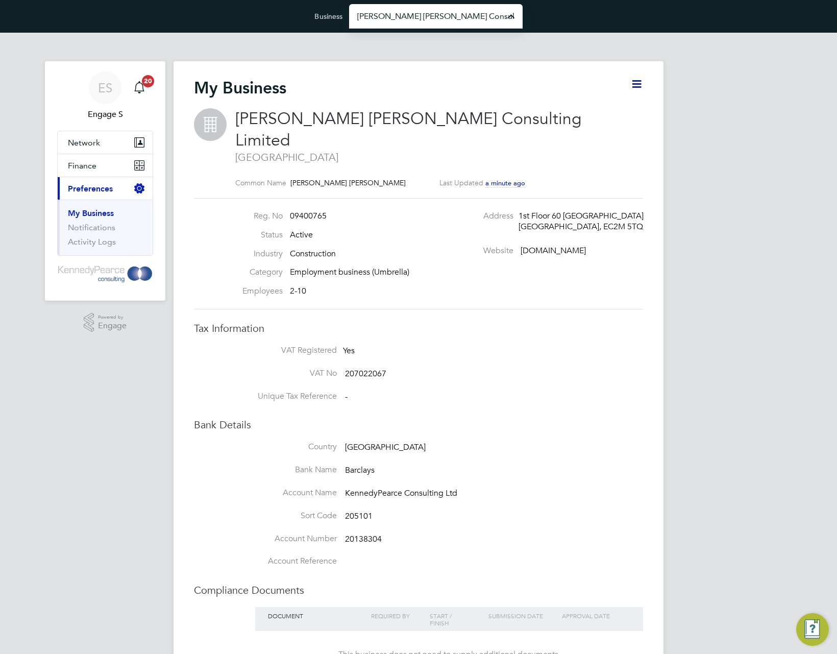
type input "Pin Point Recruitment Limited"
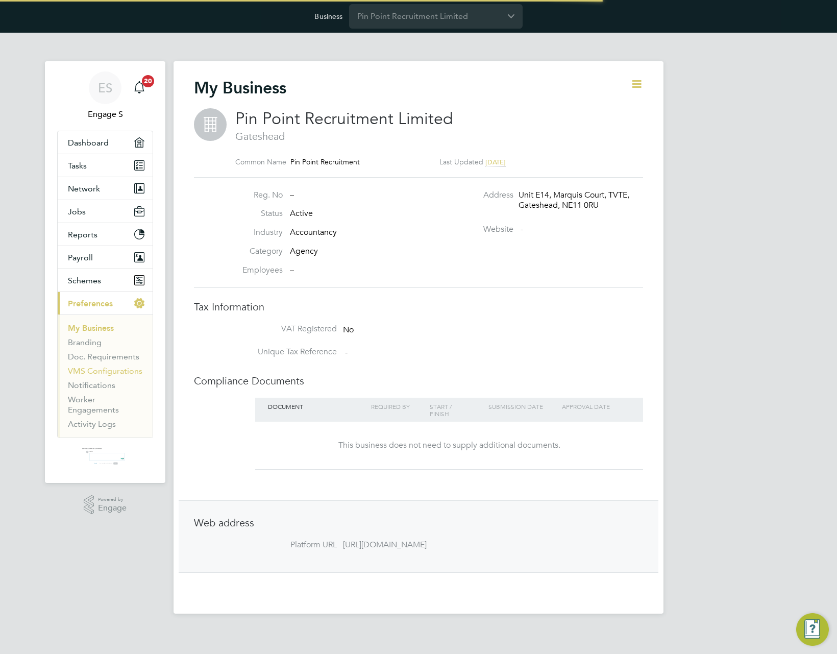
click at [98, 370] on link "VMS Configurations" at bounding box center [105, 371] width 75 height 10
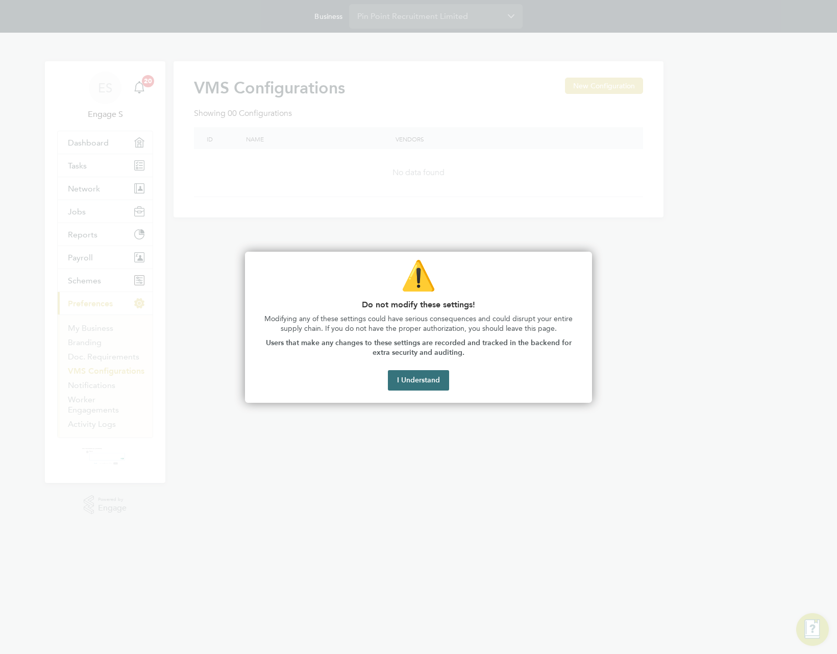
click at [422, 384] on button "I Understand" at bounding box center [418, 380] width 61 height 20
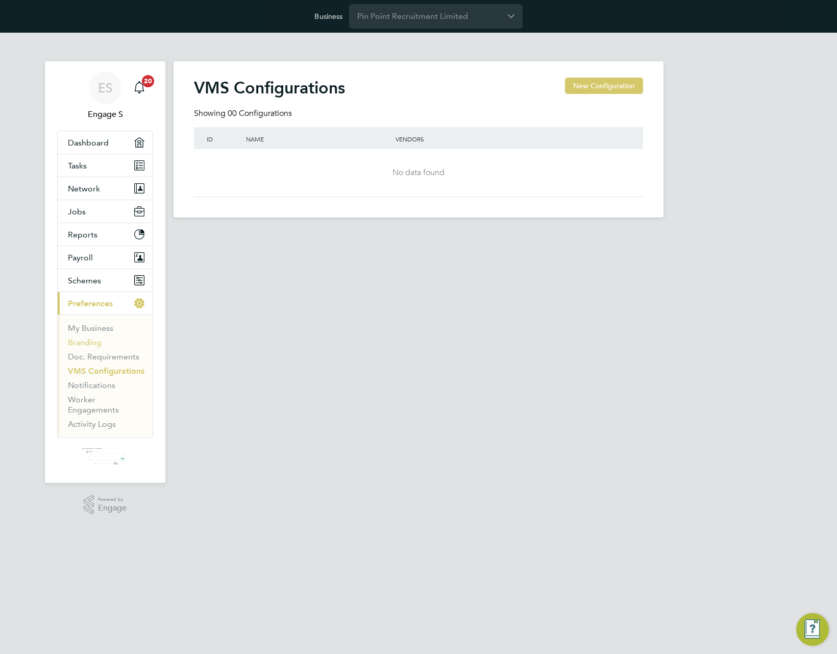
click at [84, 338] on link "Branding" at bounding box center [85, 342] width 34 height 10
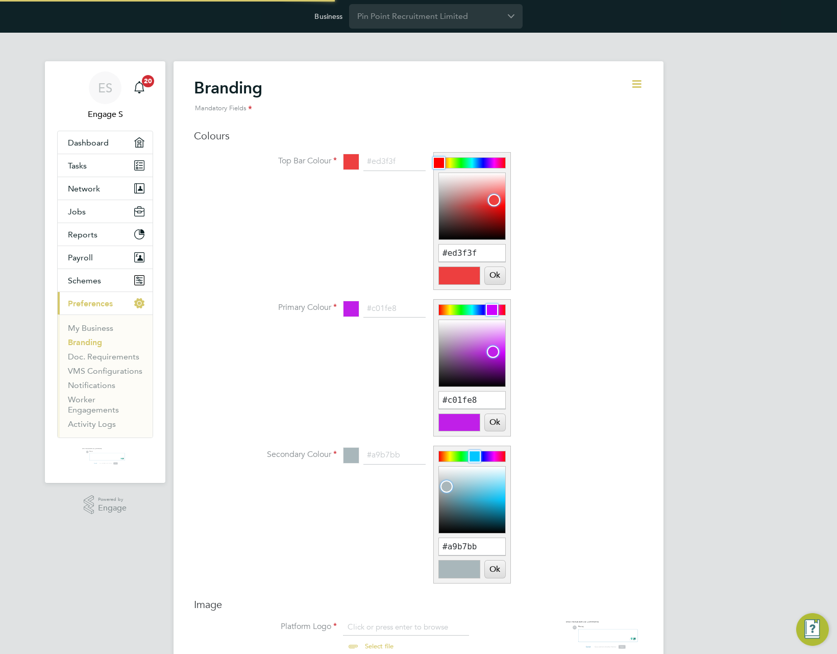
scroll to position [14, 127]
click at [635, 266] on li "Top Bar Colour #ed3f3f #ed3f3f Ok Cancel" at bounding box center [439, 226] width 408 height 147
type input "#a6e8fb"
drag, startPoint x: 448, startPoint y: 484, endPoint x: 499, endPoint y: 479, distance: 51.8
click at [499, 479] on div at bounding box center [499, 479] width 12 height 12
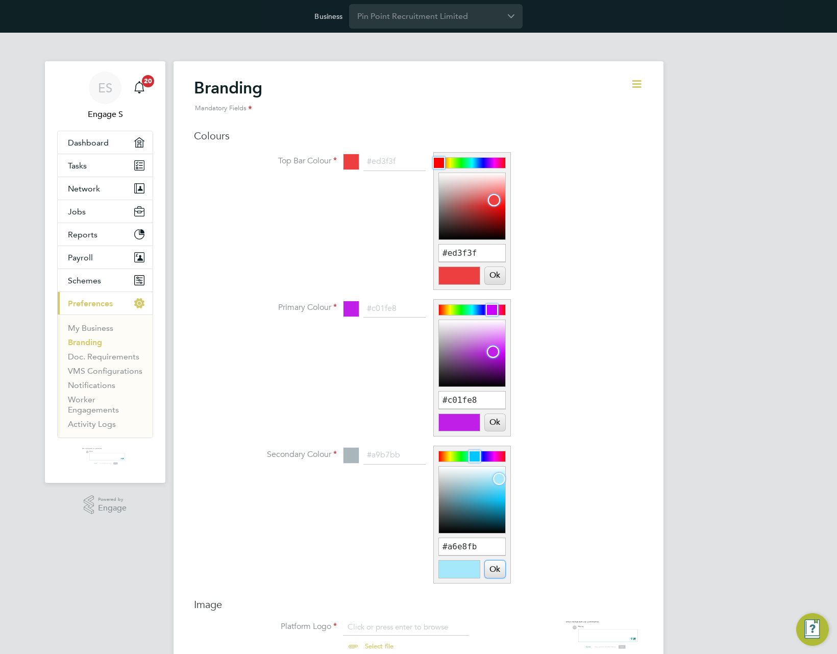
click at [498, 575] on button "Ok" at bounding box center [495, 568] width 20 height 17
type input "#a6e8fb"
click at [493, 568] on button "Ok" at bounding box center [495, 568] width 20 height 17
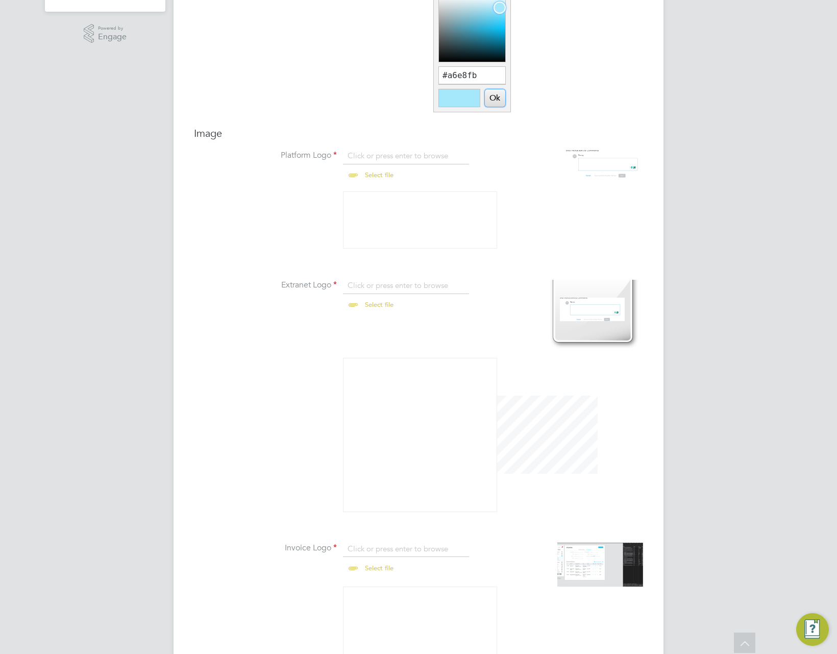
scroll to position [640, 0]
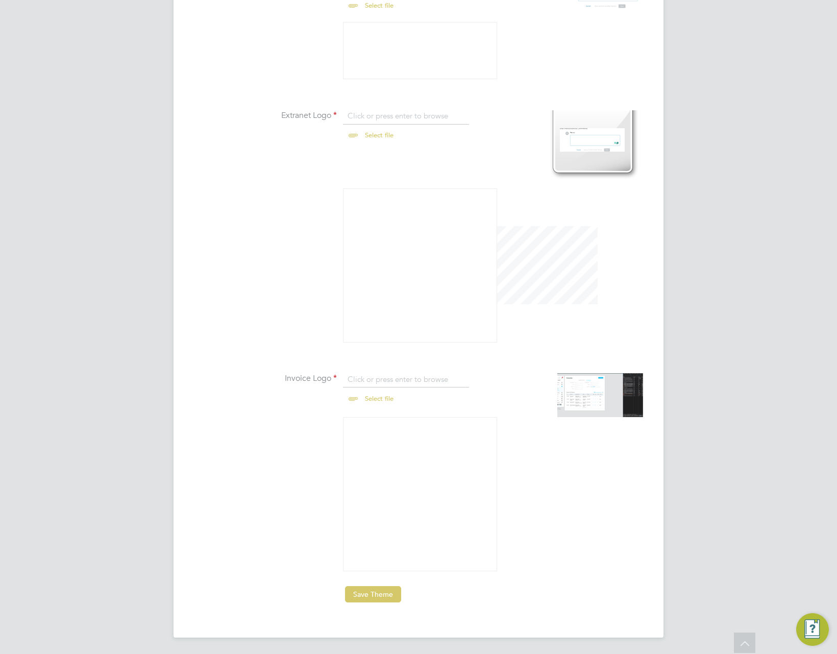
click at [370, 593] on button "Save Theme" at bounding box center [373, 594] width 56 height 16
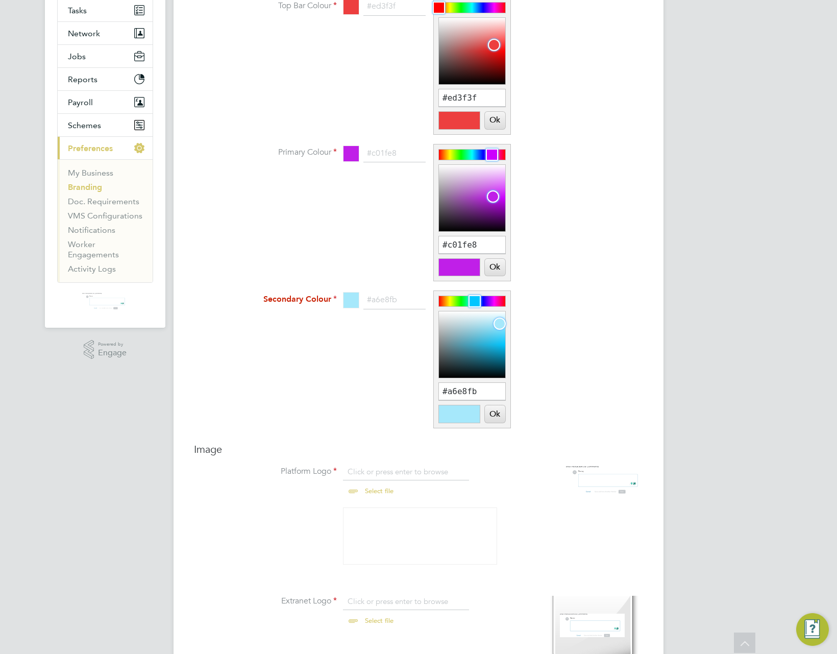
scroll to position [101, 0]
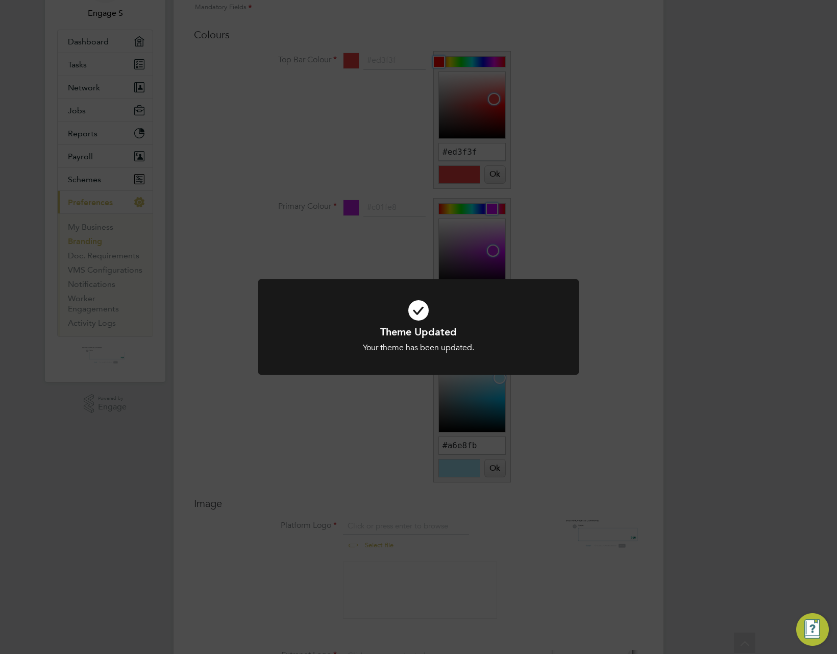
click at [689, 477] on div "Theme Updated Your theme has been updated. Cancel Okay" at bounding box center [418, 327] width 837 height 654
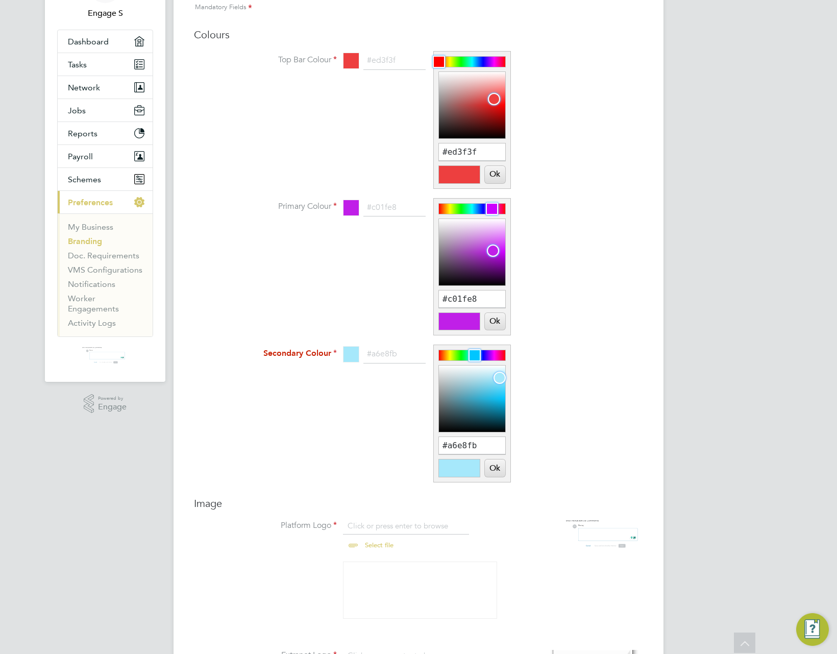
click at [78, 215] on ul "My Business Branding Doc. Requirements VMS Configurations Notifications Worker …" at bounding box center [105, 274] width 95 height 123
click at [89, 228] on link "My Business" at bounding box center [90, 227] width 45 height 10
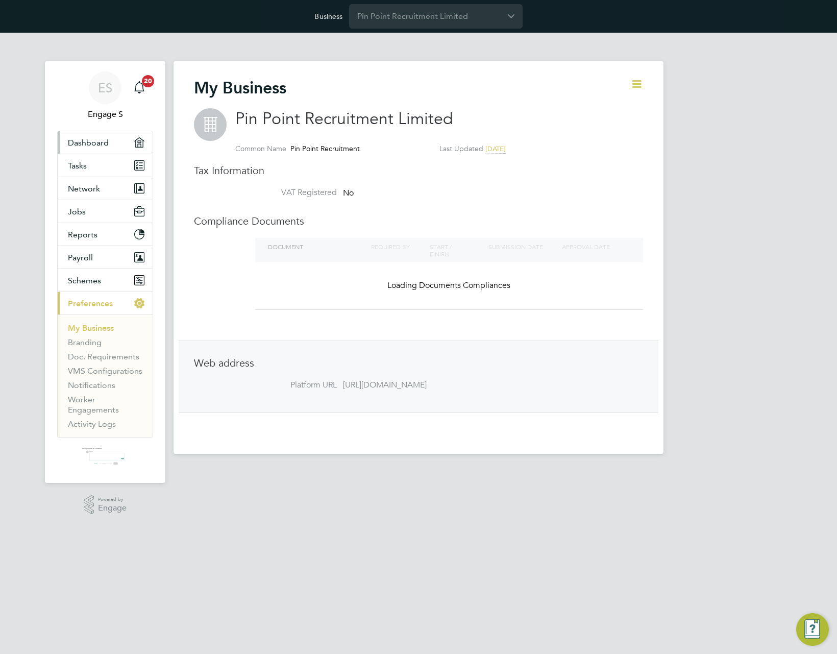
click at [95, 142] on span "Dashboard" at bounding box center [88, 143] width 41 height 10
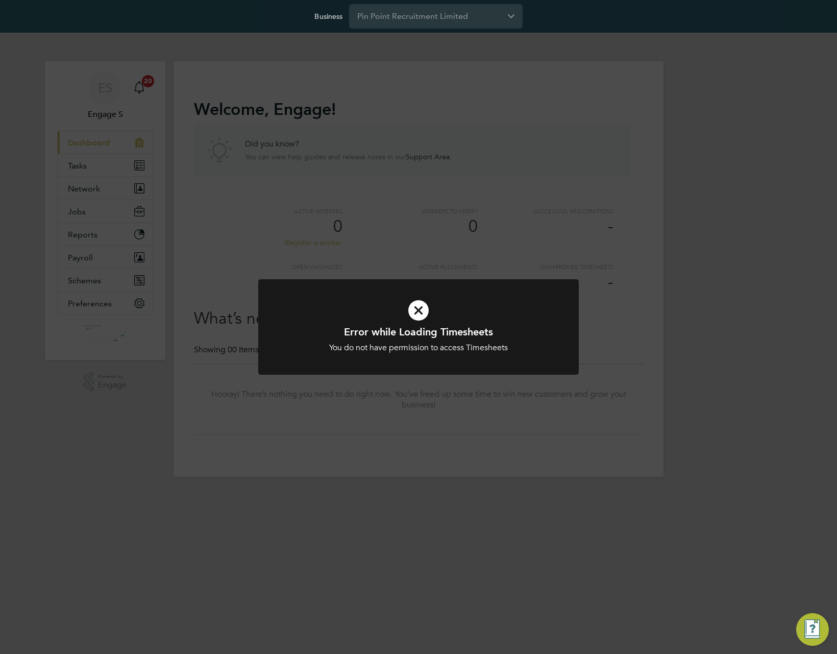
click at [90, 151] on div "Error while Loading Timesheets You do not have permission to access Timesheets …" at bounding box center [418, 327] width 837 height 654
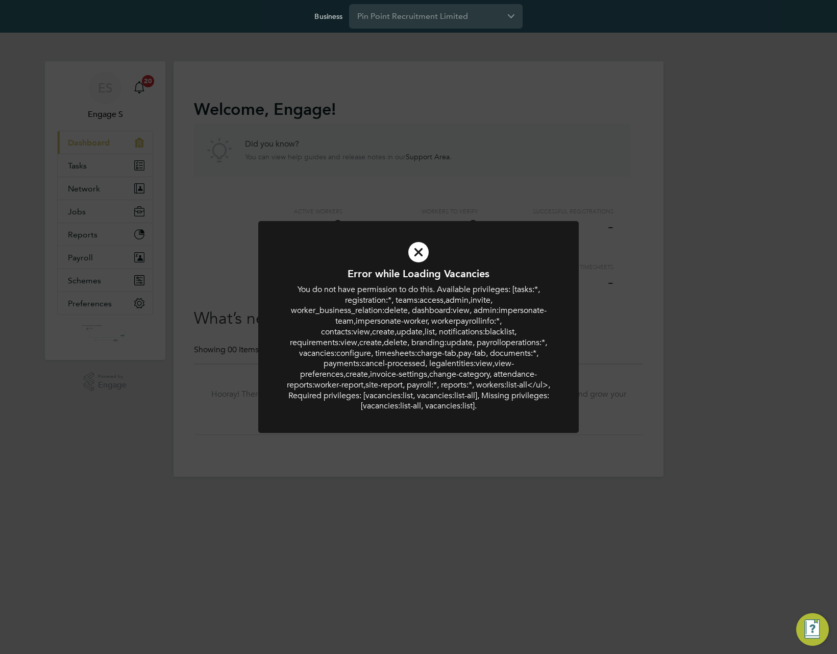
click at [109, 100] on div "Error while Loading Vacancies You do not have permission to do this. Available …" at bounding box center [418, 327] width 837 height 654
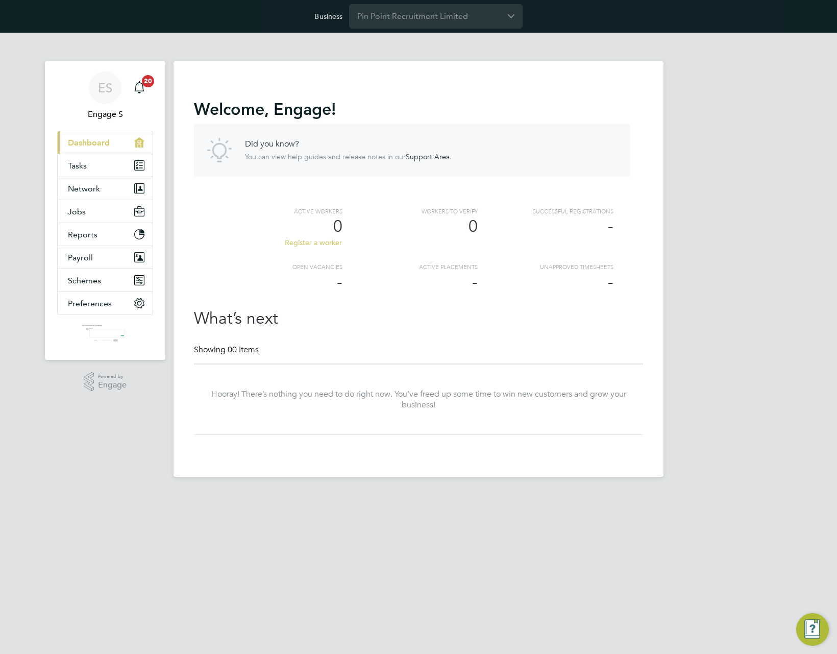
click at [109, 100] on div "ES" at bounding box center [105, 87] width 33 height 33
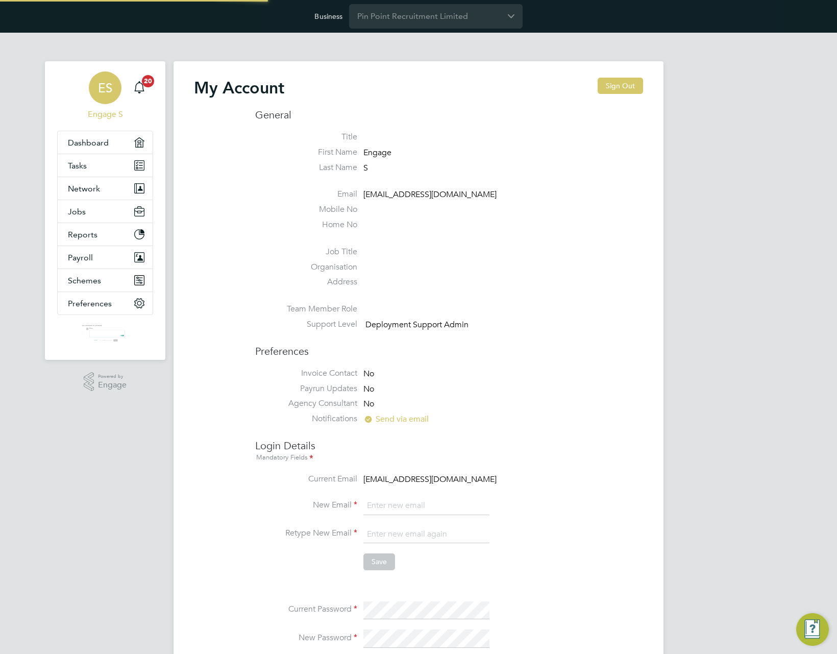
type input "support@engagelabs.io"
click at [84, 301] on span "Preferences" at bounding box center [90, 304] width 44 height 10
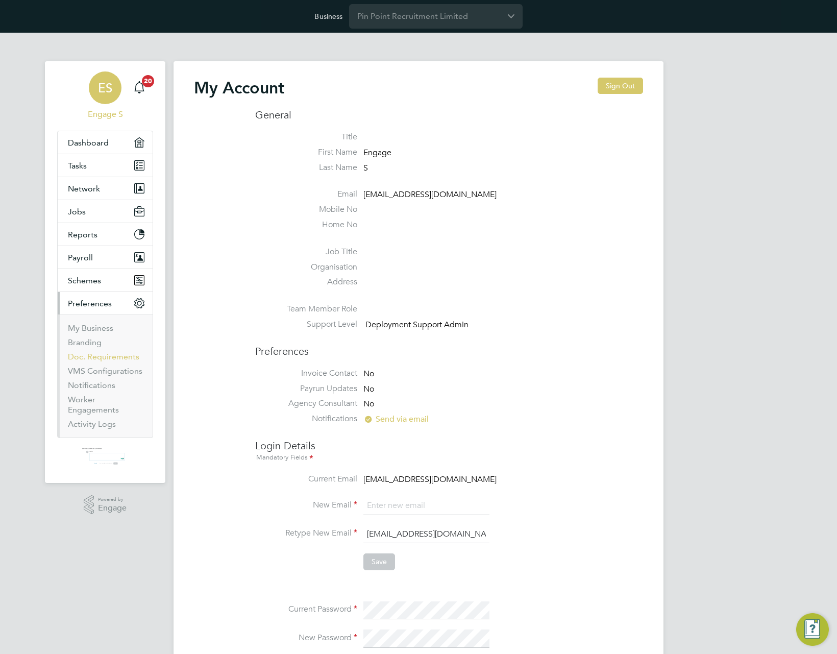
click at [88, 361] on link "Doc. Requirements" at bounding box center [103, 357] width 71 height 10
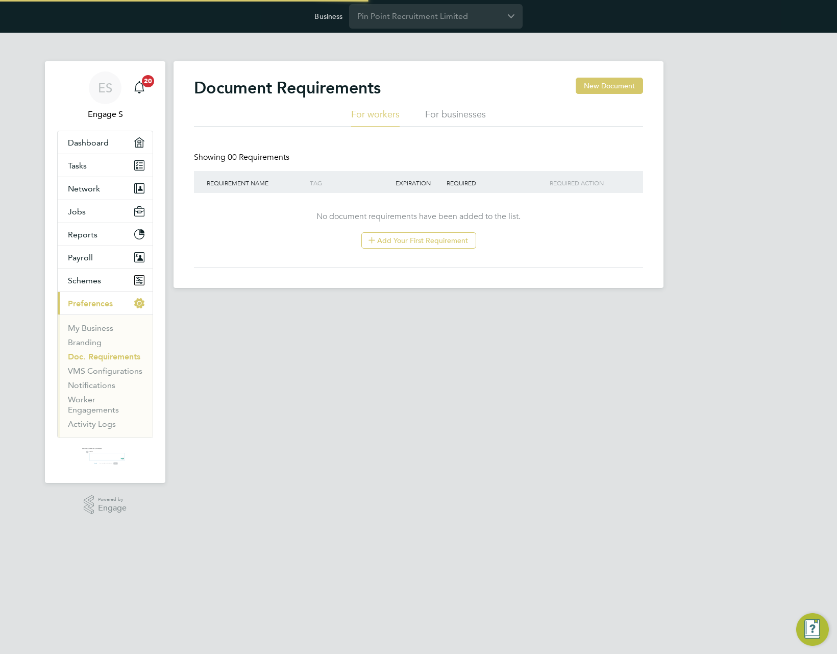
click at [85, 364] on li "Doc. Requirements" at bounding box center [106, 359] width 77 height 14
click at [84, 367] on link "VMS Configurations" at bounding box center [105, 371] width 75 height 10
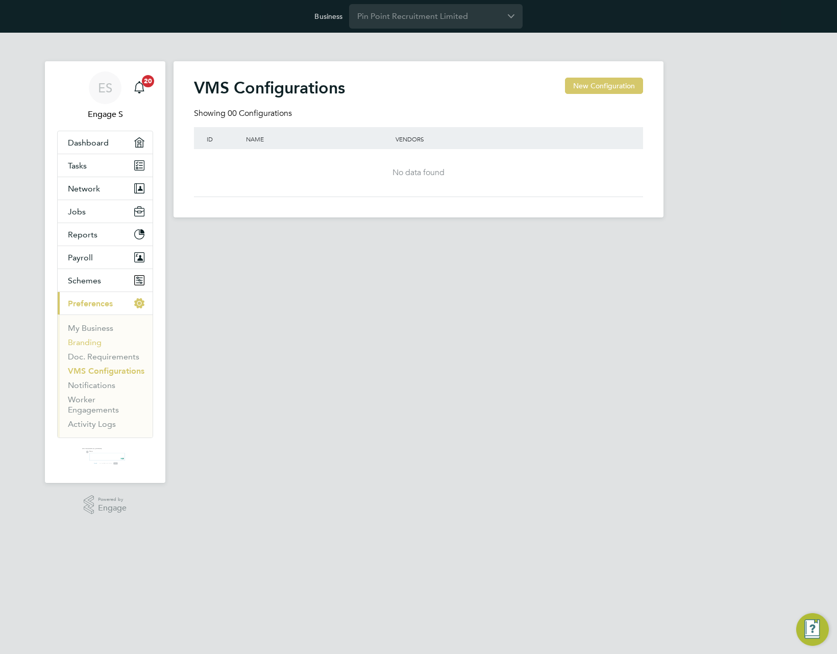
click at [82, 339] on link "Branding" at bounding box center [85, 342] width 34 height 10
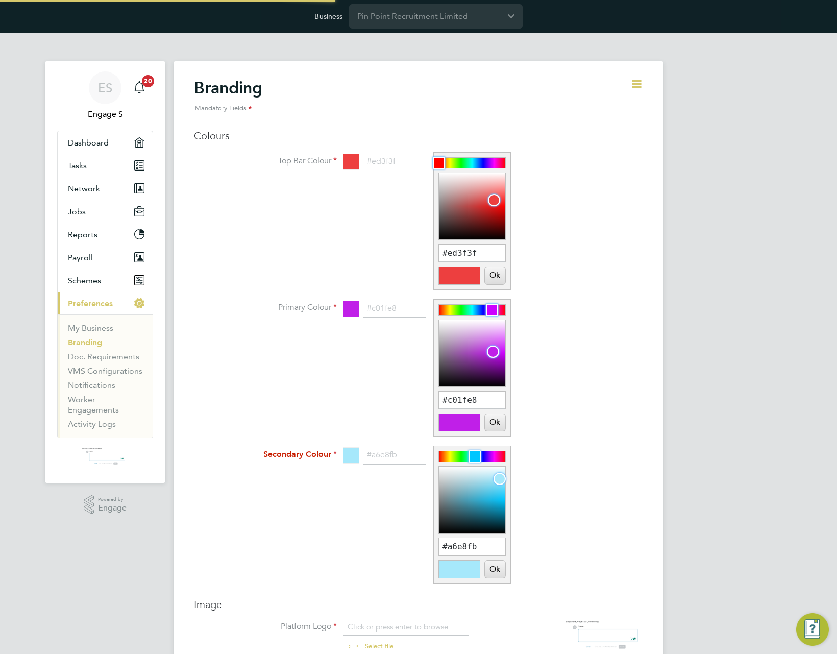
scroll to position [14, 127]
click at [714, 452] on div "ES Engage S Notifications 20 Applications: Dashboard Tasks Network Team Members…" at bounding box center [418, 663] width 837 height 1261
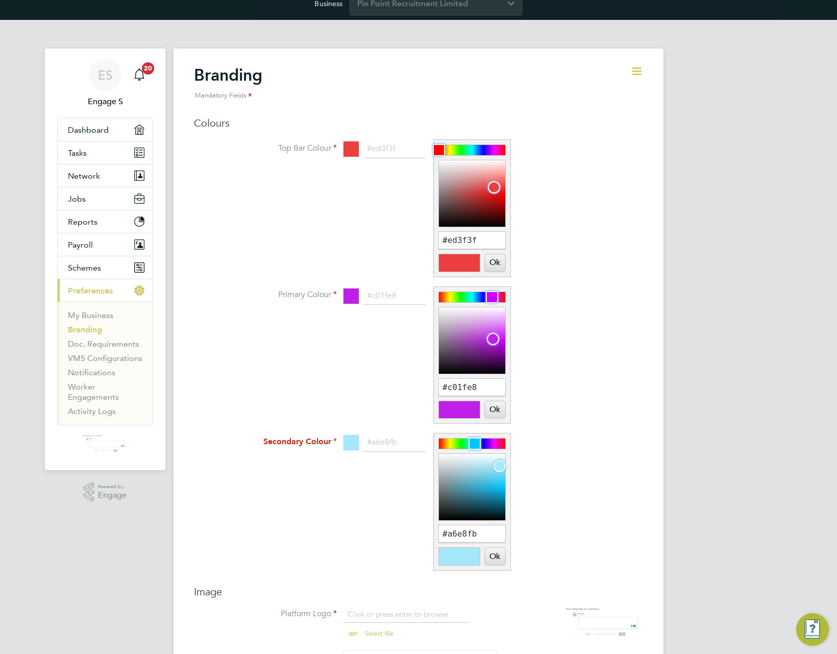
scroll to position [0, 0]
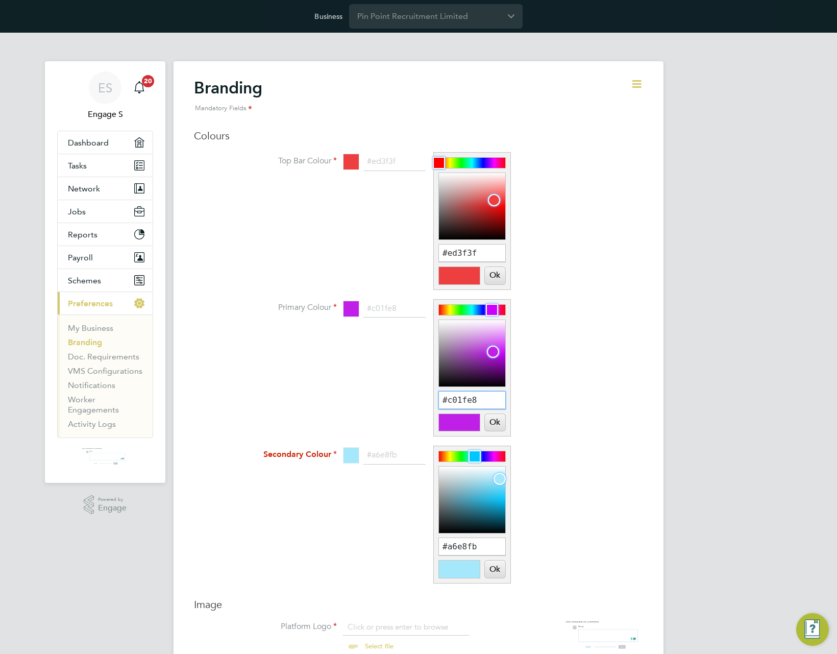
click at [463, 399] on input "#c01fe8" at bounding box center [472, 399] width 66 height 17
drag, startPoint x: 491, startPoint y: 351, endPoint x: 500, endPoint y: 365, distance: 16.5
click at [500, 365] on div at bounding box center [499, 365] width 12 height 12
drag, startPoint x: 500, startPoint y: 309, endPoint x: 455, endPoint y: 309, distance: 44.4
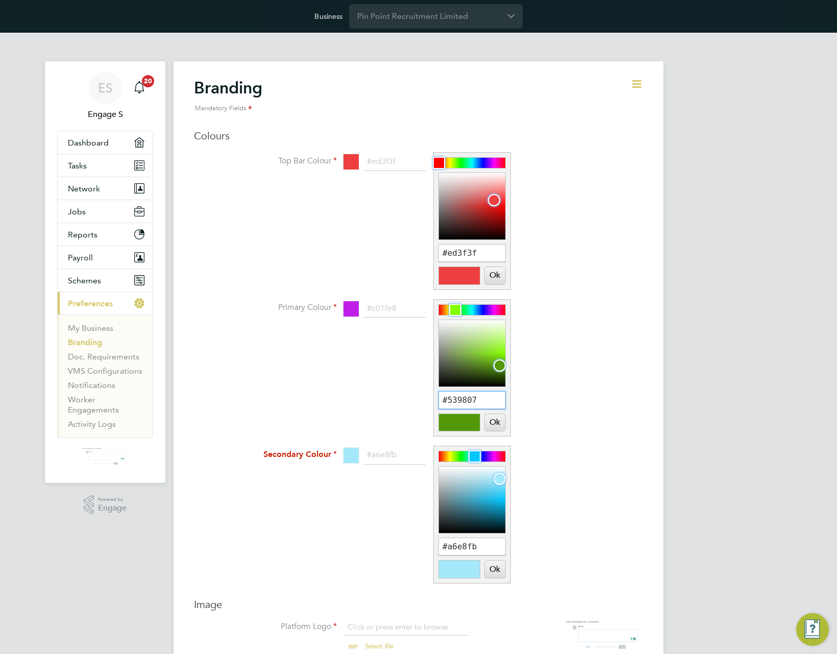
click at [455, 309] on div at bounding box center [472, 310] width 66 height 10
type input "#6dbc16"
drag, startPoint x: 497, startPoint y: 370, endPoint x: 491, endPoint y: 359, distance: 12.3
click at [491, 359] on div at bounding box center [491, 359] width 12 height 12
click at [496, 424] on button "Ok" at bounding box center [495, 422] width 20 height 17
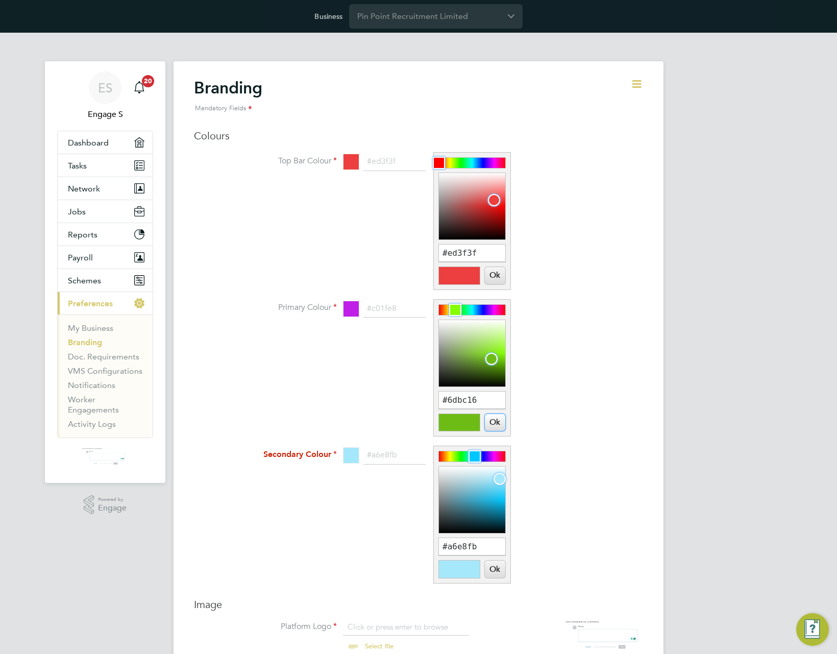
type input "#6dbc16"
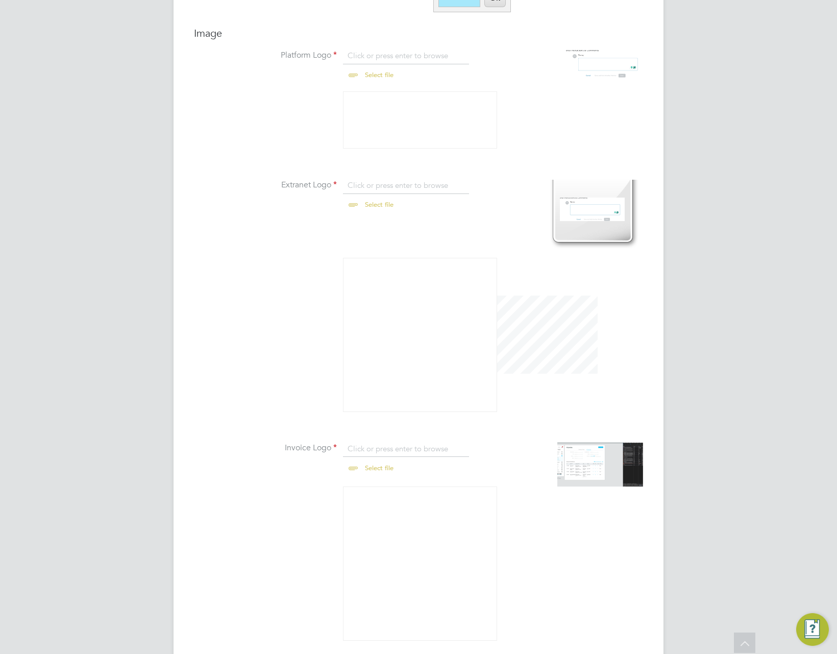
scroll to position [640, 0]
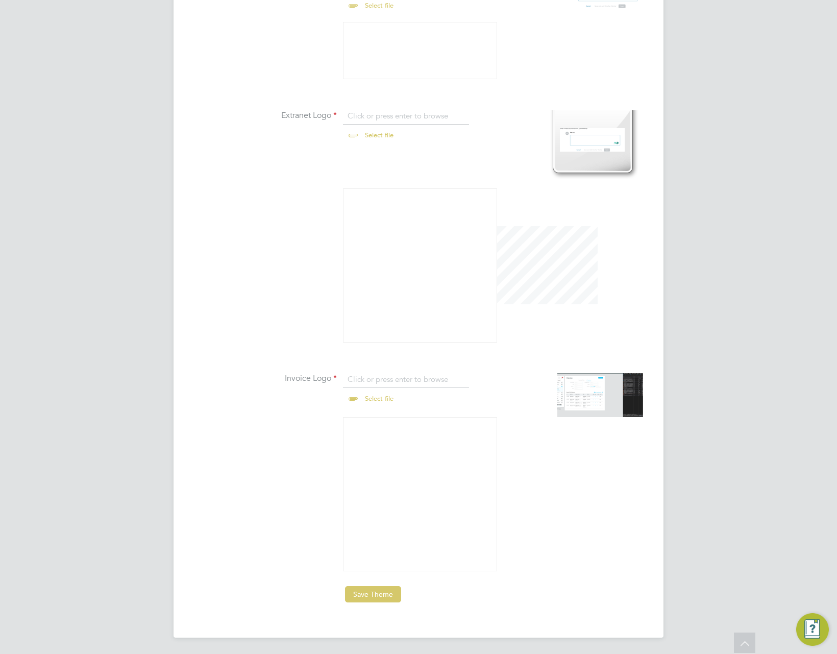
click at [389, 601] on button "Save Theme" at bounding box center [373, 594] width 56 height 16
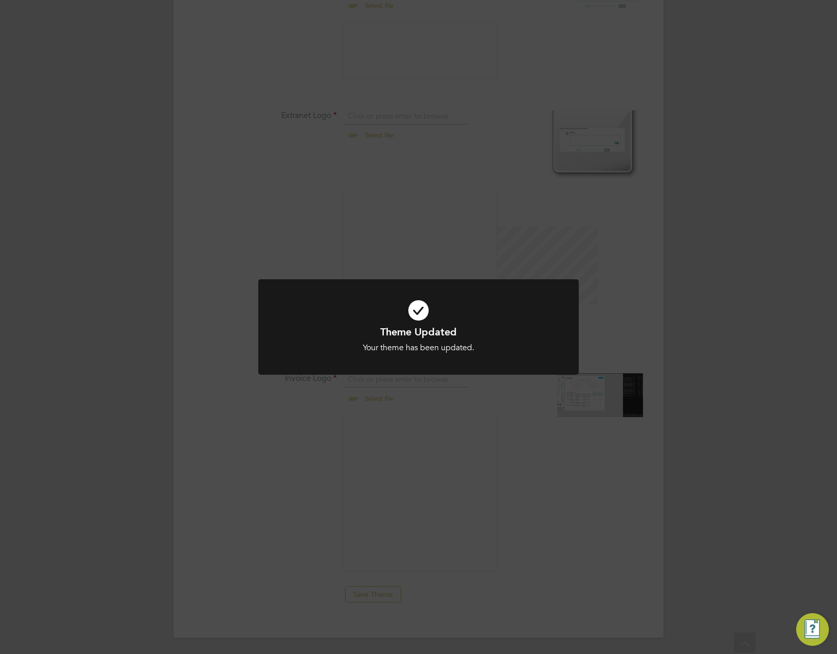
click at [528, 490] on div "Theme Updated Your theme has been updated. Cancel Okay" at bounding box center [418, 327] width 837 height 654
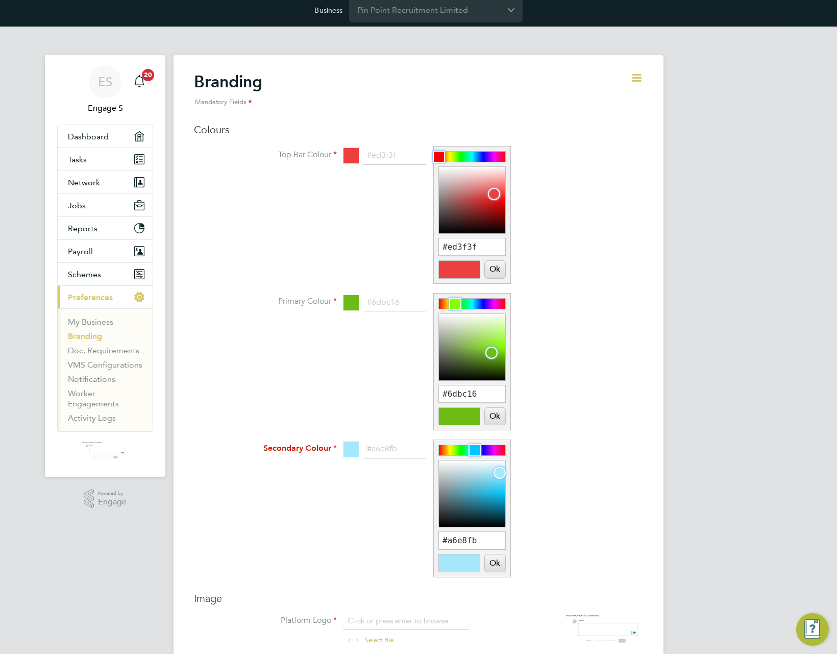
scroll to position [0, 0]
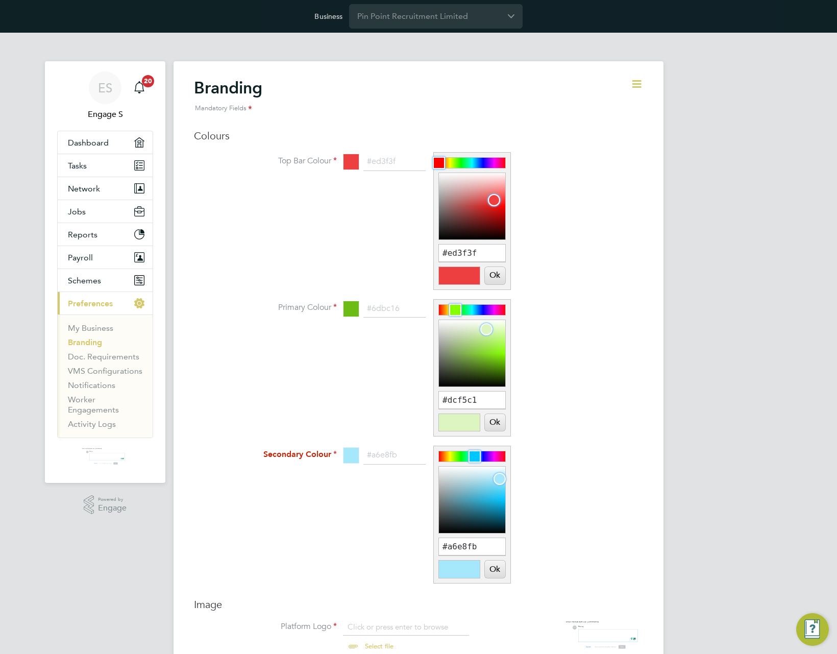
drag, startPoint x: 490, startPoint y: 357, endPoint x: 486, endPoint y: 329, distance: 27.9
click at [486, 329] on div at bounding box center [486, 329] width 12 height 12
drag, startPoint x: 457, startPoint y: 307, endPoint x: 449, endPoint y: 311, distance: 9.1
click at [449, 311] on div at bounding box center [448, 310] width 12 height 12
type input "#d5c86b"
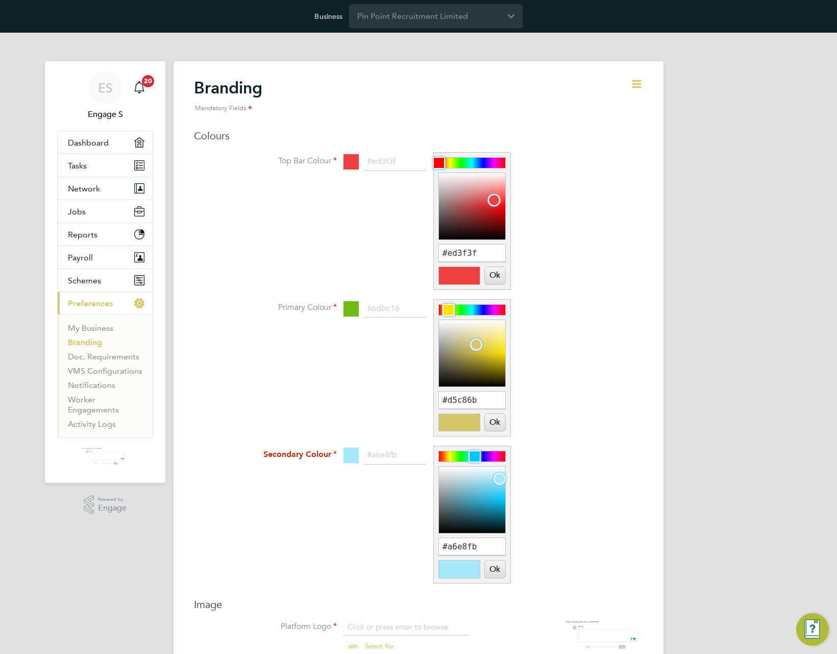
drag, startPoint x: 487, startPoint y: 331, endPoint x: 476, endPoint y: 344, distance: 17.5
click at [476, 344] on div at bounding box center [476, 344] width 12 height 12
click at [494, 420] on button "Ok" at bounding box center [495, 422] width 20 height 17
type input "#d5c86b"
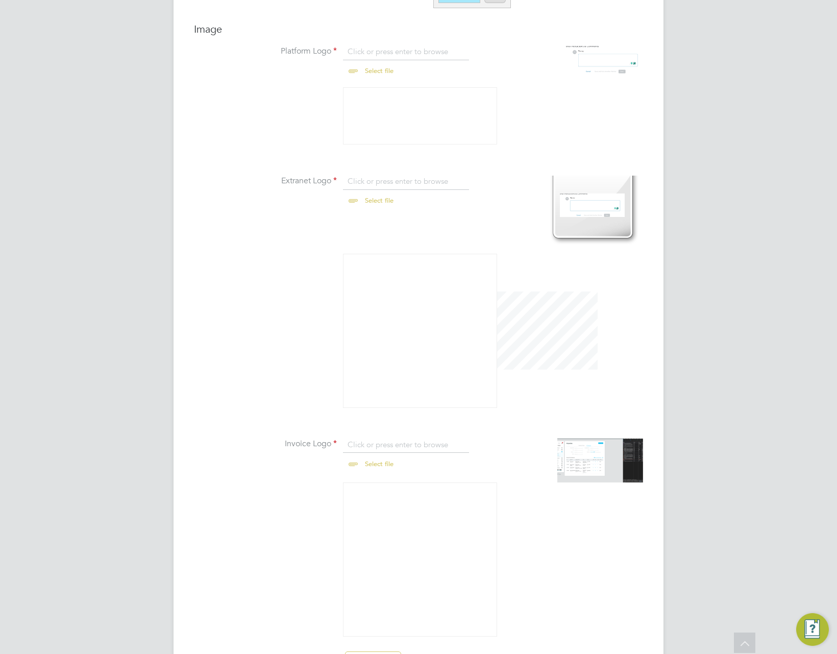
scroll to position [640, 0]
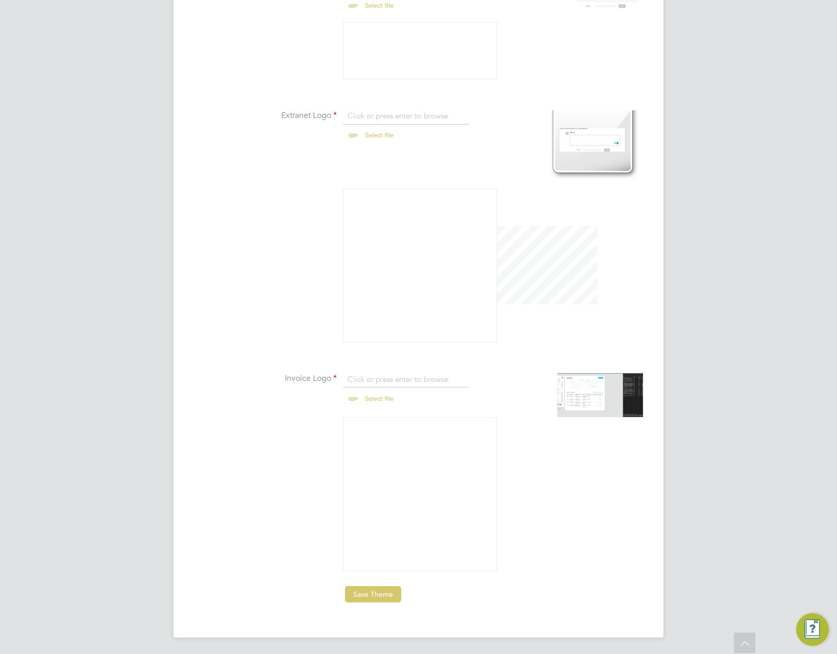
click at [380, 590] on button "Save Theme" at bounding box center [373, 594] width 56 height 16
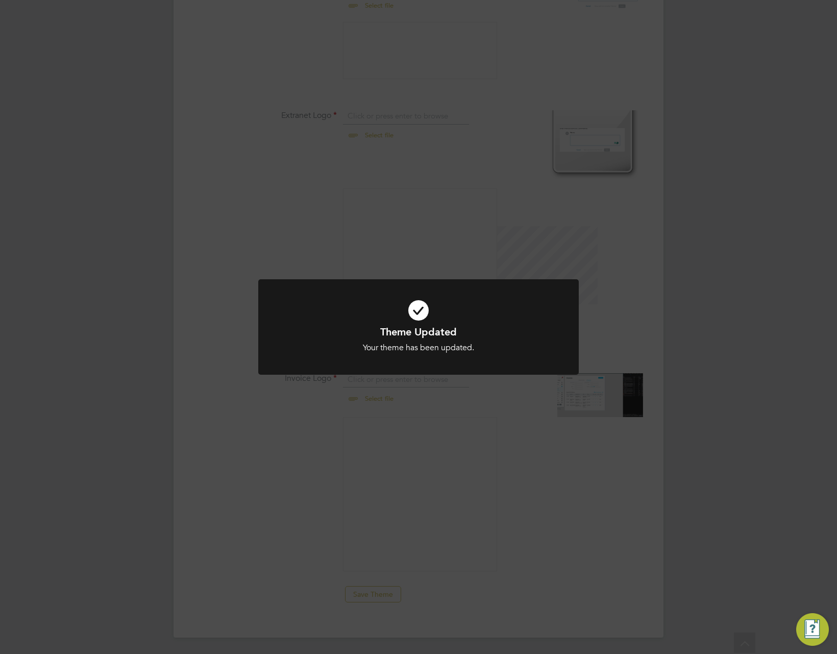
click at [598, 452] on div "Theme Updated Your theme has been updated. Cancel Okay" at bounding box center [418, 327] width 837 height 654
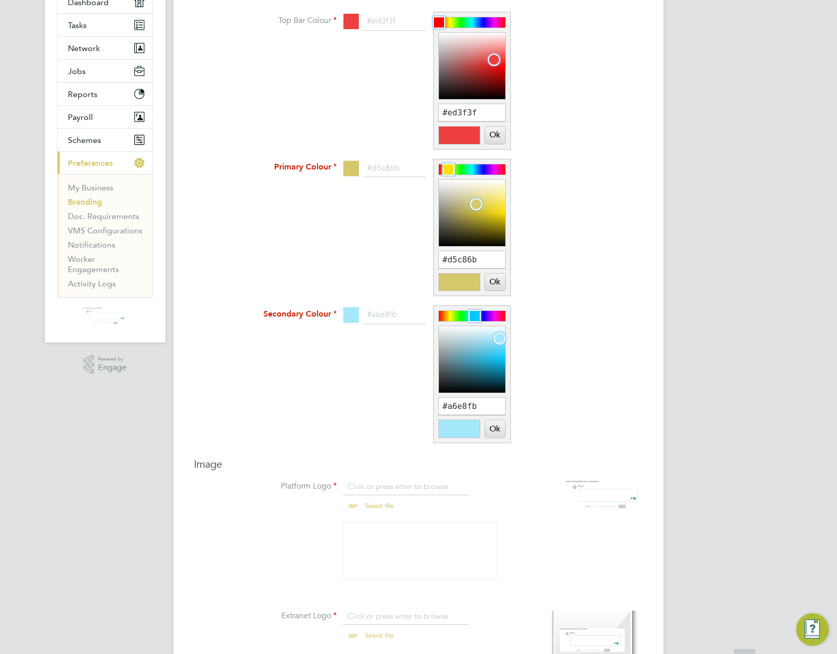
scroll to position [0, 0]
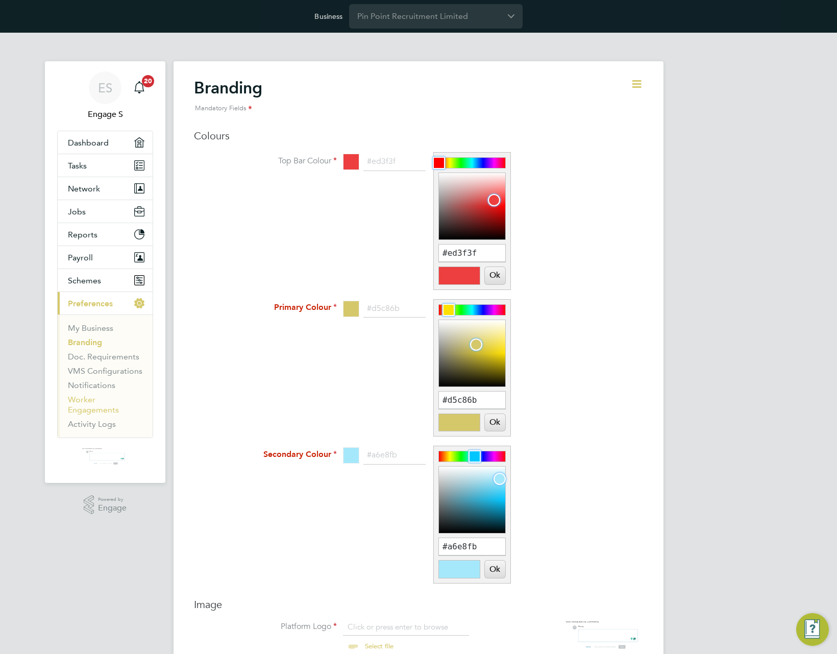
click at [77, 393] on ul "My Business Branding Doc. Requirements VMS Configurations Notifications Worker …" at bounding box center [105, 375] width 95 height 123
click at [77, 384] on link "Notifications" at bounding box center [91, 385] width 47 height 10
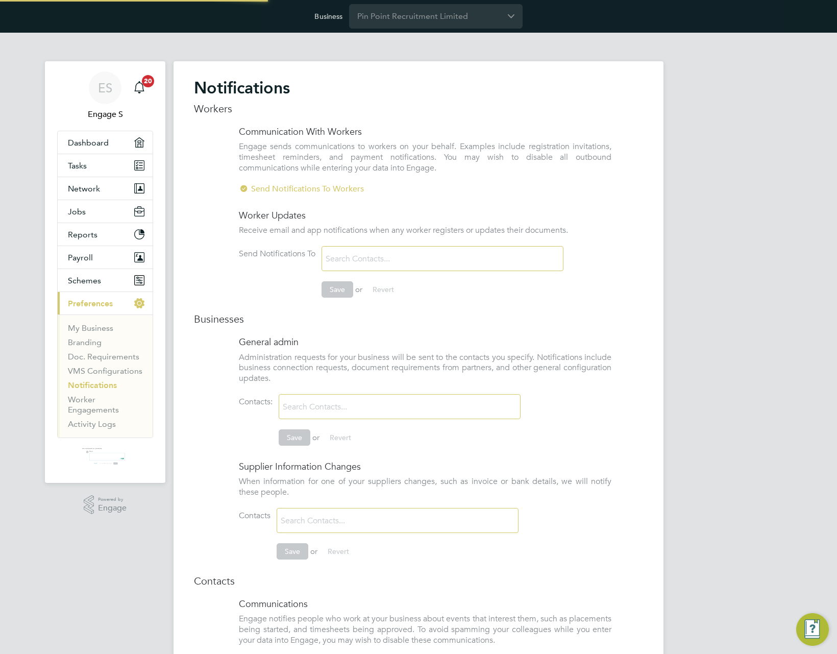
click at [348, 250] on input at bounding box center [382, 259] width 121 height 18
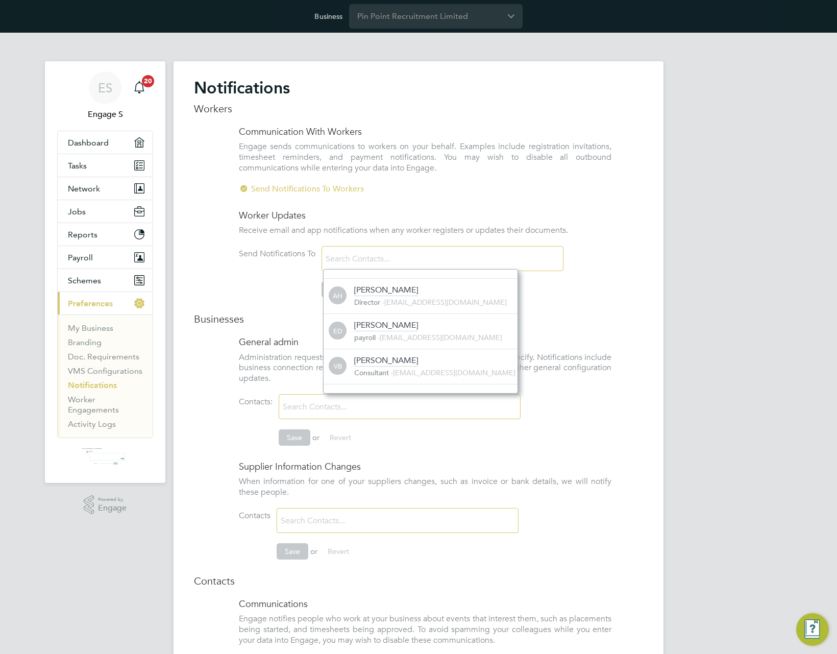
click at [180, 258] on div "Notifications Workers Communication With Workers Engage sends communications to…" at bounding box center [419, 399] width 490 height 677
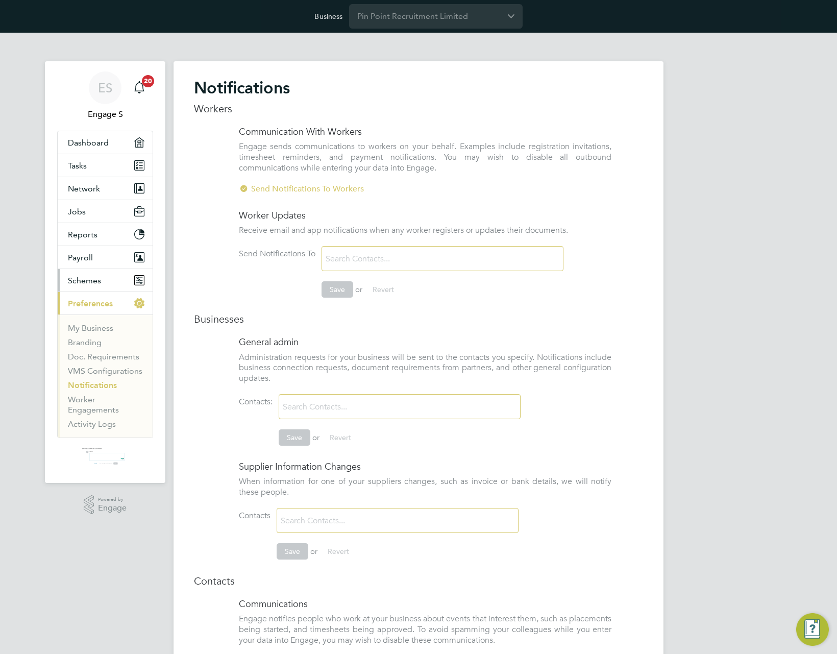
click at [83, 285] on button "Schemes" at bounding box center [105, 280] width 95 height 22
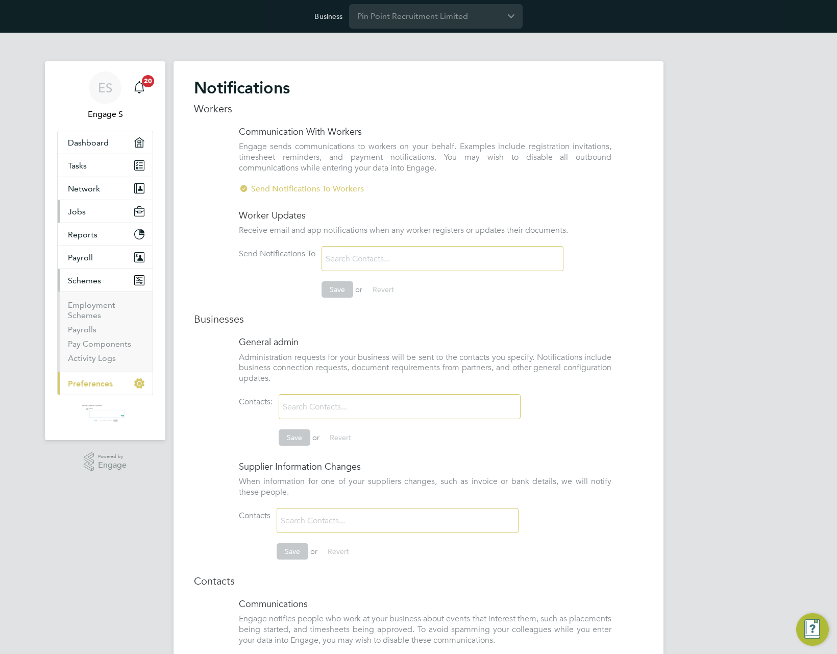
click at [89, 216] on button "Jobs" at bounding box center [105, 211] width 95 height 22
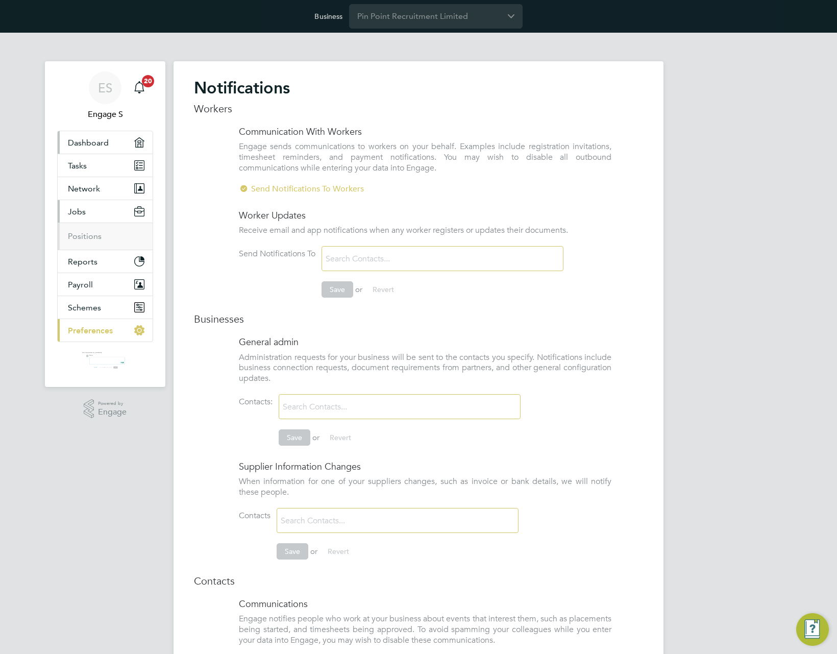
click at [102, 139] on span "Dashboard" at bounding box center [88, 143] width 41 height 10
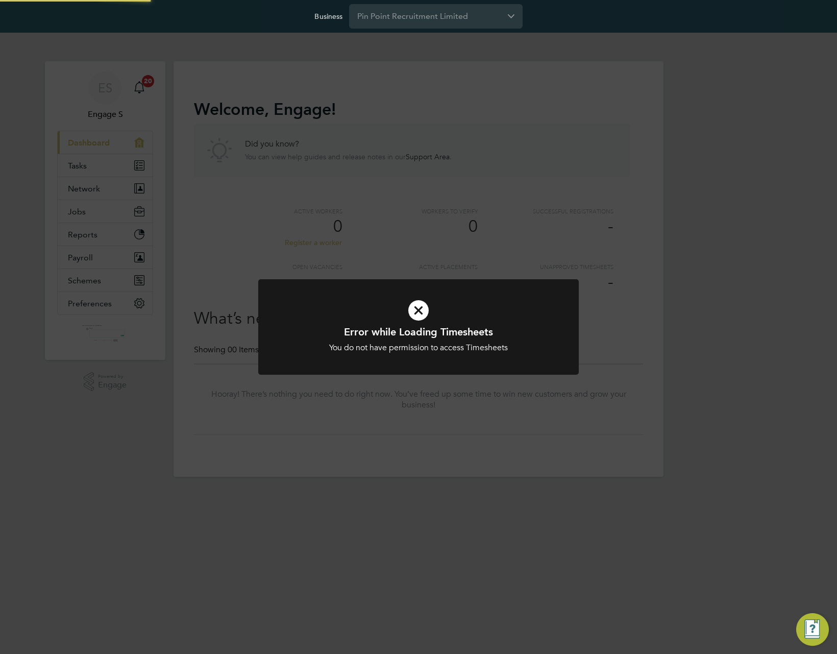
click at [111, 240] on div "Error while Loading Timesheets You do not have permission to access Timesheets …" at bounding box center [418, 327] width 837 height 654
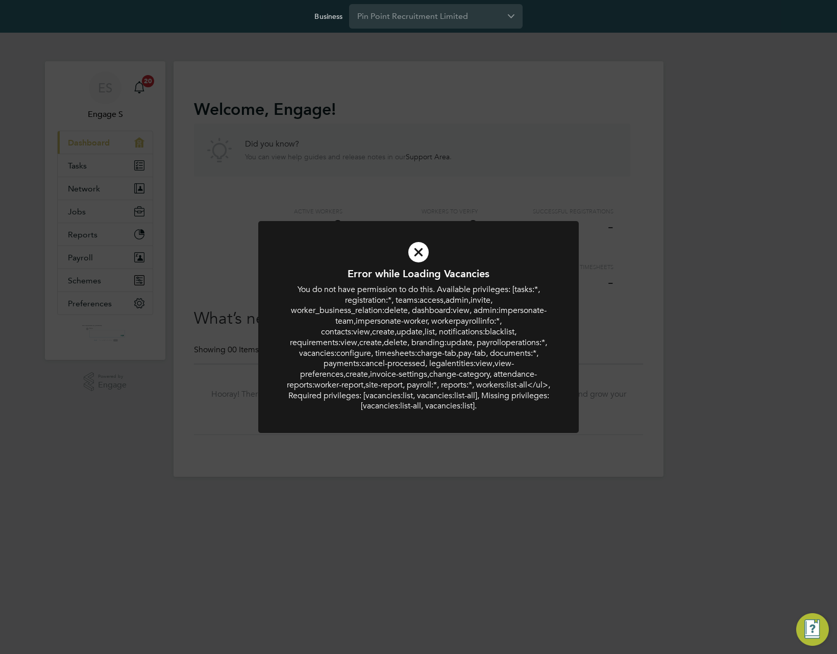
click at [288, 174] on div "Error while Loading Vacancies You do not have permission to do this. Available …" at bounding box center [418, 327] width 837 height 654
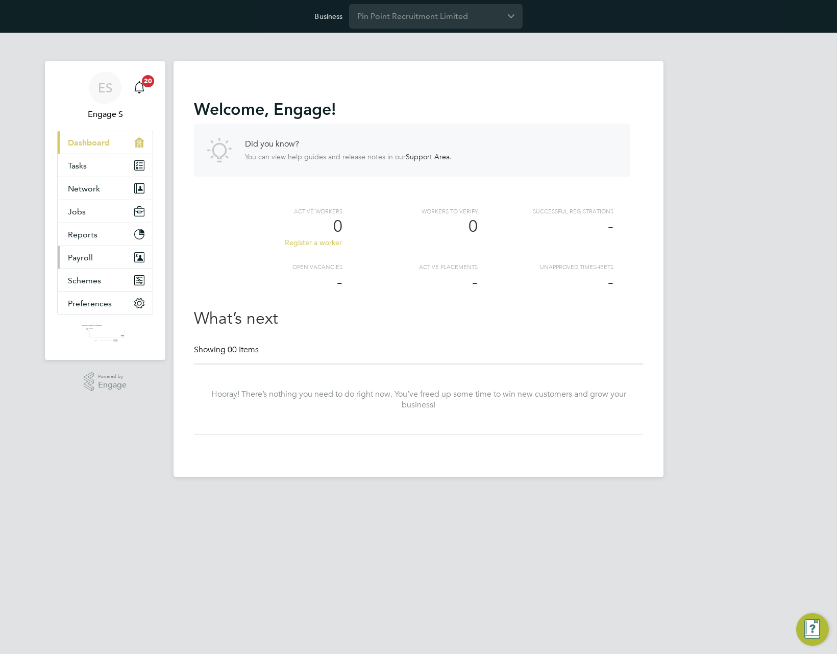
click at [87, 257] on span "Payroll" at bounding box center [80, 258] width 25 height 10
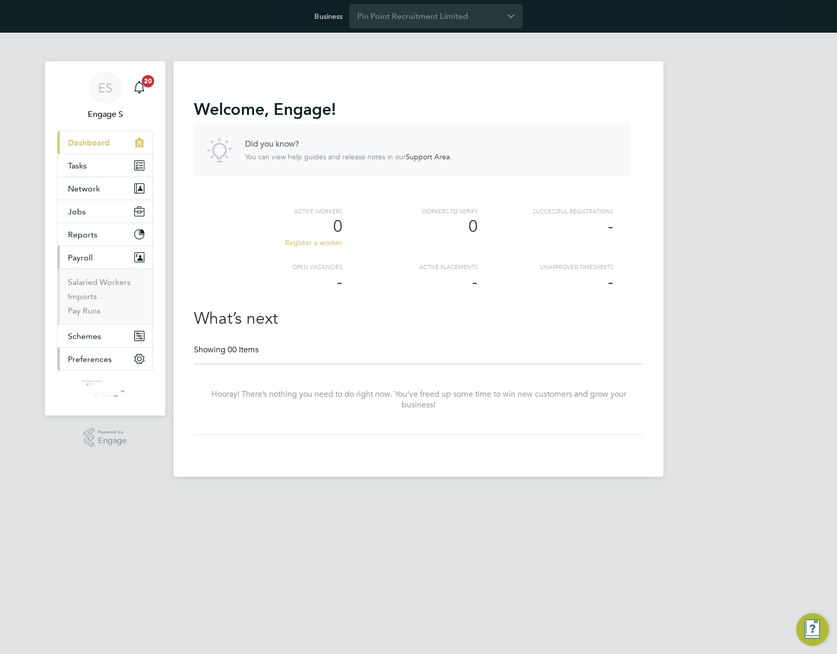
click at [95, 363] on button "Preferences" at bounding box center [105, 359] width 95 height 22
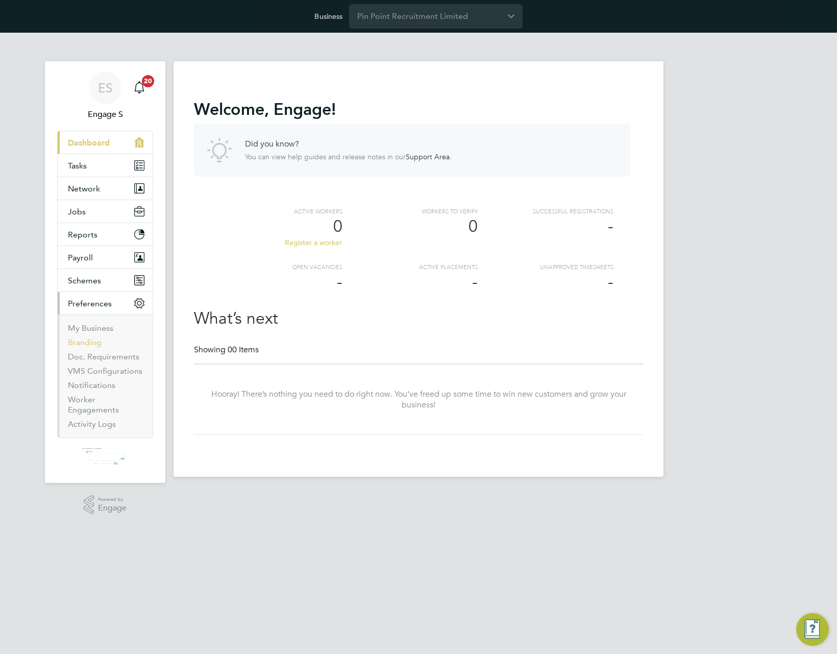
click at [86, 343] on link "Branding" at bounding box center [85, 342] width 34 height 10
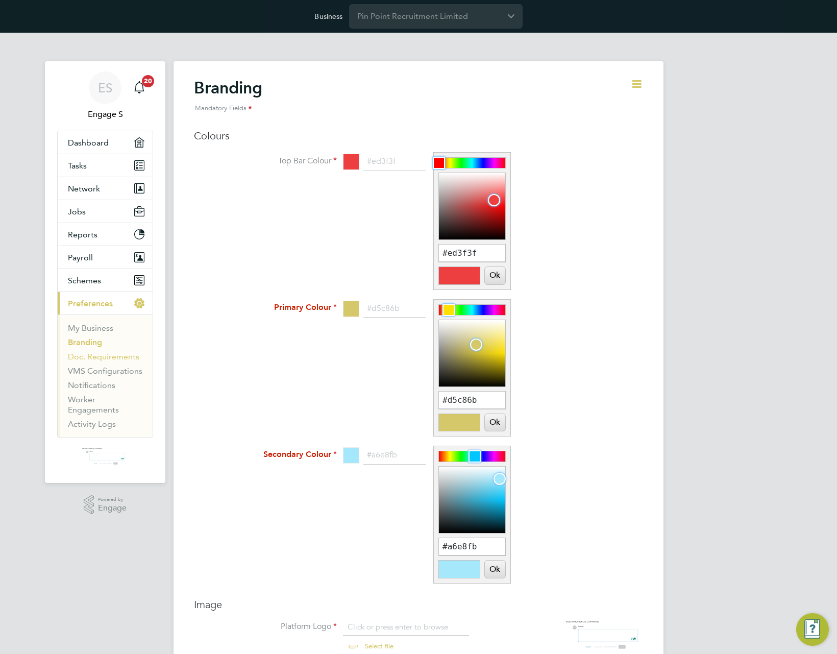
click at [88, 358] on link "Doc. Requirements" at bounding box center [103, 357] width 71 height 10
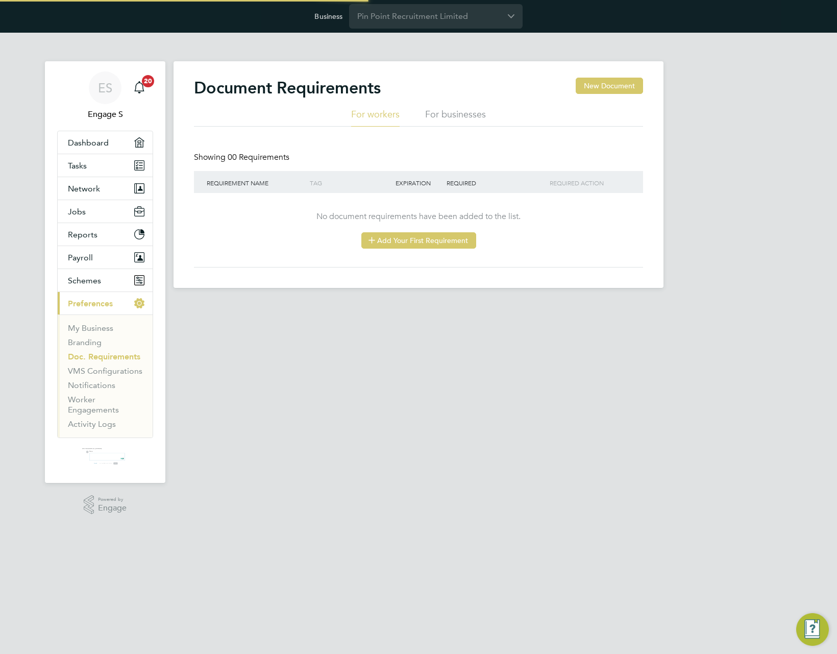
click at [456, 244] on button "Add Your First Requirement" at bounding box center [418, 240] width 115 height 16
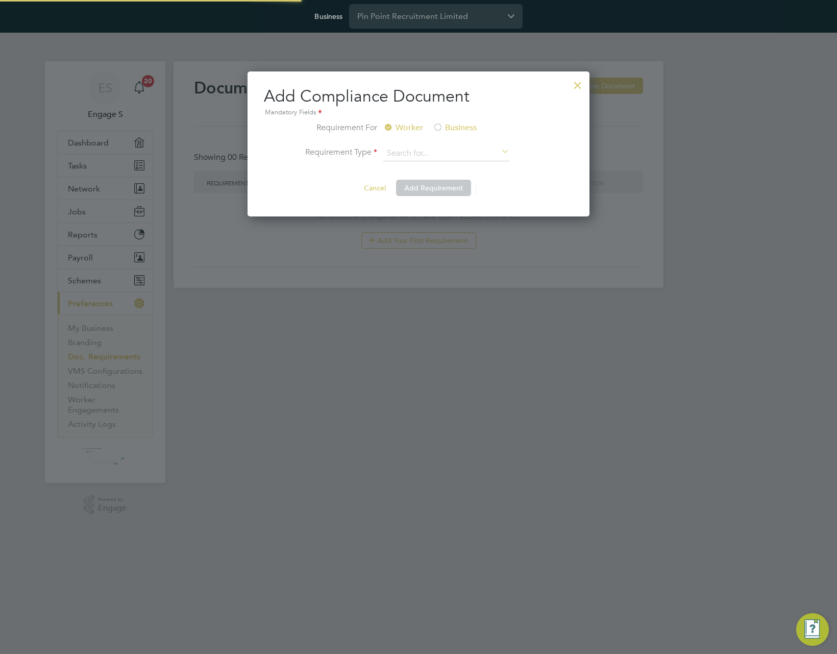
scroll to position [145, 342]
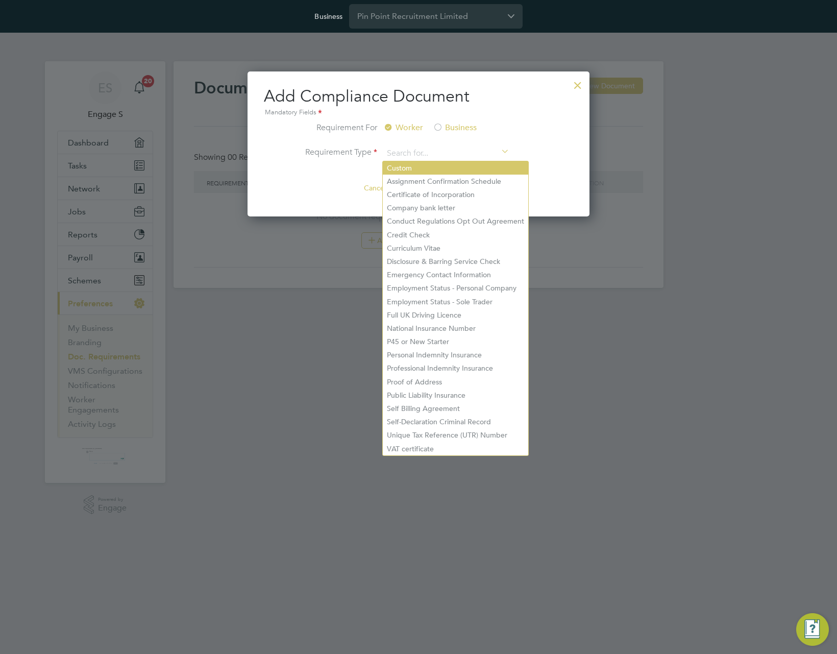
click at [408, 166] on li "Custom" at bounding box center [455, 167] width 145 height 13
type input "Custom"
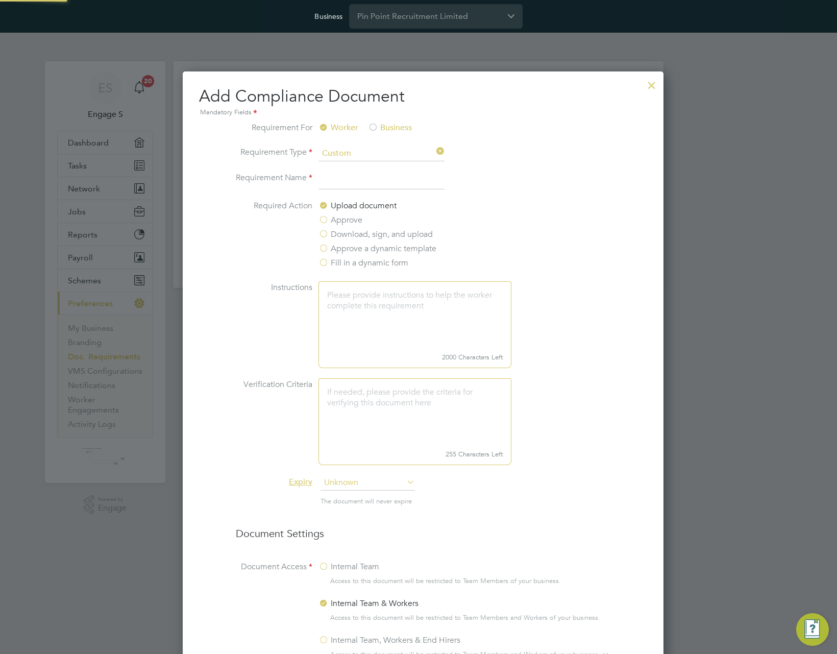
scroll to position [869, 490]
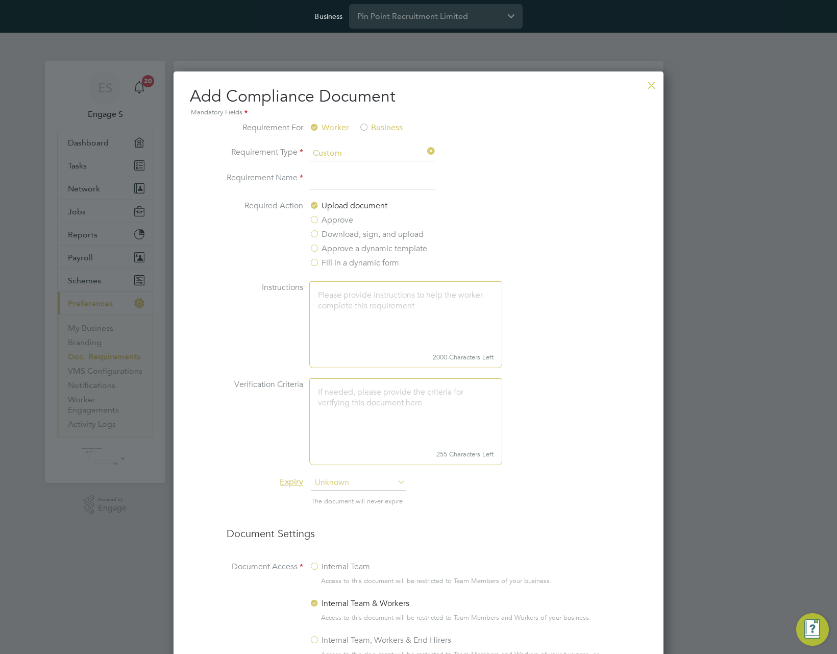
click at [362, 183] on input at bounding box center [372, 180] width 126 height 18
type input "tesrt"
click at [346, 314] on textarea at bounding box center [405, 315] width 193 height 68
type textarea "ergeqt"
click at [358, 405] on textarea "To enrich screen reader interactions, please activate Accessibility in Grammarl…" at bounding box center [405, 412] width 193 height 68
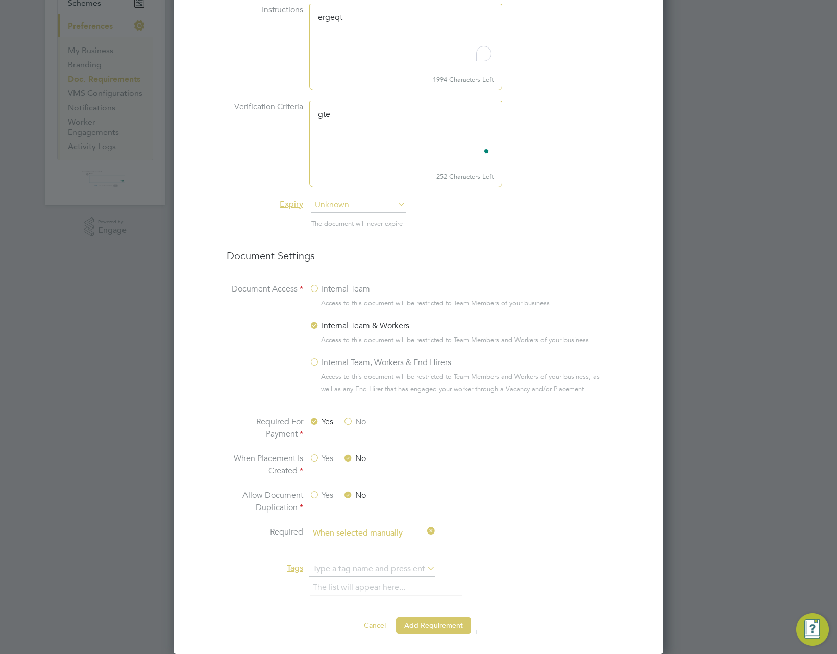
type textarea "gte"
click at [317, 455] on label "Yes" at bounding box center [321, 458] width 24 height 12
click at [0, 0] on input "Yes" at bounding box center [0, 0] width 0 height 0
click at [315, 486] on li "When Placement Is Created Yes No" at bounding box center [419, 470] width 384 height 37
click at [317, 493] on label "Yes" at bounding box center [321, 495] width 24 height 12
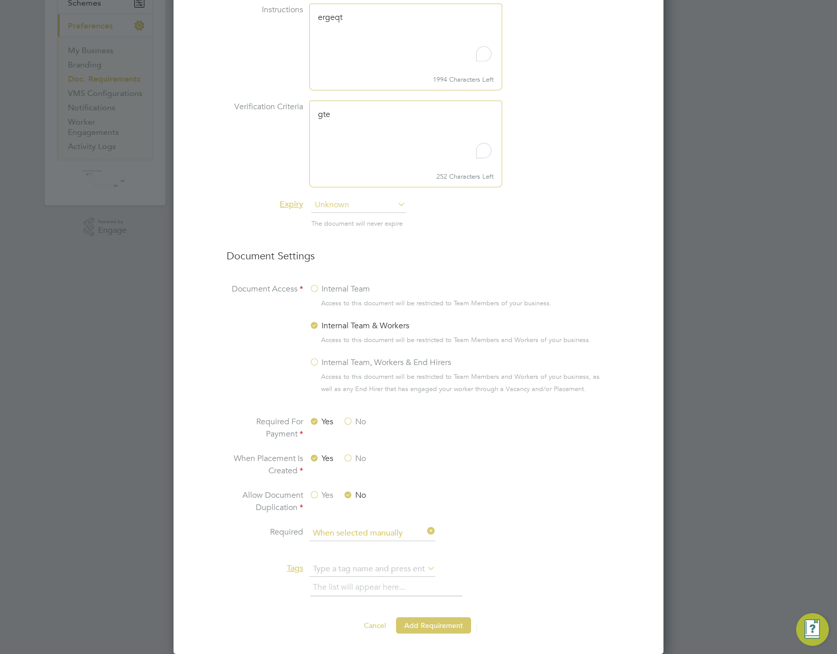
click at [0, 0] on input "Yes" at bounding box center [0, 0] width 0 height 0
click at [450, 627] on button "Add Requirement" at bounding box center [433, 625] width 75 height 16
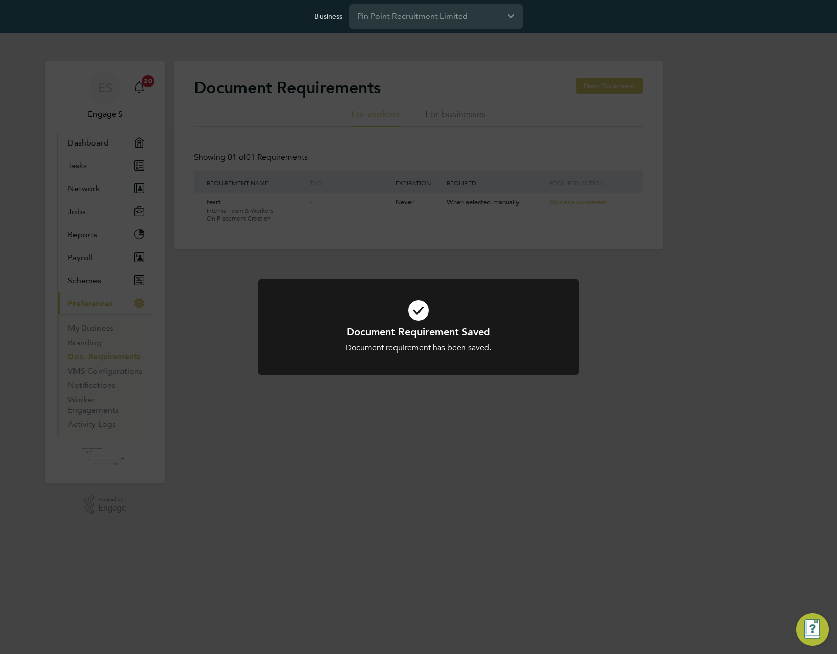
click at [596, 286] on div "Document Requirement Saved Document requirement has been saved. Cancel Okay" at bounding box center [418, 327] width 837 height 654
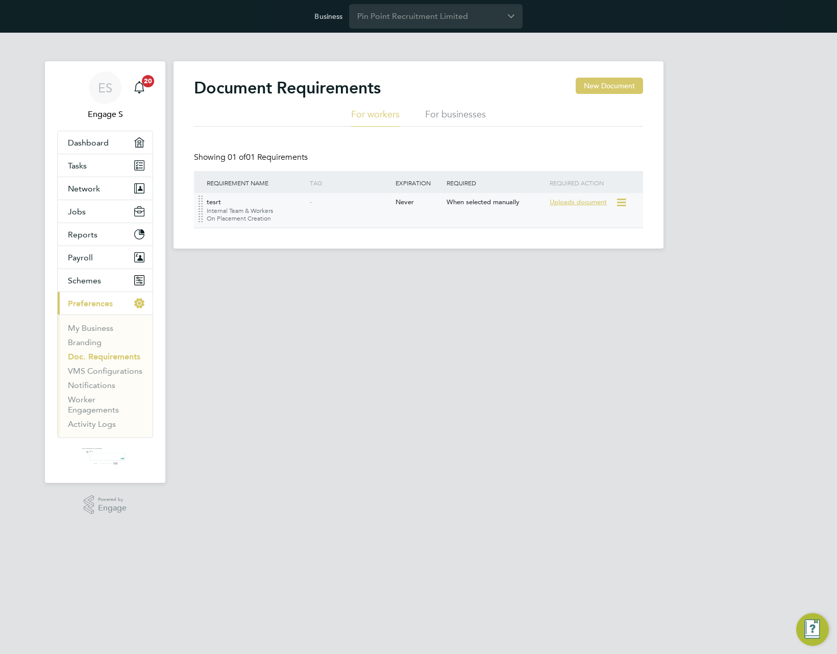
click at [620, 201] on icon at bounding box center [620, 202] width 10 height 12
click at [585, 238] on li "Delete Document" at bounding box center [590, 240] width 70 height 14
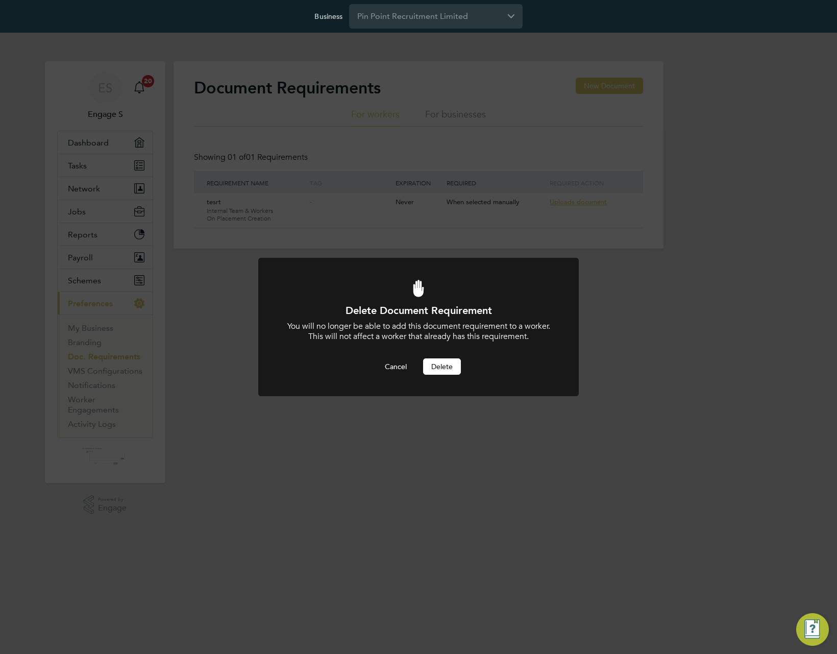
click at [445, 365] on button "Delete" at bounding box center [442, 366] width 38 height 16
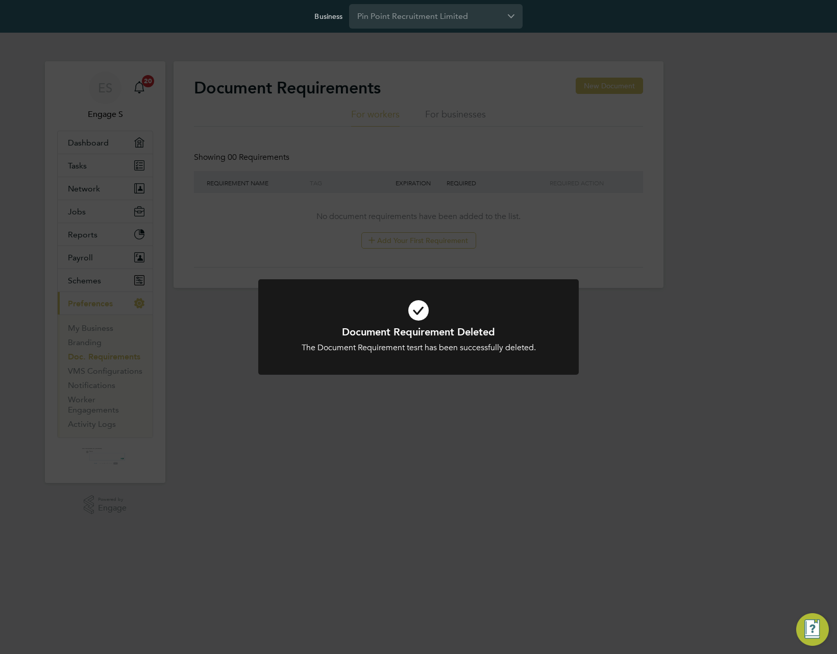
click at [642, 192] on div "Document Requirement Deleted The Document Requirement tesrt has been successful…" at bounding box center [418, 327] width 837 height 654
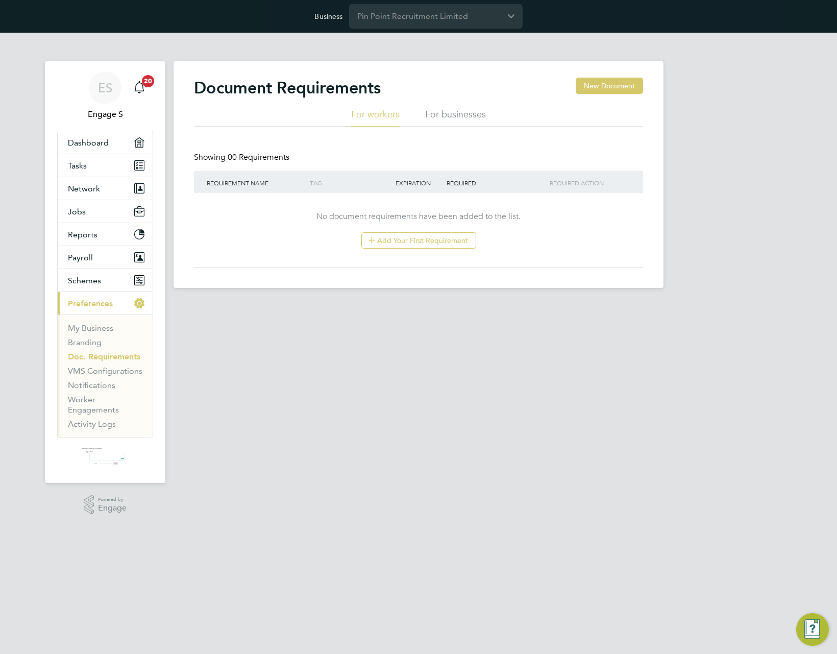
click at [459, 115] on li "For businesses" at bounding box center [455, 117] width 61 height 18
click at [430, 238] on button "Add Your First Requirement" at bounding box center [418, 240] width 115 height 16
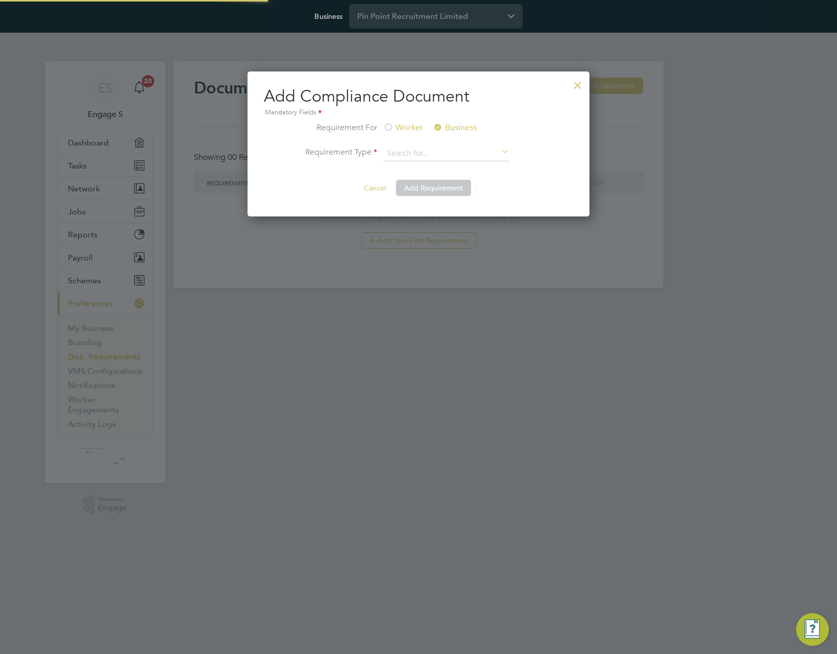
scroll to position [145, 342]
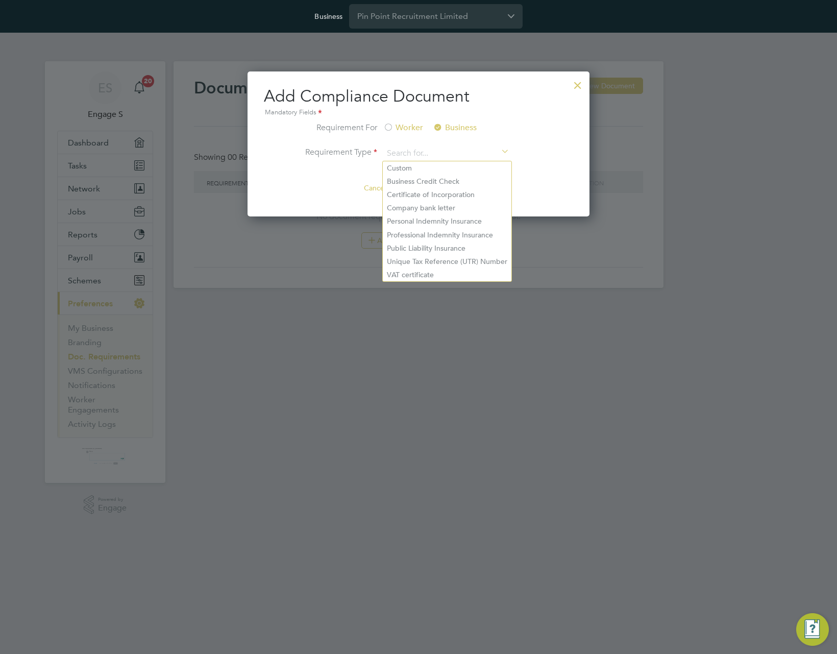
click at [396, 226] on li "Personal Indemnity Insurance" at bounding box center [447, 220] width 129 height 13
type input "Personal Indemnity Insurance"
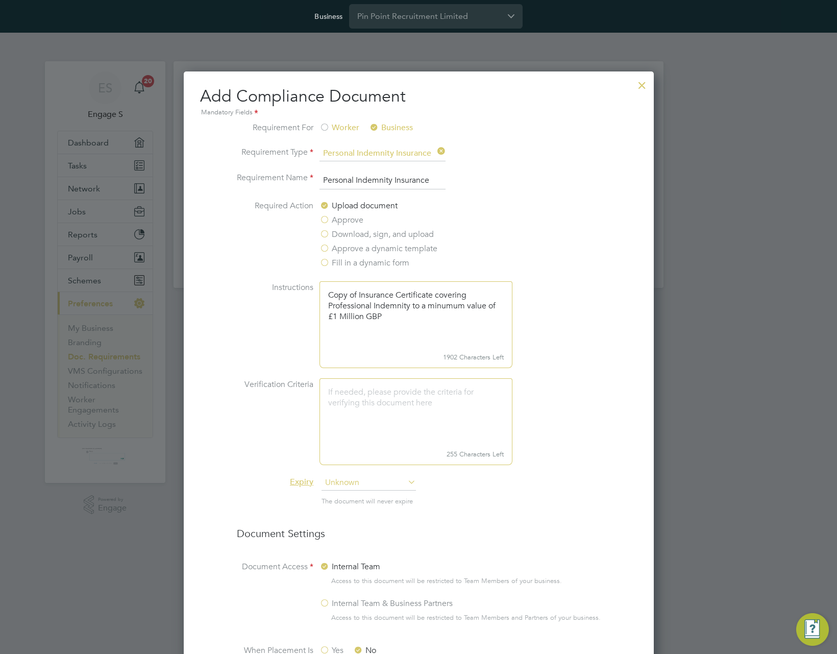
scroll to position [230, 0]
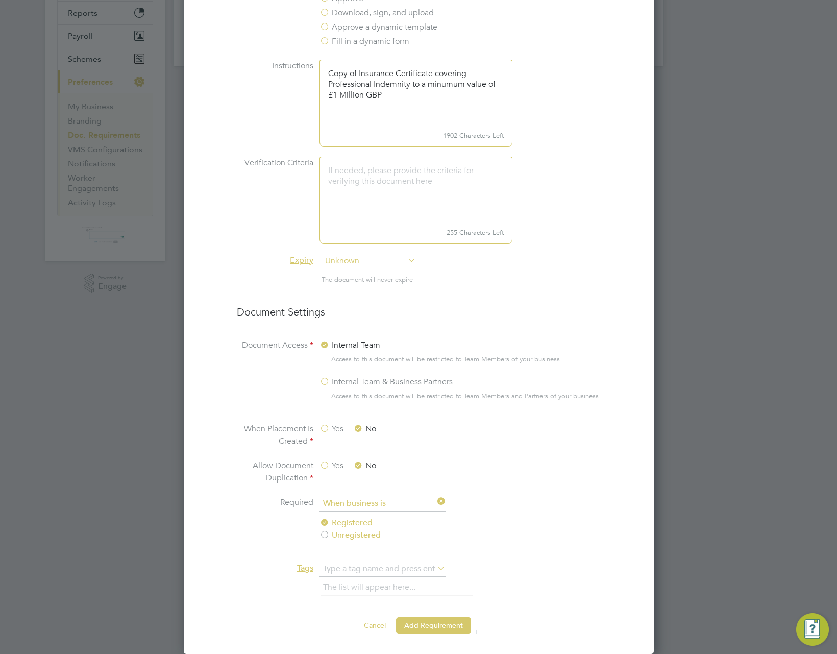
drag, startPoint x: 448, startPoint y: 628, endPoint x: 444, endPoint y: 640, distance: 13.4
click at [448, 629] on button "Add Requirement" at bounding box center [433, 625] width 75 height 16
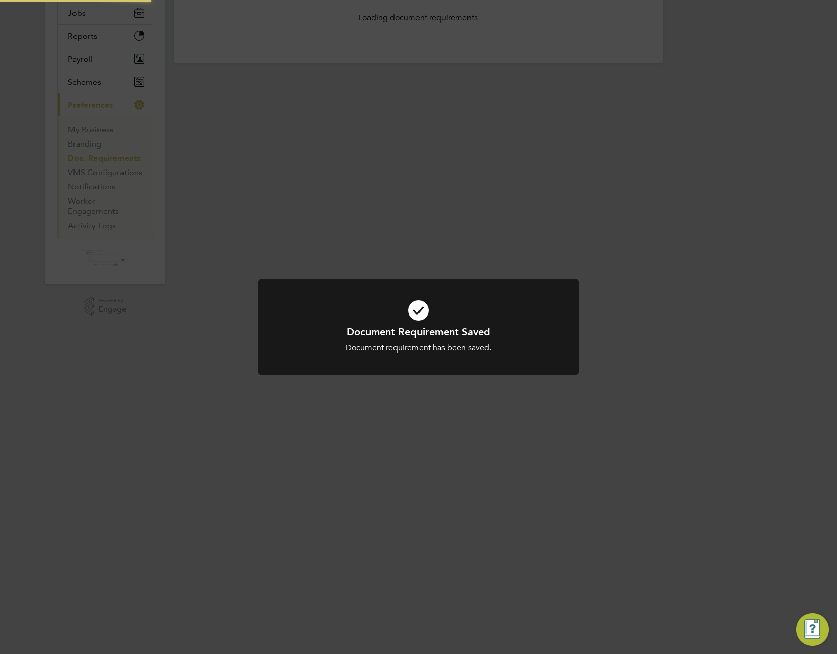
scroll to position [0, 0]
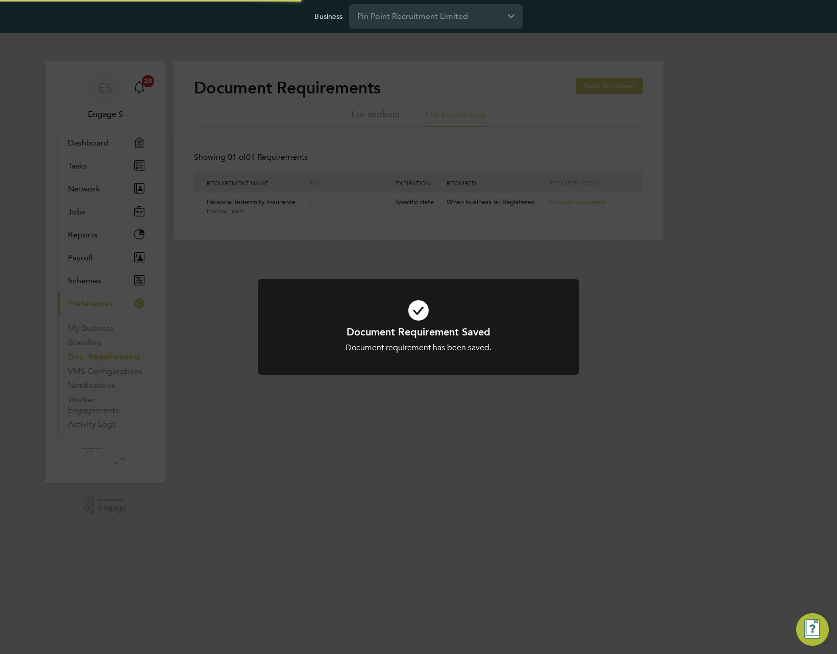
click at [649, 321] on div "Document Requirement Saved Document requirement has been saved. Cancel Okay" at bounding box center [418, 327] width 837 height 654
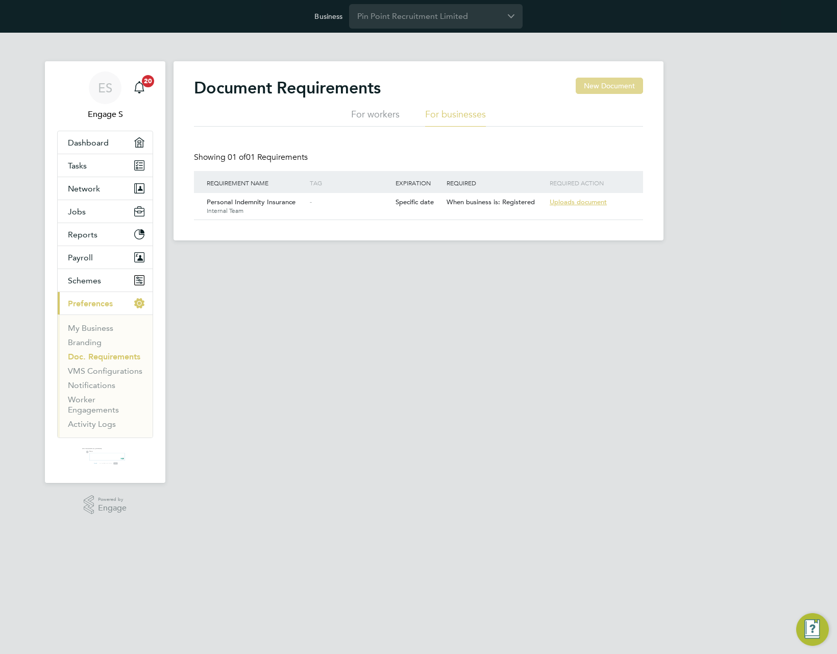
click at [613, 88] on button "New Document" at bounding box center [609, 86] width 67 height 16
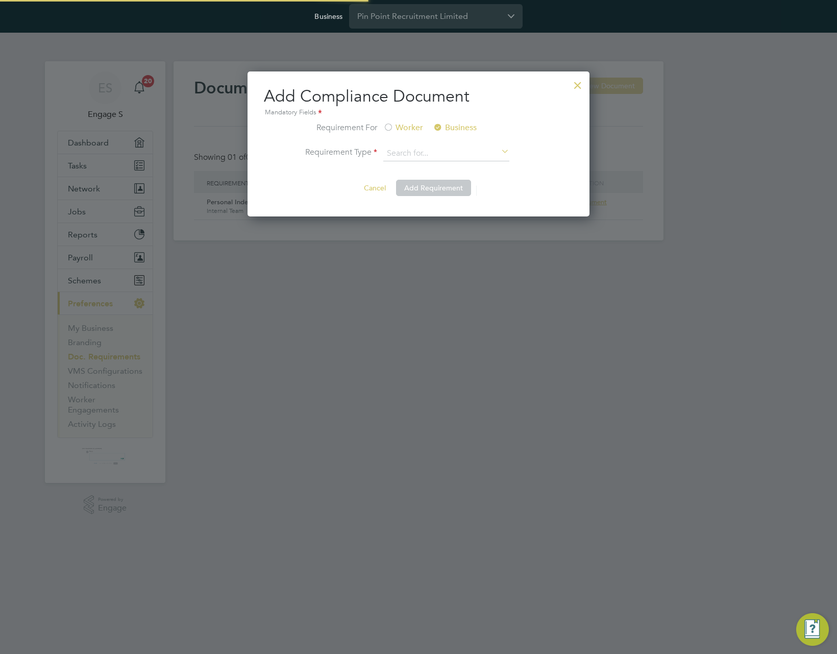
scroll to position [145, 342]
click at [453, 182] on li "Business Credit Check" at bounding box center [447, 181] width 129 height 13
type input "Business Credit Check"
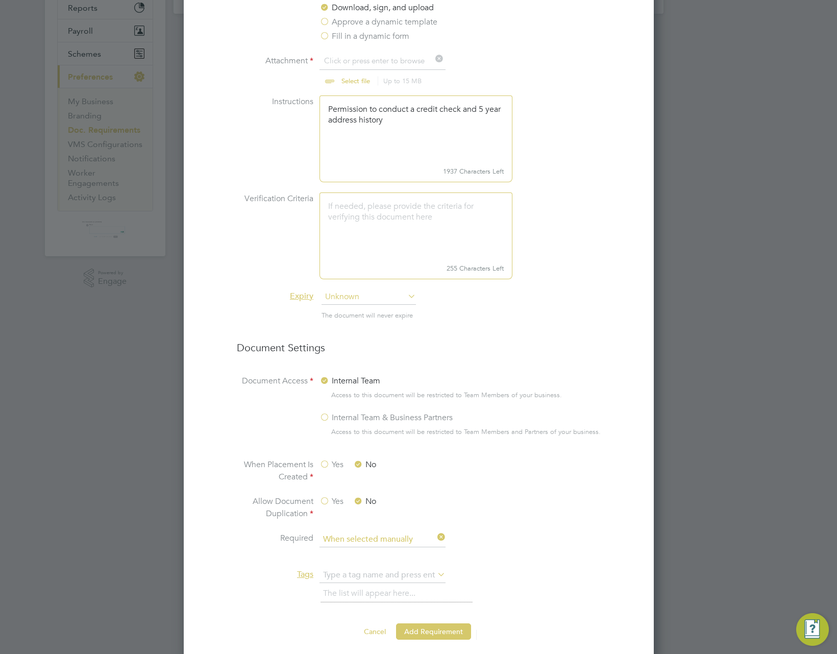
scroll to position [241, 0]
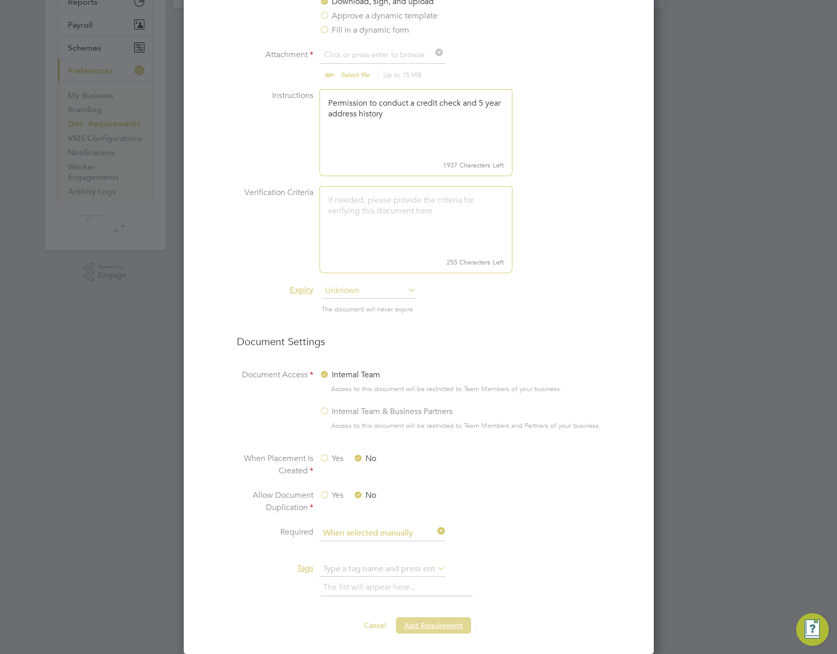
click at [441, 627] on button "Add Requirement" at bounding box center [433, 625] width 75 height 16
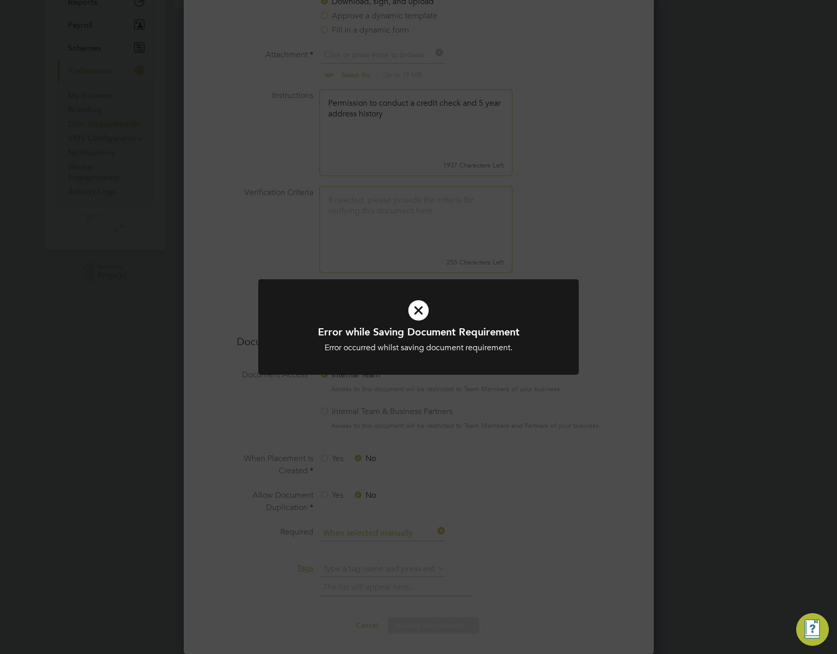
click at [657, 333] on div "Error while Saving Document Requirement Error occurred whilst saving document r…" at bounding box center [418, 327] width 837 height 654
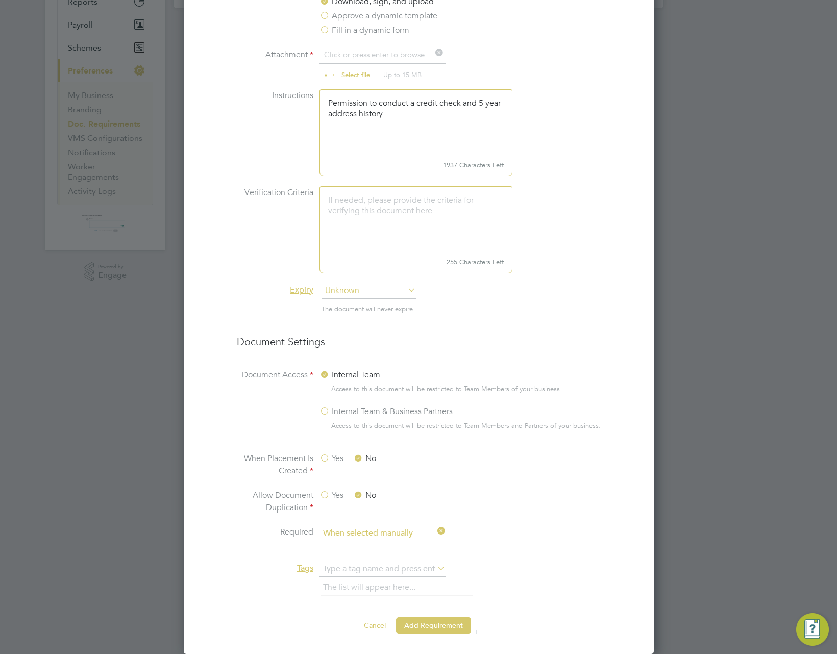
click at [368, 635] on div "Add Compliance Document Mandatory Fields Requirement For Worker Business Requir…" at bounding box center [419, 246] width 470 height 815
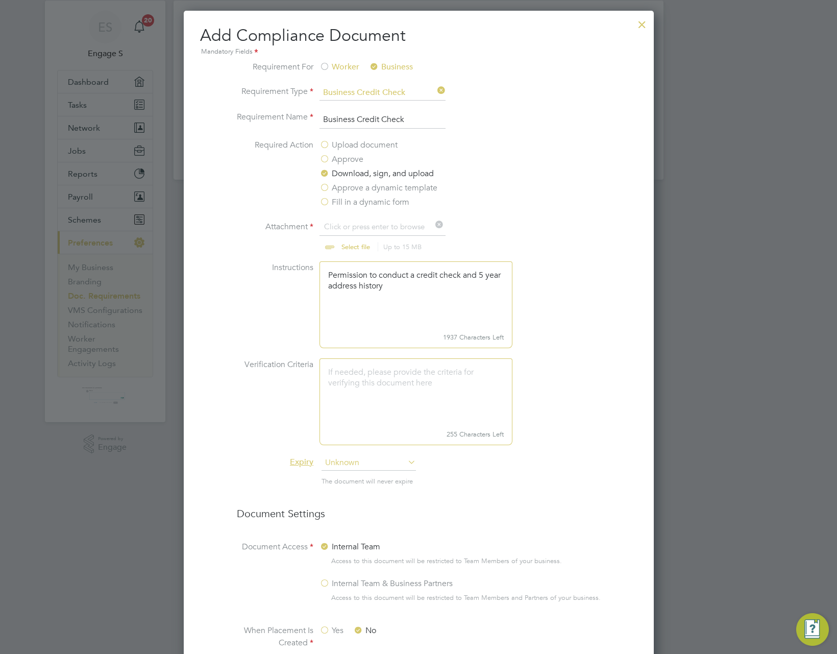
scroll to position [0, 0]
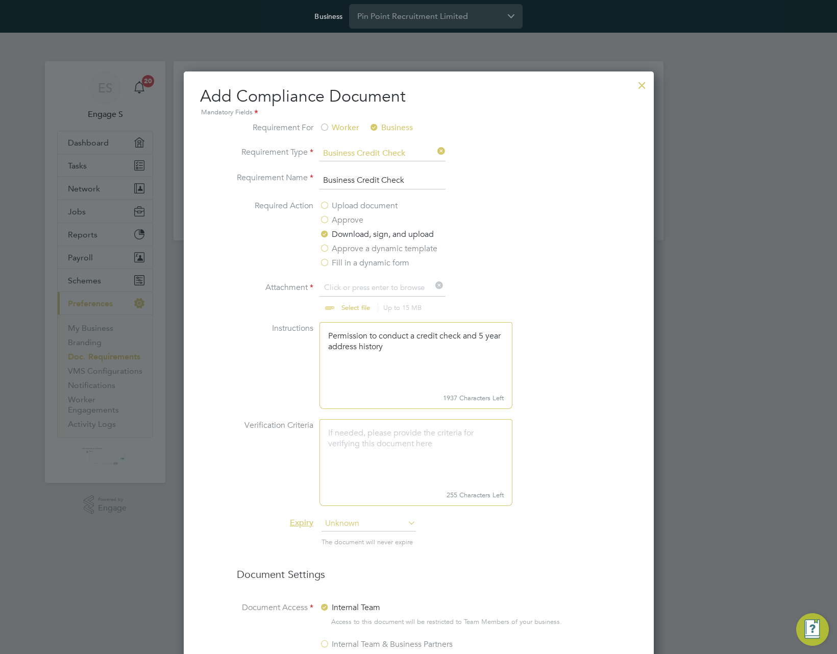
click at [356, 312] on input "file" at bounding box center [365, 296] width 160 height 31
type input "C:\fakepath\Screenshot 2025-10-06 at 11.33.42.png"
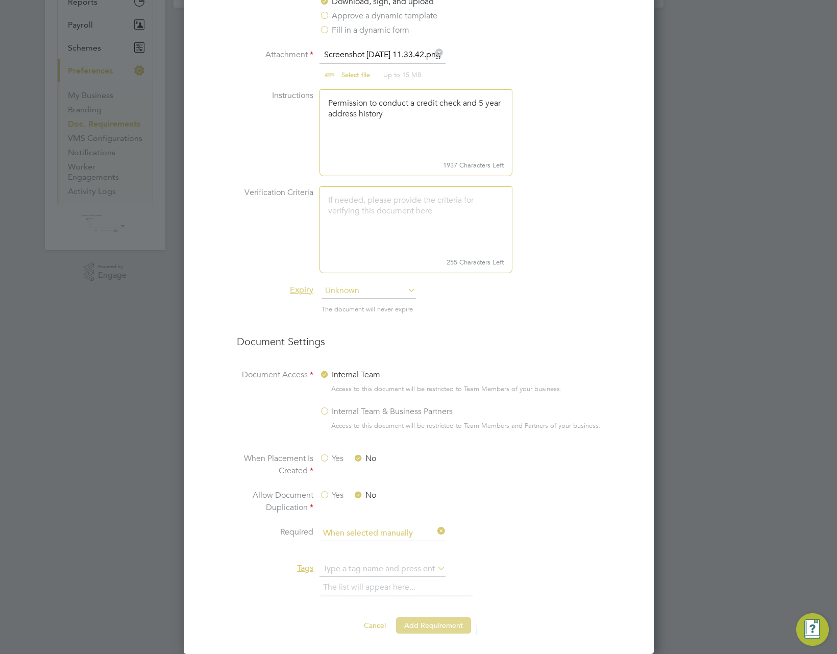
click at [435, 628] on button "Add Requirement" at bounding box center [433, 625] width 75 height 16
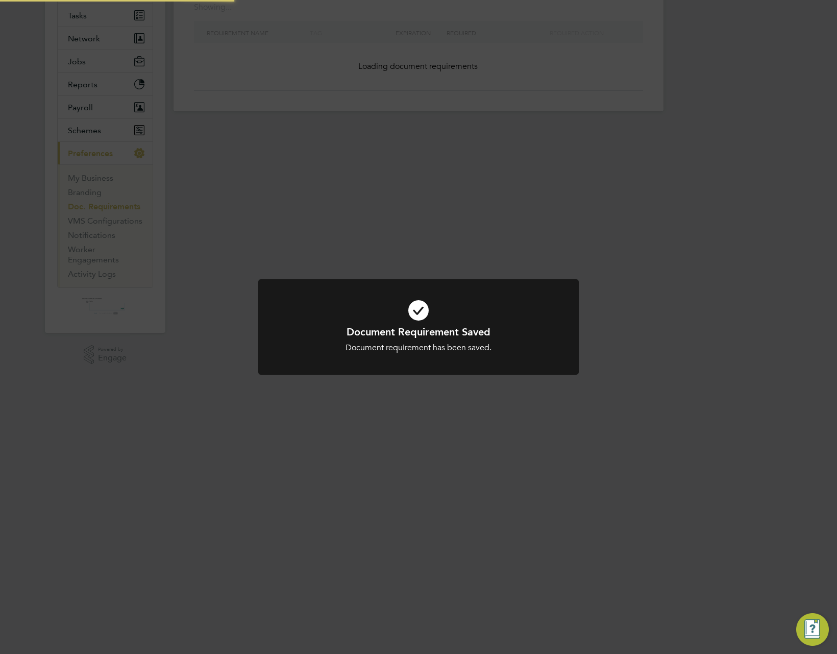
scroll to position [0, 0]
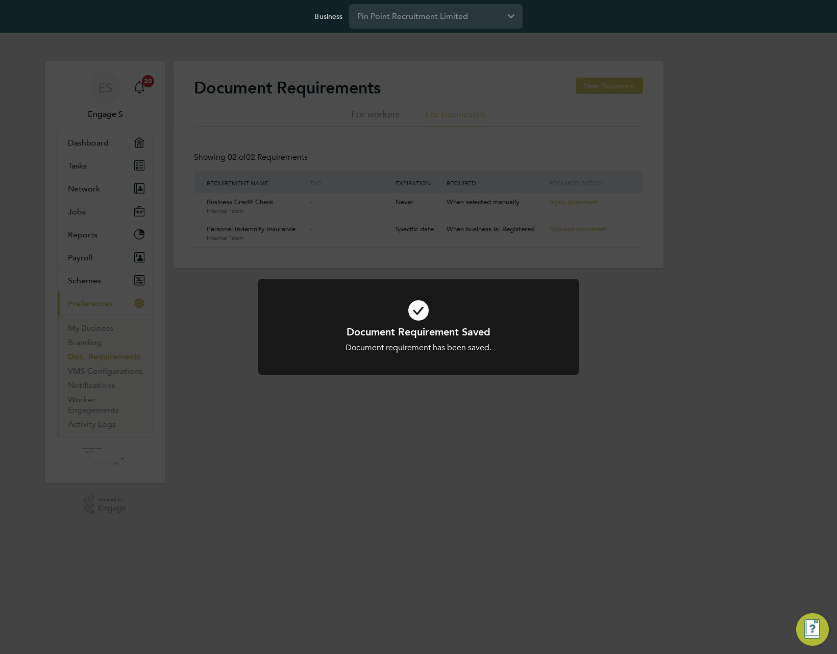
click at [617, 94] on div "Document Requirement Saved Document requirement has been saved. Cancel Okay" at bounding box center [418, 327] width 837 height 654
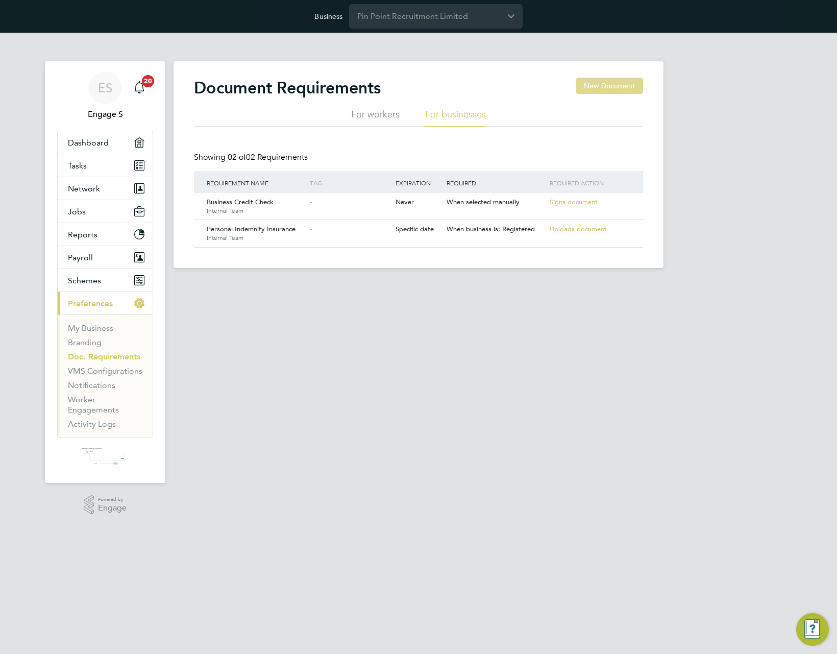
click at [611, 82] on button "New Document" at bounding box center [609, 86] width 67 height 16
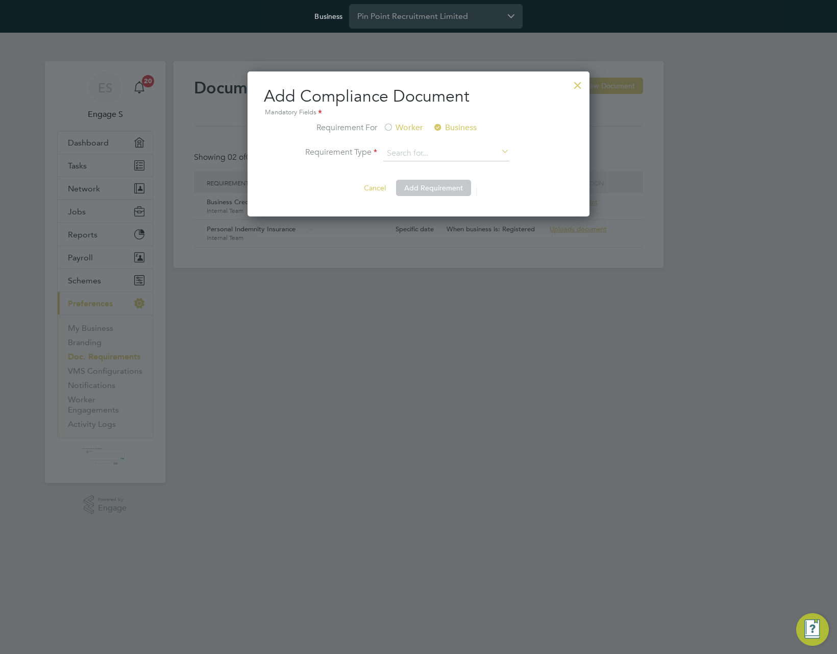
scroll to position [145, 342]
click at [437, 213] on li "Company bank letter" at bounding box center [447, 207] width 129 height 13
type input "Company bank letter"
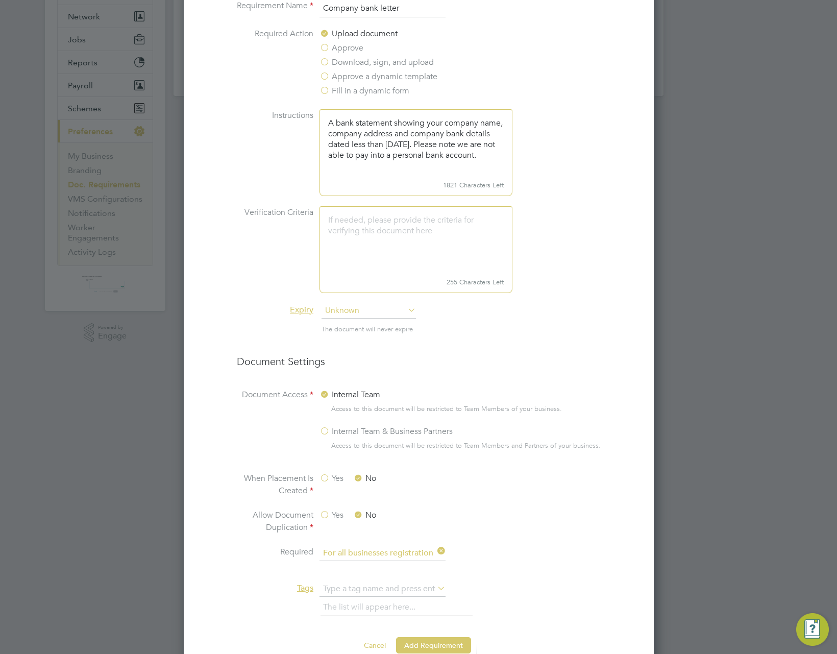
scroll to position [201, 0]
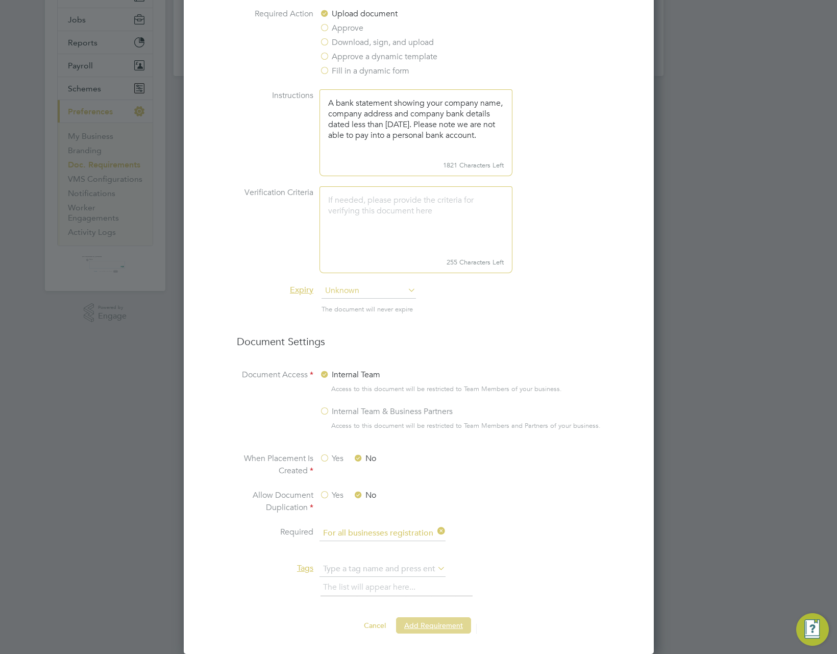
click at [442, 626] on button "Add Requirement" at bounding box center [433, 625] width 75 height 16
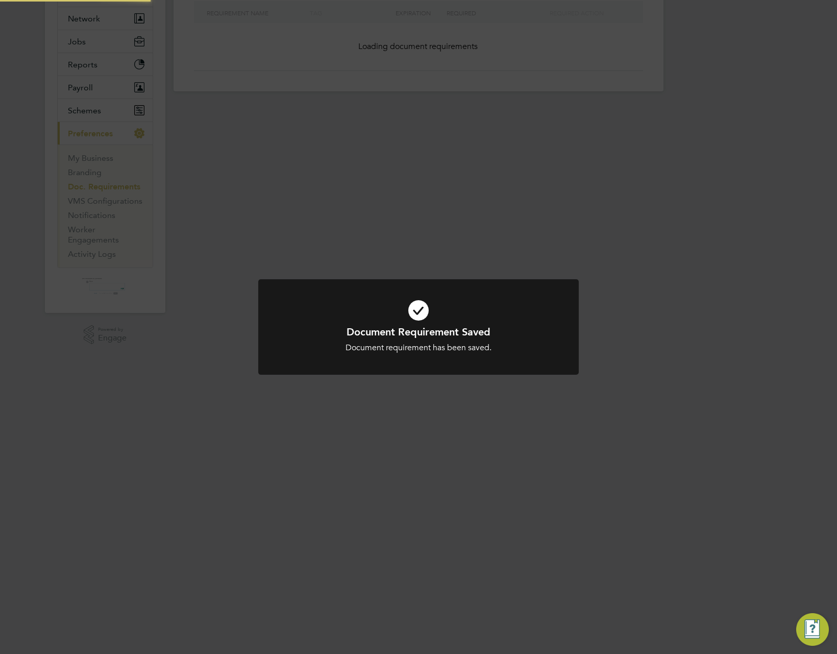
scroll to position [0, 0]
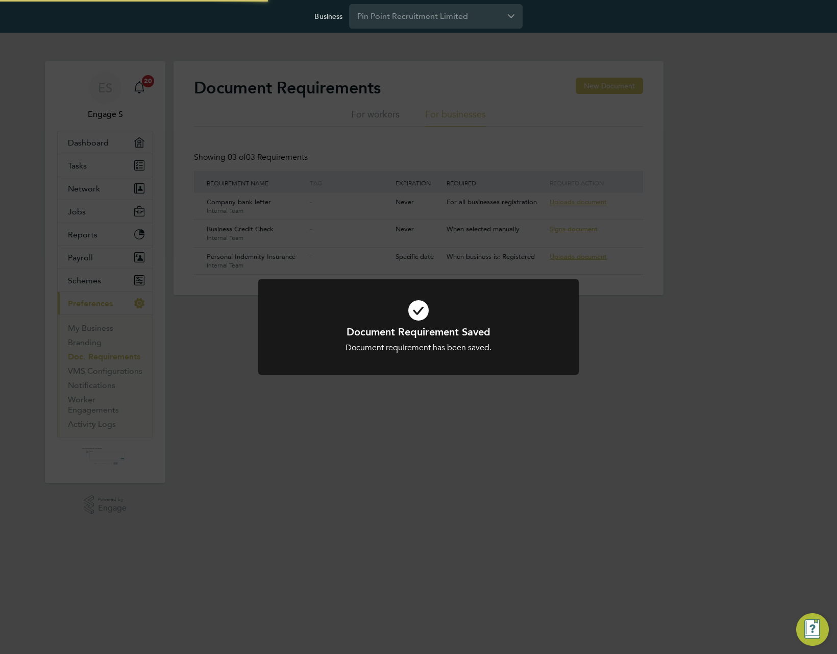
click at [756, 365] on div "Document Requirement Saved Document requirement has been saved. Cancel Okay" at bounding box center [418, 327] width 837 height 654
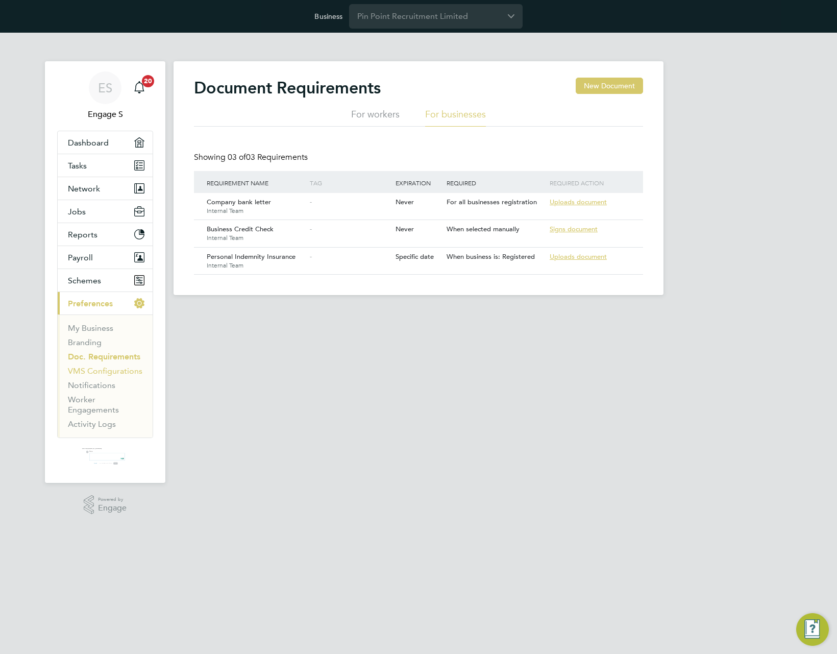
click at [121, 375] on link "VMS Configurations" at bounding box center [105, 371] width 75 height 10
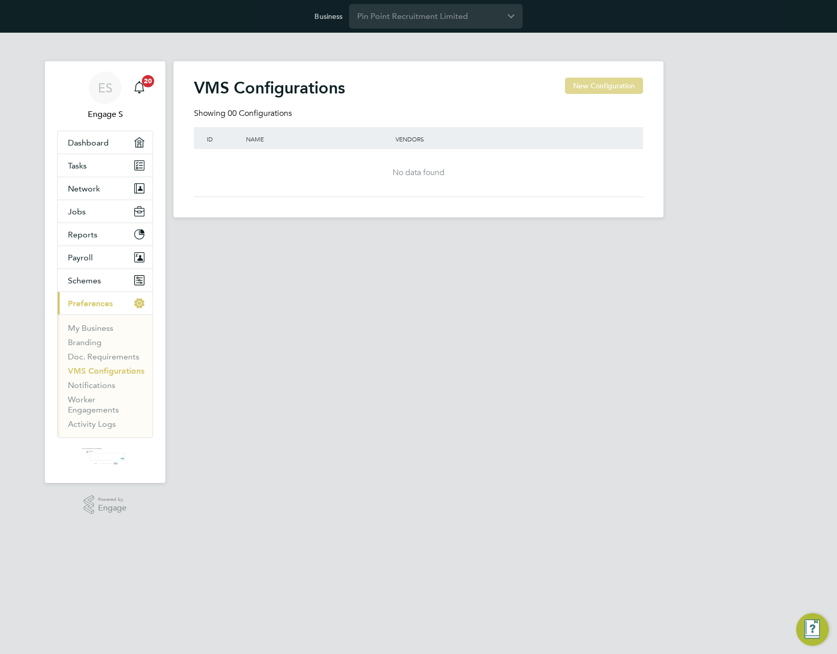
click at [585, 90] on button "New Configuration" at bounding box center [604, 86] width 78 height 16
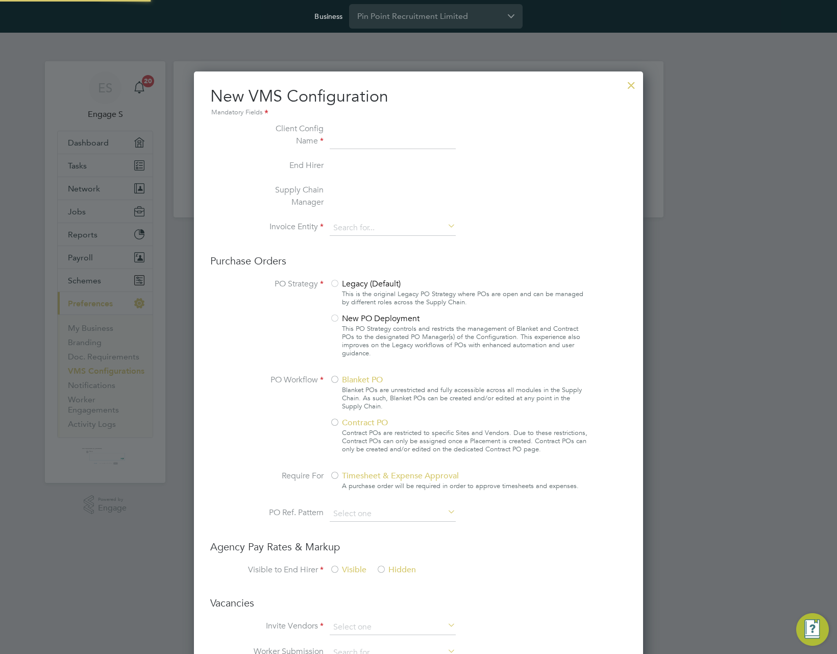
scroll to position [37, 343]
type input "Letters & Digits"
type input "Automatically"
type input "No Limits"
click at [363, 147] on input at bounding box center [393, 135] width 126 height 27
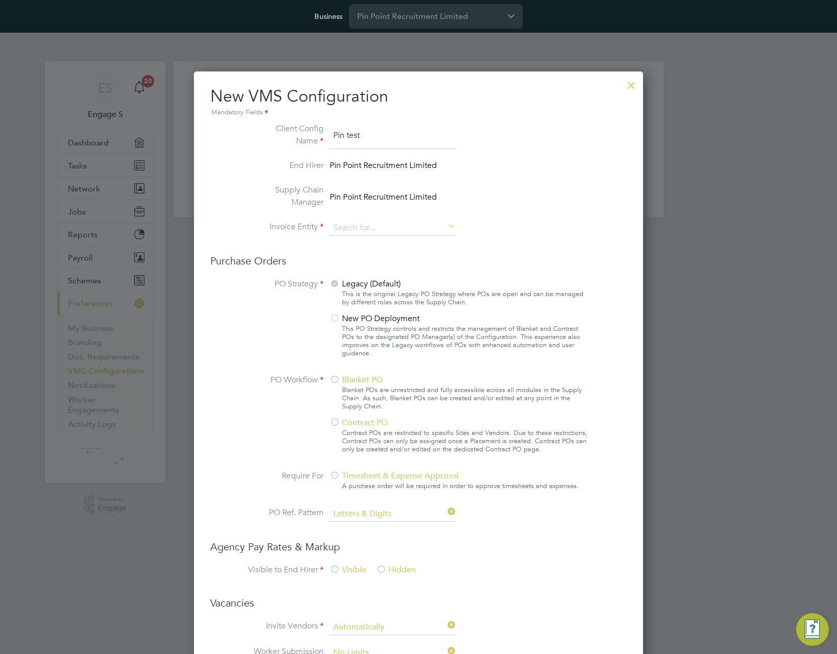
type input "Pin test"
drag, startPoint x: 213, startPoint y: 216, endPoint x: 311, endPoint y: 205, distance: 99.1
click at [236, 211] on ng-form "Client Config Name Pin test End Hirer Pin Point Recruitment Limited Supply Chai…" at bounding box center [418, 656] width 416 height 1068
click at [386, 223] on input at bounding box center [393, 227] width 126 height 15
click at [378, 254] on li "Pin Point Recruitment Limited" at bounding box center [392, 257] width 127 height 14
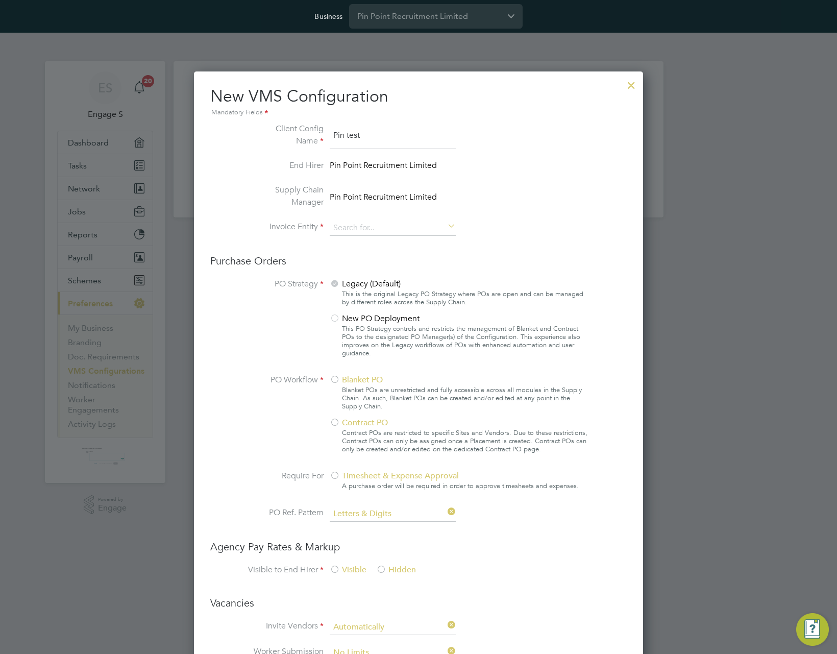
type input "Pin Point Recruitment Limited"
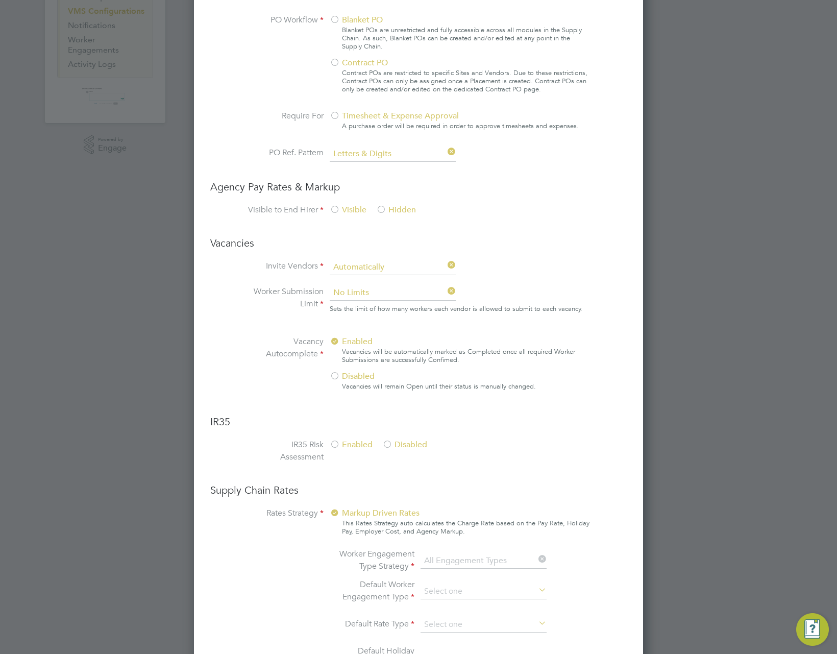
click at [341, 118] on span "Timesheet & Expense Approval" at bounding box center [394, 116] width 129 height 10
click at [333, 66] on div at bounding box center [335, 63] width 10 height 10
click at [389, 212] on span "Hidden" at bounding box center [396, 210] width 40 height 10
click at [382, 287] on input at bounding box center [393, 292] width 126 height 15
click at [375, 314] on li "1" at bounding box center [392, 321] width 127 height 14
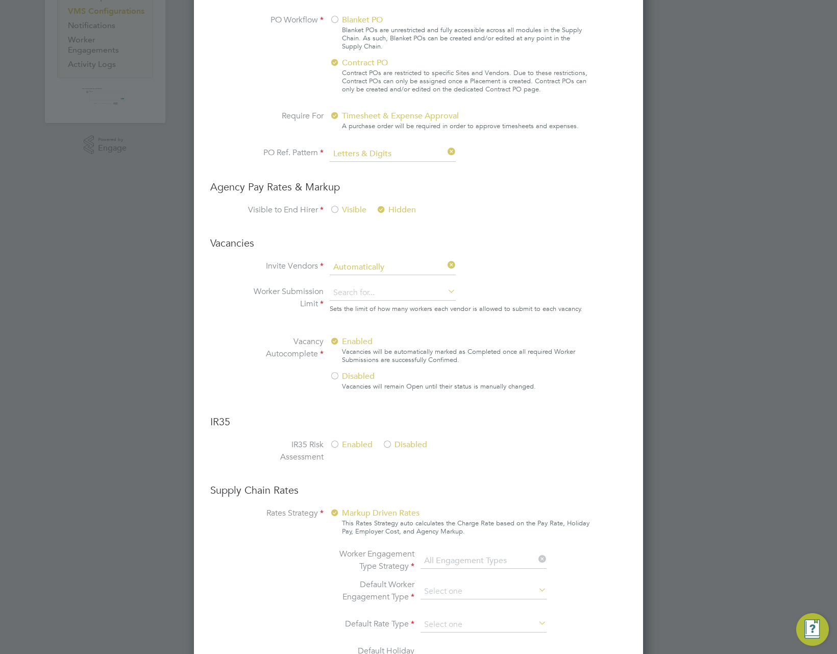
type input "1"
click at [398, 266] on input at bounding box center [393, 267] width 126 height 15
click at [384, 293] on li "Manually" at bounding box center [392, 294] width 127 height 13
type input "Manually"
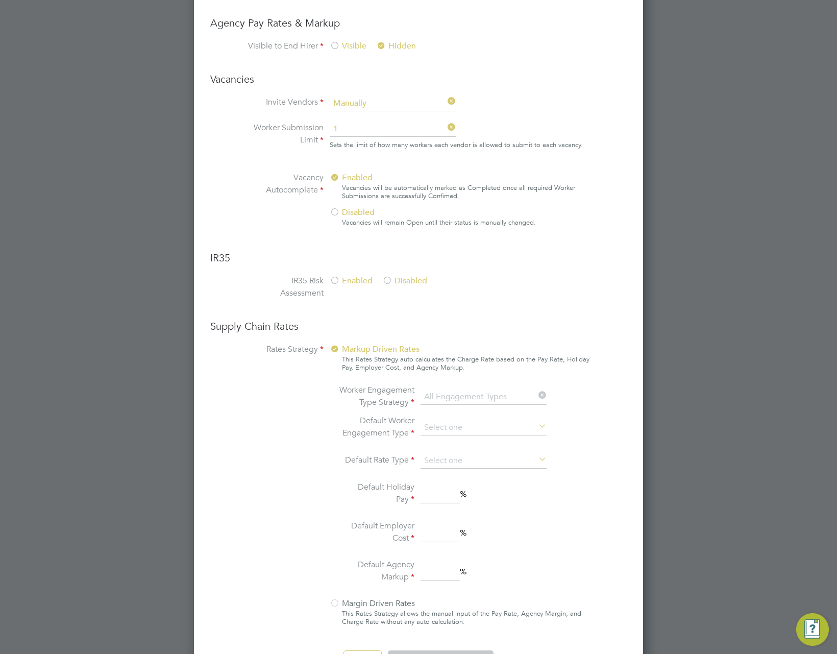
click at [352, 214] on span "Disabled" at bounding box center [352, 212] width 45 height 10
click at [399, 282] on span "Disabled" at bounding box center [404, 281] width 45 height 10
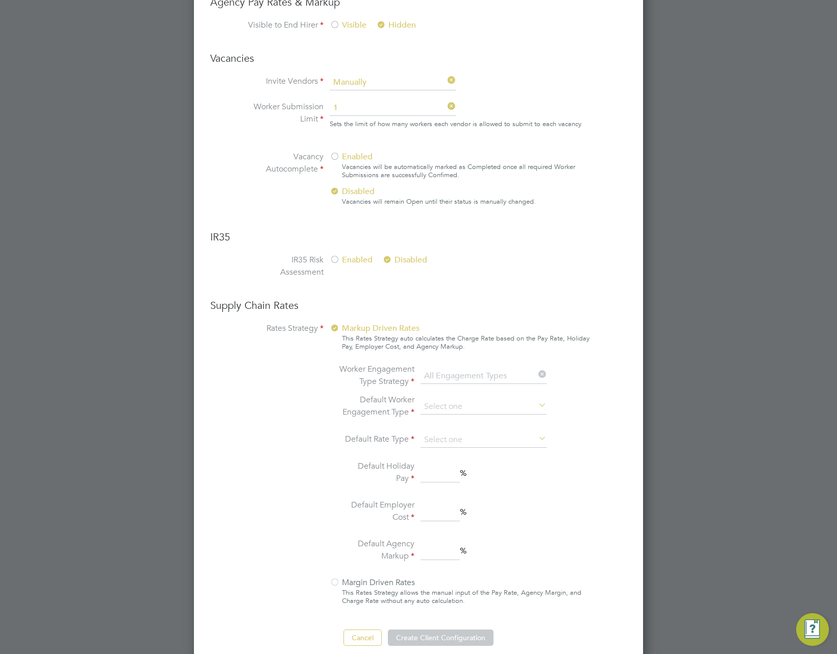
scroll to position [557, 0]
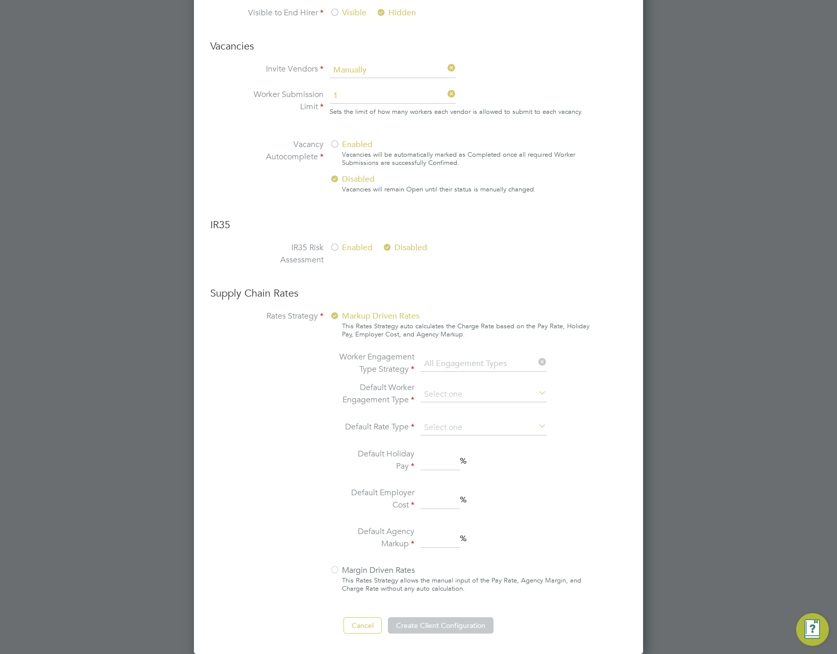
click at [337, 569] on div at bounding box center [335, 570] width 10 height 10
click at [457, 391] on input at bounding box center [483, 394] width 126 height 15
click at [475, 505] on li "Umbrella Self-Employed" at bounding box center [483, 502] width 127 height 13
type input "Umbrella Self-Employed"
click at [481, 412] on ng-container "Default Worker Engagement Type Umbrella Self-Employed Default Rate Type Default…" at bounding box center [445, 466] width 215 height 170
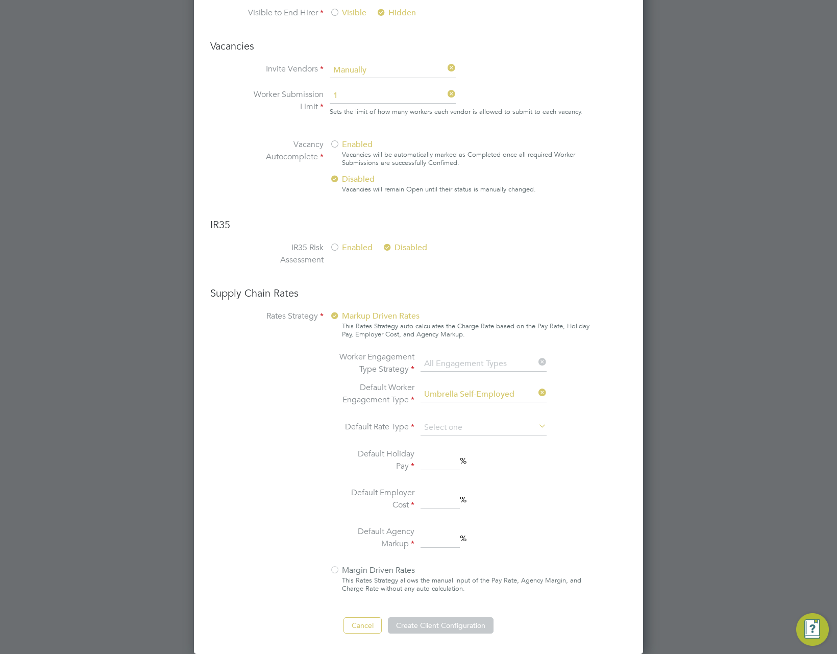
click at [480, 424] on input at bounding box center [483, 427] width 126 height 15
click at [458, 464] on li "Piece" at bounding box center [483, 468] width 127 height 13
type input "Piece"
click at [452, 431] on input at bounding box center [483, 427] width 126 height 15
click at [440, 455] on li "Daily" at bounding box center [483, 455] width 127 height 13
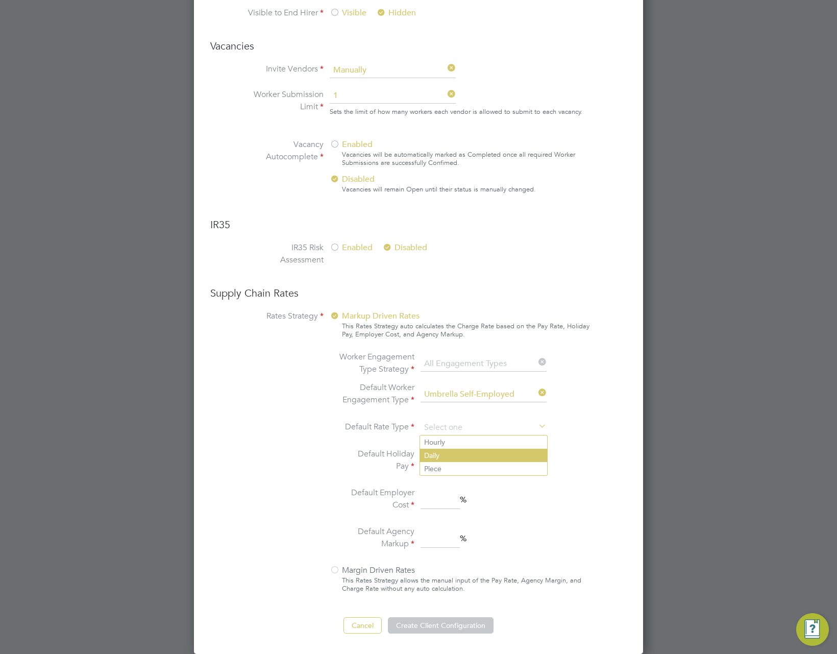
type input "Daily"
drag, startPoint x: 430, startPoint y: 473, endPoint x: 435, endPoint y: 465, distance: 8.5
click at [431, 470] on li "Default Holiday Pay %" at bounding box center [445, 461] width 215 height 27
drag, startPoint x: 436, startPoint y: 460, endPoint x: 439, endPoint y: 472, distance: 12.0
click at [436, 460] on input at bounding box center [439, 461] width 39 height 18
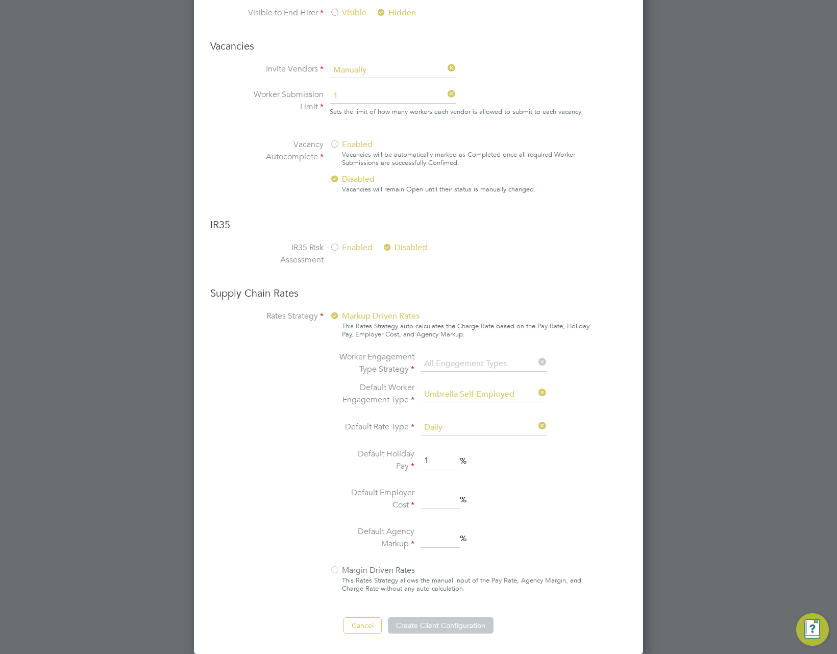
type input "1"
drag, startPoint x: 435, startPoint y: 494, endPoint x: 438, endPoint y: 515, distance: 21.1
click at [436, 497] on input at bounding box center [439, 499] width 39 height 18
type input "2"
click at [436, 539] on input at bounding box center [439, 538] width 39 height 18
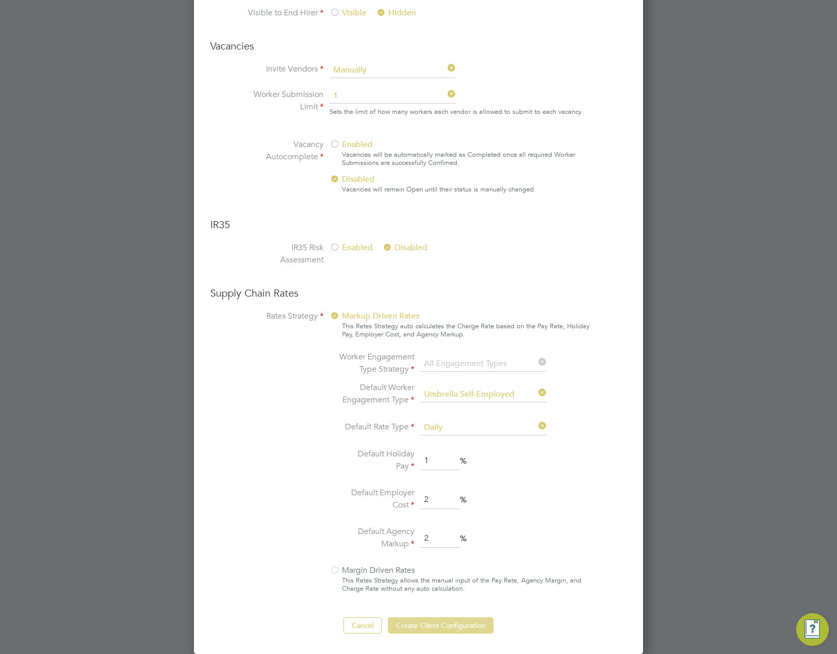
type input "2"
click at [441, 620] on button "Create Client Configuration" at bounding box center [441, 625] width 106 height 16
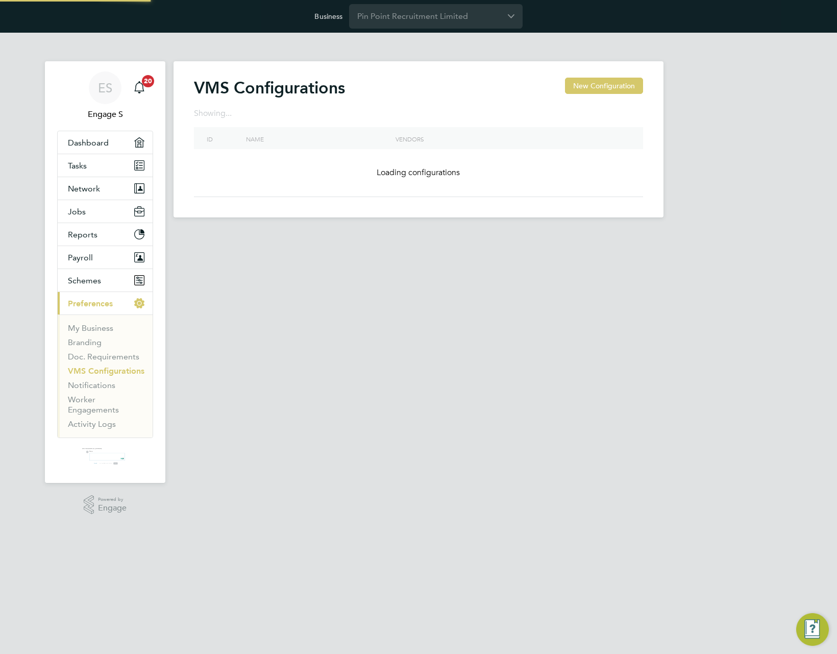
scroll to position [0, 0]
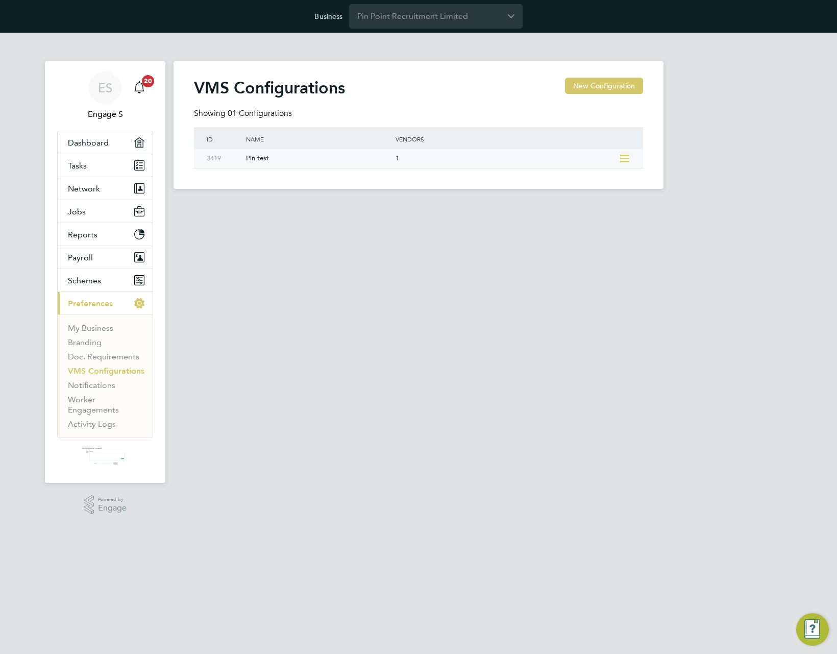
click at [627, 158] on icon at bounding box center [624, 159] width 13 height 8
click at [609, 178] on li "Edit VMS Configuration" at bounding box center [580, 181] width 98 height 14
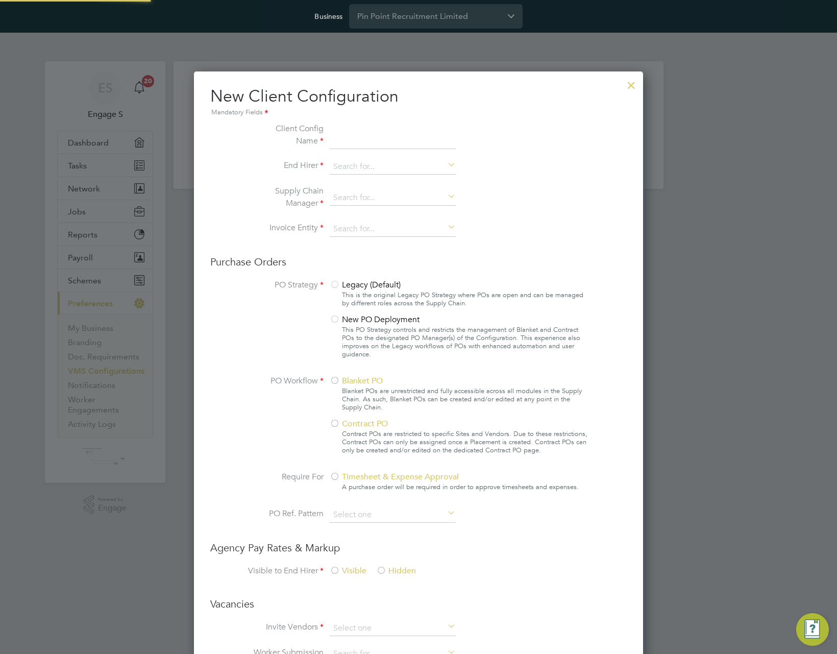
scroll to position [927, 450]
type input "Pin test"
type input "Pin Point Recruitment Limited"
type input "Letters & Digits"
type input "Manually"
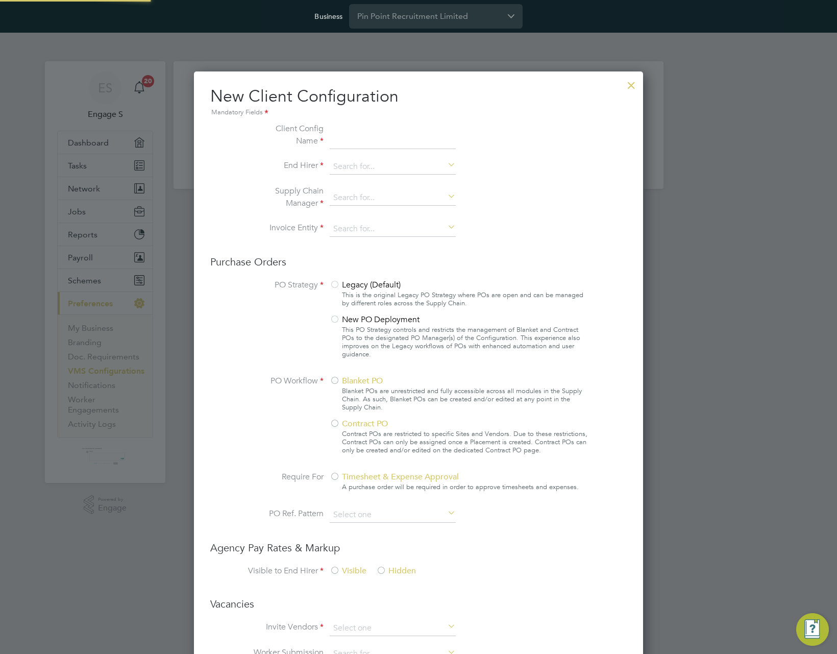
type input "1"
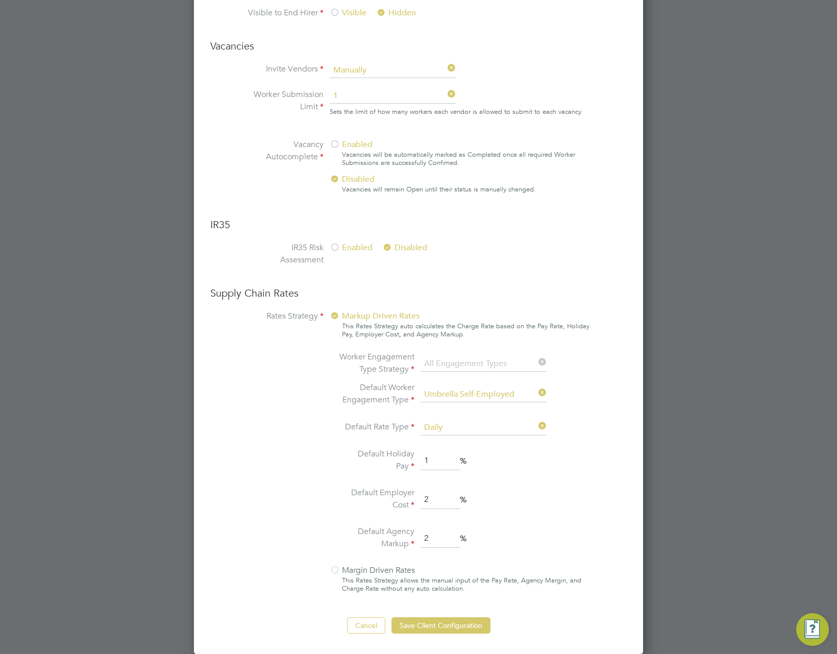
scroll to position [0, 0]
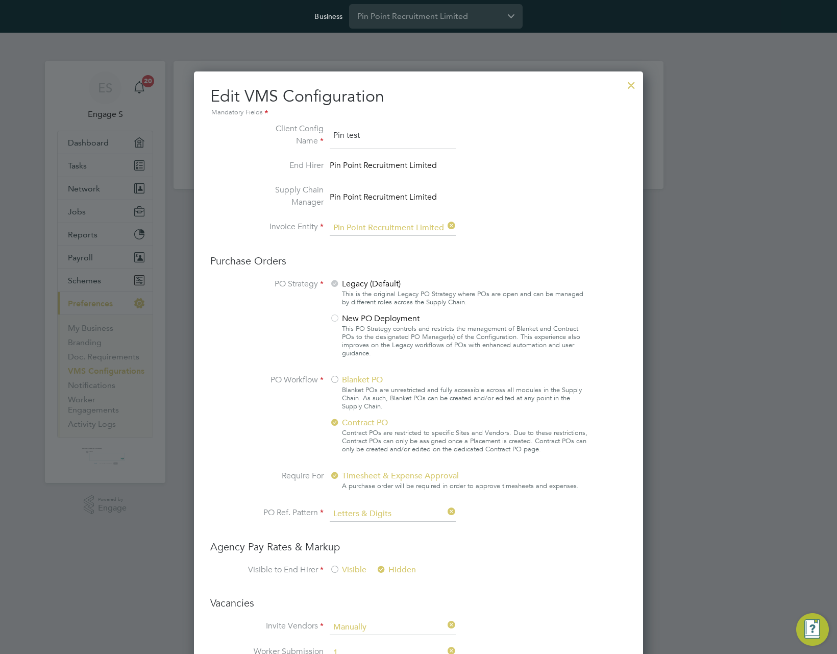
click at [632, 88] on div at bounding box center [631, 82] width 18 height 18
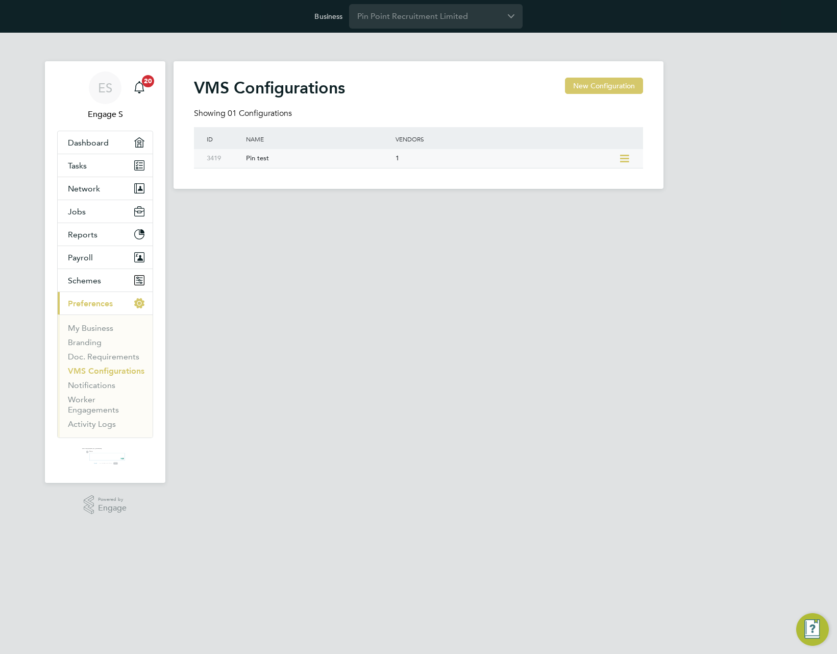
click at [625, 157] on icon at bounding box center [624, 159] width 13 height 8
click at [560, 195] on li "Add Vendor" at bounding box center [580, 195] width 98 height 14
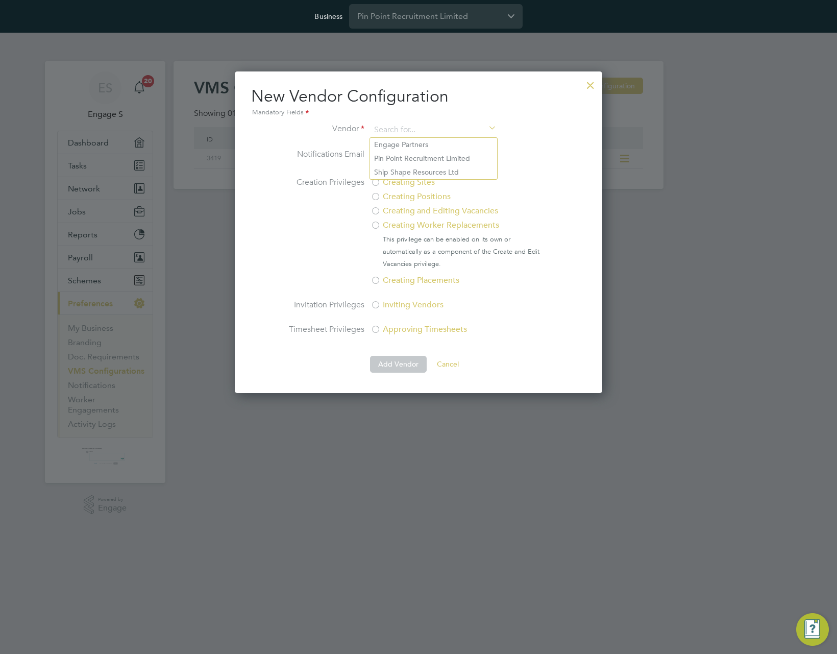
click at [452, 171] on li "Ship Shape Resources Ltd" at bounding box center [433, 172] width 127 height 14
type input "Ship Shape Resources Ltd"
click at [400, 184] on label "Creating Sites" at bounding box center [455, 182] width 171 height 12
click at [393, 218] on div "Creating Sites Creating Positions Creating and Editing Vacancies Creating Worke…" at bounding box center [459, 232] width 179 height 112
click at [399, 226] on label "Creating Worker Replacements" at bounding box center [455, 225] width 171 height 12
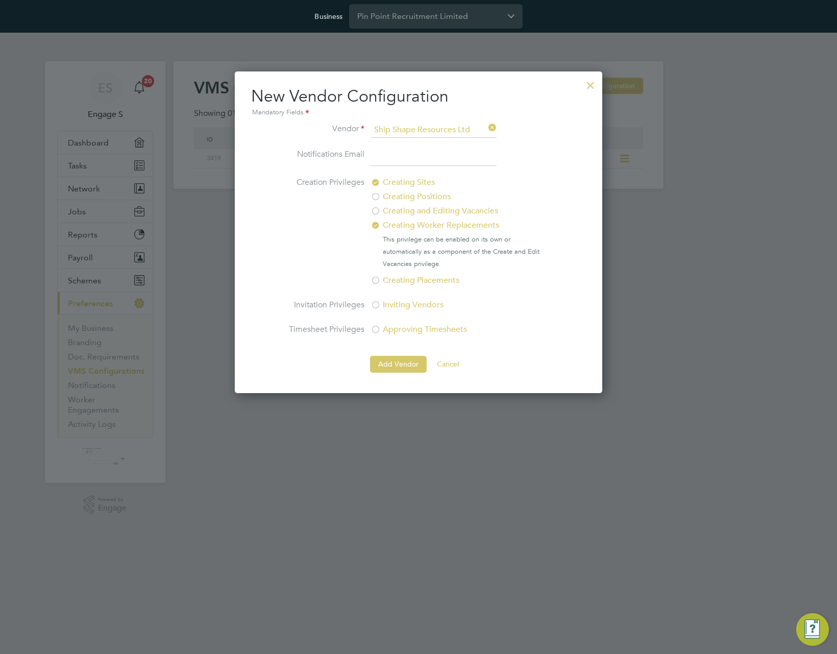
click at [401, 284] on label "Creating Placements" at bounding box center [455, 280] width 171 height 12
click at [399, 307] on label "Inviting Vendors" at bounding box center [455, 305] width 171 height 12
click at [387, 332] on label "Approving Timesheets" at bounding box center [455, 329] width 171 height 12
click at [386, 361] on button "Add Vendor" at bounding box center [398, 364] width 57 height 16
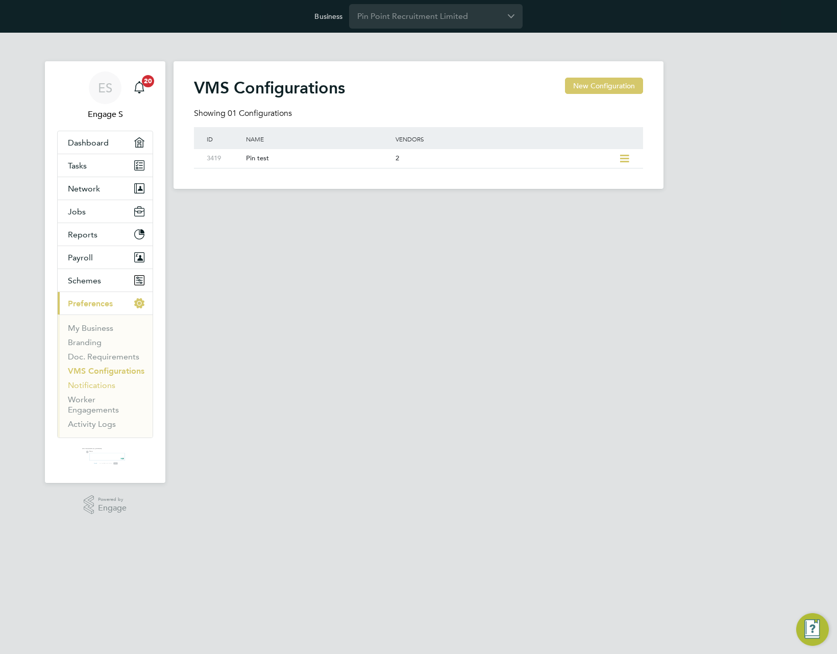
click at [97, 384] on link "Notifications" at bounding box center [91, 385] width 47 height 10
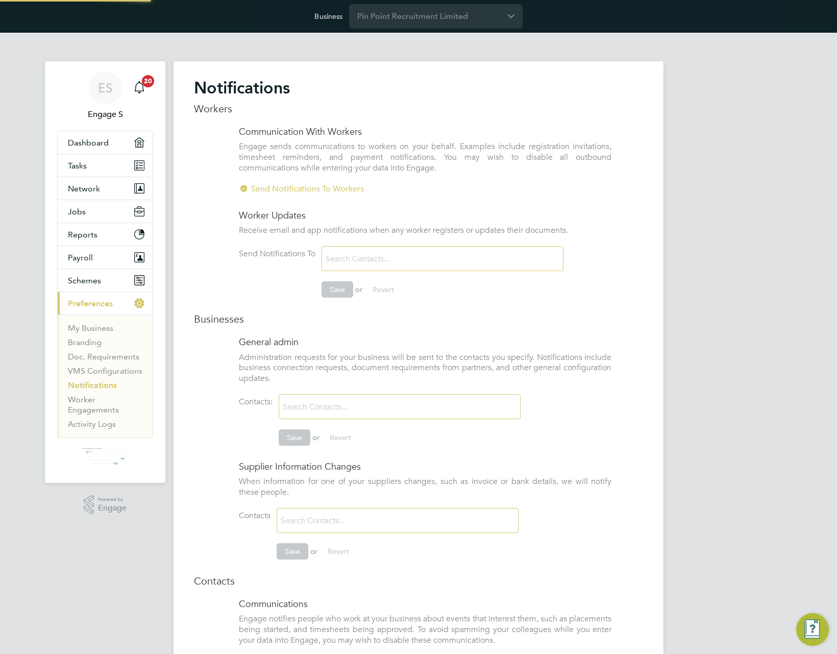
click at [366, 258] on input at bounding box center [382, 259] width 121 height 18
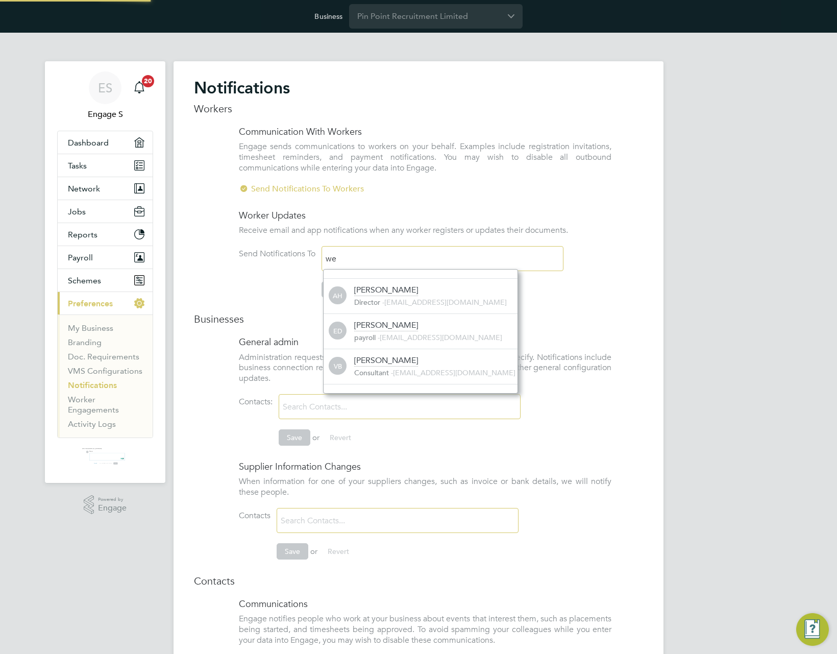
scroll to position [66, 194]
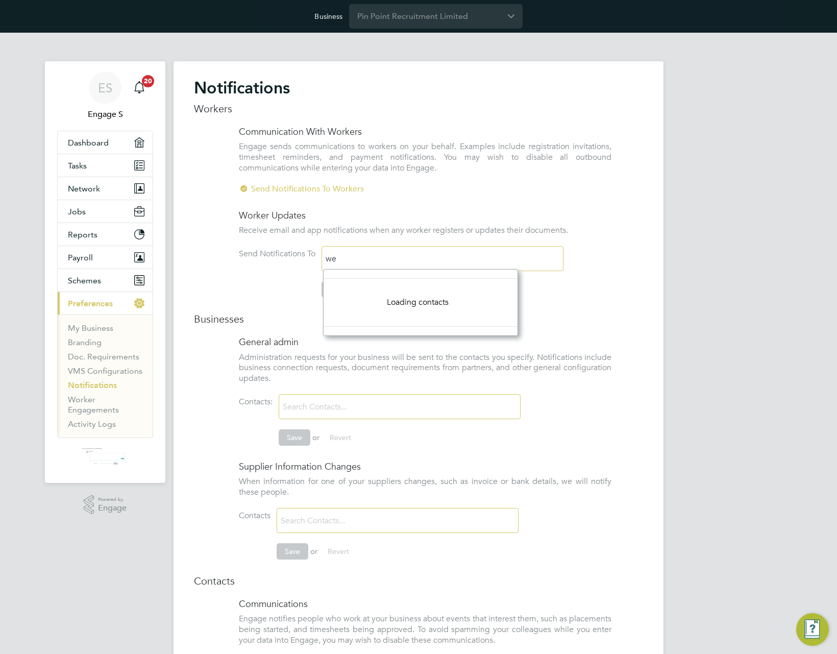
type input "w"
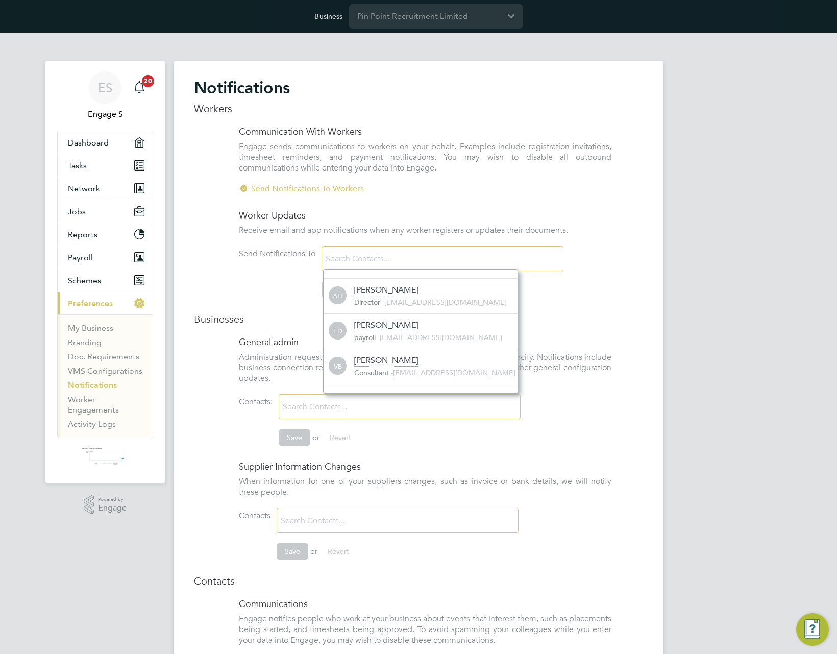
scroll to position [11, 164]
click at [369, 292] on div "[PERSON_NAME]" at bounding box center [386, 290] width 64 height 11
click at [207, 308] on ng-form "Worker Updates Receive email and app notifications when any worker registers or…" at bounding box center [418, 258] width 449 height 98
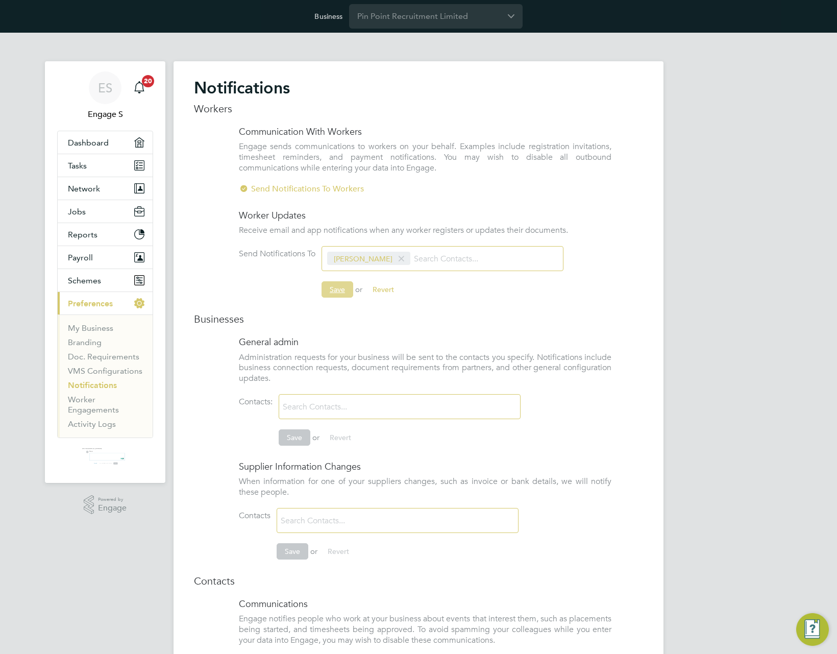
click at [338, 295] on button "Save" at bounding box center [337, 289] width 32 height 16
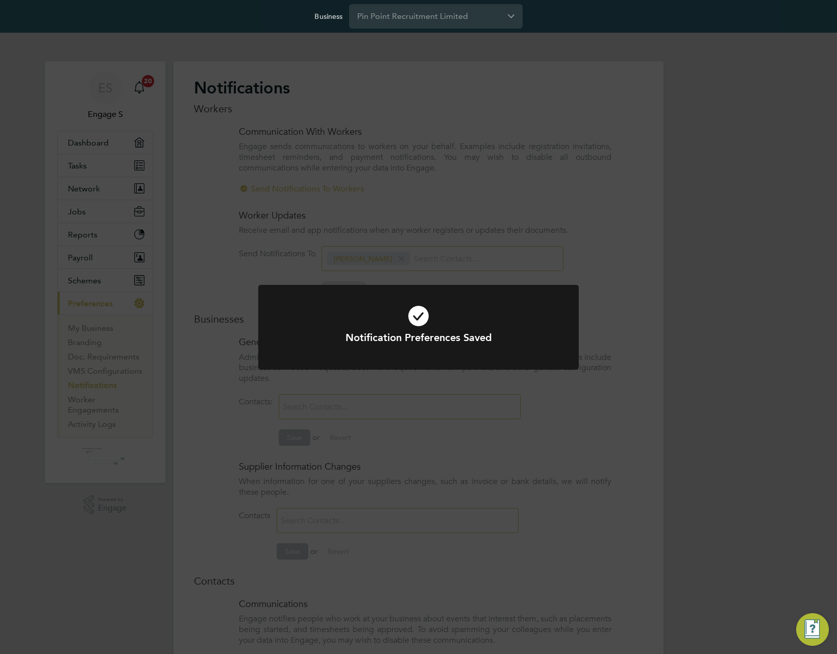
drag, startPoint x: 710, startPoint y: 337, endPoint x: 705, endPoint y: 368, distance: 31.5
click at [708, 341] on div "Notification Preferences Saved Cancel Okay" at bounding box center [418, 327] width 837 height 654
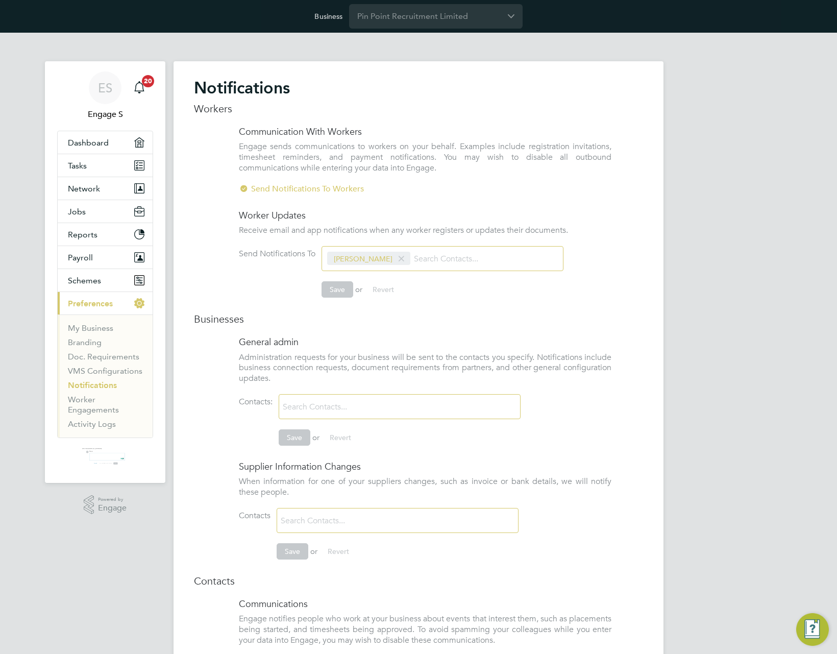
click at [331, 406] on input at bounding box center [339, 407] width 121 height 18
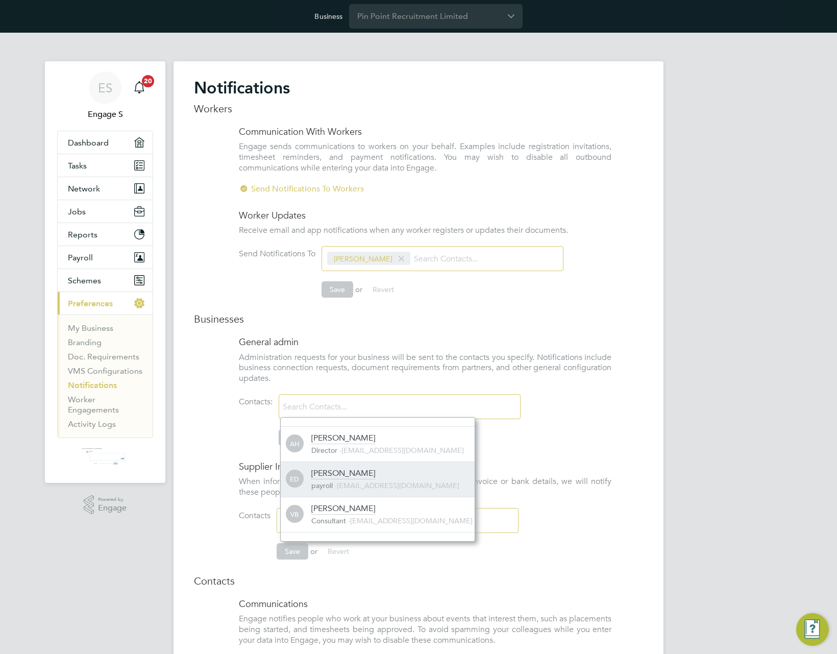
click at [325, 484] on span "payroll" at bounding box center [321, 485] width 21 height 9
click at [247, 436] on li "Contacts: Emma D Save or Revert" at bounding box center [425, 425] width 373 height 62
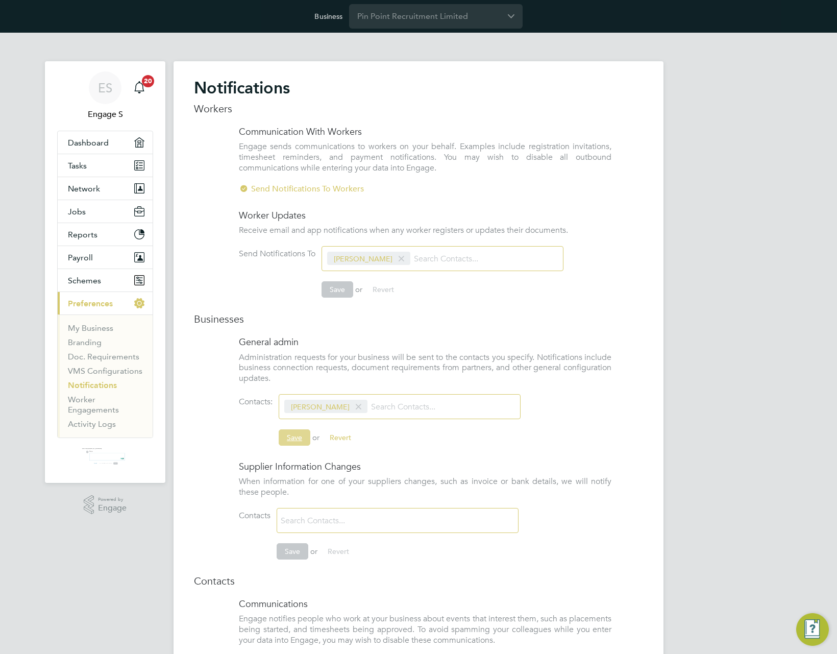
click at [301, 436] on button "Save" at bounding box center [295, 437] width 32 height 16
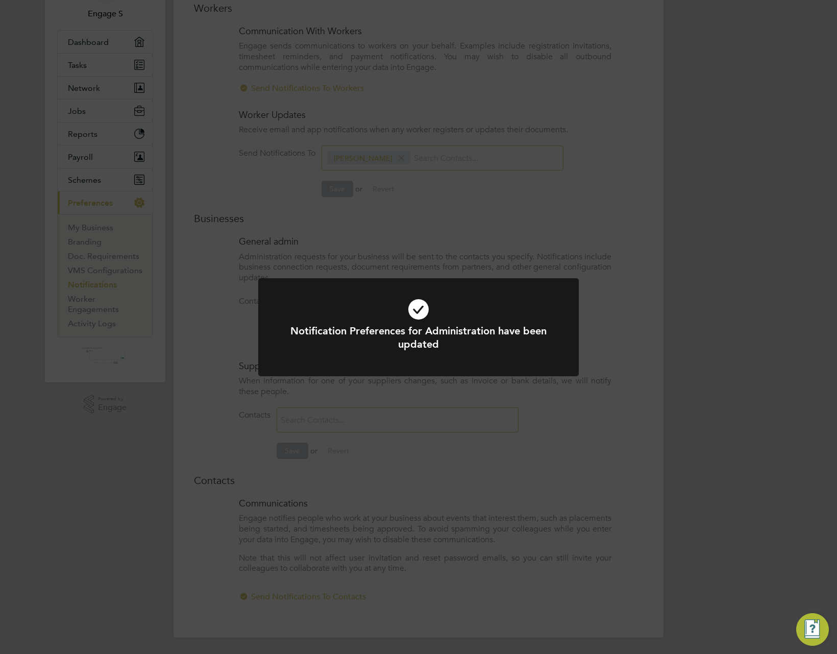
click at [353, 483] on div "Notification Preferences for Administration have been updated Cancel Okay" at bounding box center [418, 327] width 837 height 654
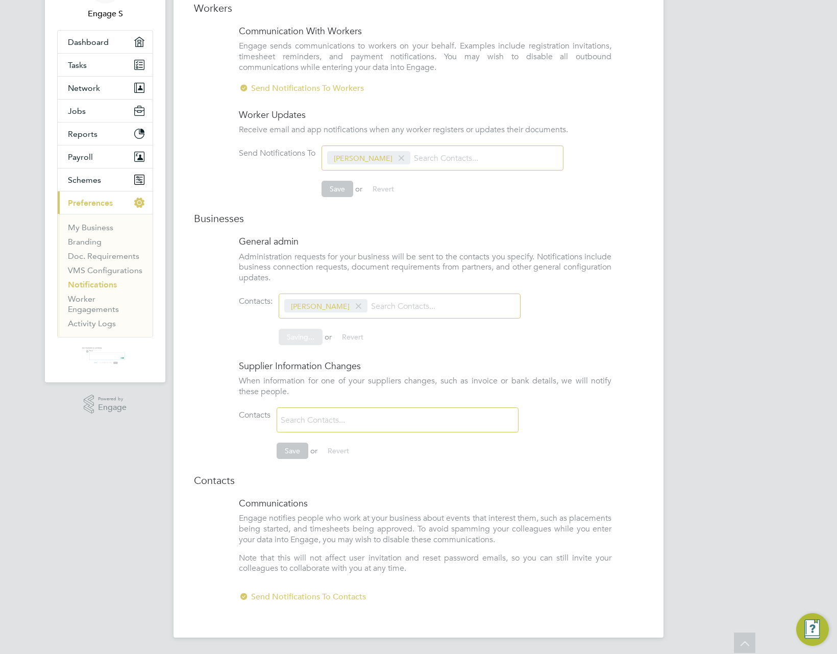
click at [353, 431] on div "Notifications Workers Communication With Workers Engage sends communications to…" at bounding box center [419, 299] width 490 height 677
click at [348, 421] on input at bounding box center [337, 420] width 121 height 18
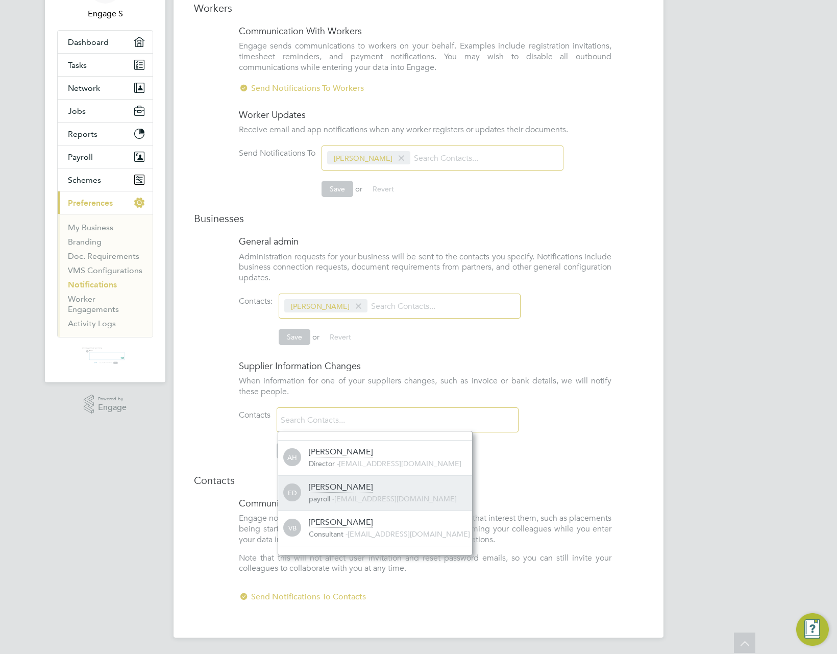
click at [336, 479] on div "ED Emma D payroll - 138929@testacc.com" at bounding box center [375, 492] width 194 height 35
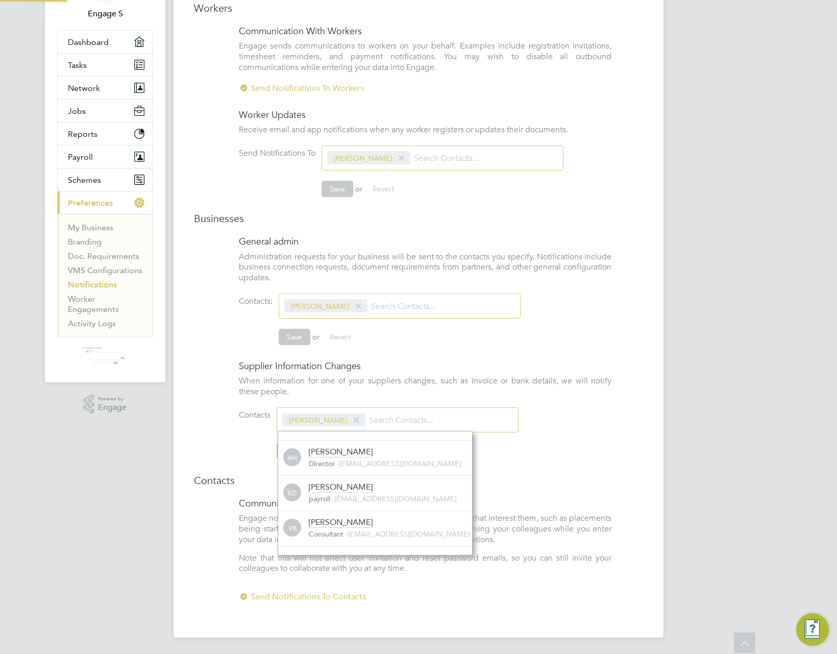
click at [266, 472] on div "Workers Communication With Workers Engage sends communications to workers on yo…" at bounding box center [418, 307] width 449 height 611
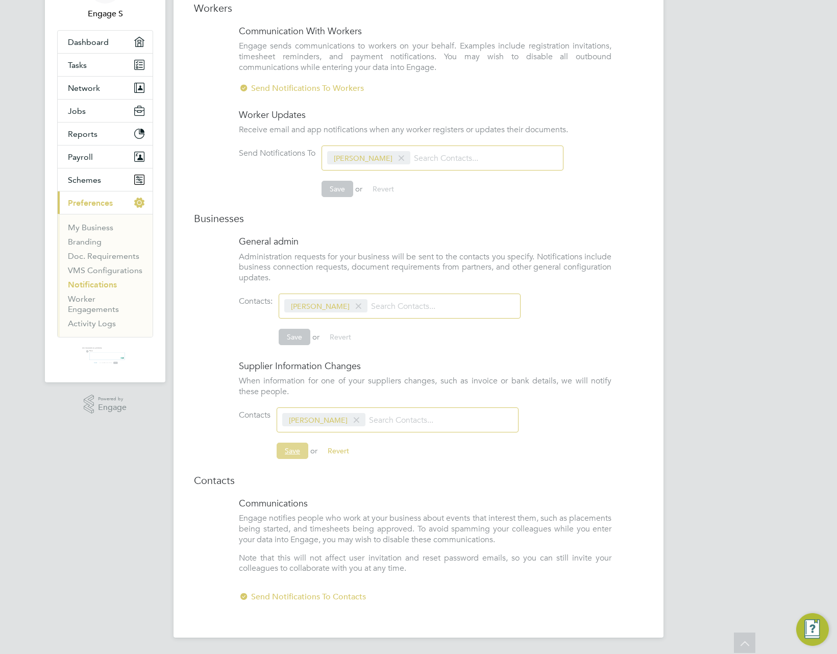
click at [289, 452] on button "Save" at bounding box center [293, 450] width 32 height 16
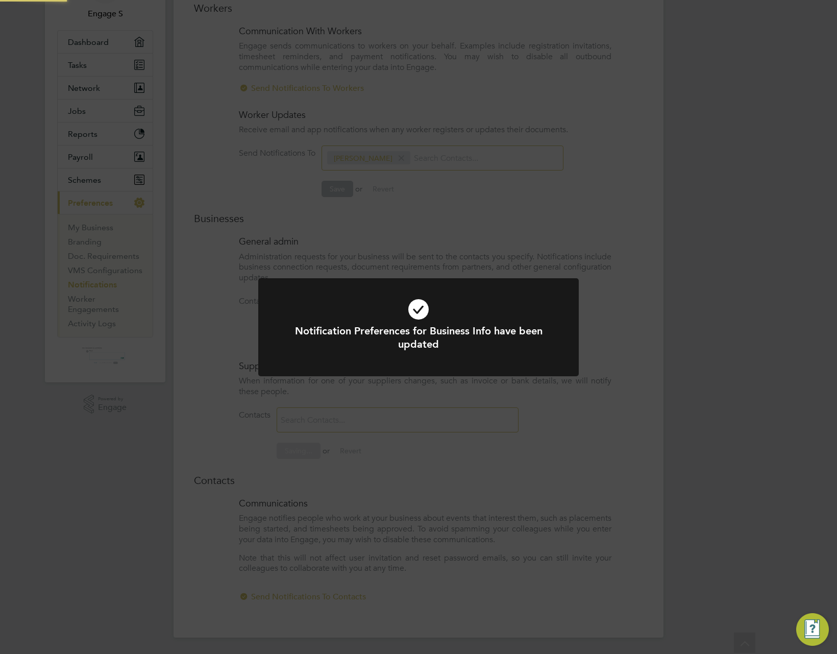
click at [437, 458] on div "Notification Preferences for Business Info have been updated Cancel Okay" at bounding box center [418, 327] width 837 height 654
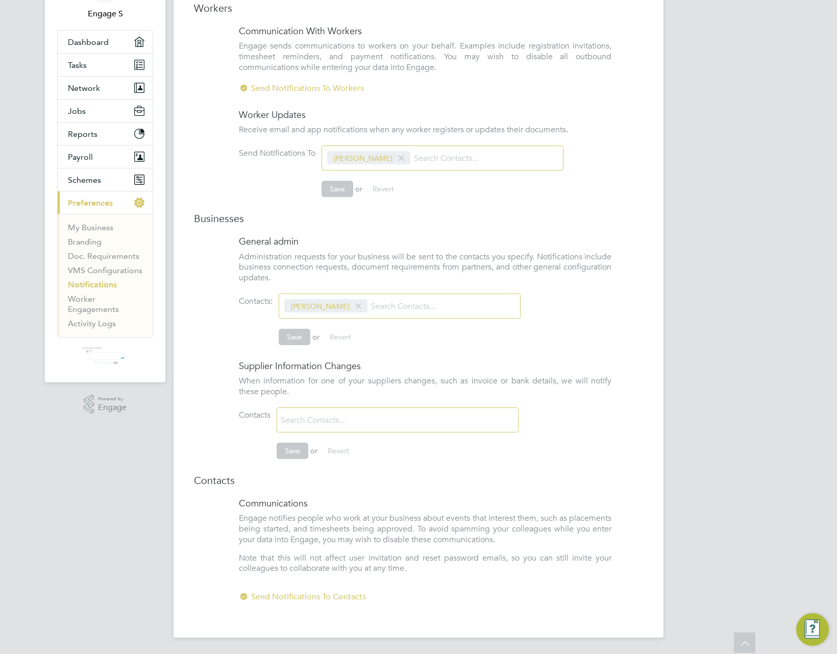
click at [355, 415] on input at bounding box center [337, 420] width 121 height 18
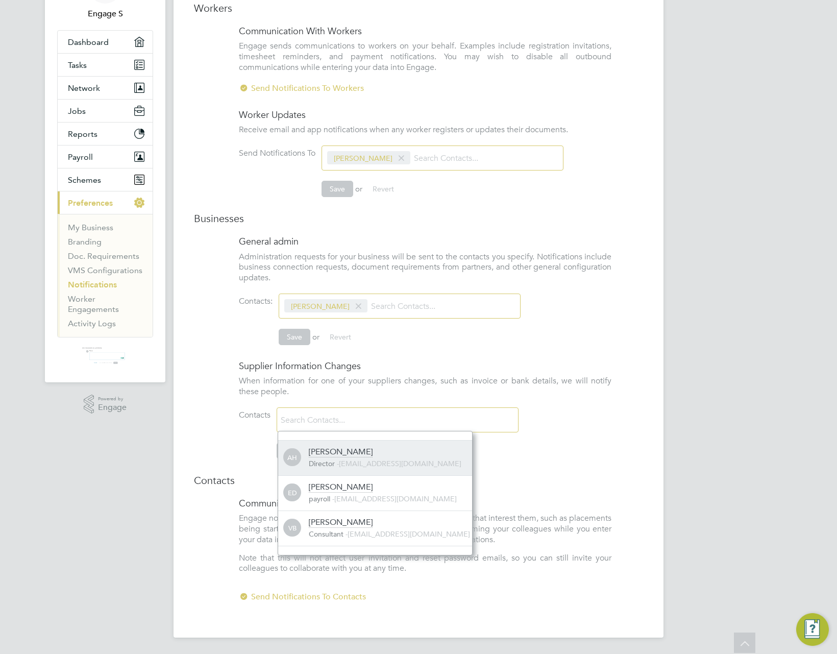
click at [334, 452] on div "[PERSON_NAME]" at bounding box center [341, 452] width 64 height 11
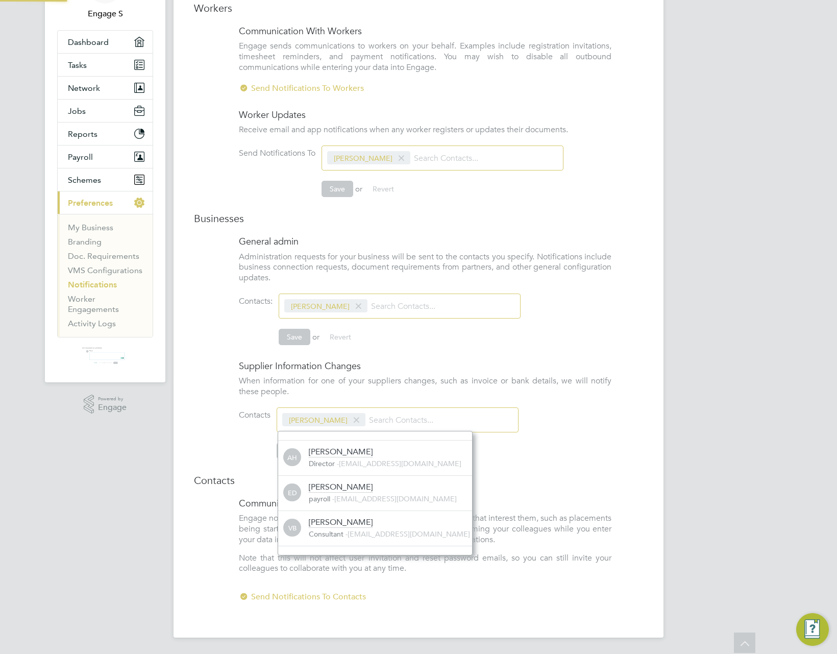
click at [250, 464] on li "Contacts Andrew H Save or Revert" at bounding box center [425, 438] width 373 height 62
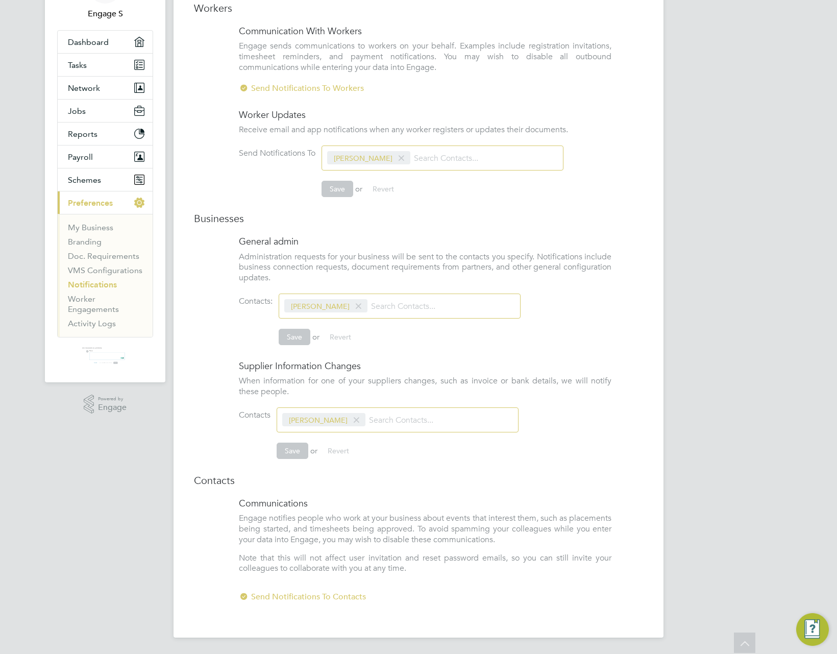
click at [349, 417] on span at bounding box center [356, 419] width 15 height 19
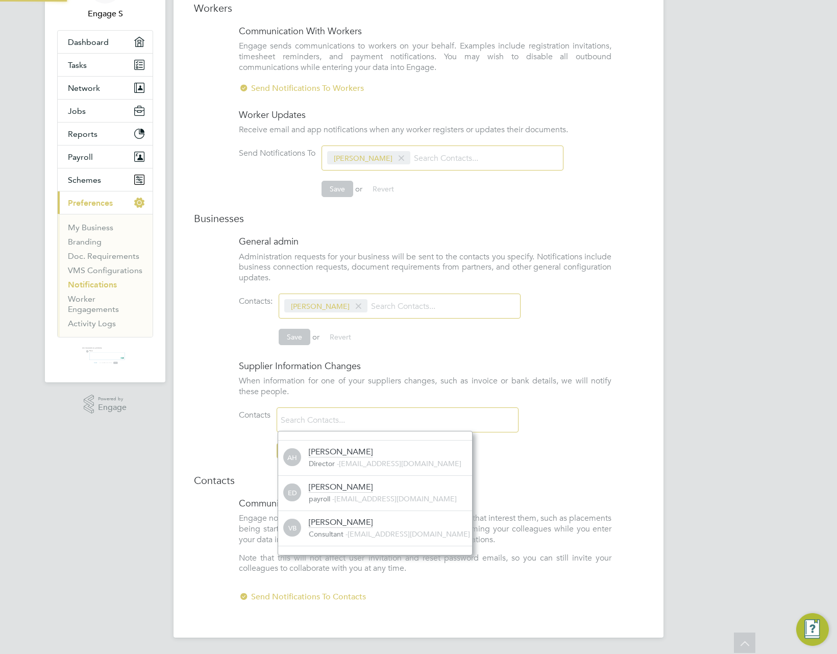
click at [575, 467] on li "Contacts Save or Revert" at bounding box center [425, 438] width 373 height 62
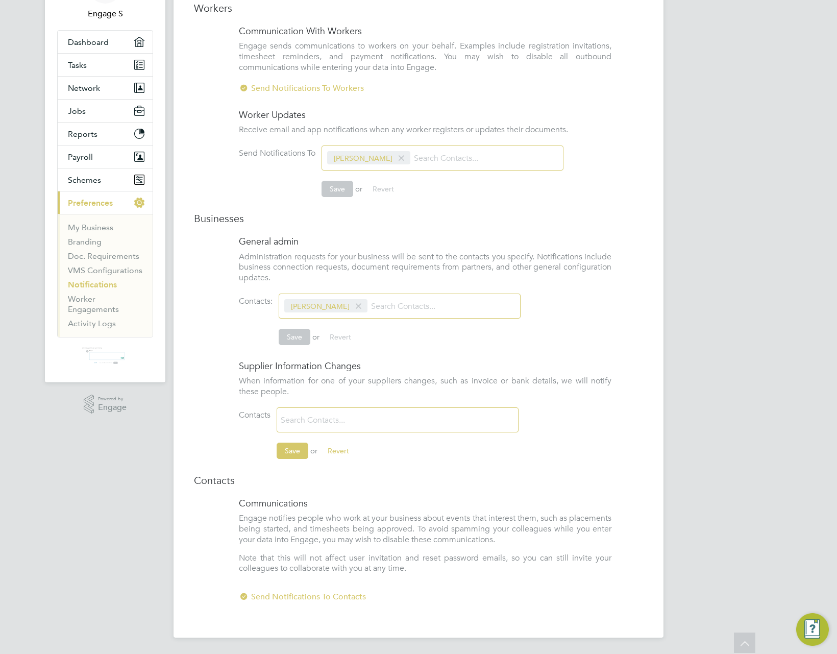
click at [463, 467] on li "Contacts Save or Revert" at bounding box center [425, 438] width 373 height 62
